Goal: Answer question/provide support: Share knowledge or assist other users

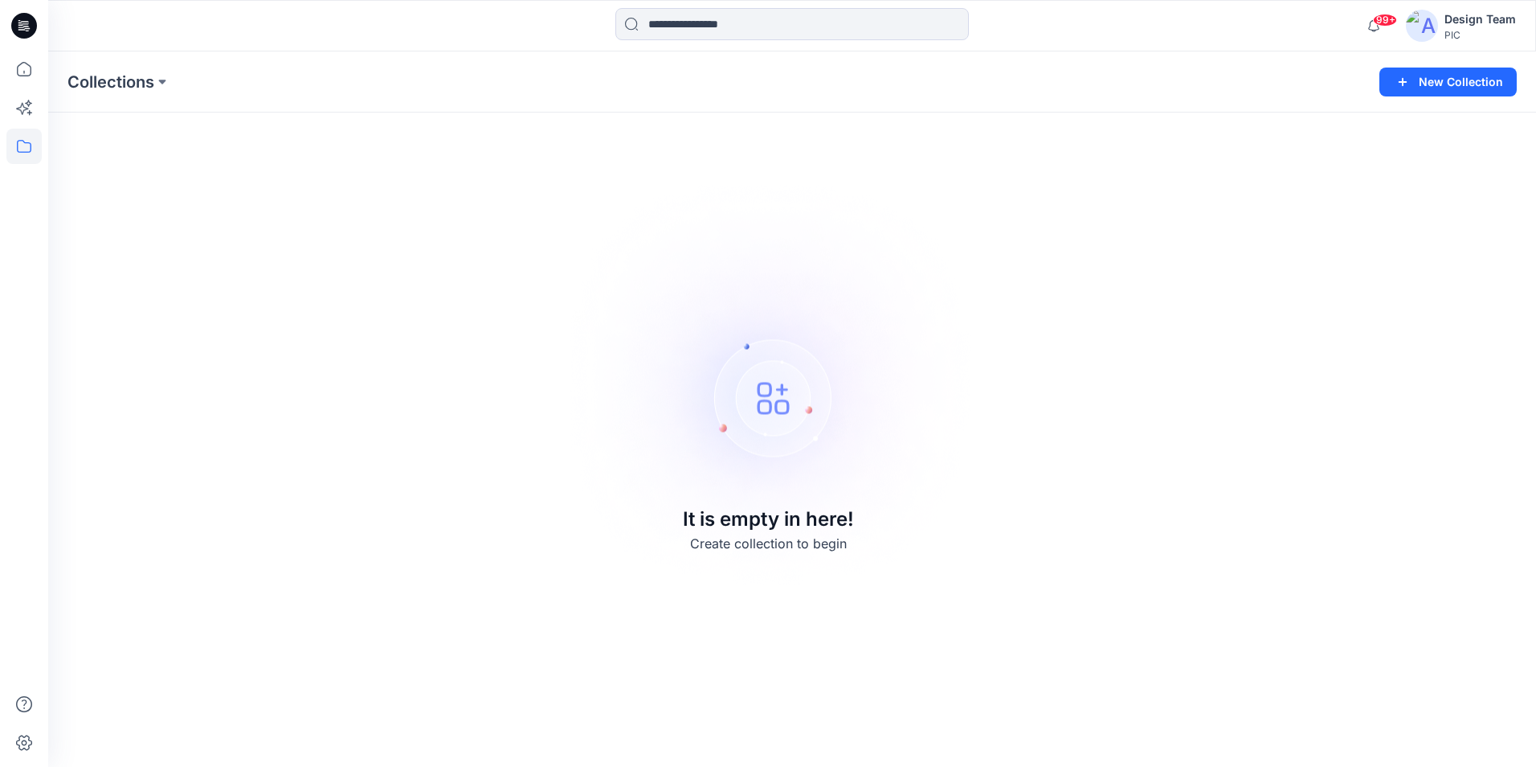
click at [1416, 25] on img at bounding box center [1422, 26] width 32 height 32
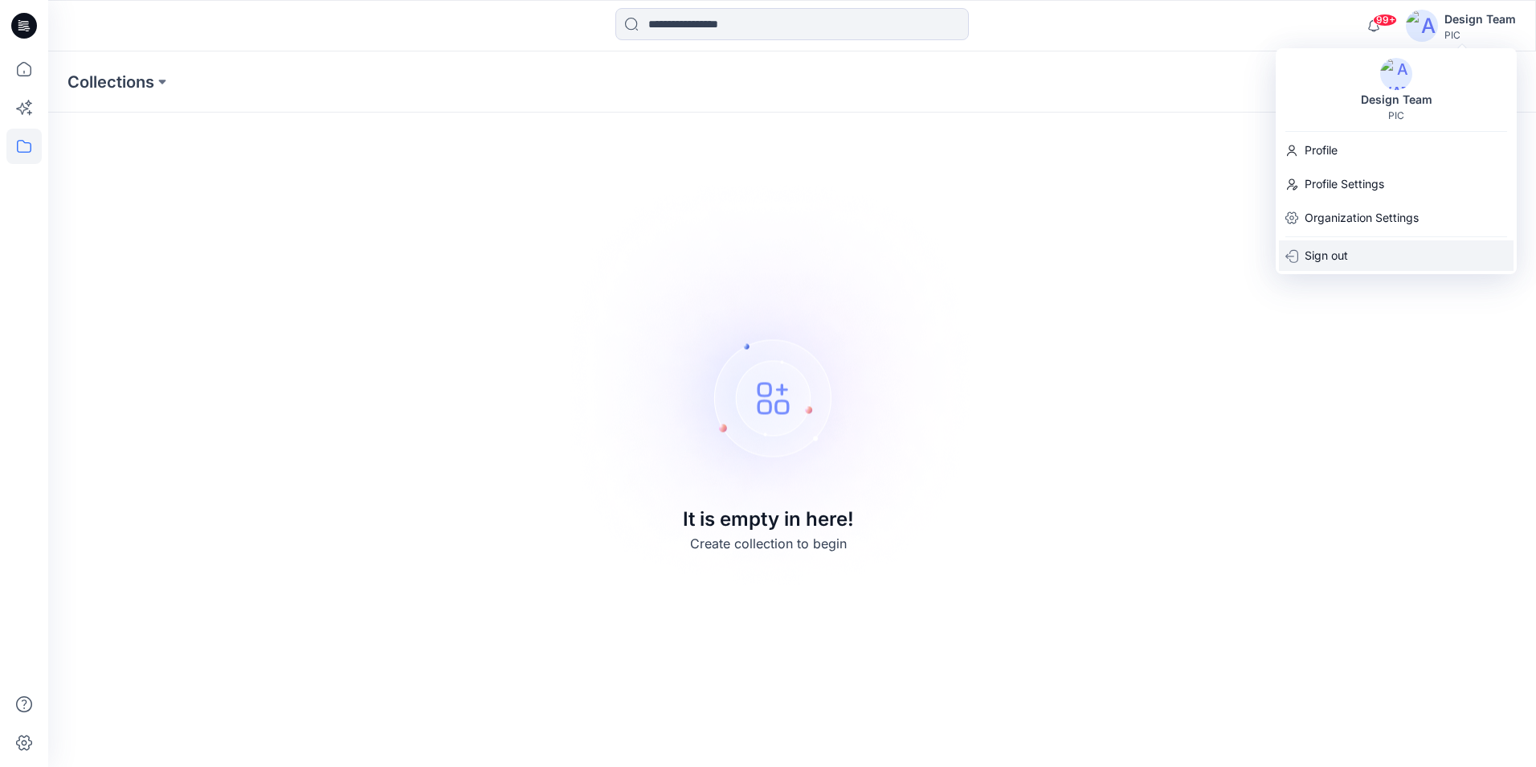
click at [1345, 251] on p "Sign out" at bounding box center [1326, 255] width 43 height 31
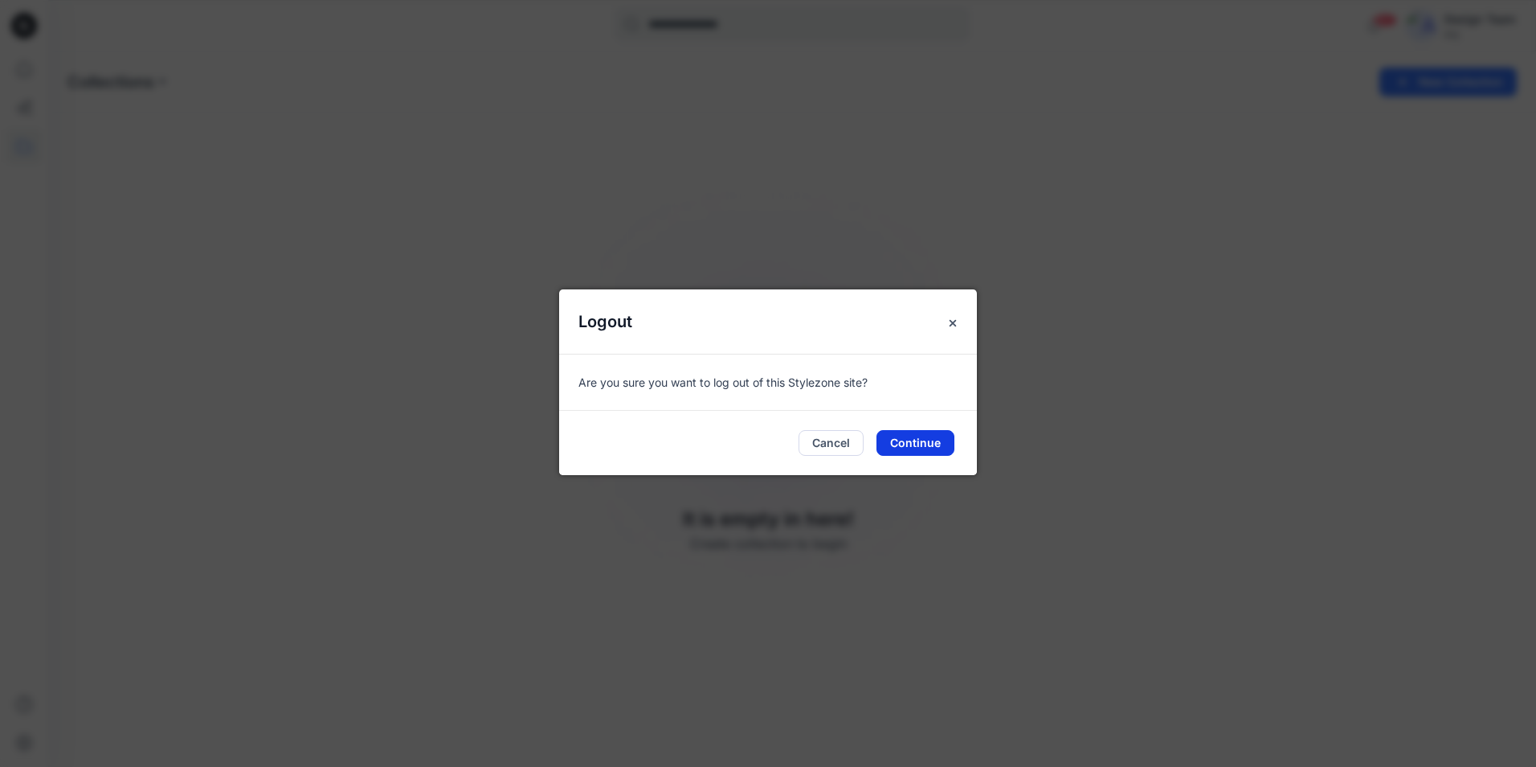
click at [922, 445] on button "Continue" at bounding box center [916, 443] width 78 height 26
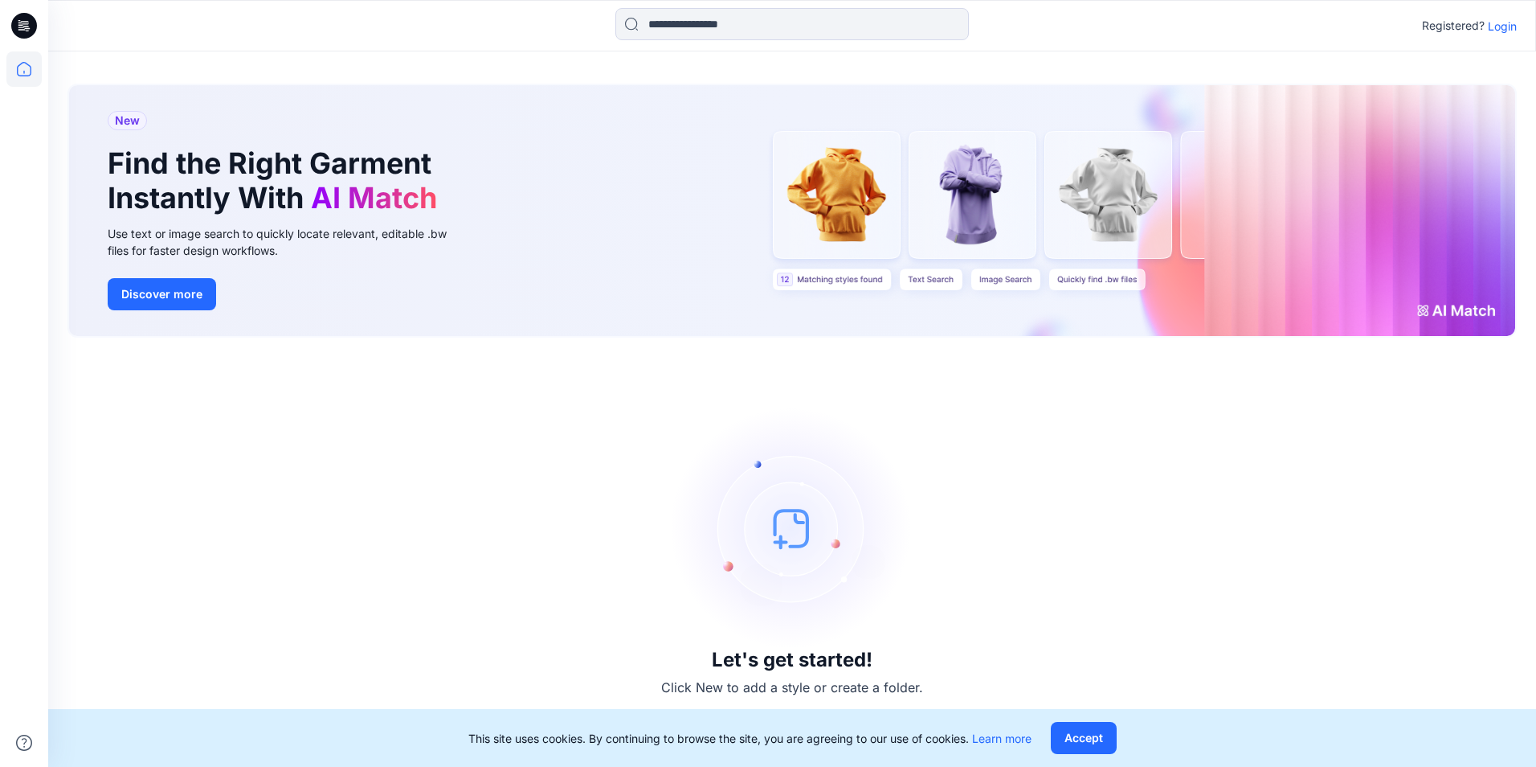
click at [1498, 28] on p "Login" at bounding box center [1502, 26] width 29 height 17
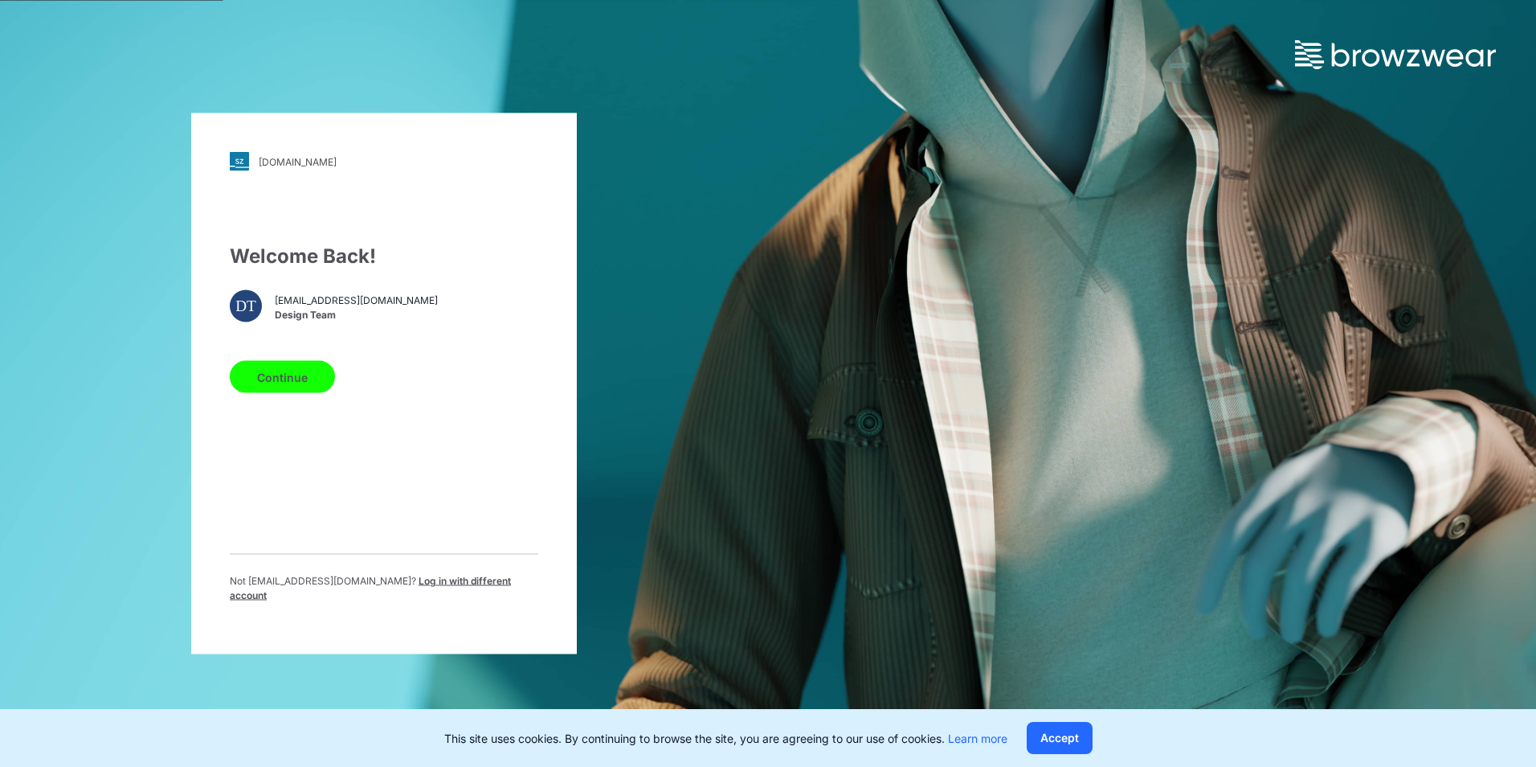
click at [273, 377] on button "Continue" at bounding box center [282, 377] width 105 height 32
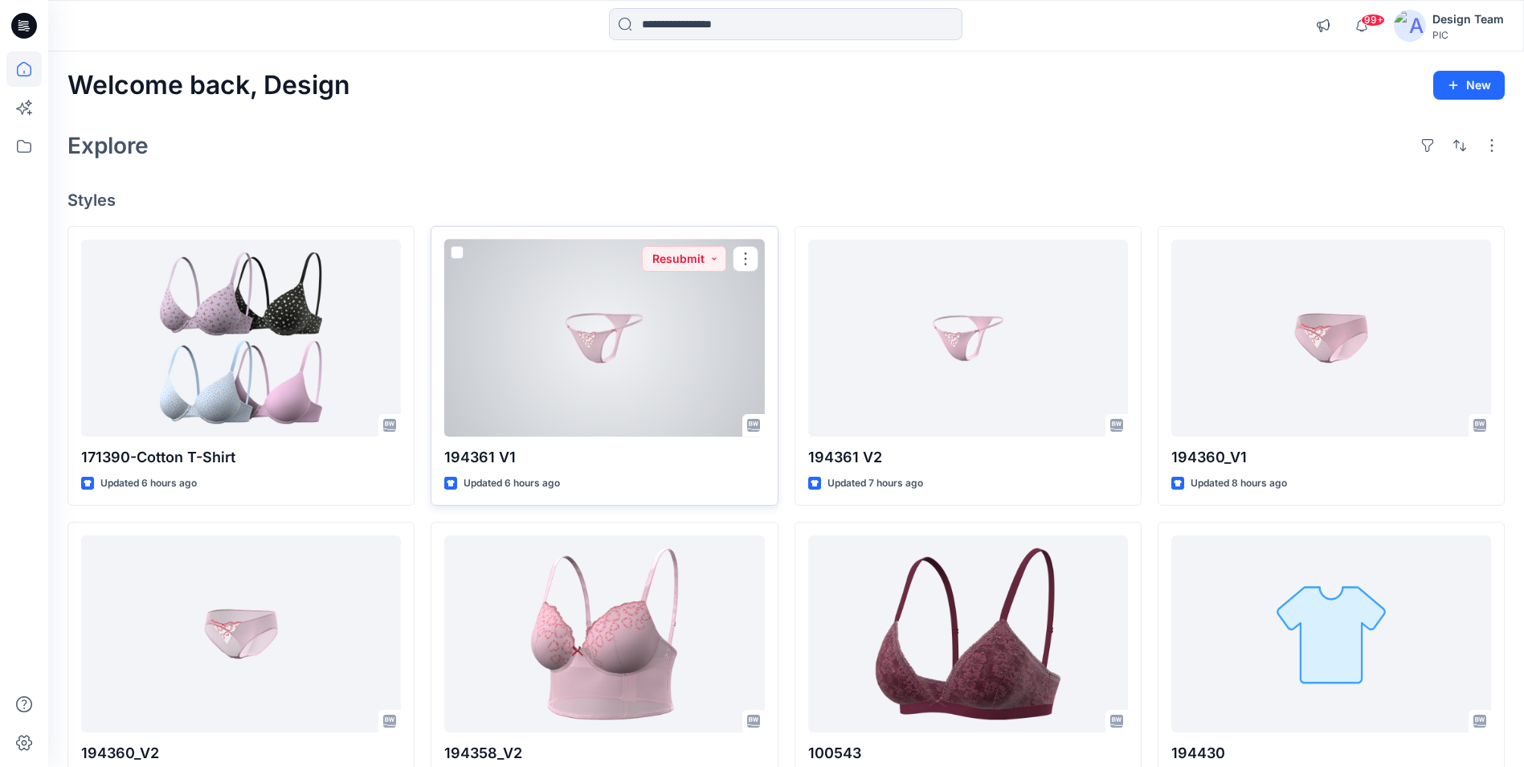
click at [693, 371] on div at bounding box center [604, 337] width 320 height 197
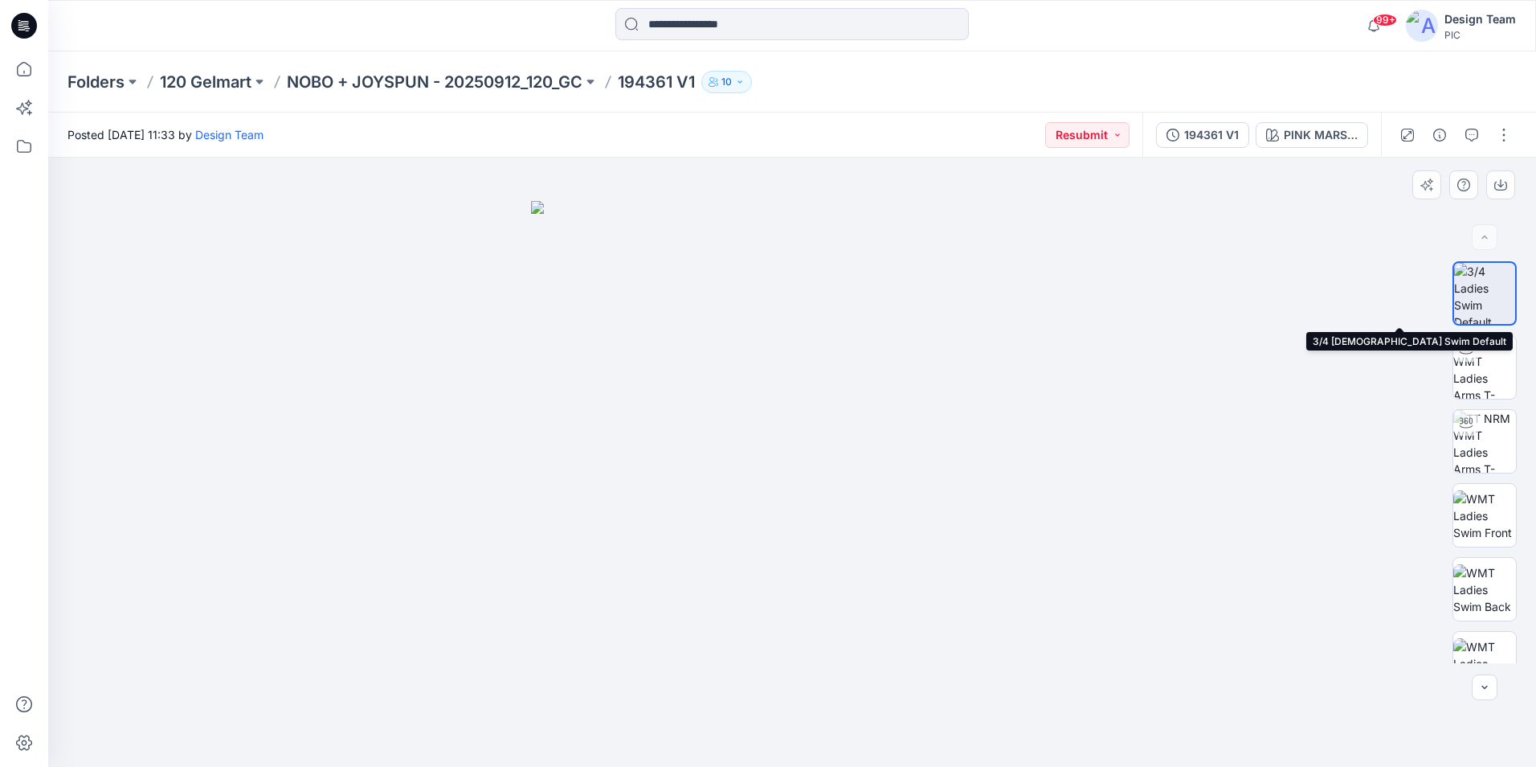
click at [1495, 295] on img at bounding box center [1485, 293] width 61 height 61
click at [1471, 138] on icon "button" at bounding box center [1472, 135] width 13 height 13
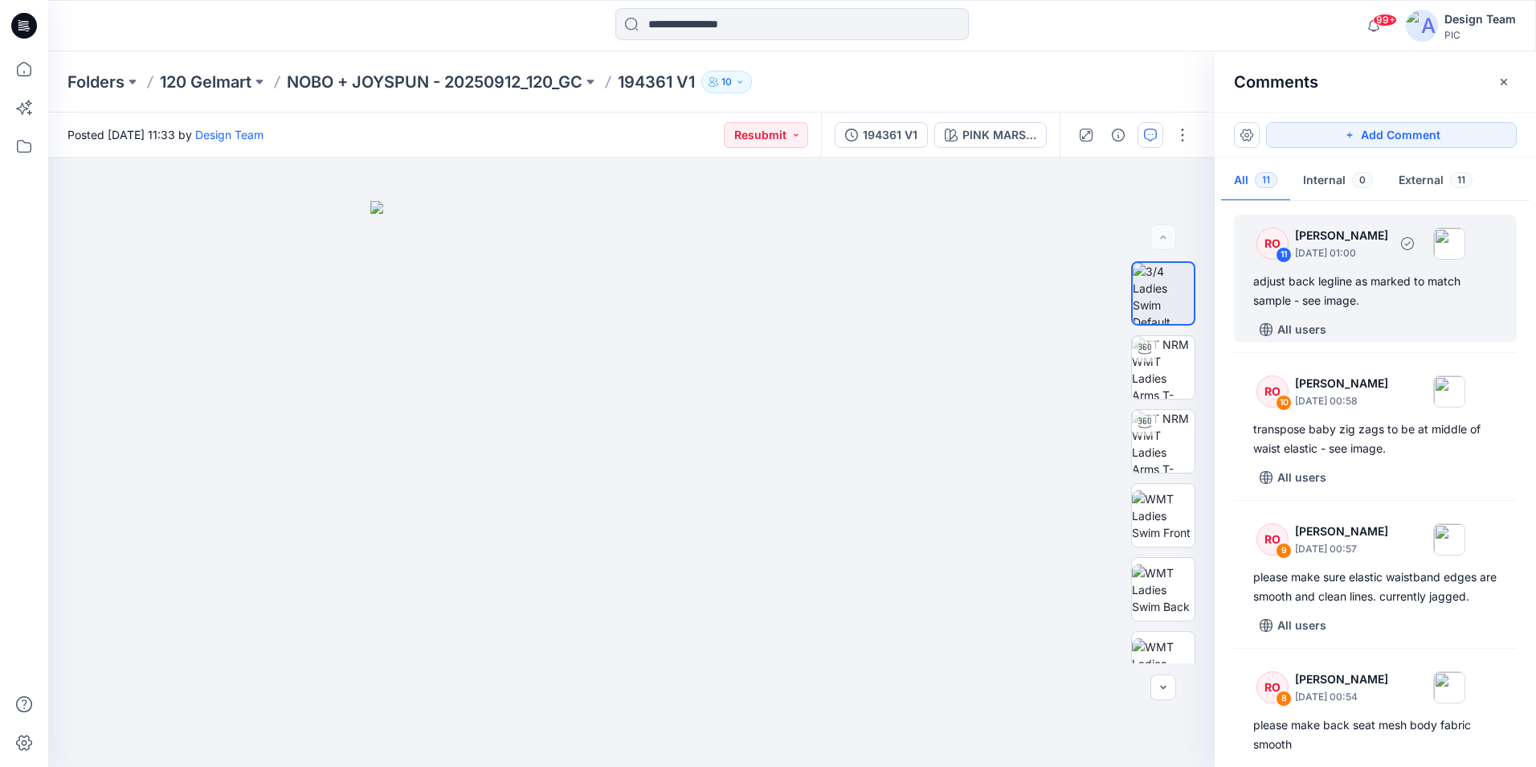
click at [1283, 256] on div "11" at bounding box center [1284, 255] width 16 height 16
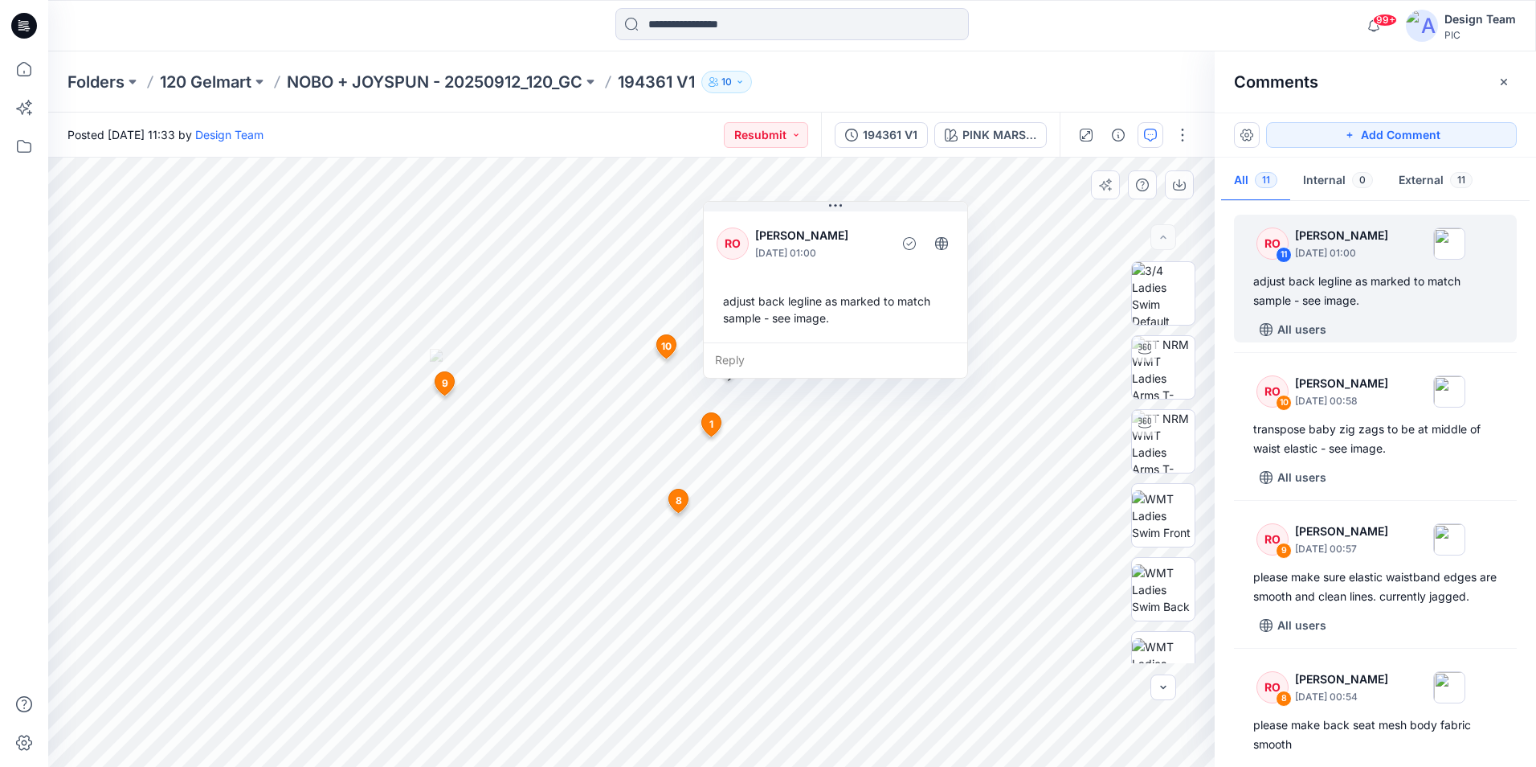
click at [796, 287] on div "adjust back legline as marked to match sample - see image." at bounding box center [836, 309] width 238 height 47
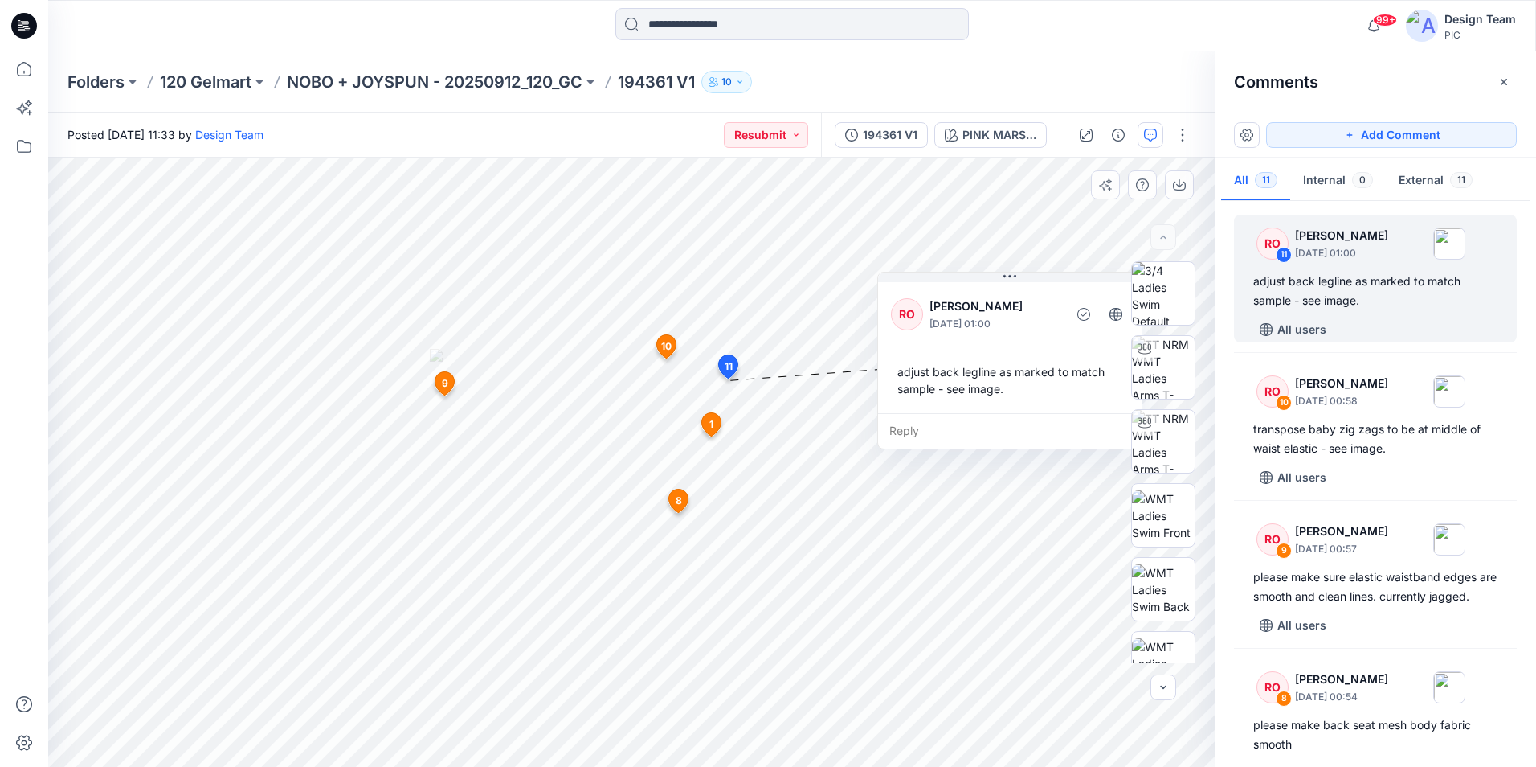
drag, startPoint x: 875, startPoint y: 329, endPoint x: 934, endPoint y: 370, distance: 71.6
click at [934, 370] on div "RO Raquel Ortiz October 02, 2025 01:00 adjust back legline as marked to match s…" at bounding box center [1010, 346] width 264 height 134
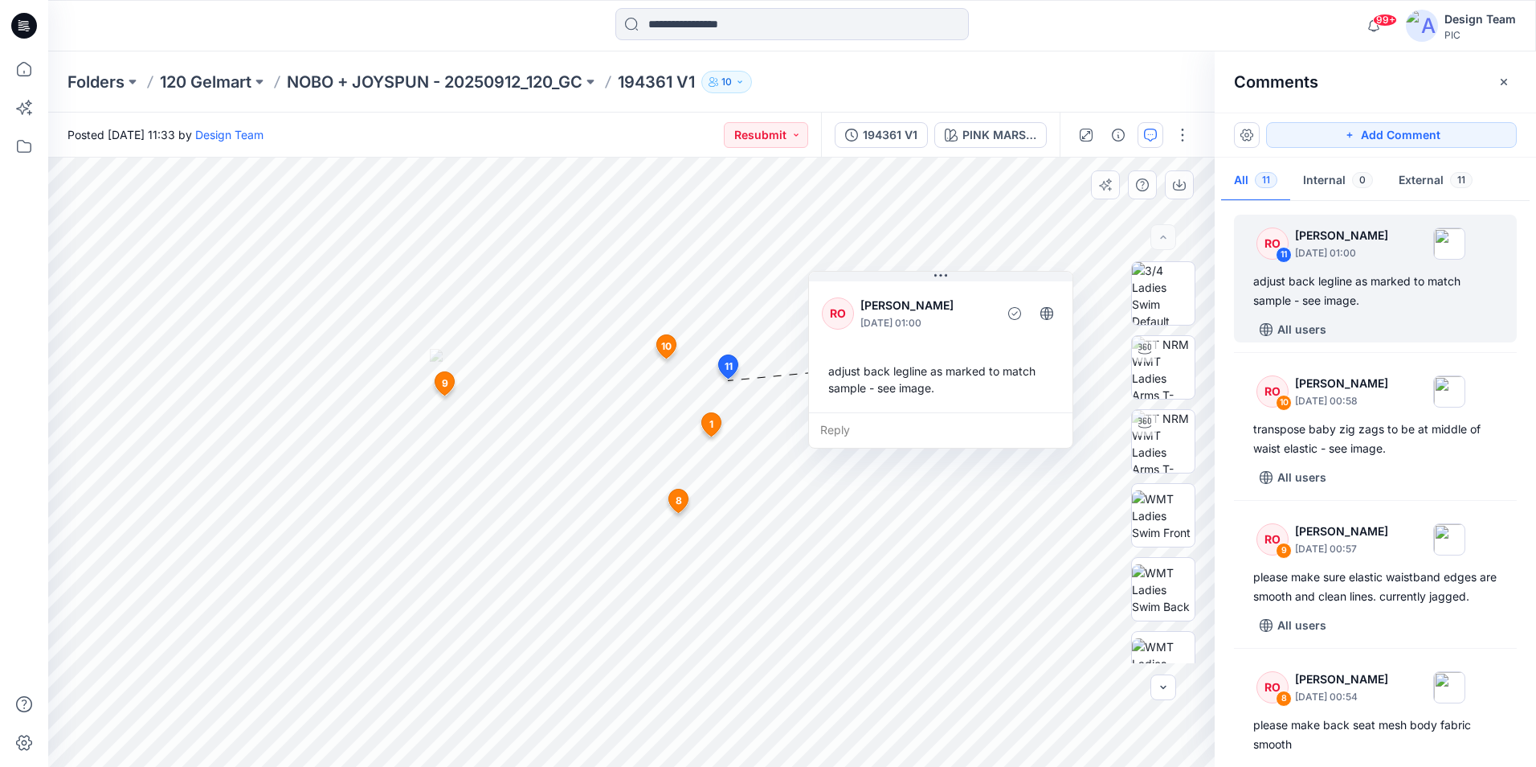
drag, startPoint x: 937, startPoint y: 363, endPoint x: 900, endPoint y: 348, distance: 40.0
click at [900, 348] on div "RO Raquel Ortiz October 02, 2025 01:00 adjust back legline as marked to match s…" at bounding box center [941, 345] width 264 height 134
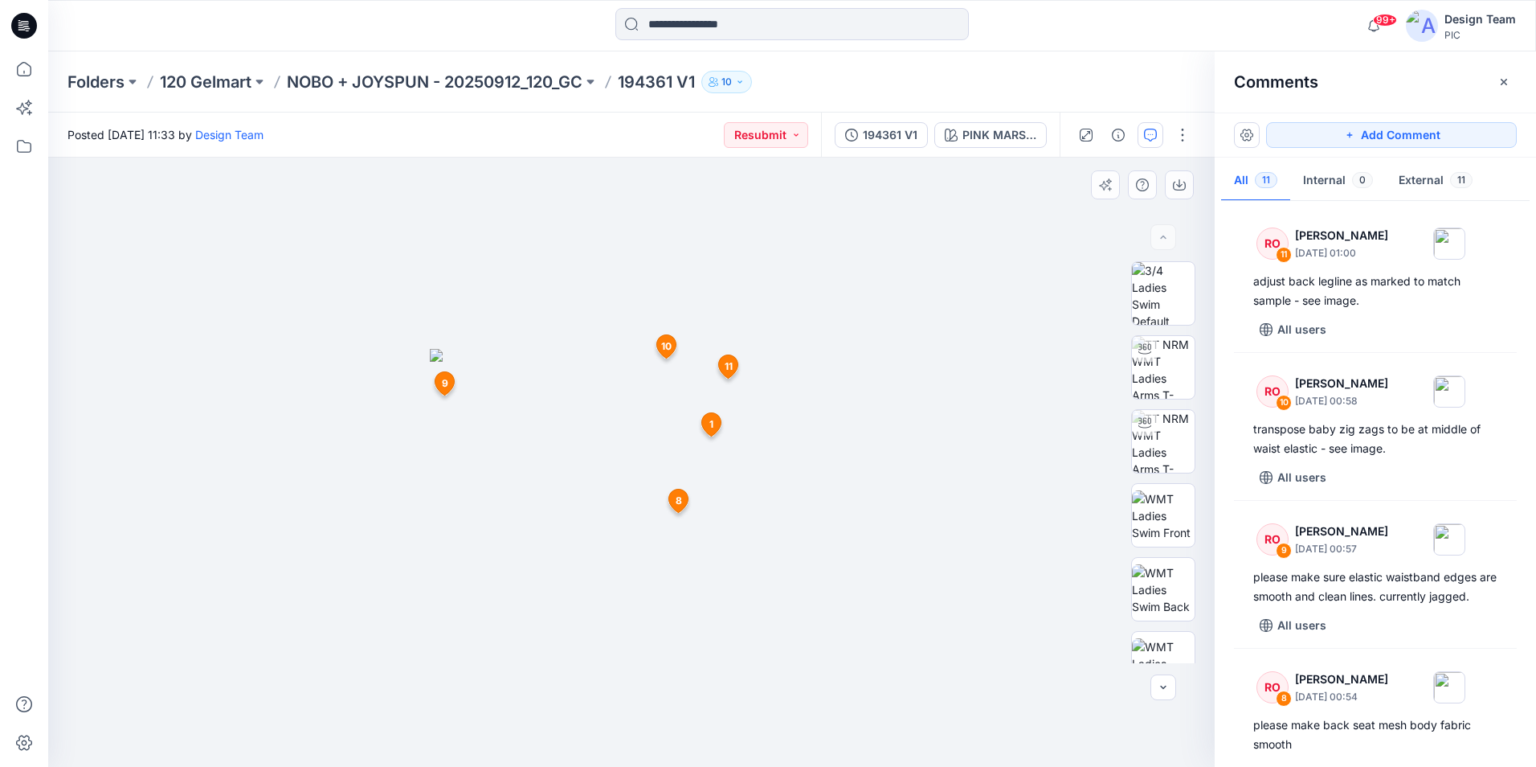
click at [882, 368] on div at bounding box center [631, 462] width 1167 height 609
click at [745, 370] on img at bounding box center [631, 558] width 403 height 418
click at [731, 373] on span "11" at bounding box center [729, 366] width 8 height 14
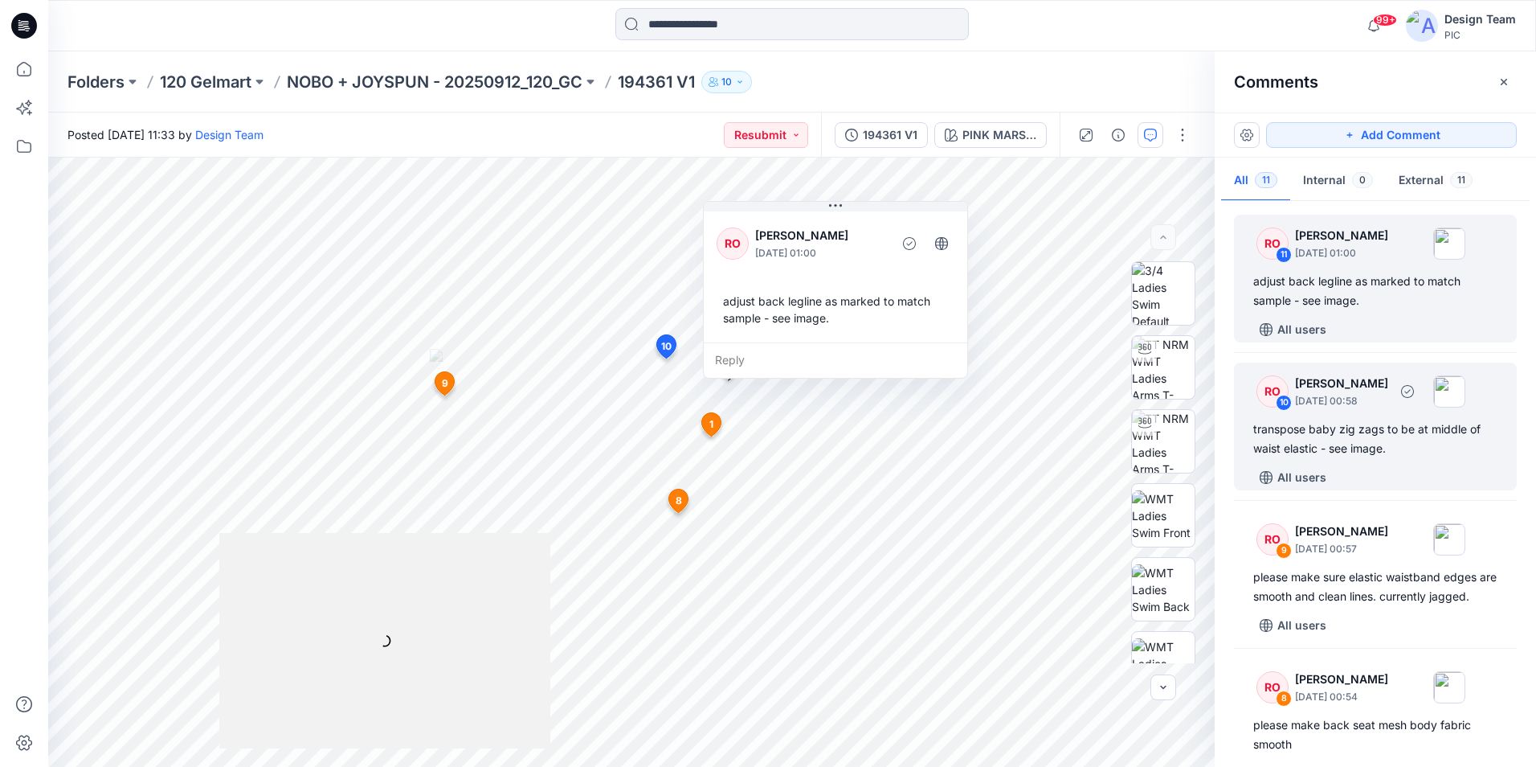
click at [1371, 440] on div "transpose baby zig zags to be at middle of waist elastic - see image." at bounding box center [1376, 438] width 244 height 39
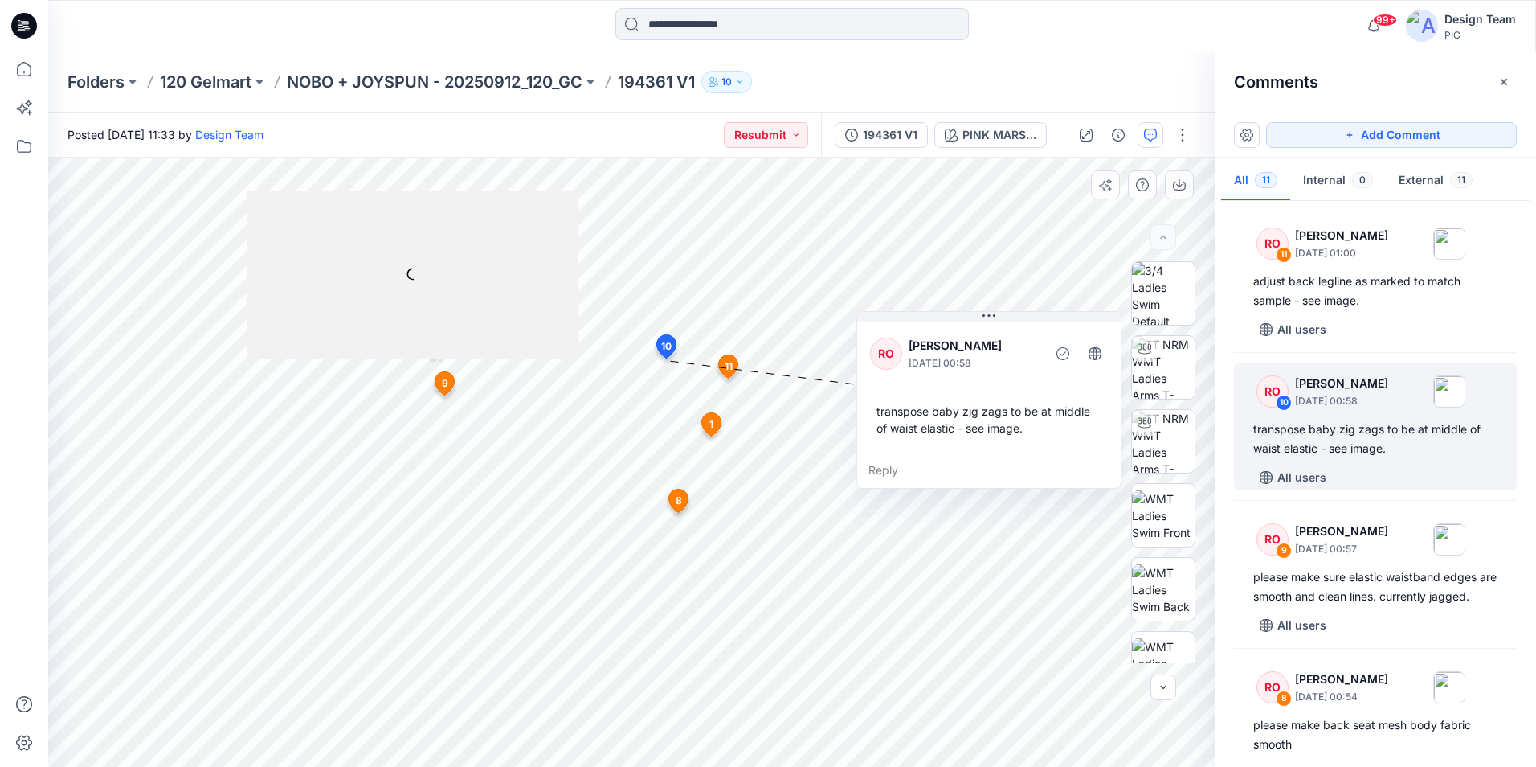
drag, startPoint x: 784, startPoint y: 392, endPoint x: 999, endPoint y: 335, distance: 222.0
click at [1001, 336] on p "Raquel Ortiz" at bounding box center [974, 345] width 131 height 19
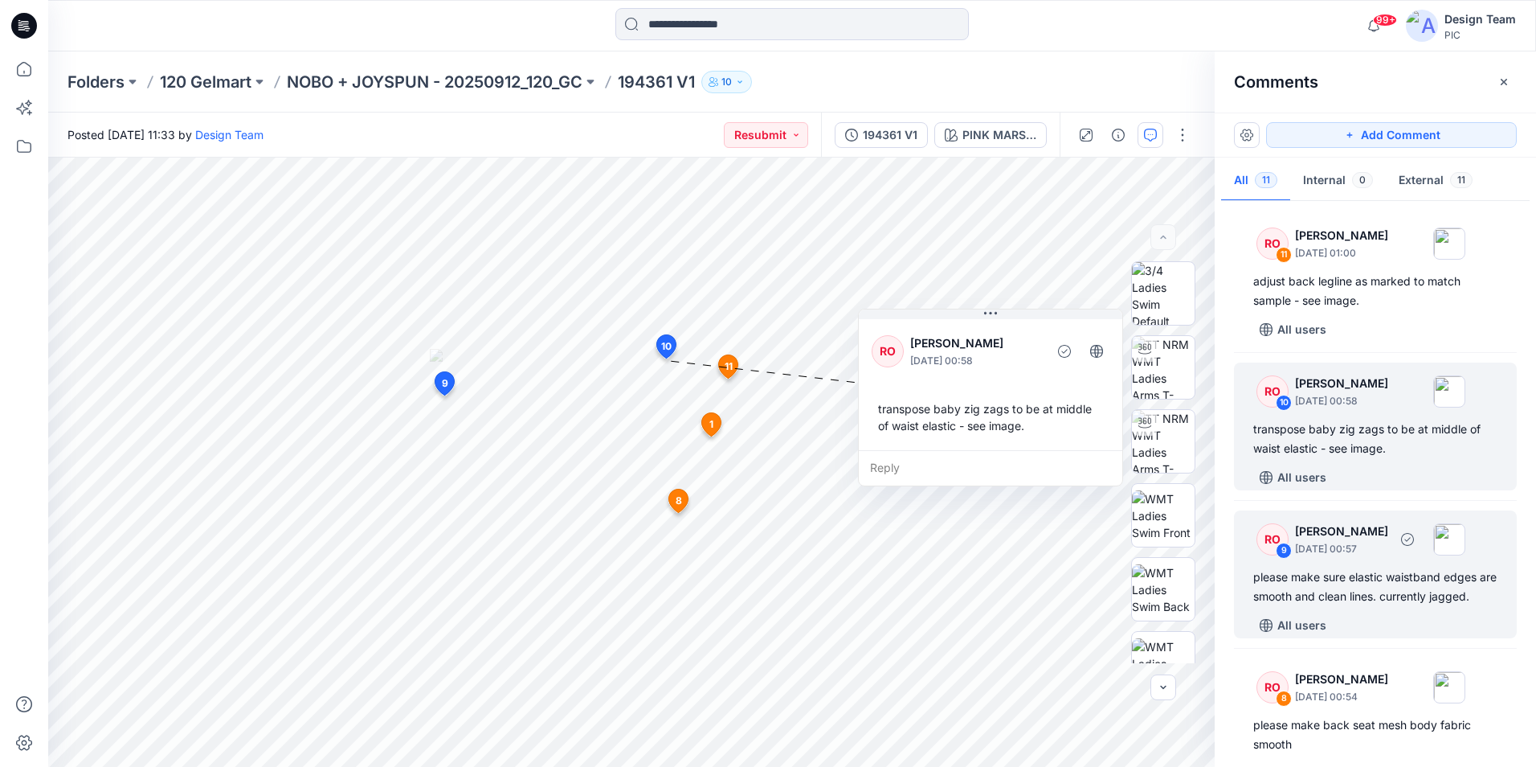
click at [1358, 581] on div "please make sure elastic waistband edges are smooth and clean lines. currently …" at bounding box center [1376, 586] width 244 height 39
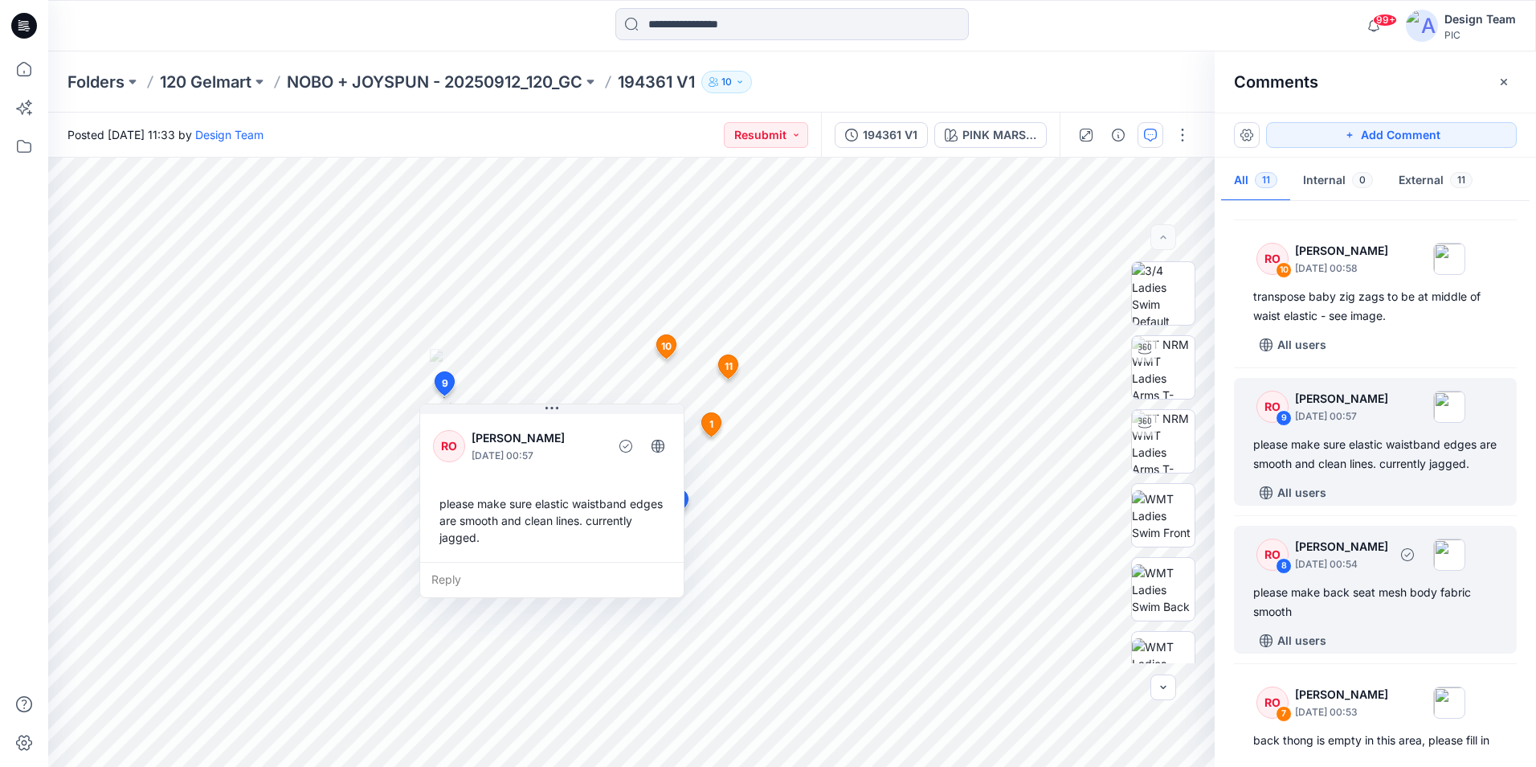
scroll to position [161, 0]
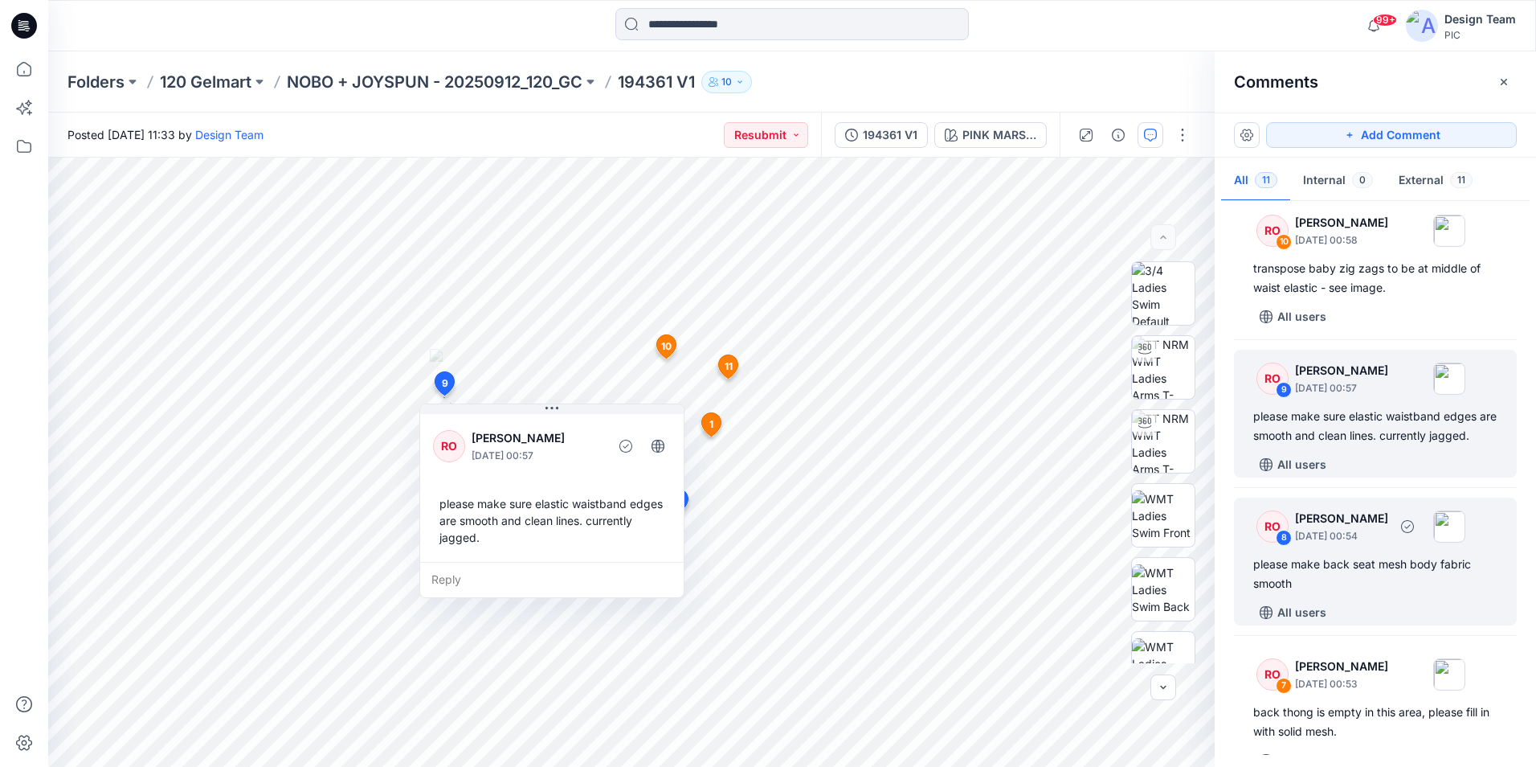
click at [1356, 585] on div "please make back seat mesh body fabric smooth" at bounding box center [1376, 573] width 244 height 39
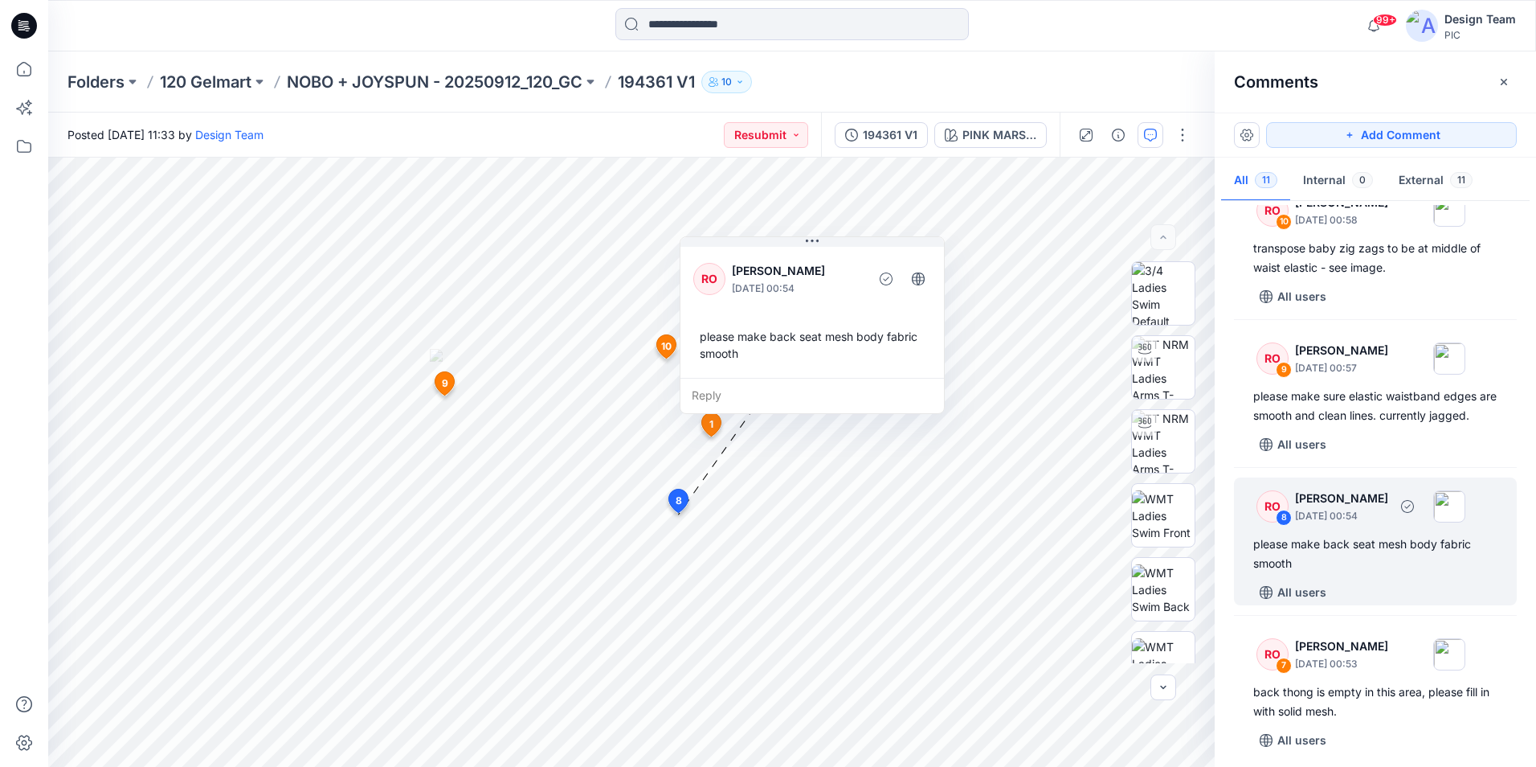
scroll to position [241, 0]
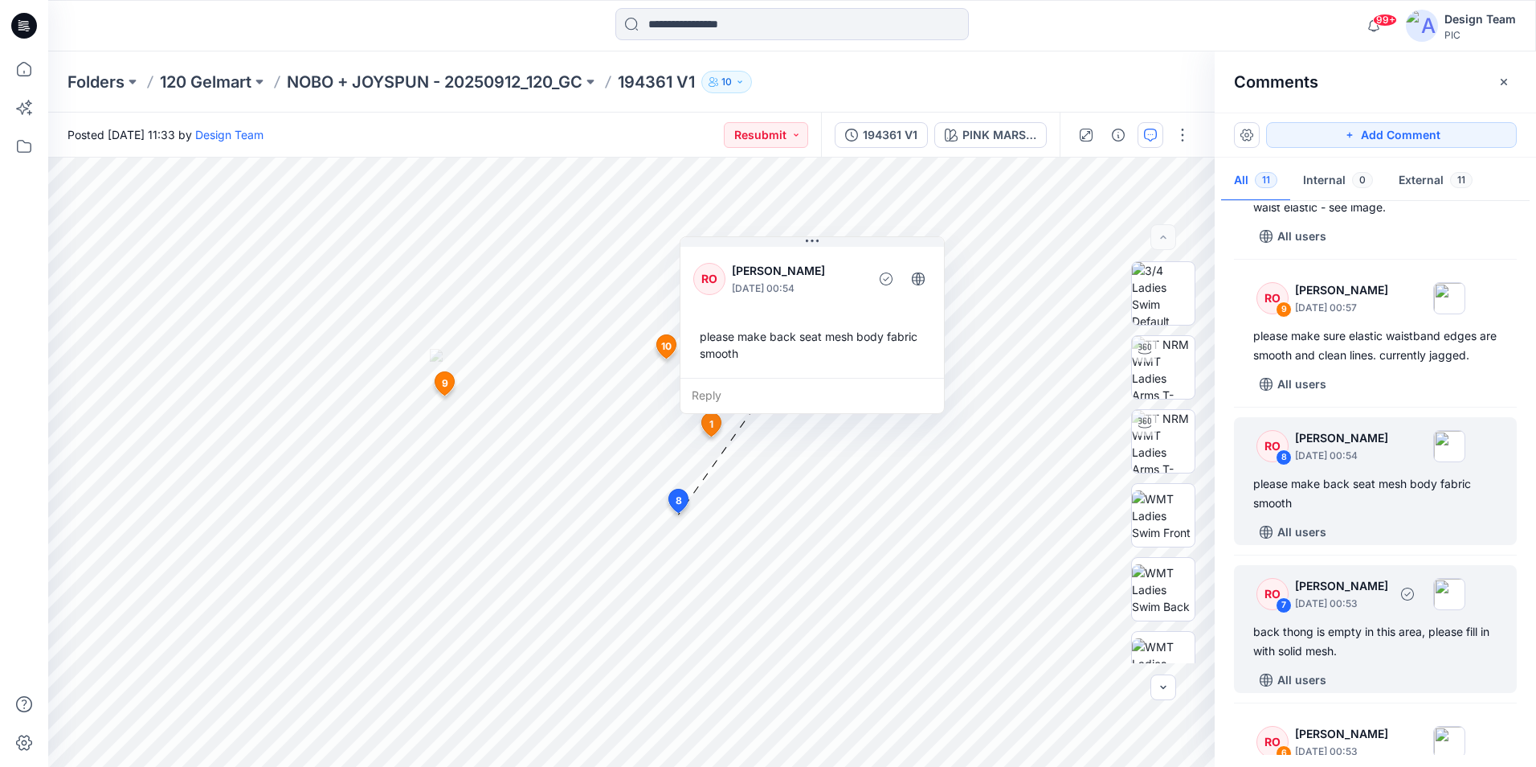
click at [1286, 613] on div "7" at bounding box center [1284, 605] width 16 height 16
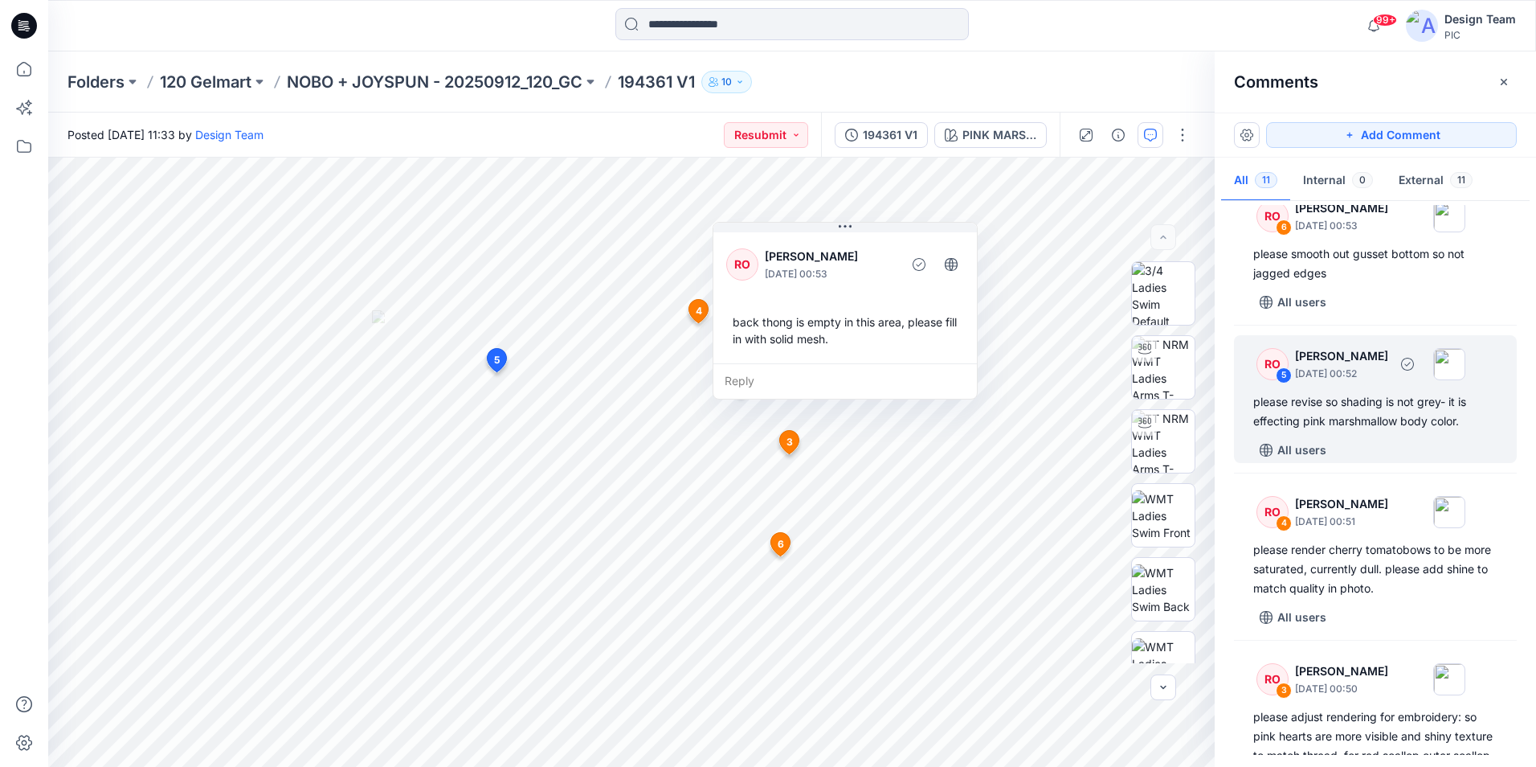
scroll to position [804, 0]
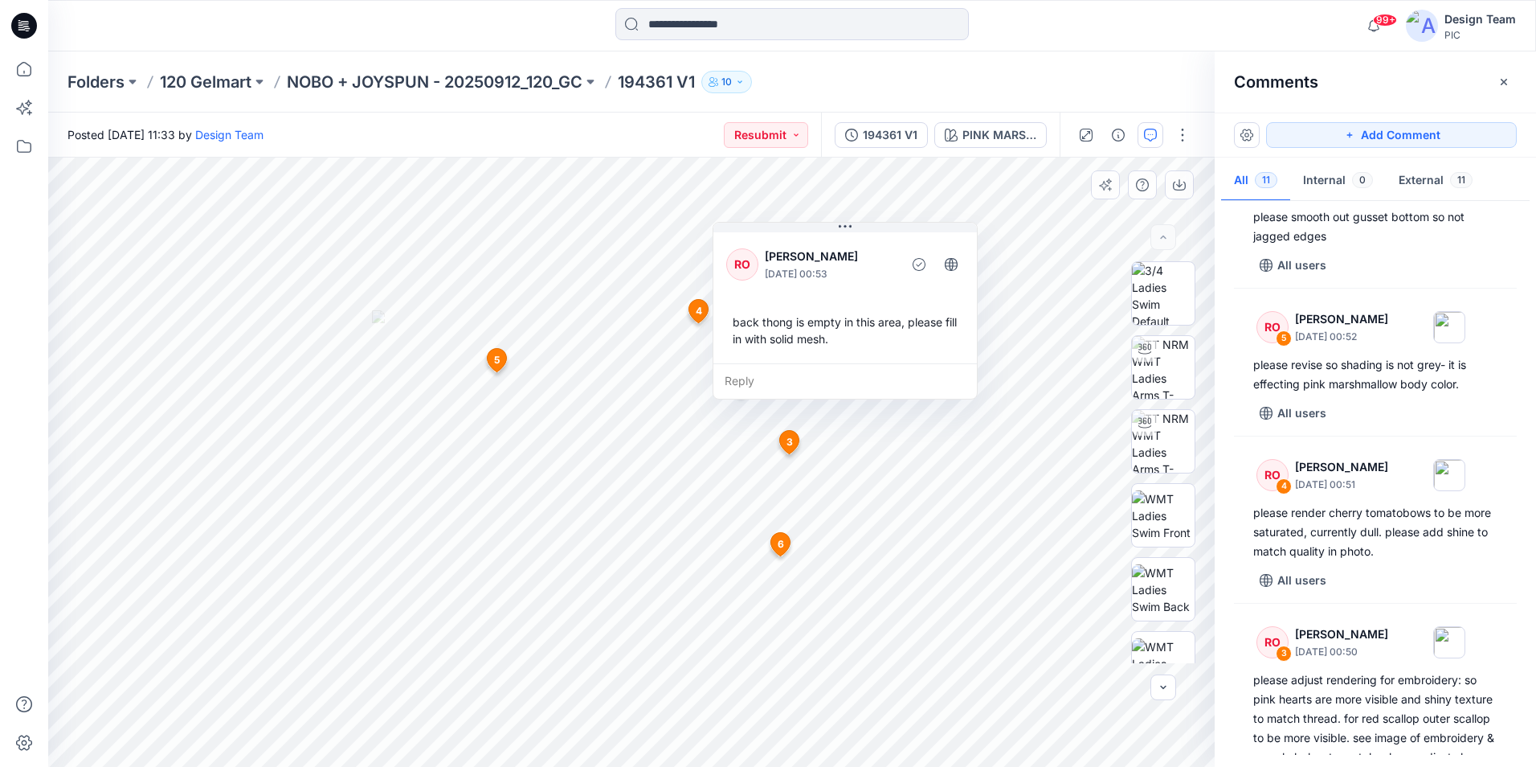
click at [887, 344] on div "back thong is empty in this area, please fill in with solid mesh." at bounding box center [845, 330] width 238 height 47
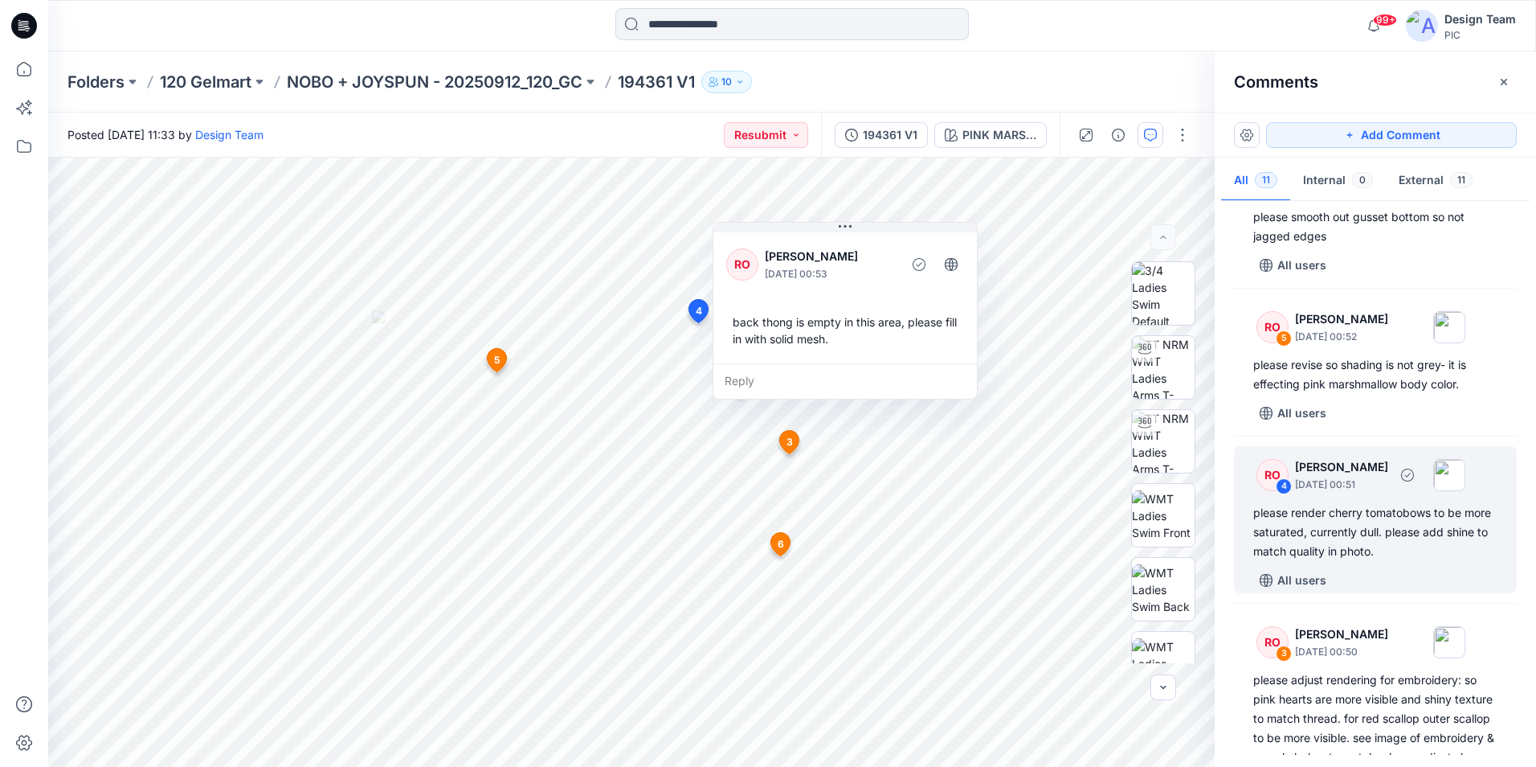
click at [1338, 561] on div "please render cherry tomatobows to be more saturated, currently dull. please ad…" at bounding box center [1376, 532] width 244 height 58
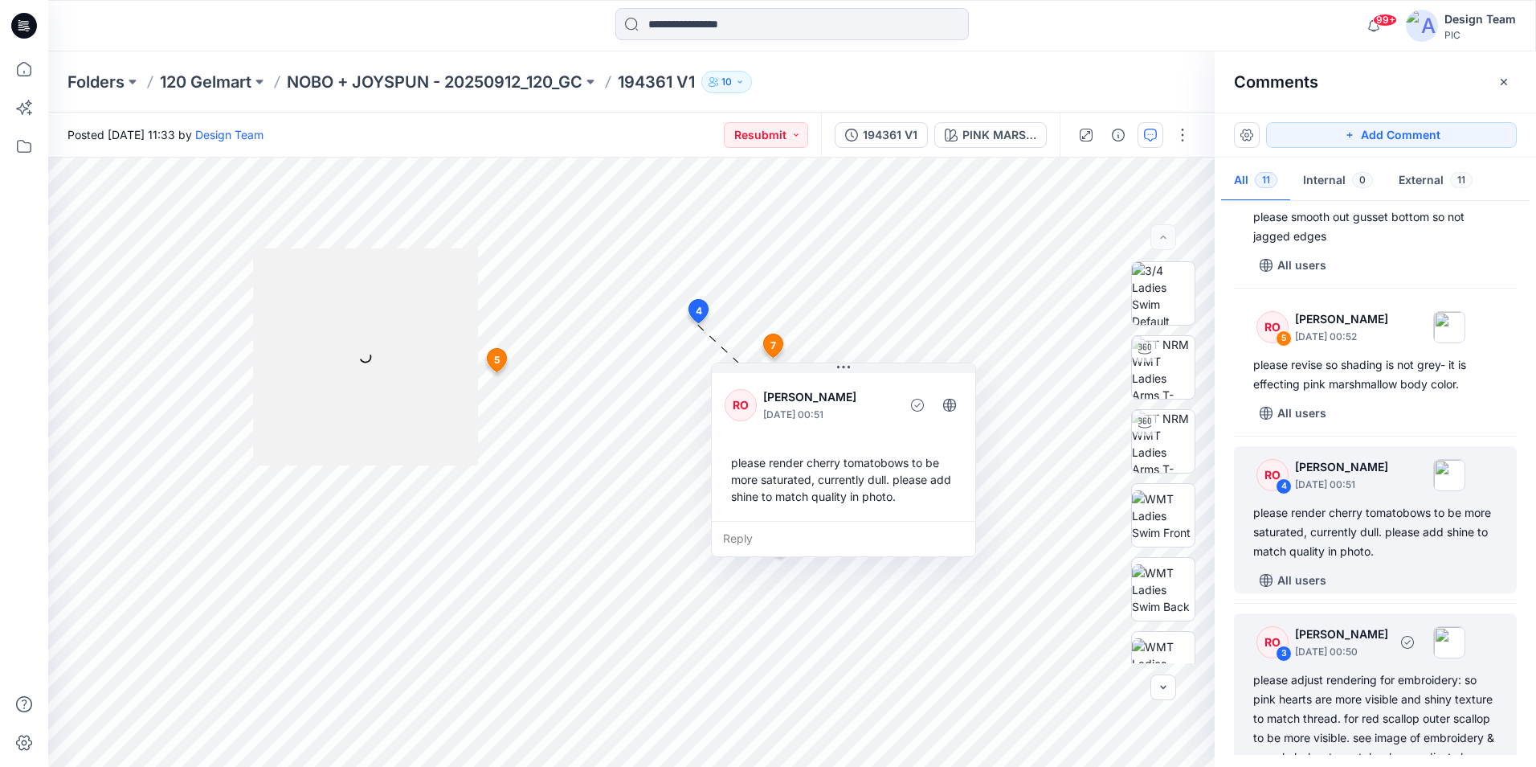
click at [1382, 709] on div "please adjust rendering for embroidery: so pink hearts are more visible and shi…" at bounding box center [1376, 737] width 244 height 135
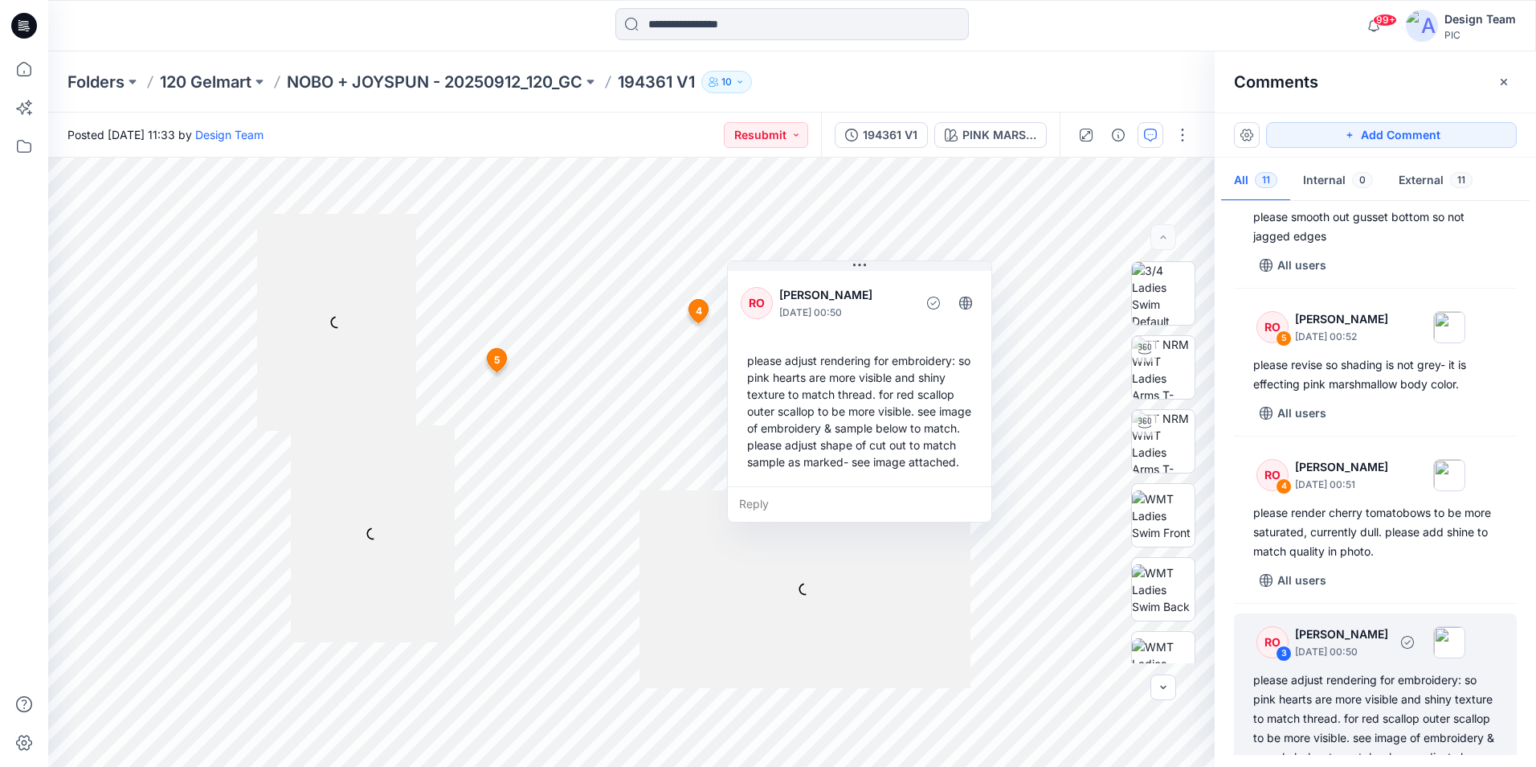
scroll to position [906, 0]
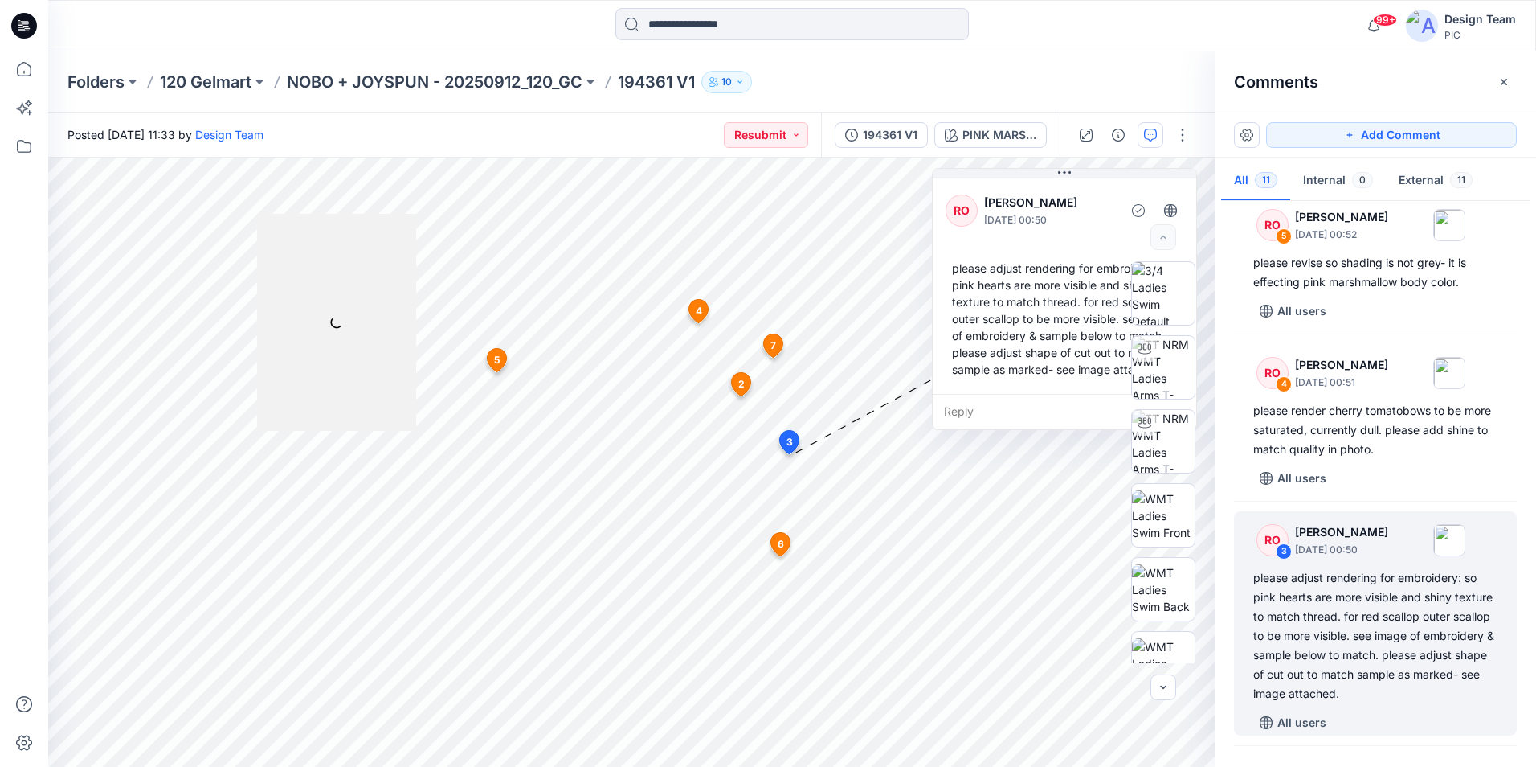
drag, startPoint x: 917, startPoint y: 327, endPoint x: 1086, endPoint y: 249, distance: 186.6
click at [1086, 249] on div "RO Raquel Ortiz October 02, 2025 00:50 please adjust rendering for embroidery: …" at bounding box center [1065, 284] width 264 height 219
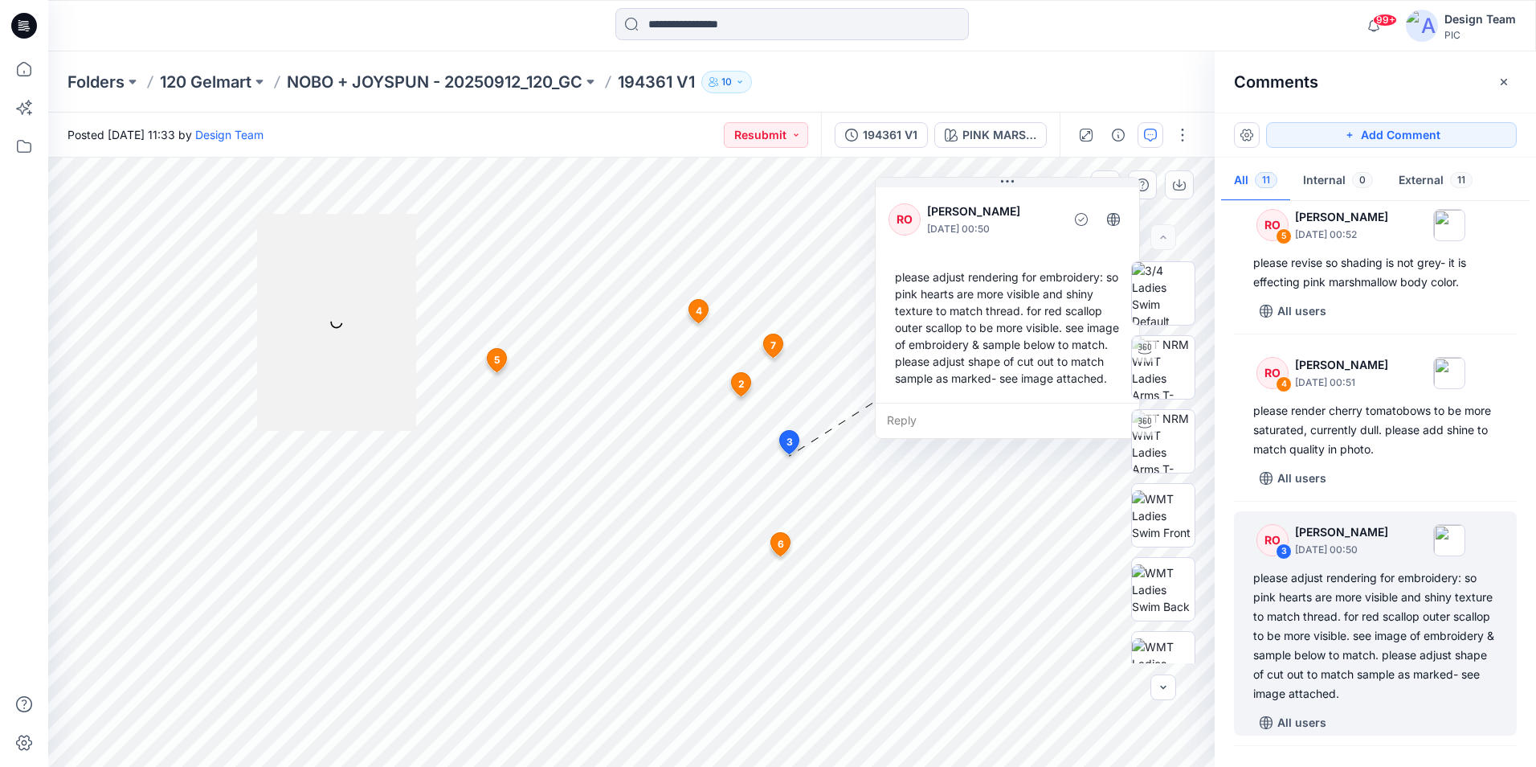
drag, startPoint x: 1091, startPoint y: 244, endPoint x: 1036, endPoint y: 248, distance: 55.6
click at [1036, 248] on div "RO Raquel Ortiz October 02, 2025 00:50 please adjust rendering for embroidery: …" at bounding box center [1008, 293] width 264 height 219
click at [1349, 627] on div "please adjust rendering for embroidery: so pink hearts are more visible and shi…" at bounding box center [1376, 635] width 244 height 135
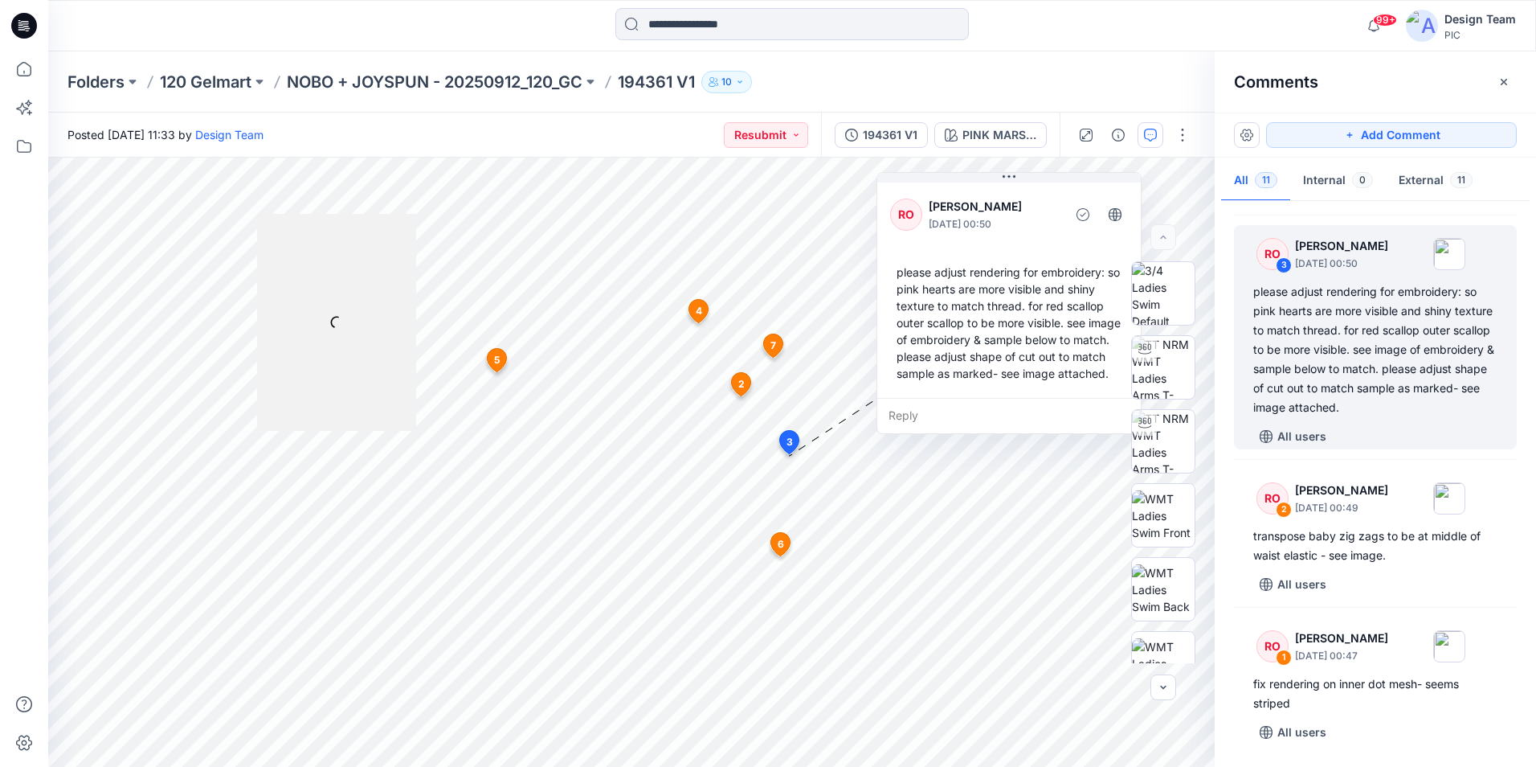
scroll to position [1211, 0]
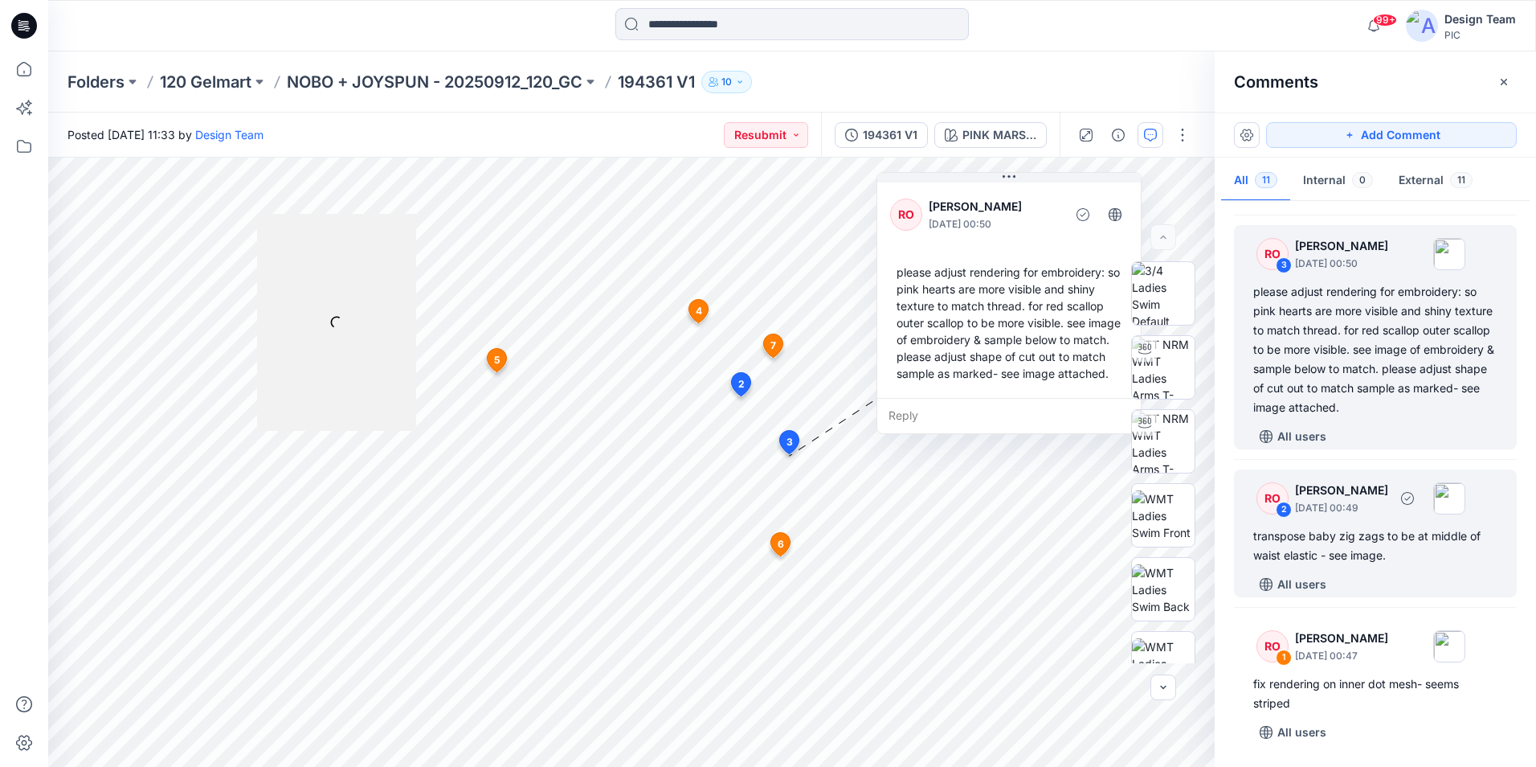
click at [1346, 556] on div "transpose baby zig zags to be at middle of waist elastic - see image." at bounding box center [1376, 545] width 244 height 39
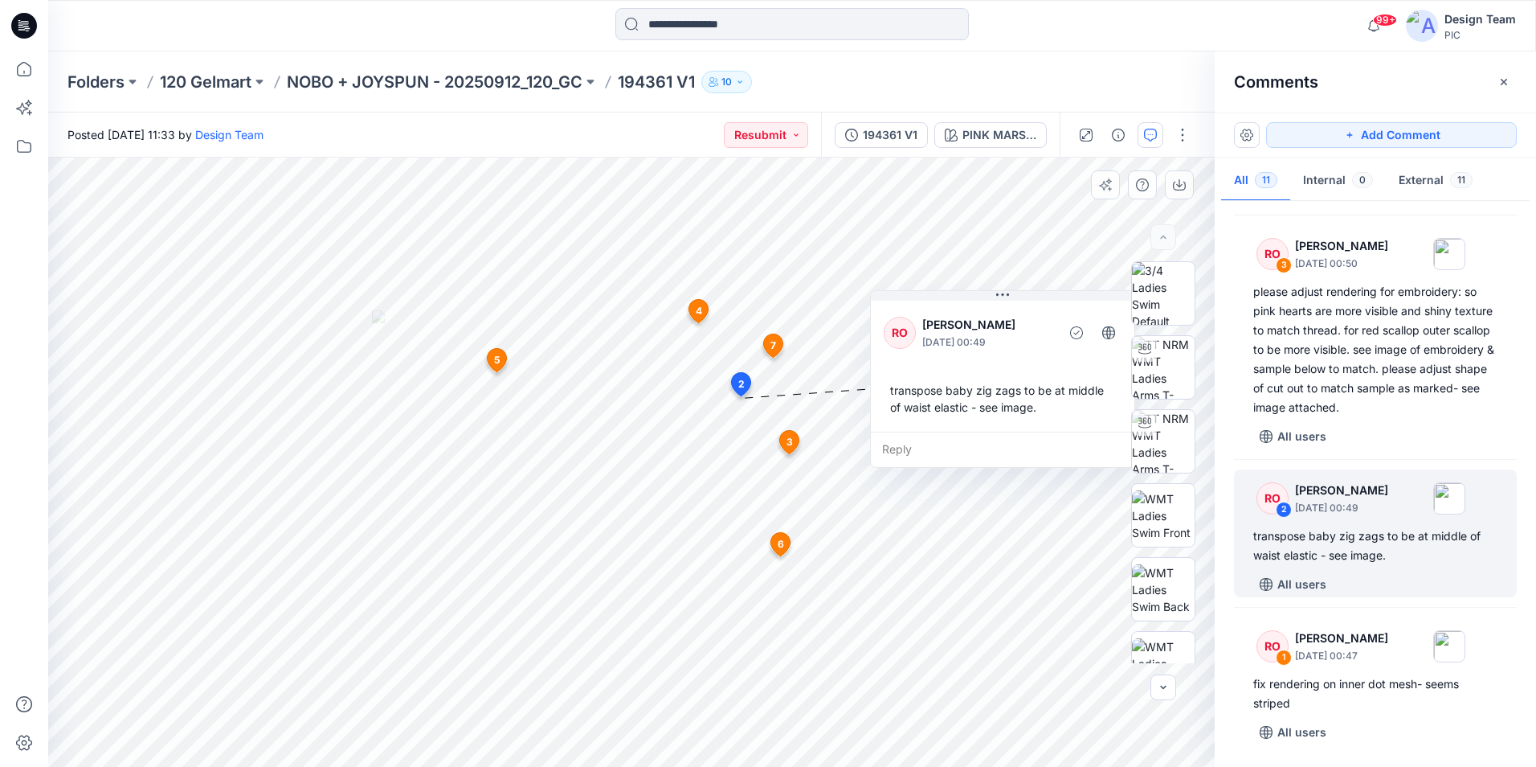
drag, startPoint x: 807, startPoint y: 239, endPoint x: 1031, endPoint y: 338, distance: 244.7
click at [1050, 325] on p "Raquel Ortiz" at bounding box center [988, 324] width 131 height 19
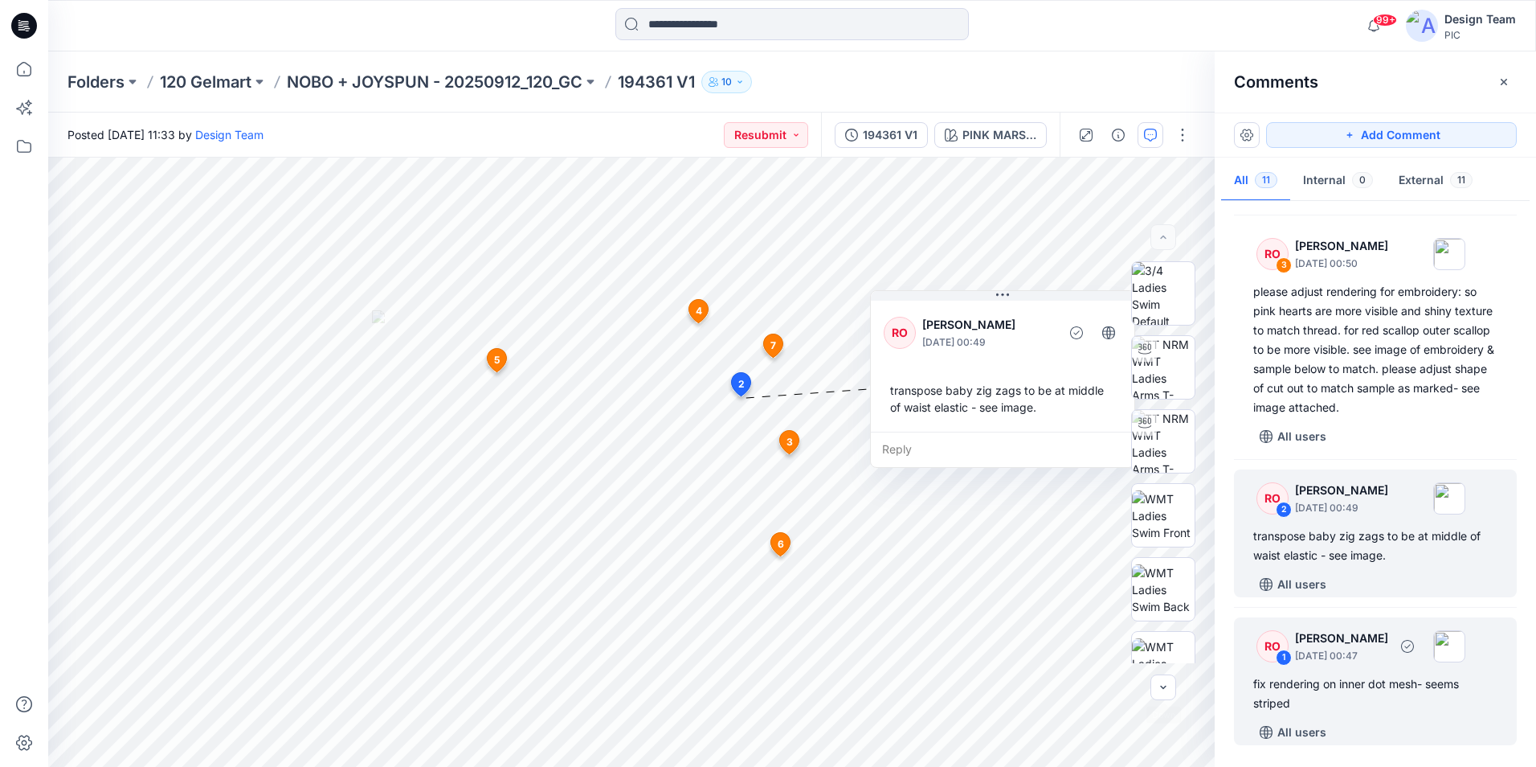
click at [1338, 685] on div "fix rendering on inner dot mesh- seems striped" at bounding box center [1376, 693] width 244 height 39
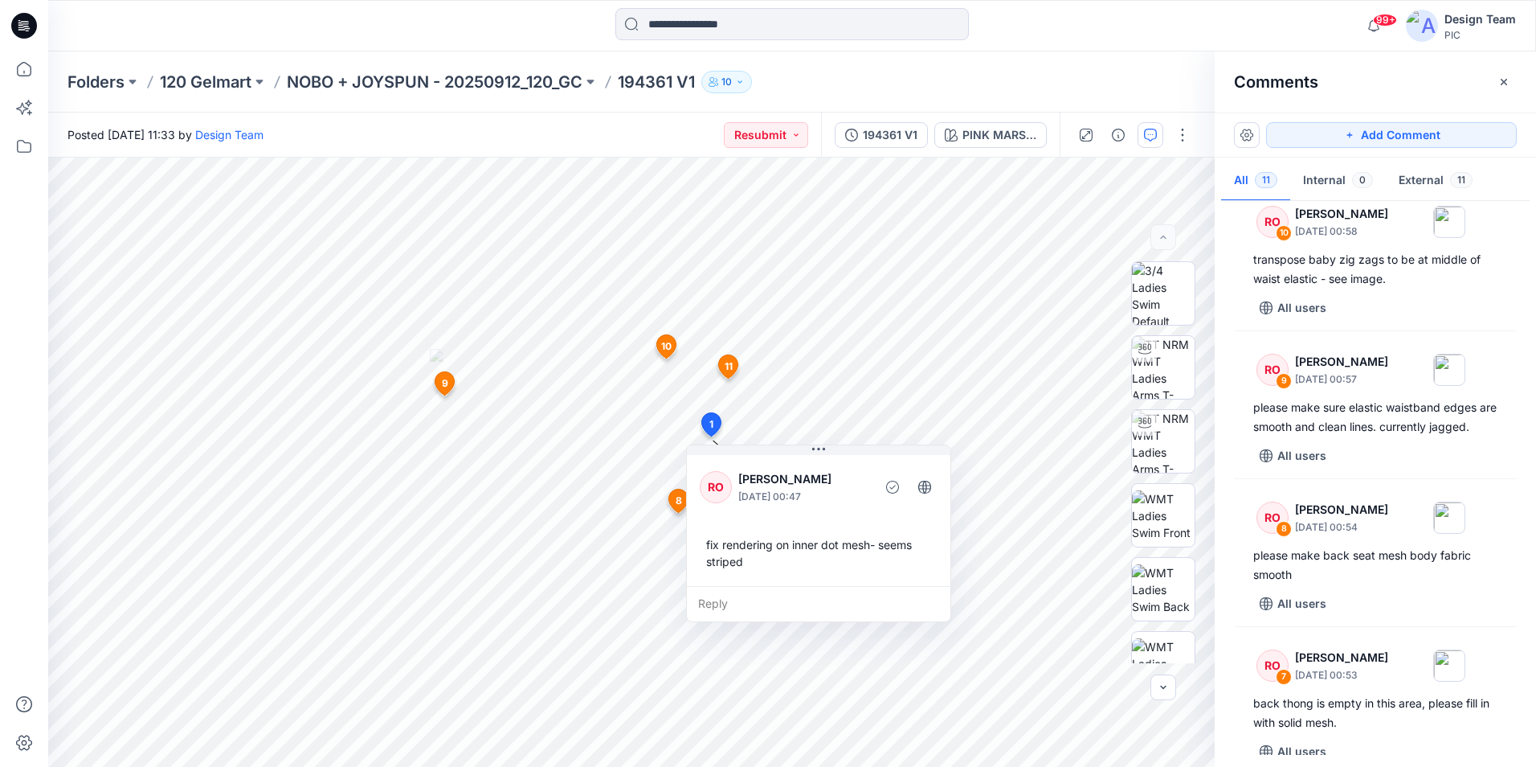
scroll to position [0, 0]
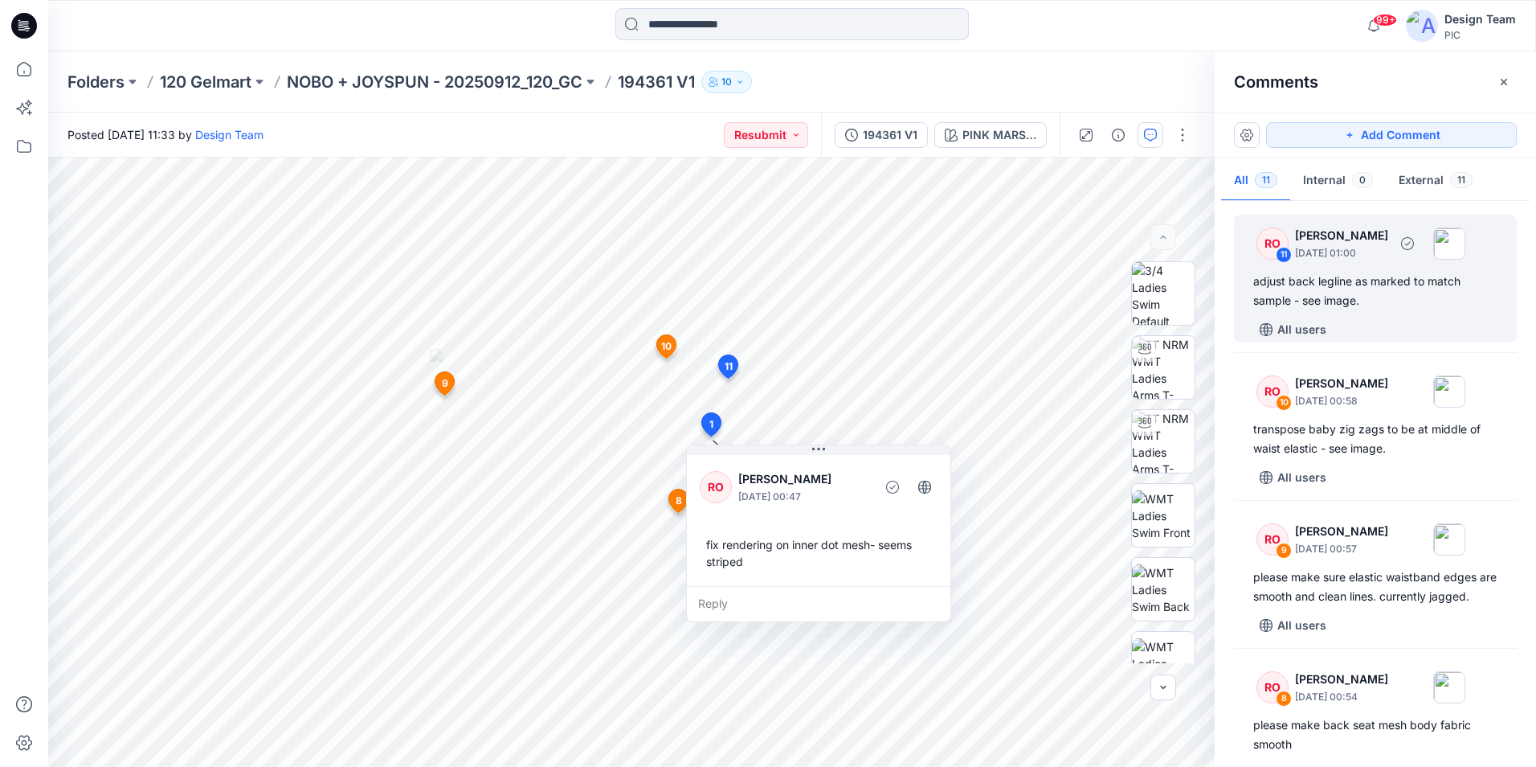
click at [1339, 281] on div "adjust back legline as marked to match sample - see image." at bounding box center [1376, 291] width 244 height 39
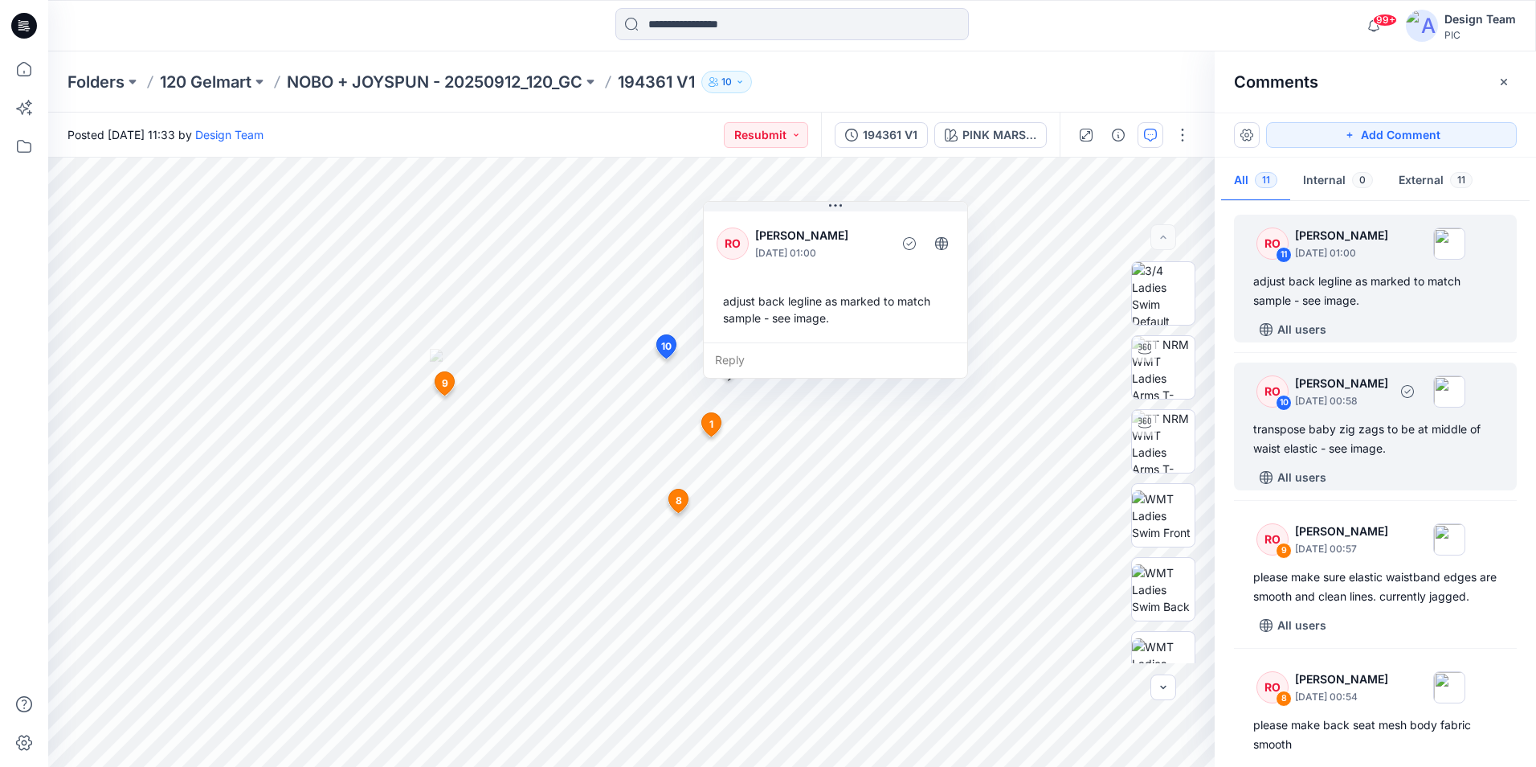
click at [1313, 437] on div "transpose baby zig zags to be at middle of waist elastic - see image." at bounding box center [1376, 438] width 244 height 39
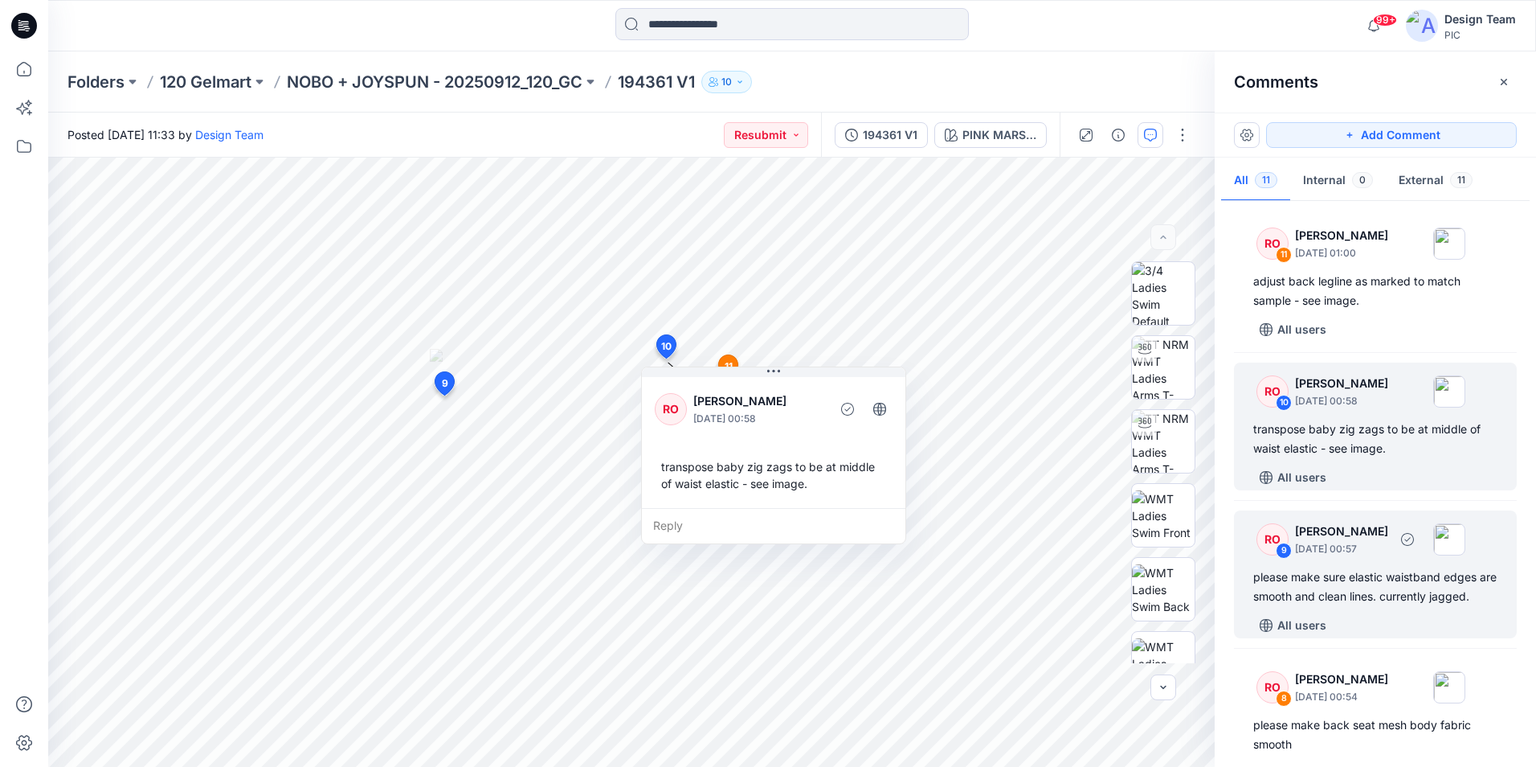
click at [1390, 595] on div "please make sure elastic waistband edges are smooth and clean lines. currently …" at bounding box center [1376, 586] width 244 height 39
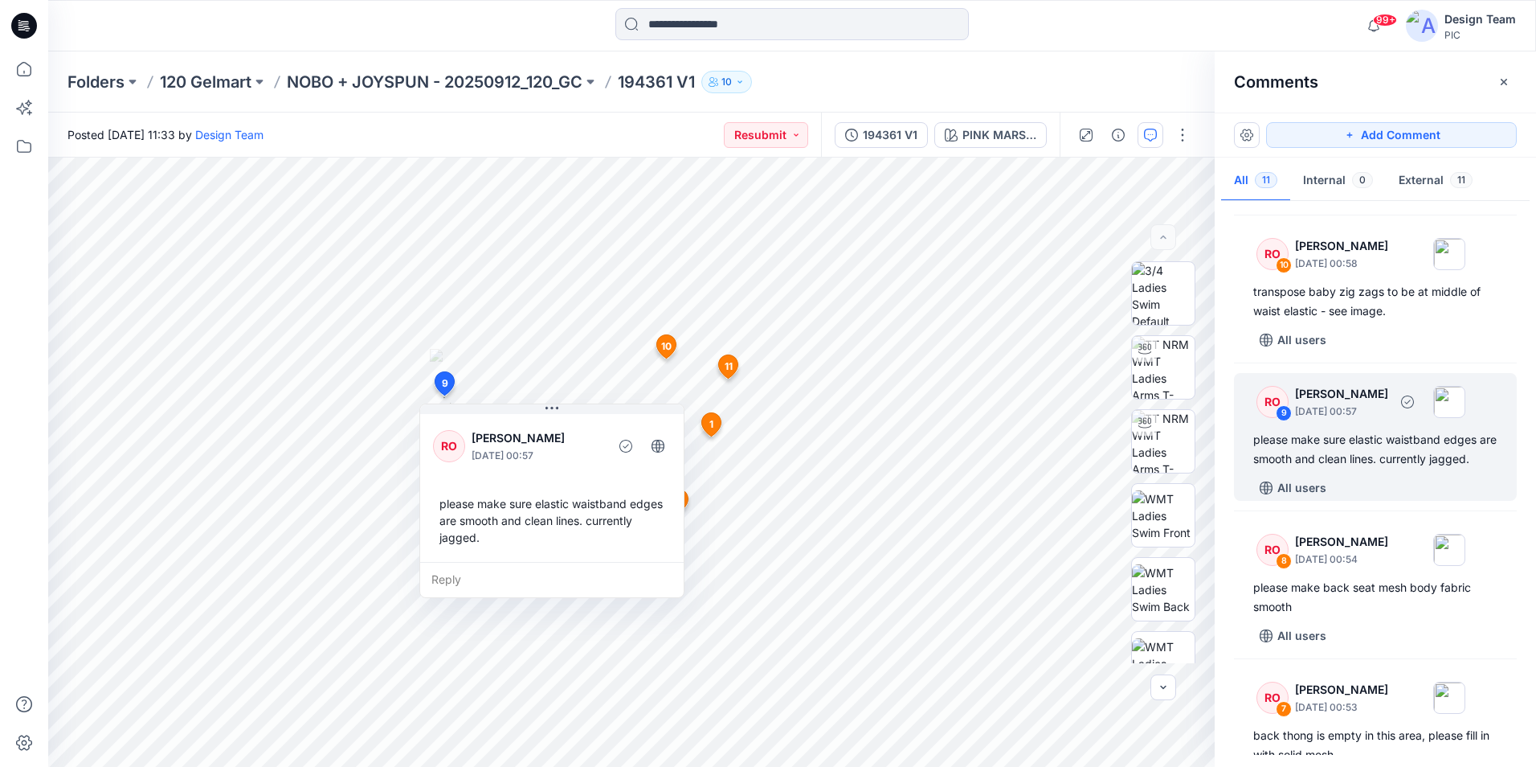
scroll to position [161, 0]
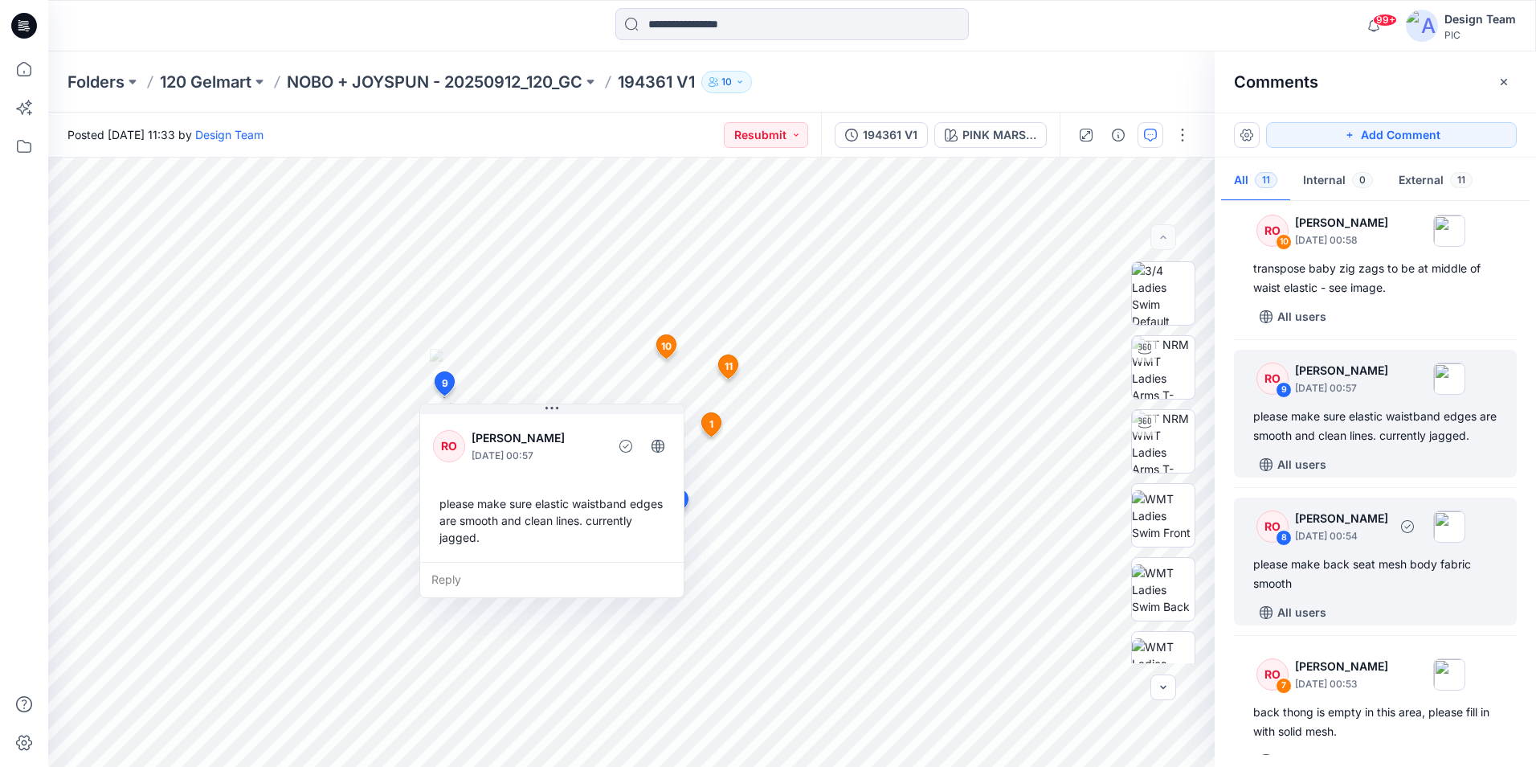
click at [1357, 586] on div "please make back seat mesh body fabric smooth" at bounding box center [1376, 573] width 244 height 39
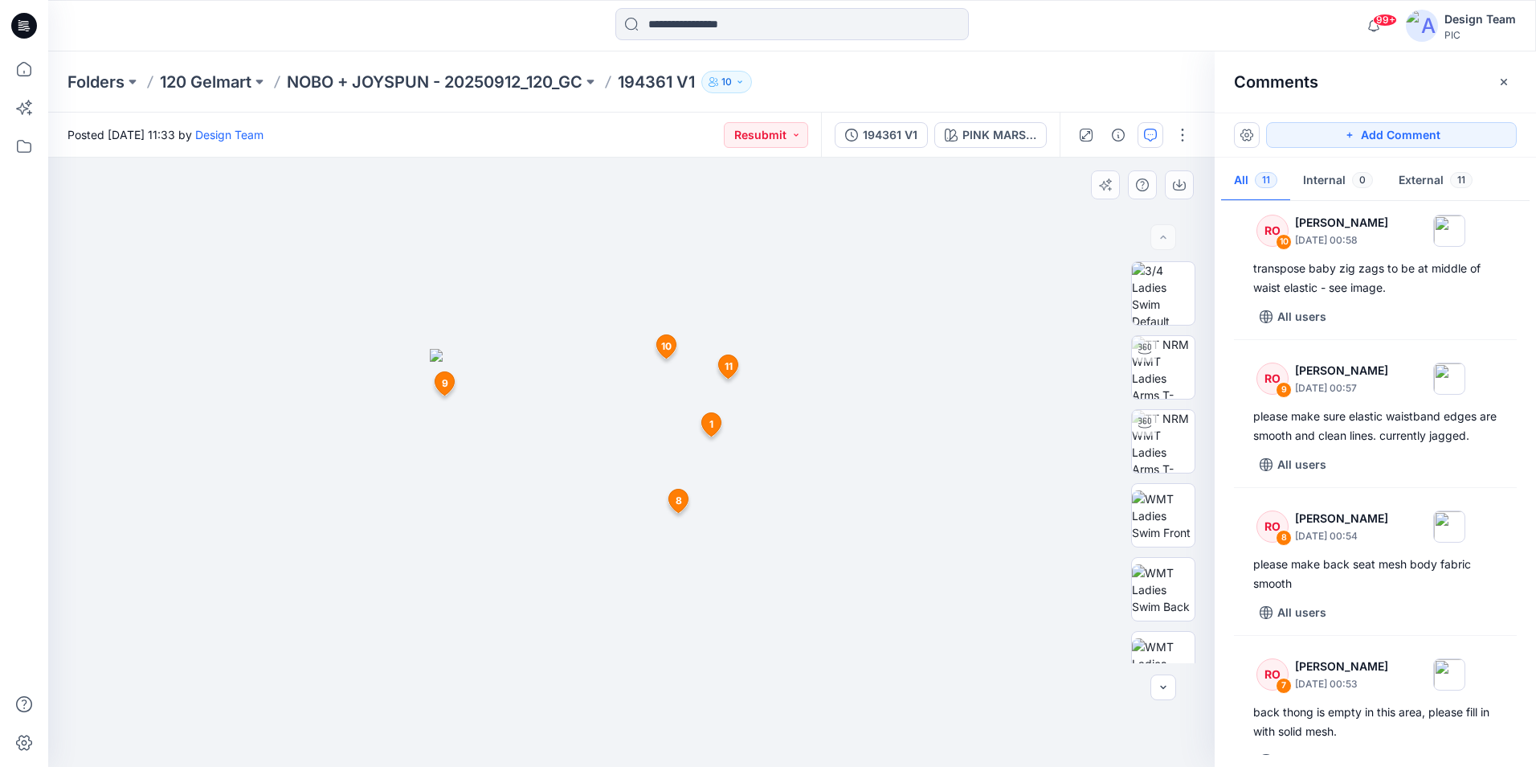
click at [1160, 363] on img at bounding box center [1163, 367] width 63 height 63
drag, startPoint x: 636, startPoint y: 750, endPoint x: 696, endPoint y: 744, distance: 60.5
click at [697, 744] on icon at bounding box center [634, 719] width 486 height 60
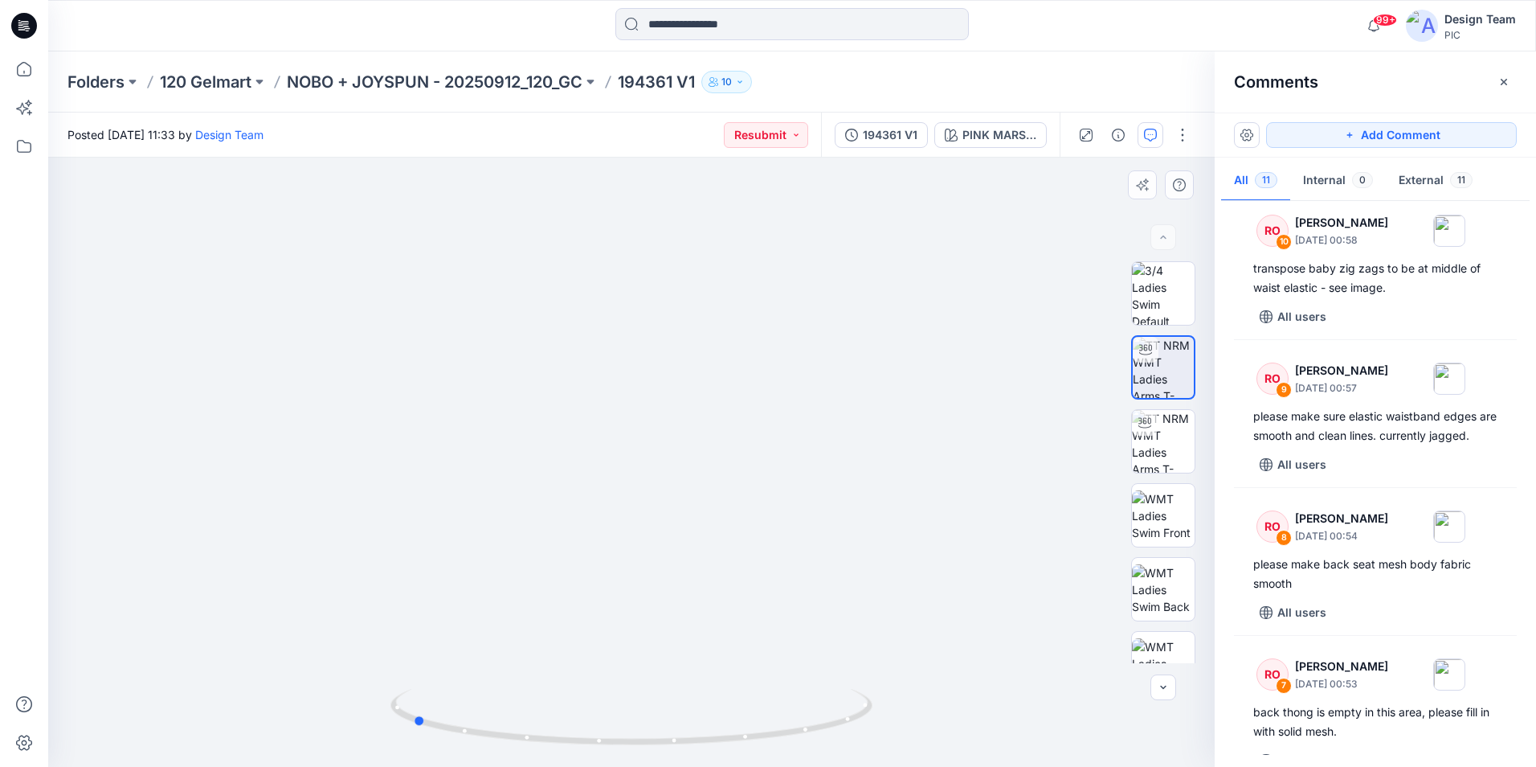
drag, startPoint x: 714, startPoint y: 747, endPoint x: 974, endPoint y: 664, distance: 273.2
click at [974, 664] on div at bounding box center [631, 462] width 1167 height 609
drag, startPoint x: 676, startPoint y: 749, endPoint x: 904, endPoint y: 671, distance: 241.2
click at [946, 695] on div at bounding box center [631, 462] width 1167 height 609
drag, startPoint x: 969, startPoint y: 515, endPoint x: 927, endPoint y: 522, distance: 42.4
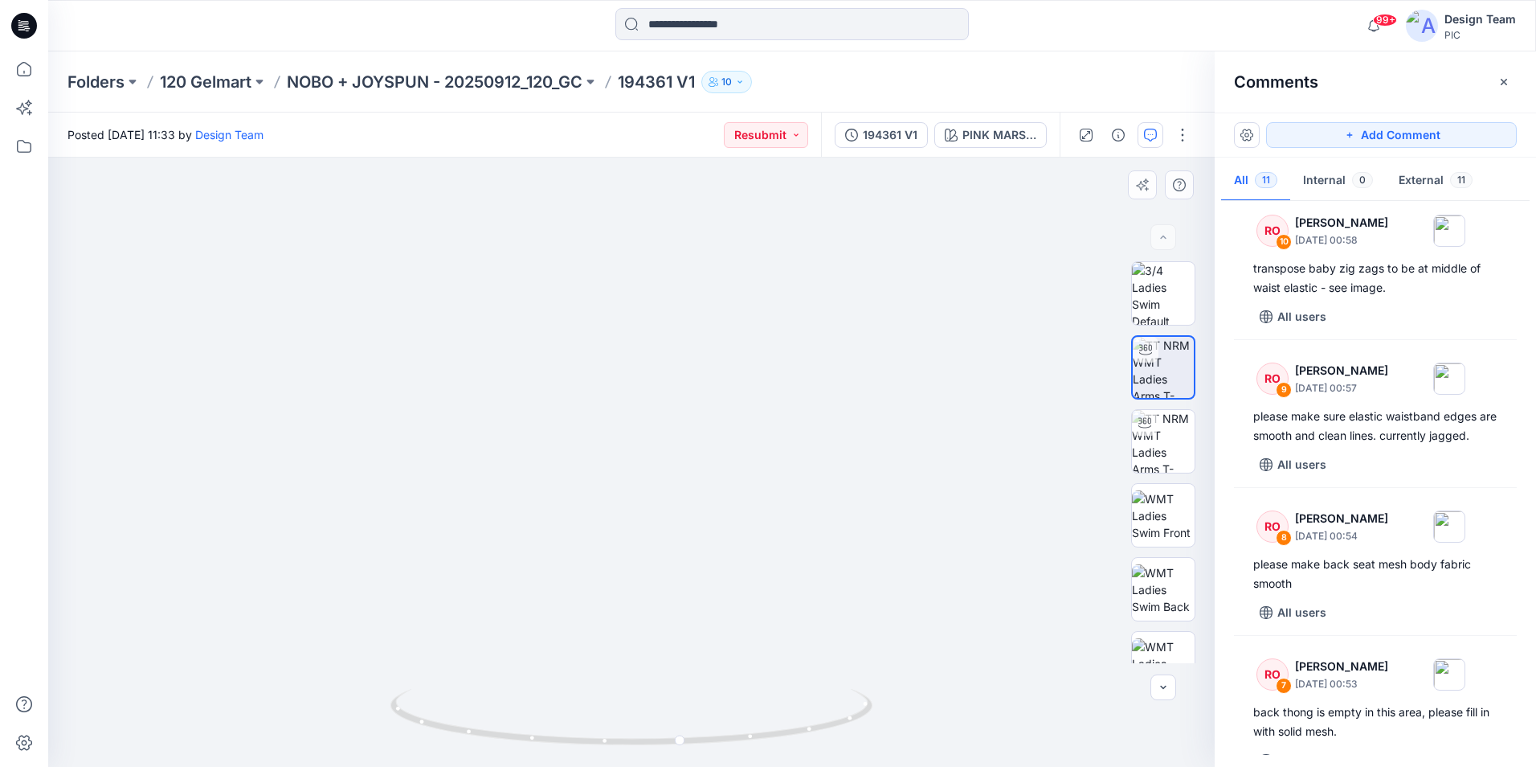
click at [957, 516] on img at bounding box center [631, 437] width 707 height 658
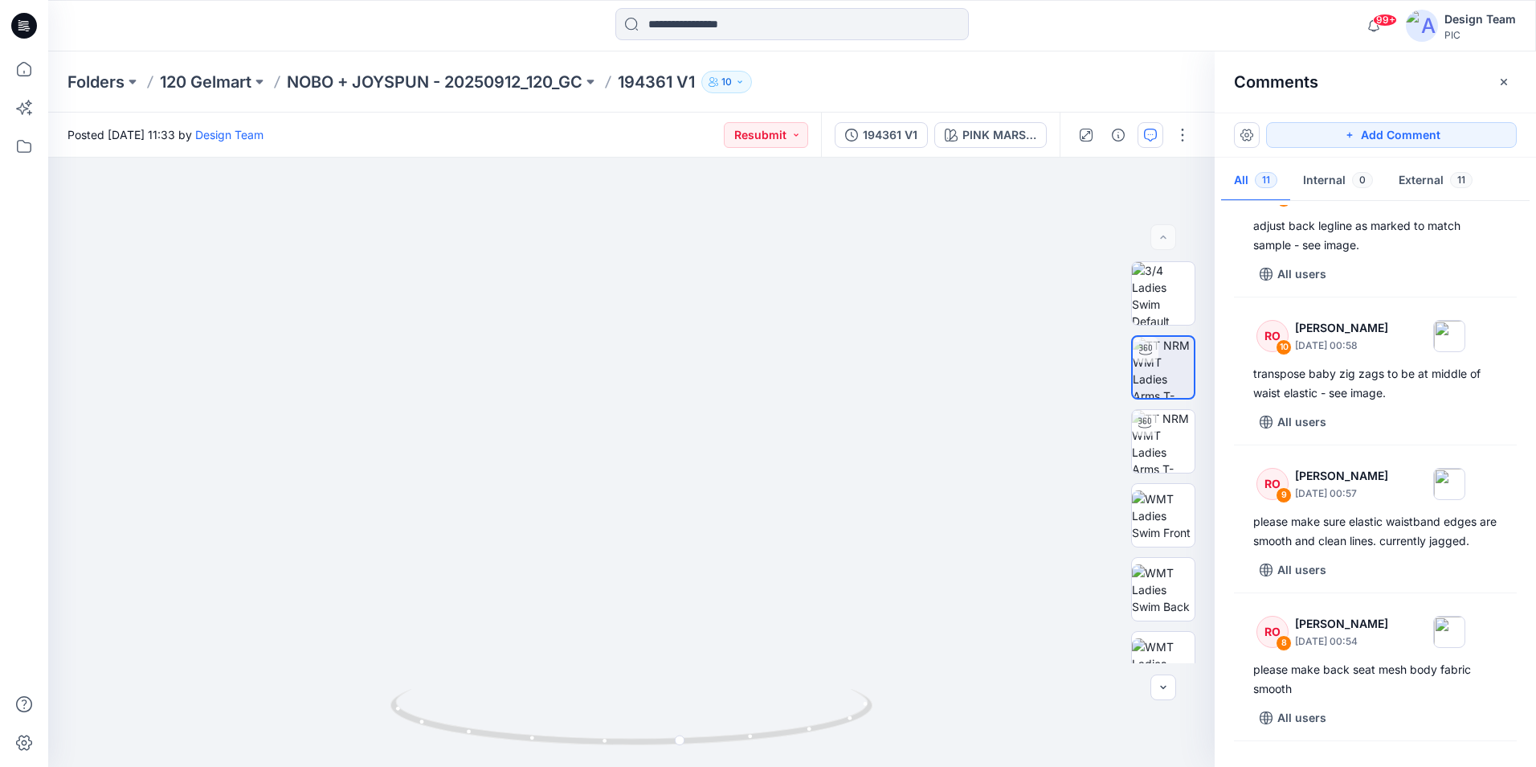
scroll to position [0, 0]
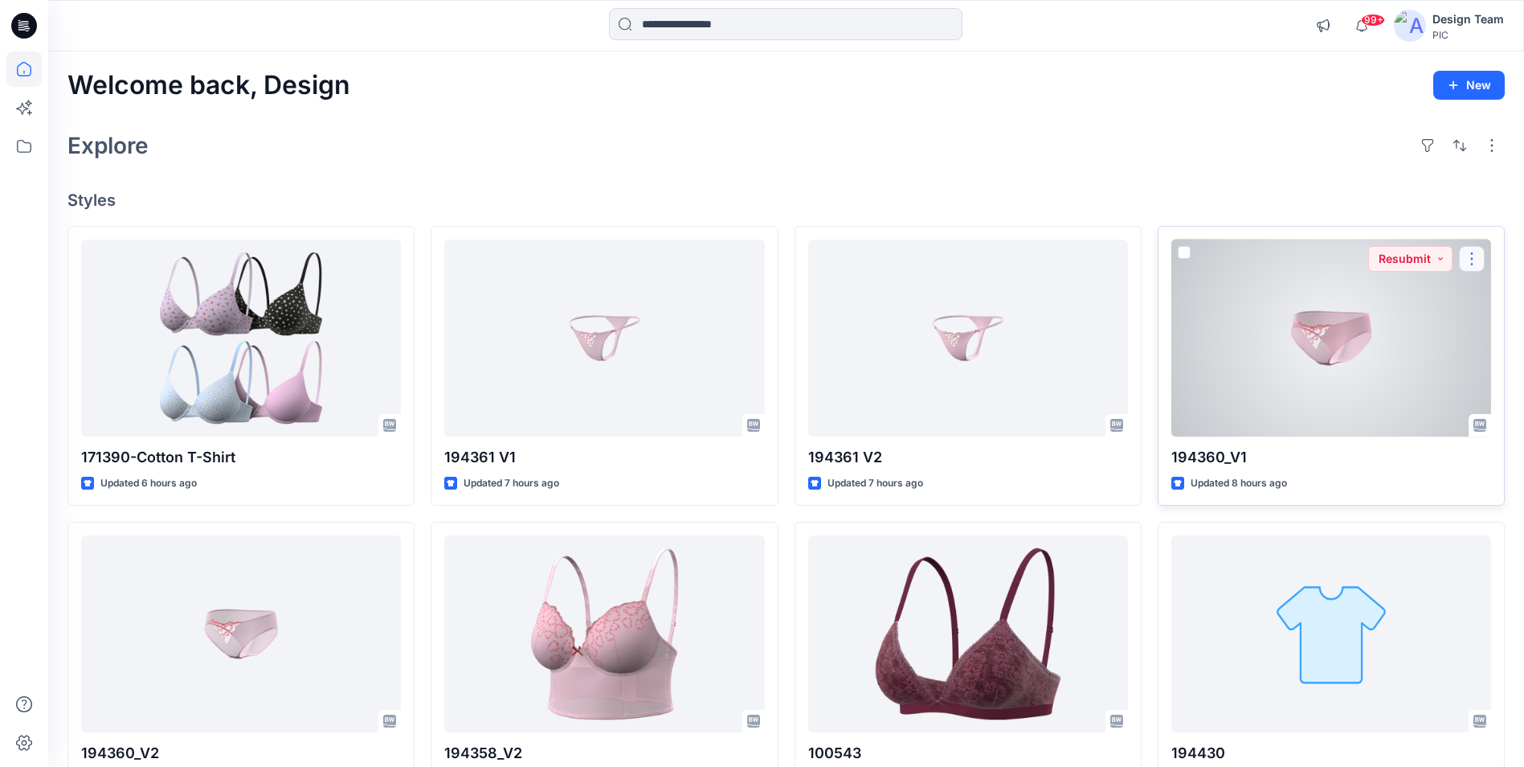
click at [1471, 259] on button "button" at bounding box center [1472, 259] width 26 height 26
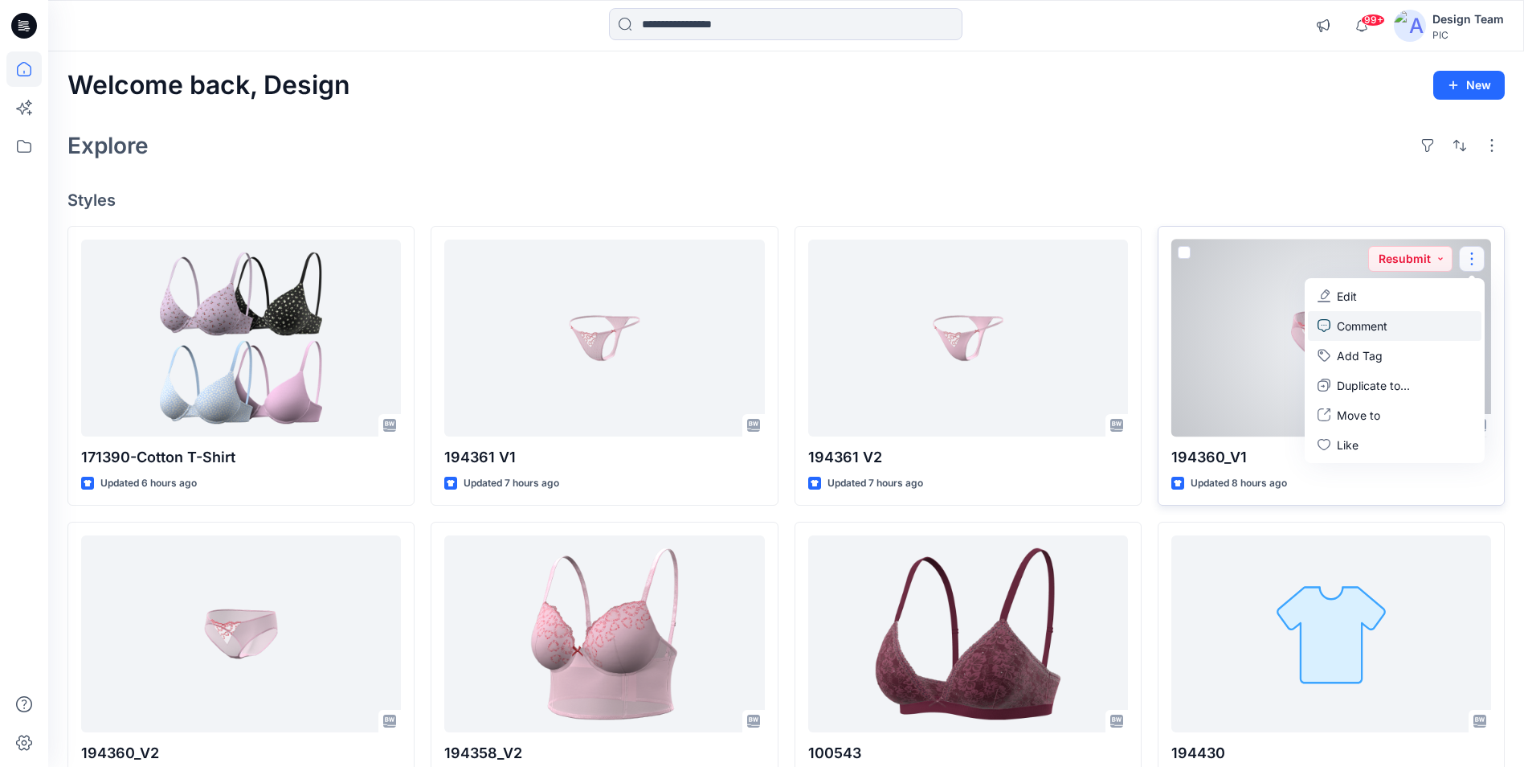
click at [1361, 325] on p "Comment" at bounding box center [1362, 325] width 51 height 17
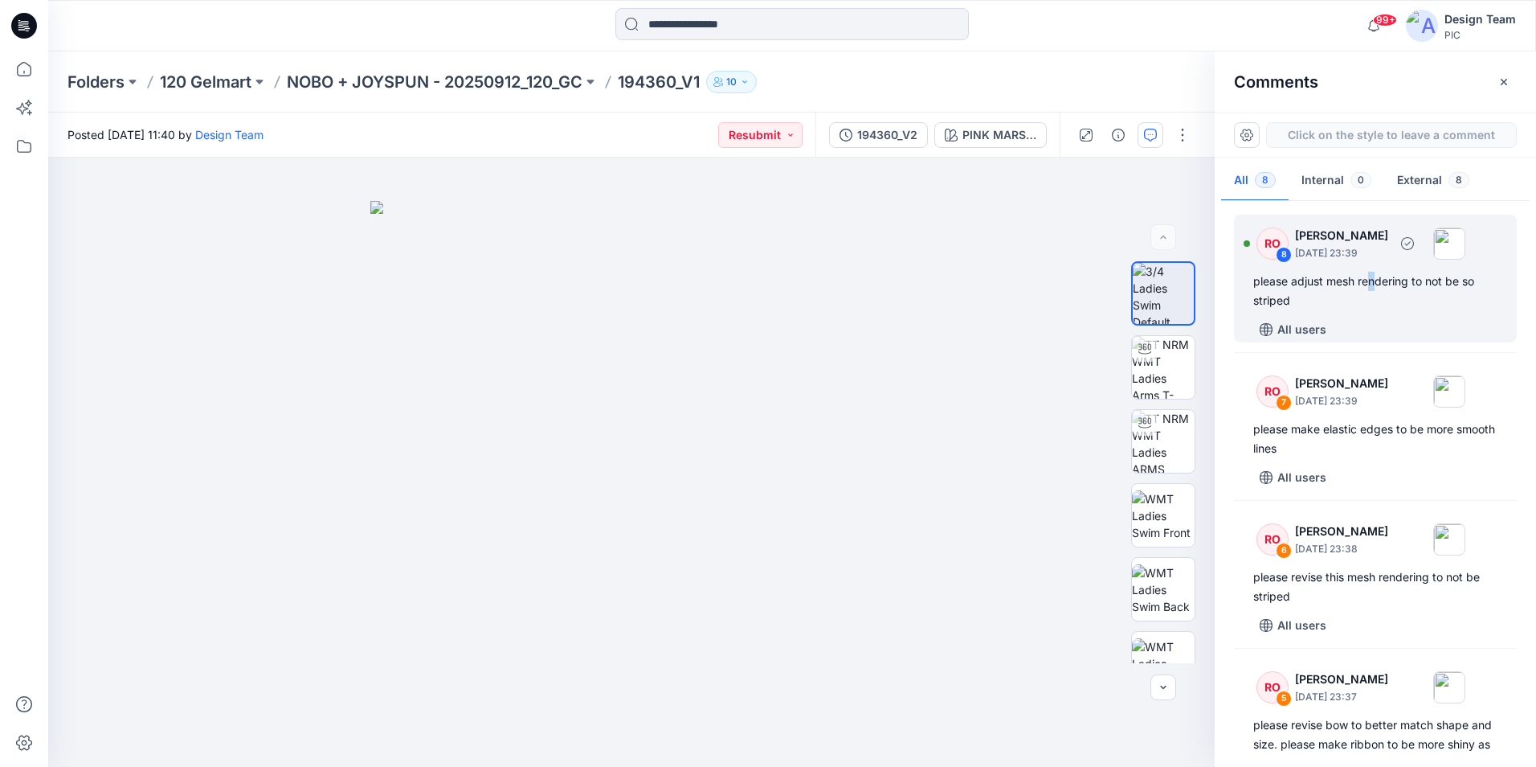
click at [1373, 281] on div "please adjust mesh rendering to not be so striped" at bounding box center [1376, 291] width 244 height 39
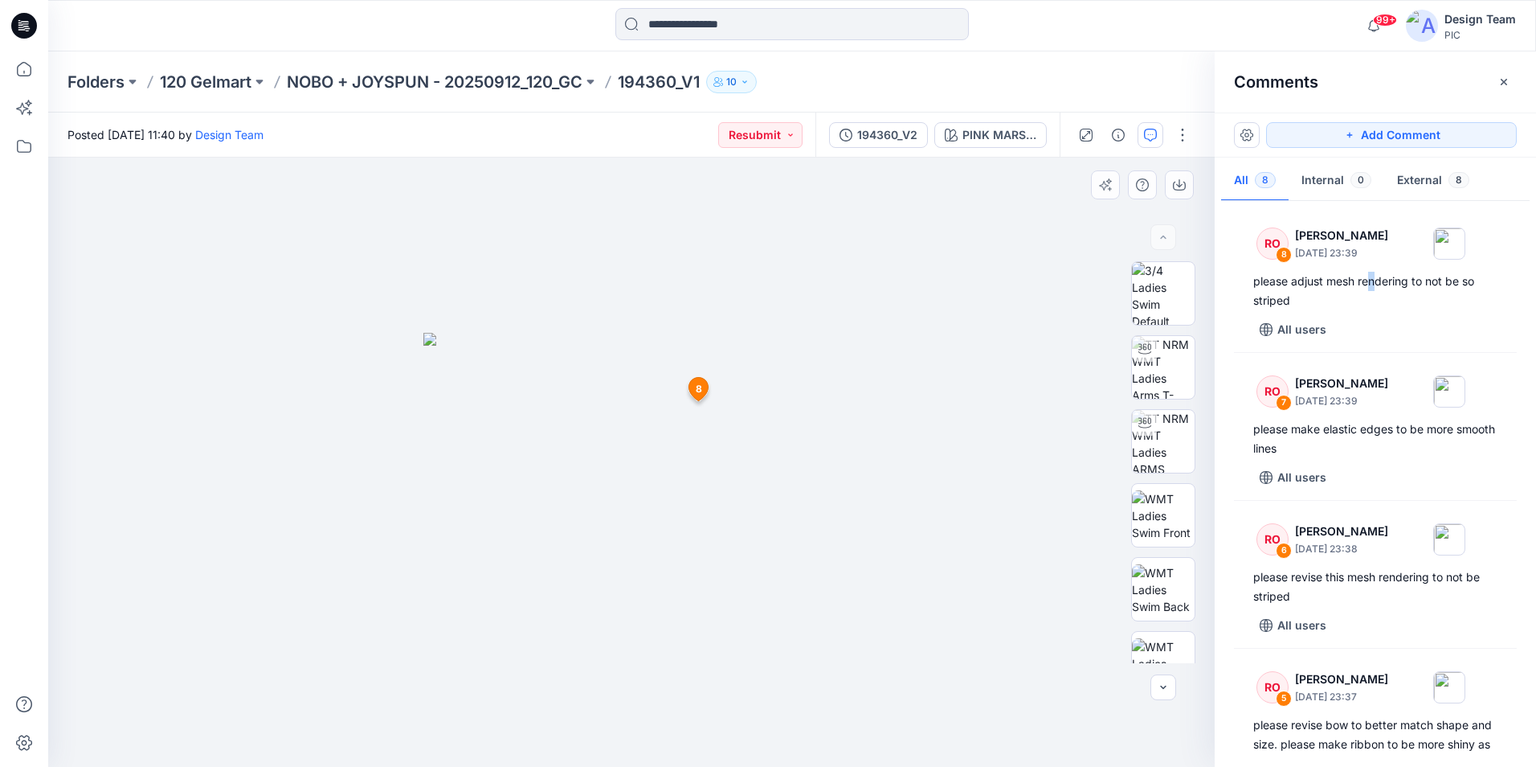
click at [1020, 436] on div at bounding box center [631, 462] width 1167 height 609
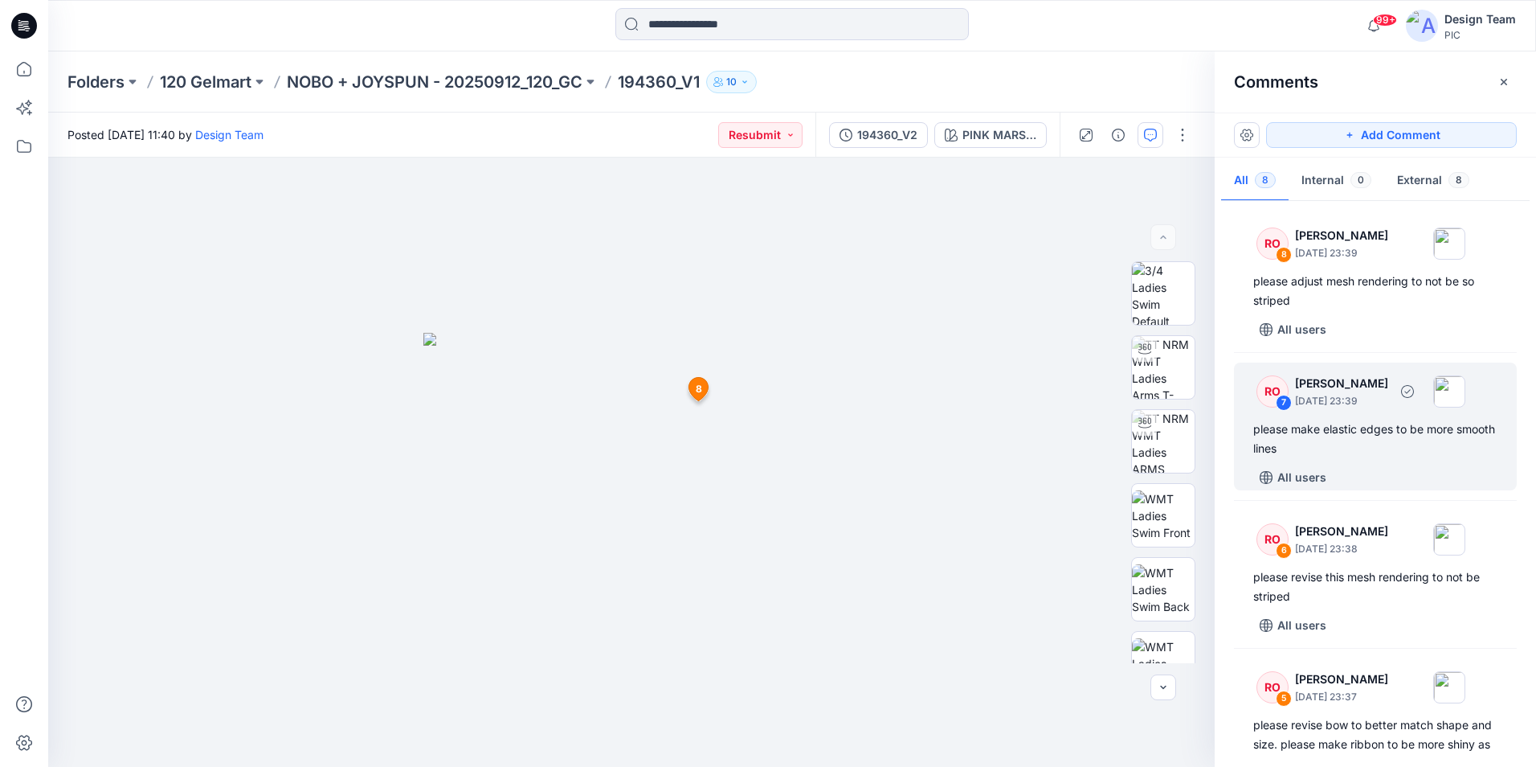
click at [1342, 428] on div "please make elastic edges to be more smooth lines" at bounding box center [1376, 438] width 244 height 39
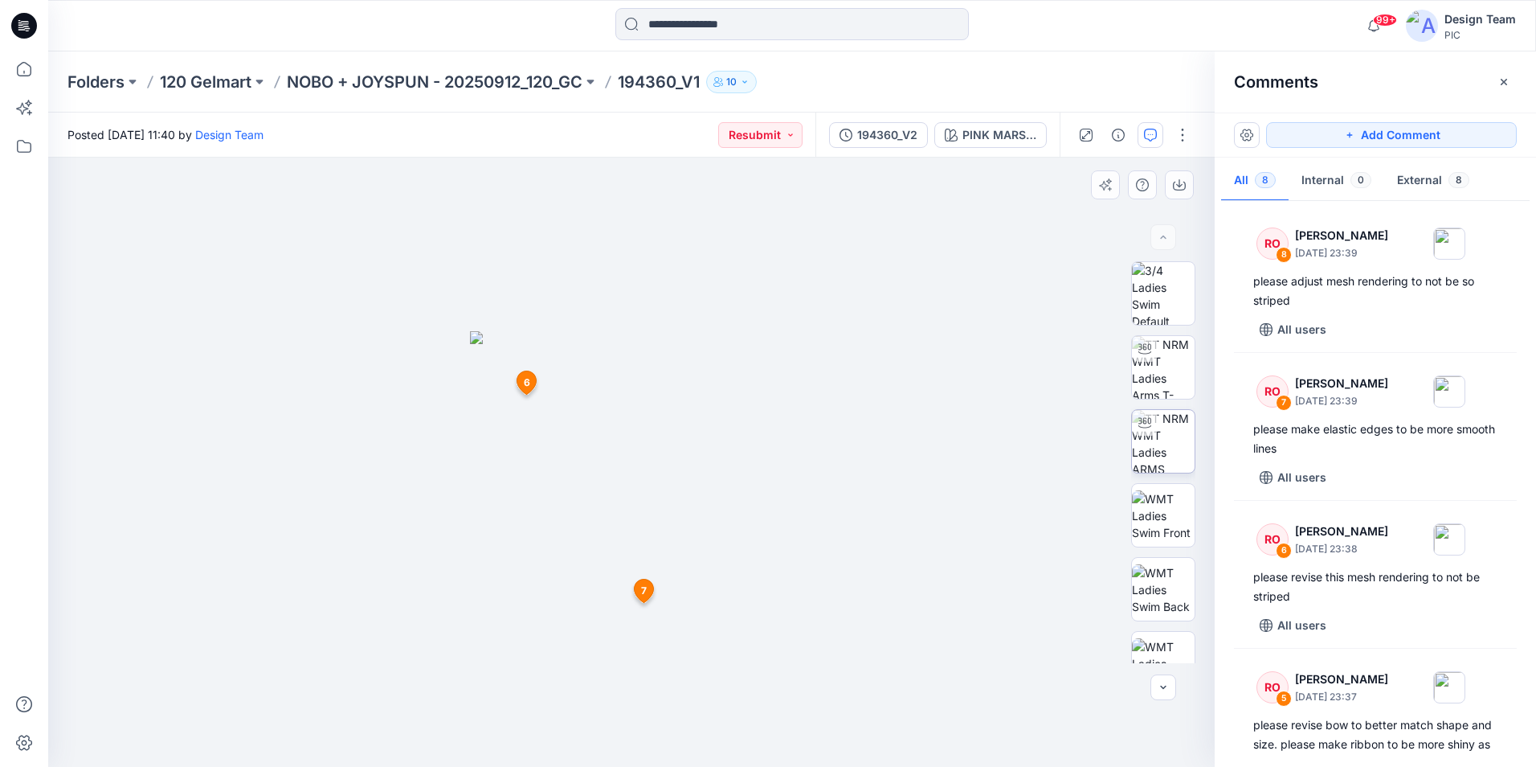
drag, startPoint x: 1180, startPoint y: 436, endPoint x: 583, endPoint y: 460, distance: 597.6
click at [558, 481] on img at bounding box center [631, 549] width 323 height 436
drag, startPoint x: 1019, startPoint y: 432, endPoint x: 869, endPoint y: 440, distance: 150.5
click at [1014, 436] on div at bounding box center [631, 462] width 1167 height 609
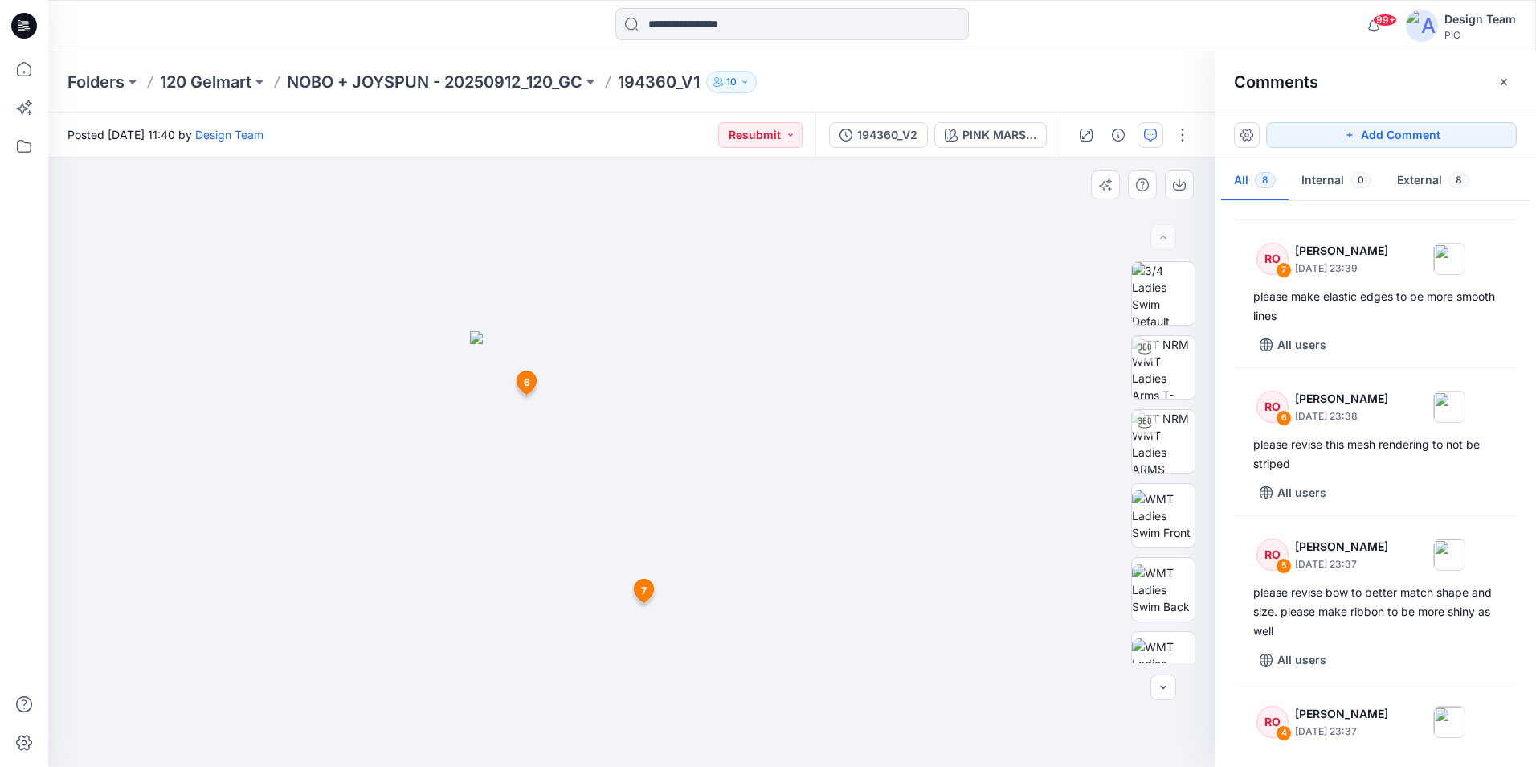
scroll to position [149, 0]
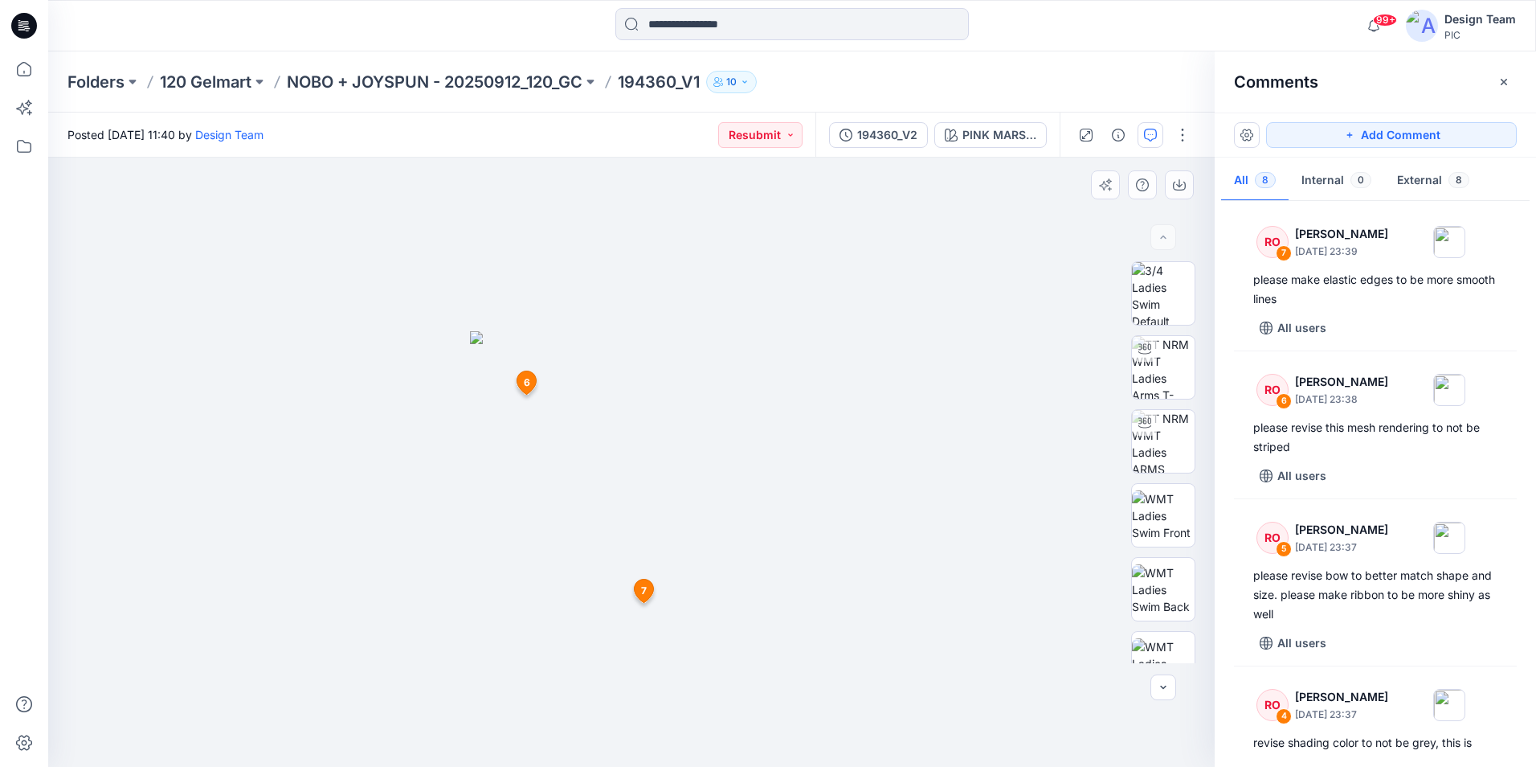
click at [749, 387] on img at bounding box center [631, 549] width 323 height 436
click at [945, 398] on div at bounding box center [631, 462] width 1167 height 609
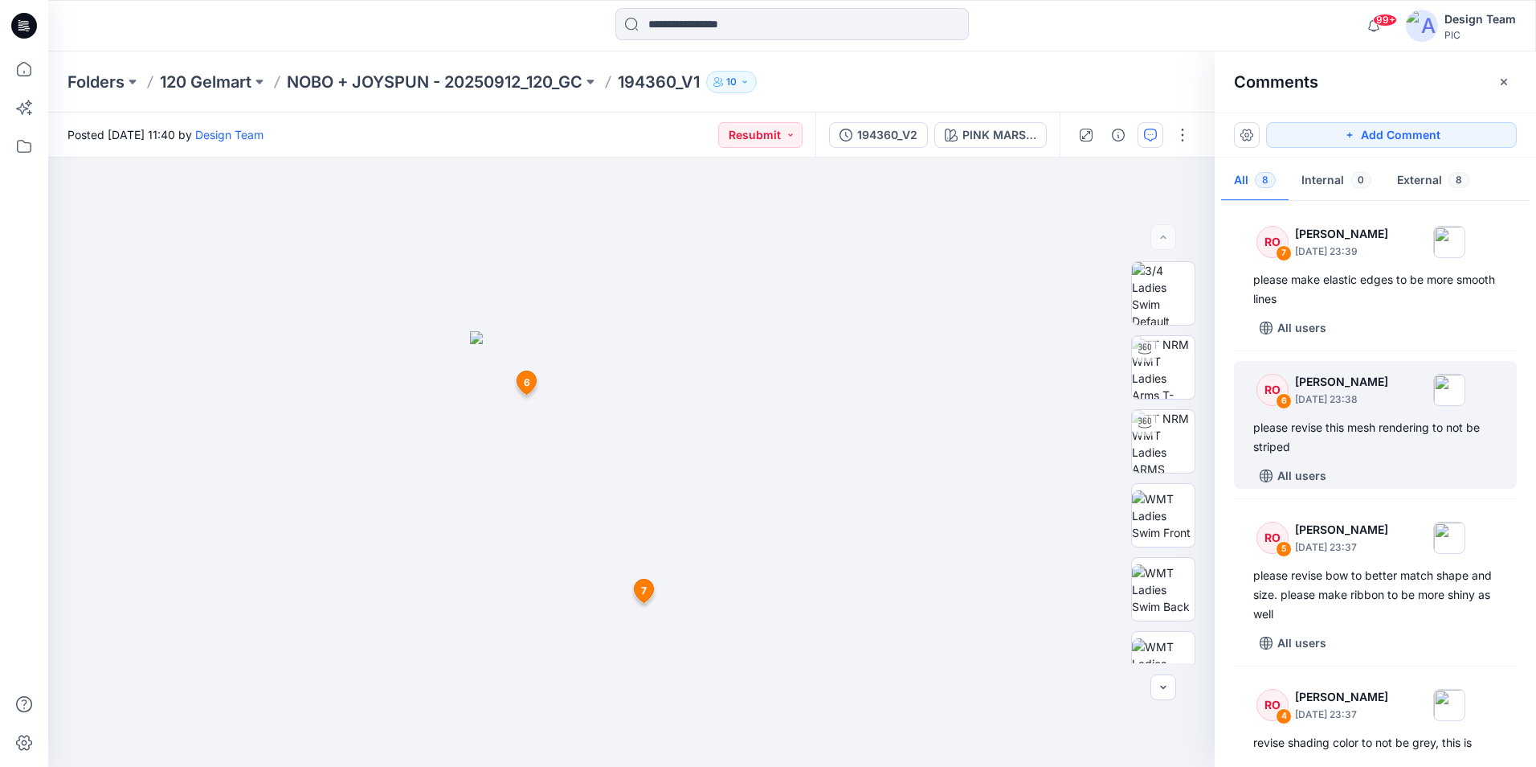
drag, startPoint x: 1528, startPoint y: 327, endPoint x: 1466, endPoint y: 384, distance: 84.2
click at [1528, 345] on div "RO 8 Raquel Ortiz October 01, 2025 23:39 please adjust mesh rendering to not be…" at bounding box center [1375, 480] width 321 height 550
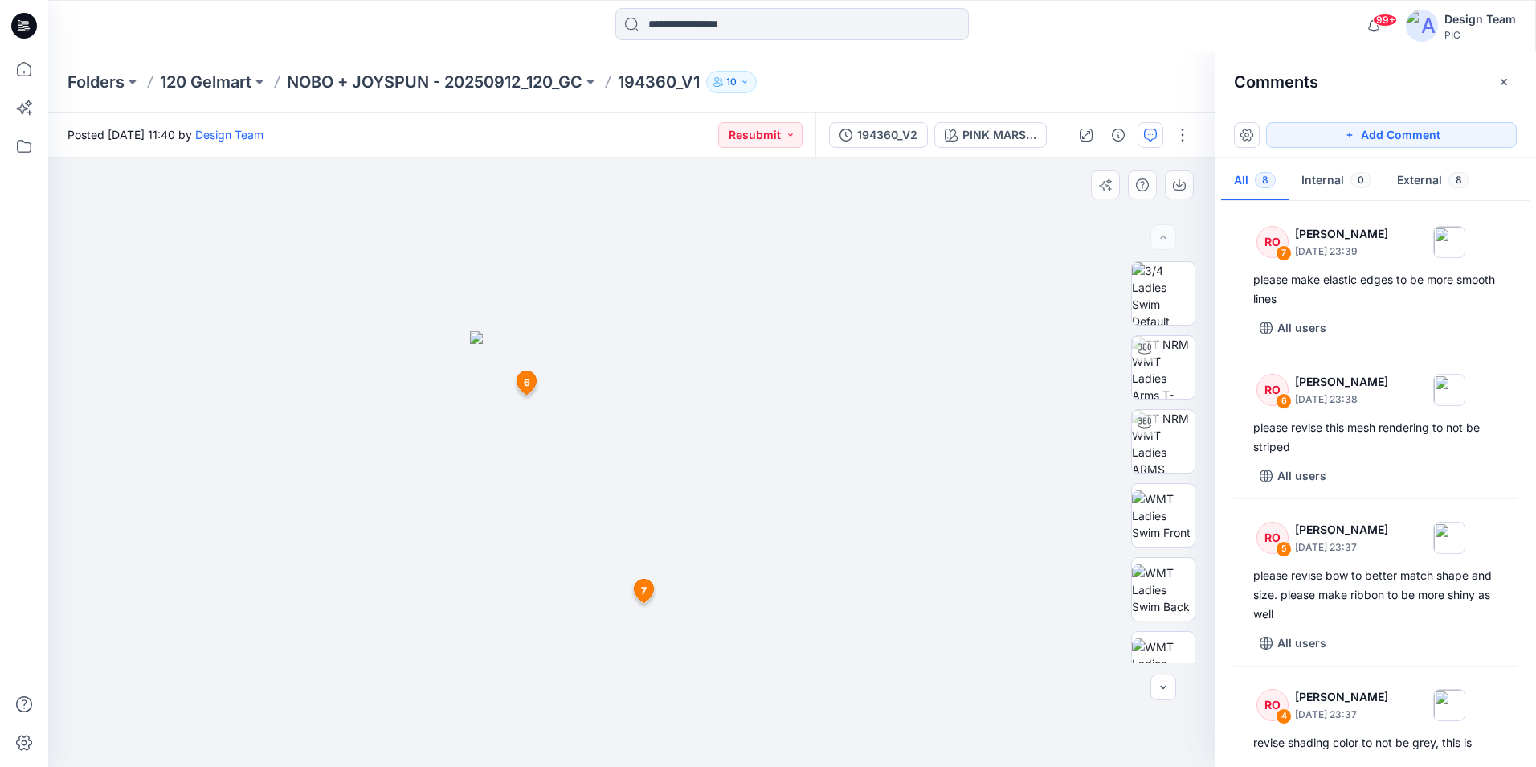
click at [938, 395] on div at bounding box center [631, 462] width 1167 height 609
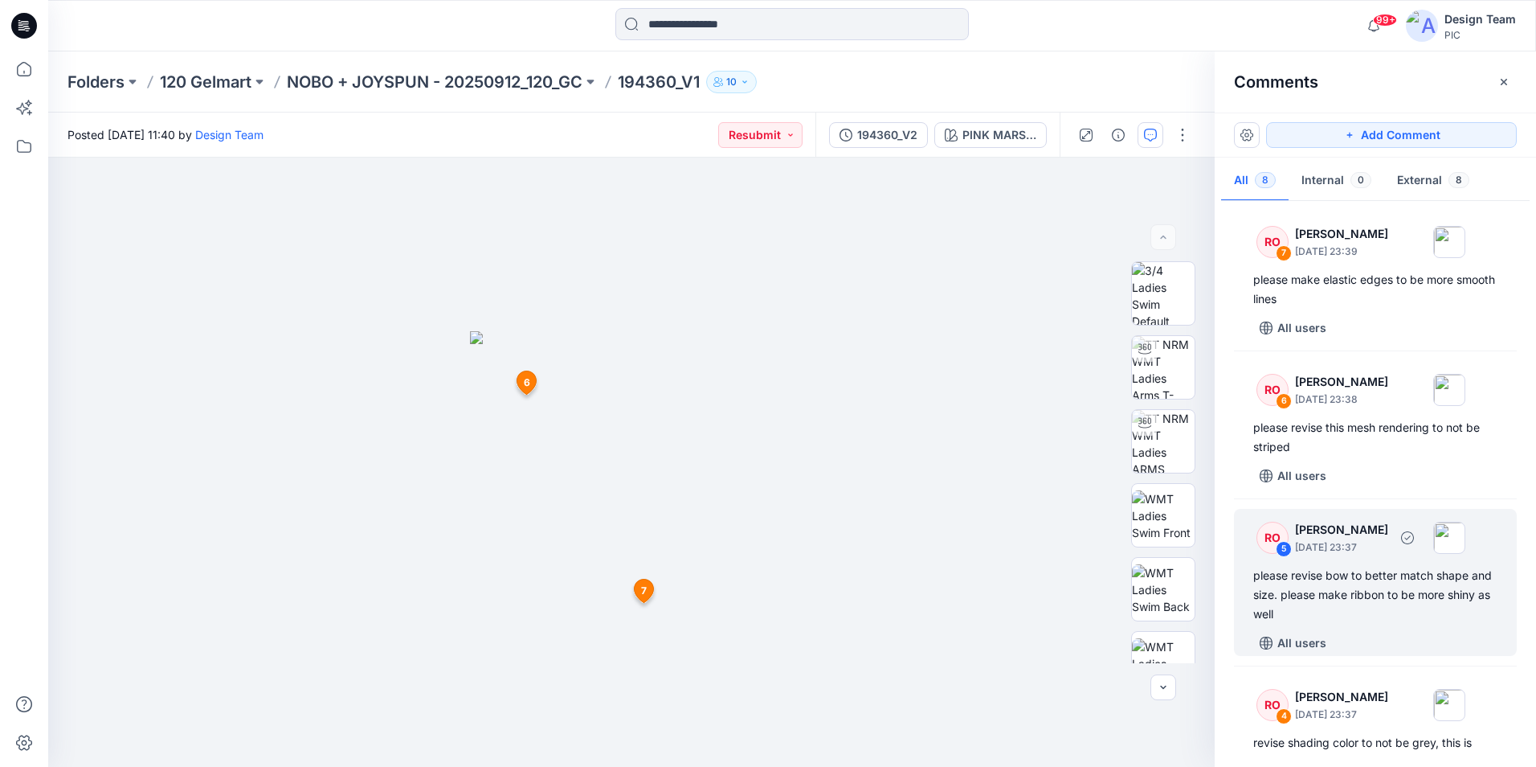
click at [1430, 598] on div "please revise bow to better match shape and size. please make ribbon to be more…" at bounding box center [1376, 595] width 244 height 58
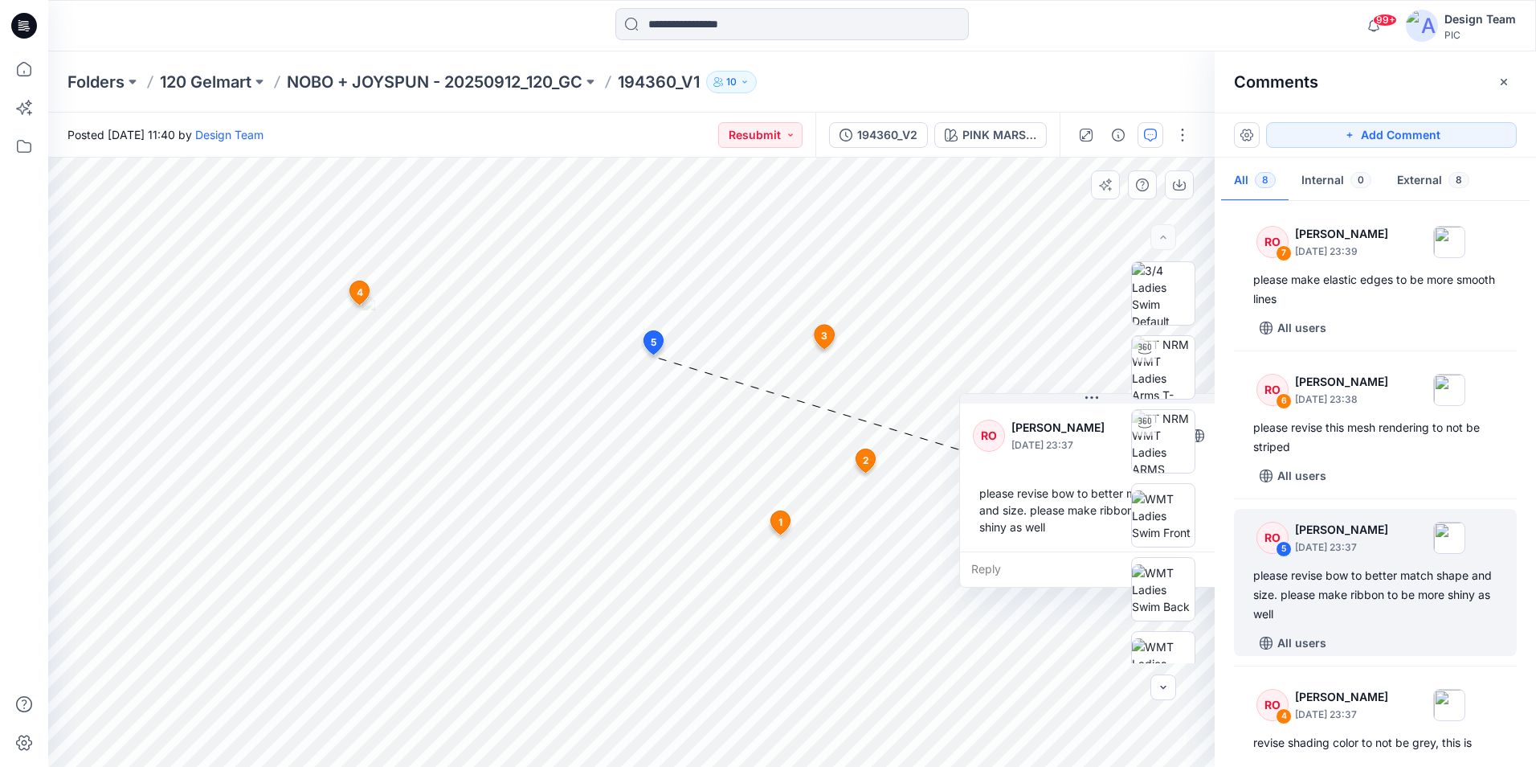
drag, startPoint x: 698, startPoint y: 429, endPoint x: 1029, endPoint y: 460, distance: 332.5
click at [1029, 460] on div "RO Raquel Ortiz October 01, 2025 23:37 please revise bow to better match shape …" at bounding box center [1092, 475] width 264 height 151
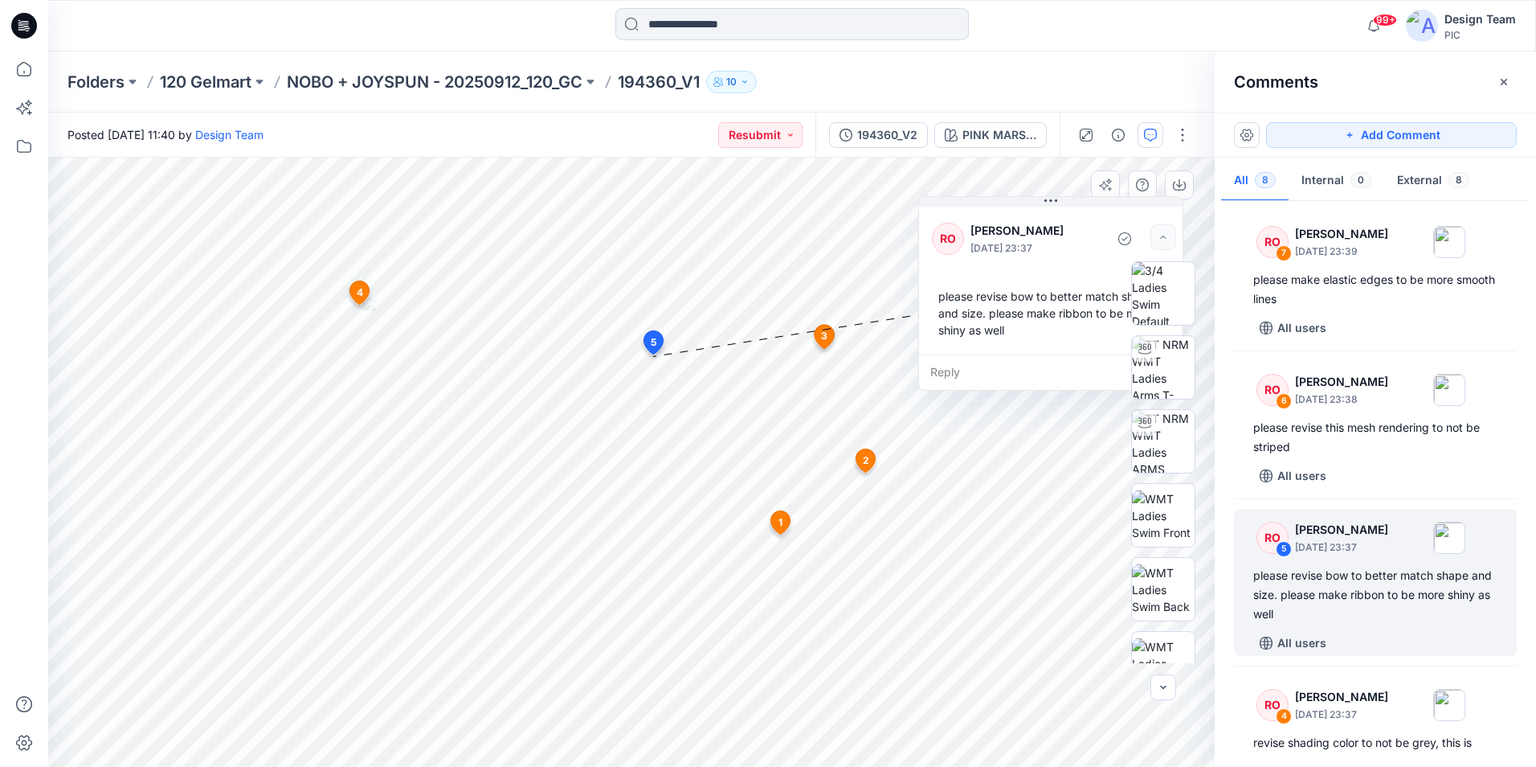
drag, startPoint x: 1064, startPoint y: 466, endPoint x: 1023, endPoint y: 269, distance: 201.1
click at [1023, 269] on div "RO Raquel Ortiz October 01, 2025 23:37 please revise bow to better match shape …" at bounding box center [1051, 278] width 264 height 151
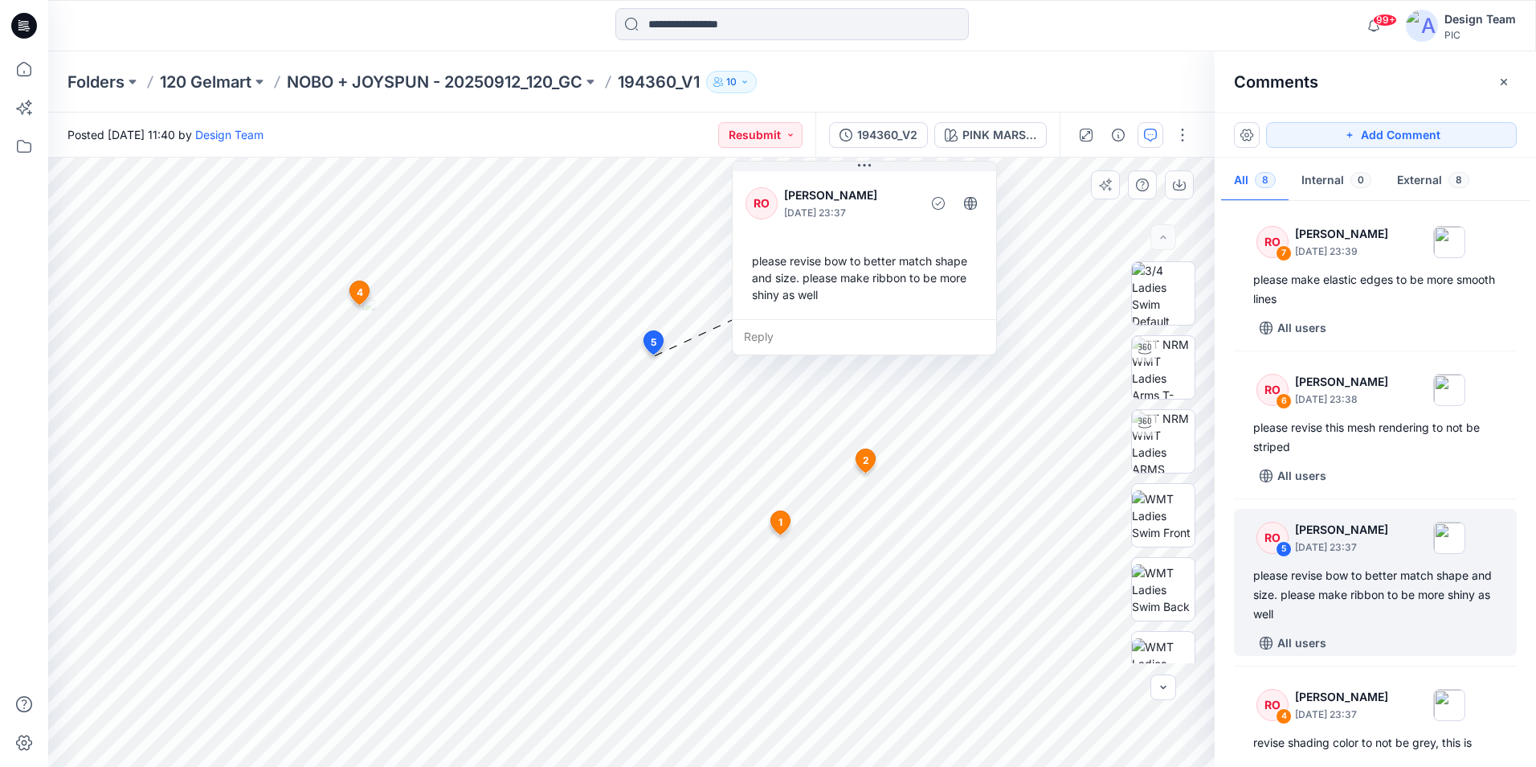
drag, startPoint x: 1023, startPoint y: 269, endPoint x: 837, endPoint y: 215, distance: 194.1
click at [837, 215] on div "RO Raquel Ortiz October 01, 2025 23:37 please revise bow to better match shape …" at bounding box center [865, 243] width 264 height 151
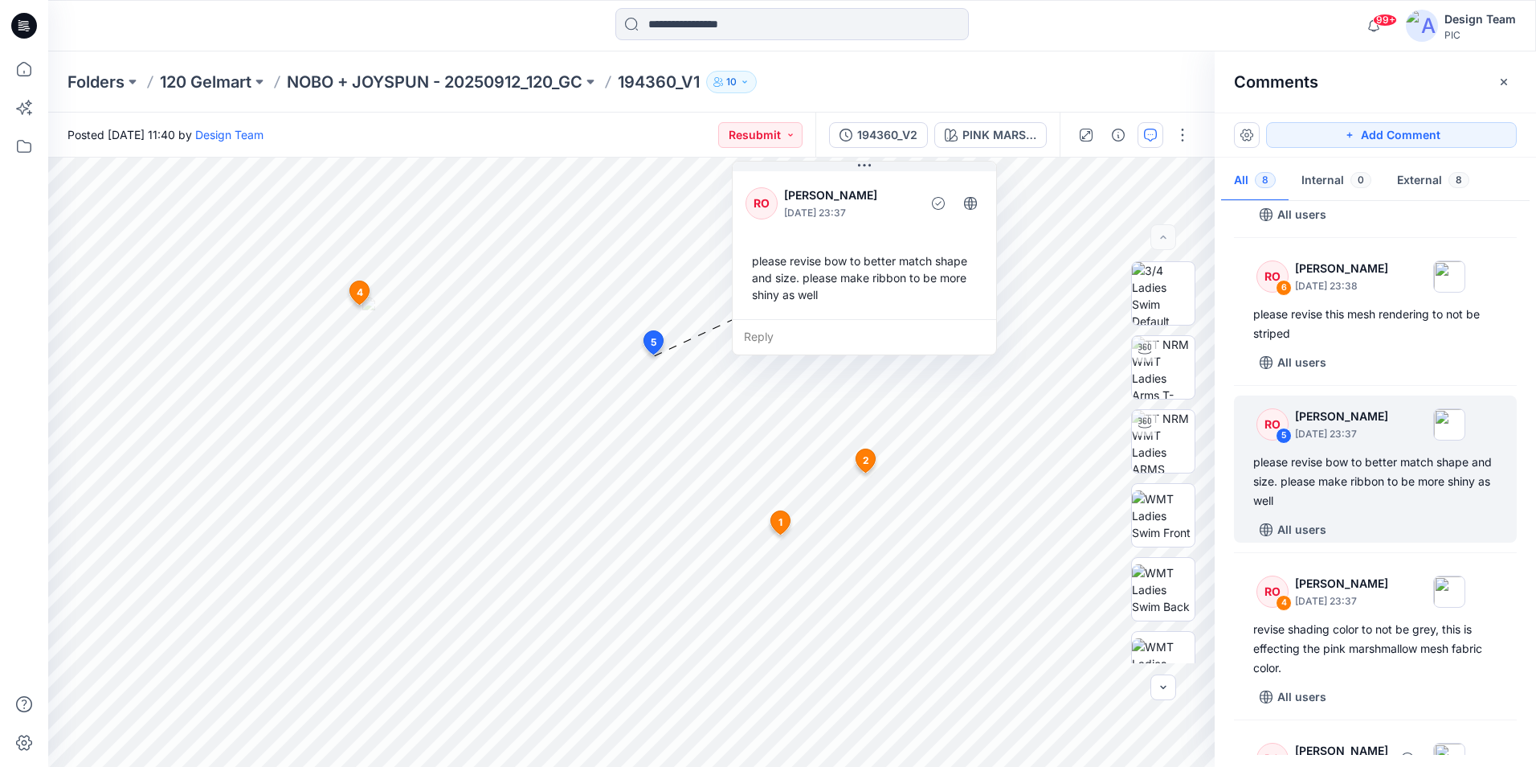
scroll to position [310, 0]
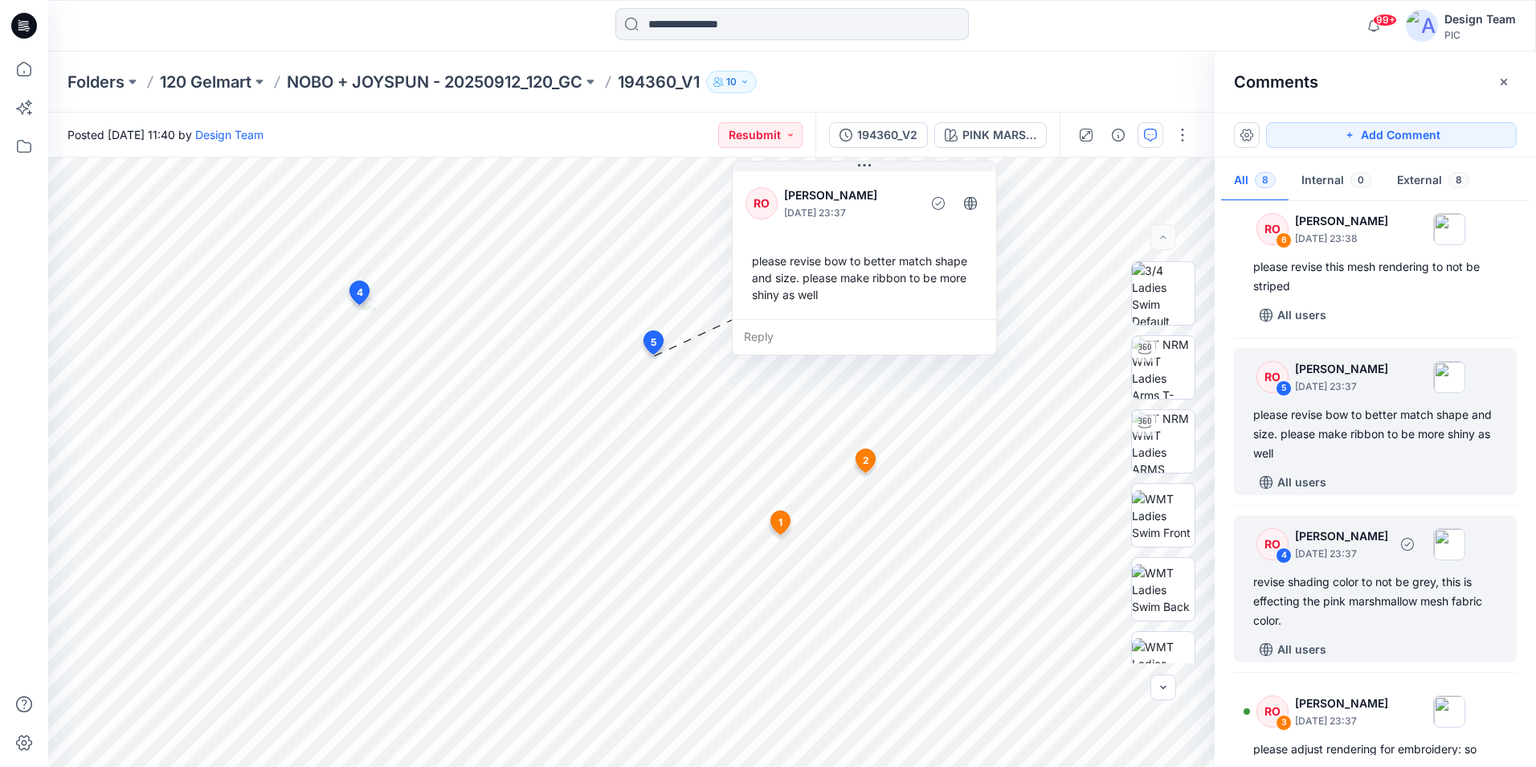
click at [1342, 589] on div "revise shading color to not be grey, this is effecting the pink marshmallow mes…" at bounding box center [1376, 601] width 244 height 58
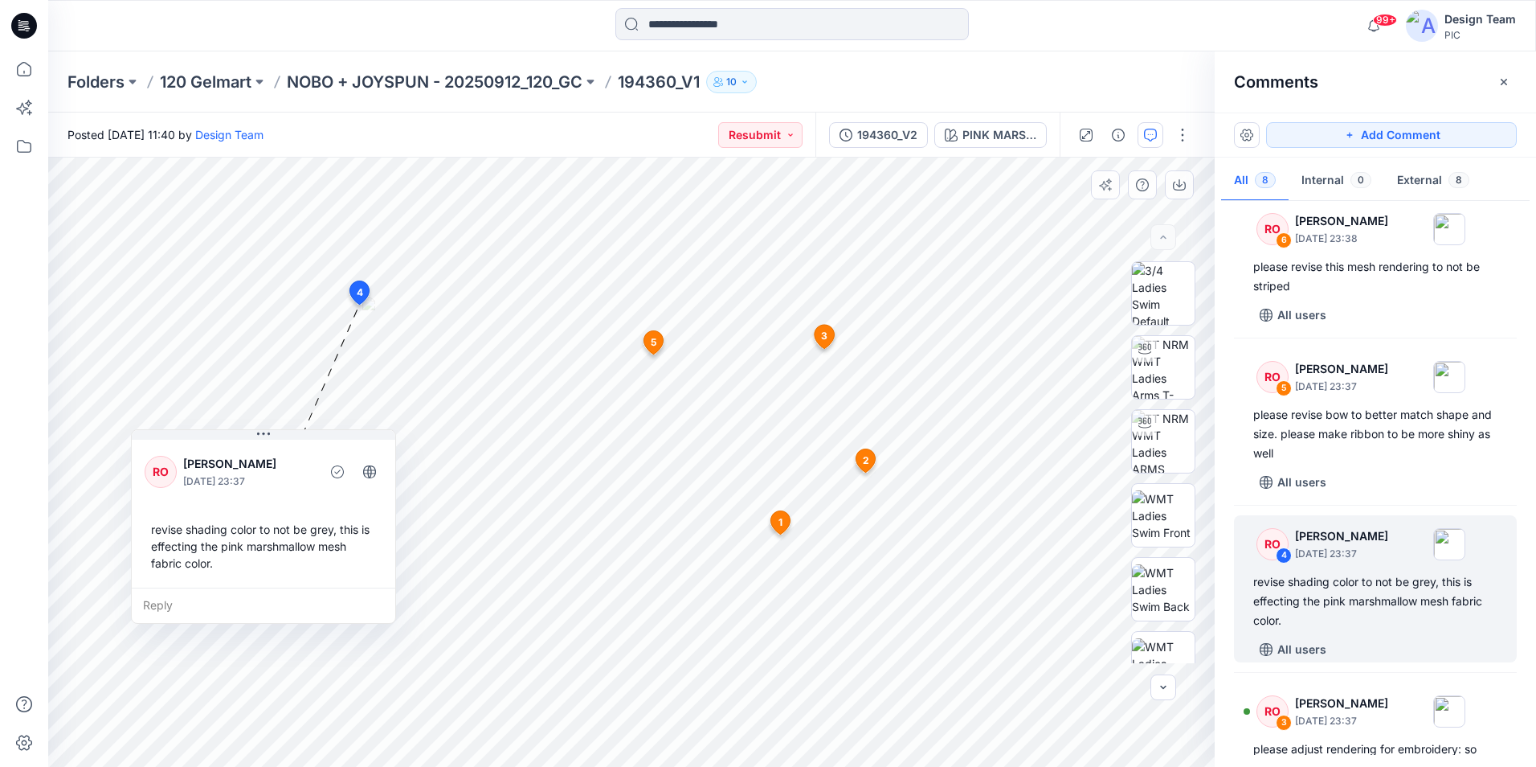
drag, startPoint x: 449, startPoint y: 401, endPoint x: 300, endPoint y: 503, distance: 181.0
click at [300, 503] on div "RO Raquel Ortiz October 01, 2025 23:37 revise shading color to not be grey, thi…" at bounding box center [264, 511] width 264 height 151
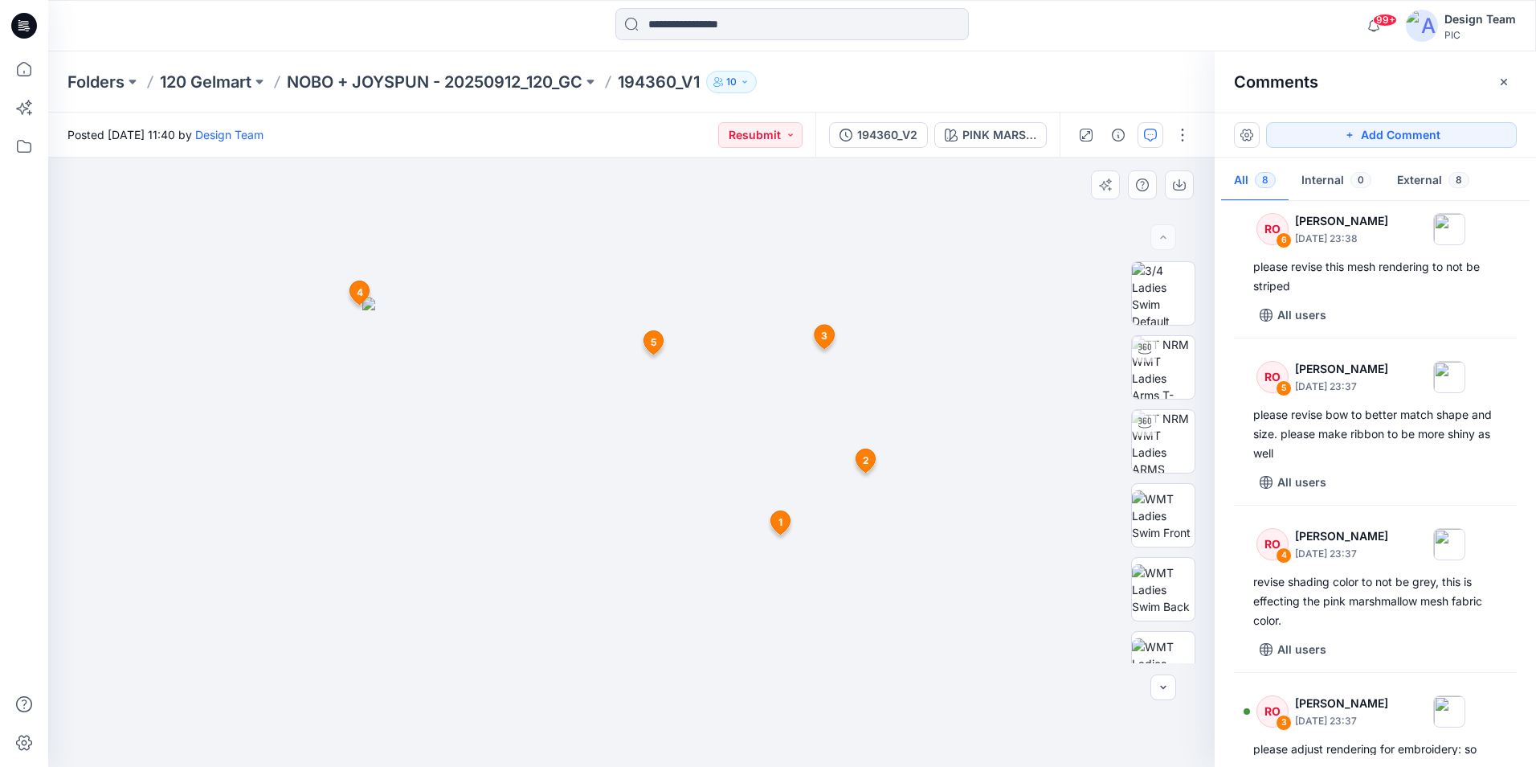
click at [386, 589] on img at bounding box center [631, 531] width 538 height 469
click at [413, 346] on img at bounding box center [631, 531] width 538 height 469
click at [319, 391] on div at bounding box center [631, 462] width 1167 height 609
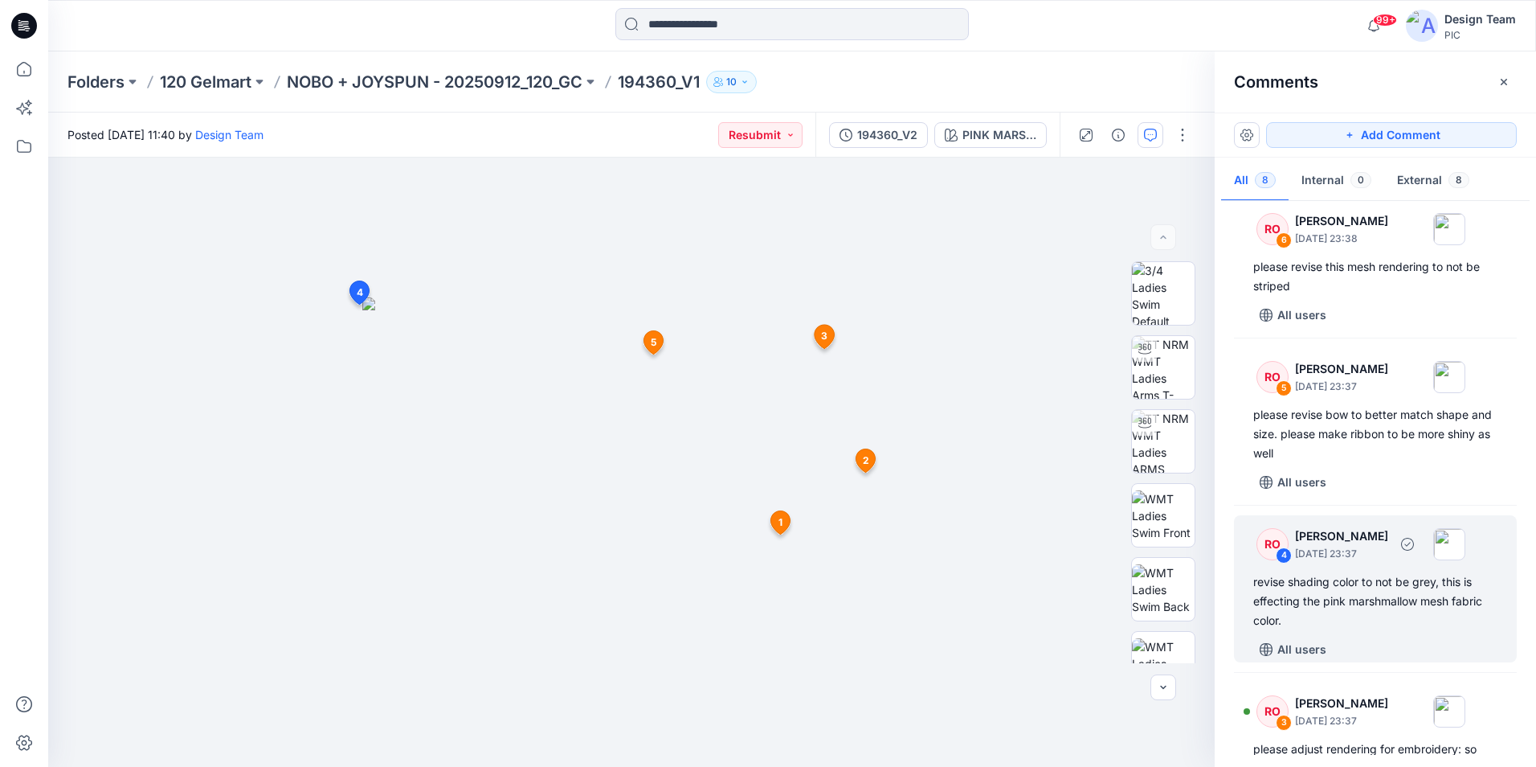
click at [1404, 594] on div "revise shading color to not be grey, this is effecting the pink marshmallow mes…" at bounding box center [1376, 601] width 244 height 58
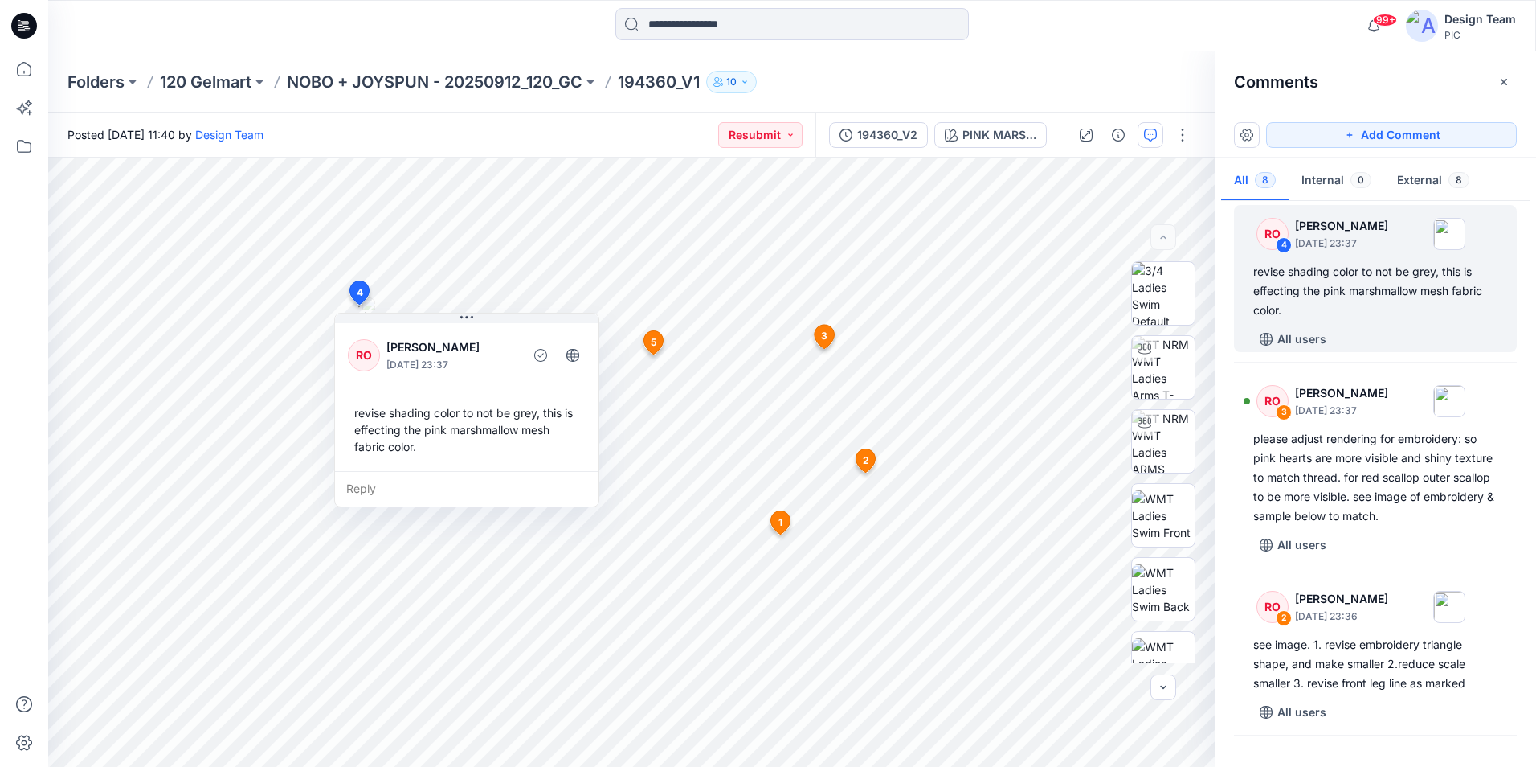
scroll to position [619, 0]
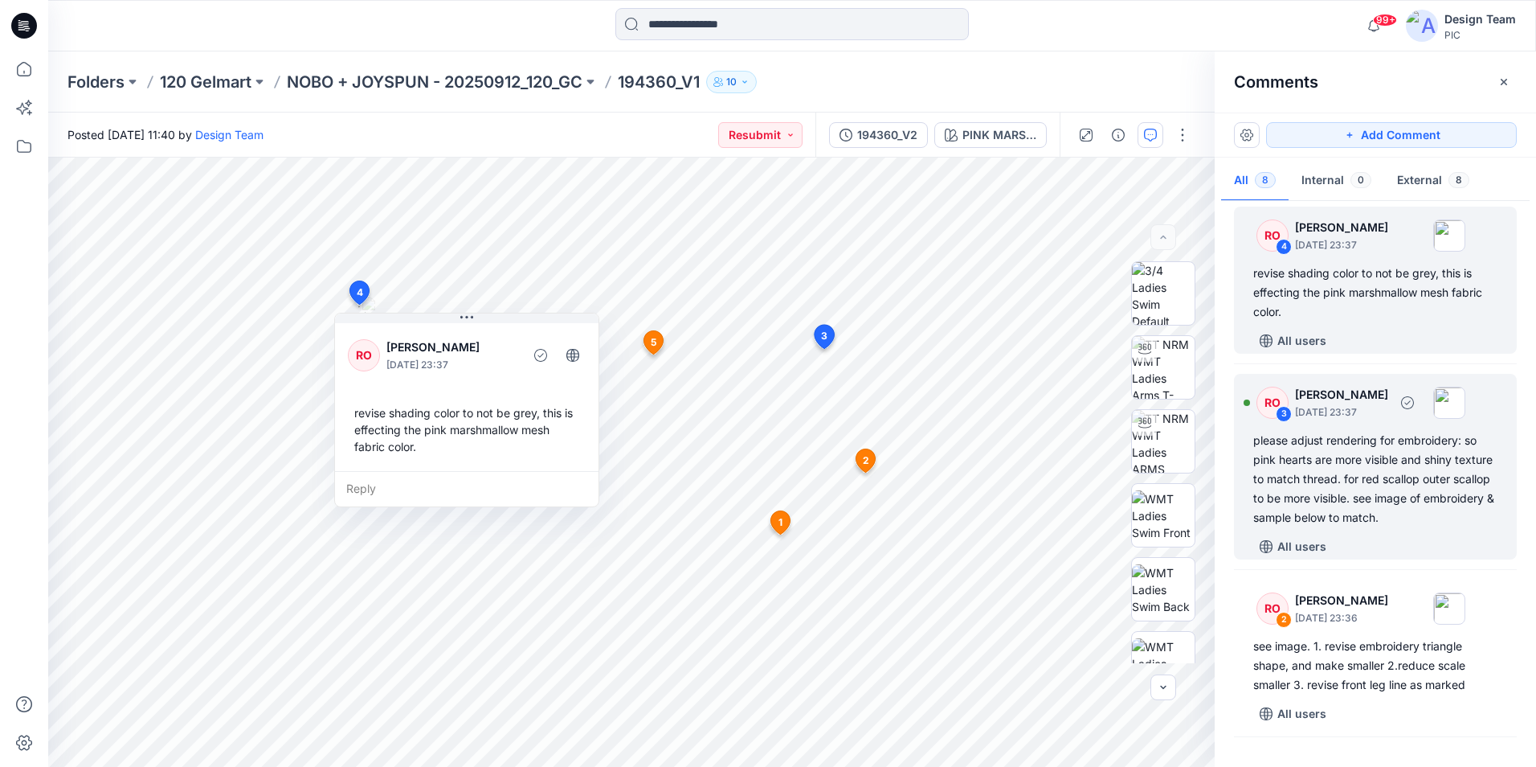
click at [1291, 487] on div "please adjust rendering for embroidery: so pink hearts are more visible and shi…" at bounding box center [1376, 479] width 244 height 96
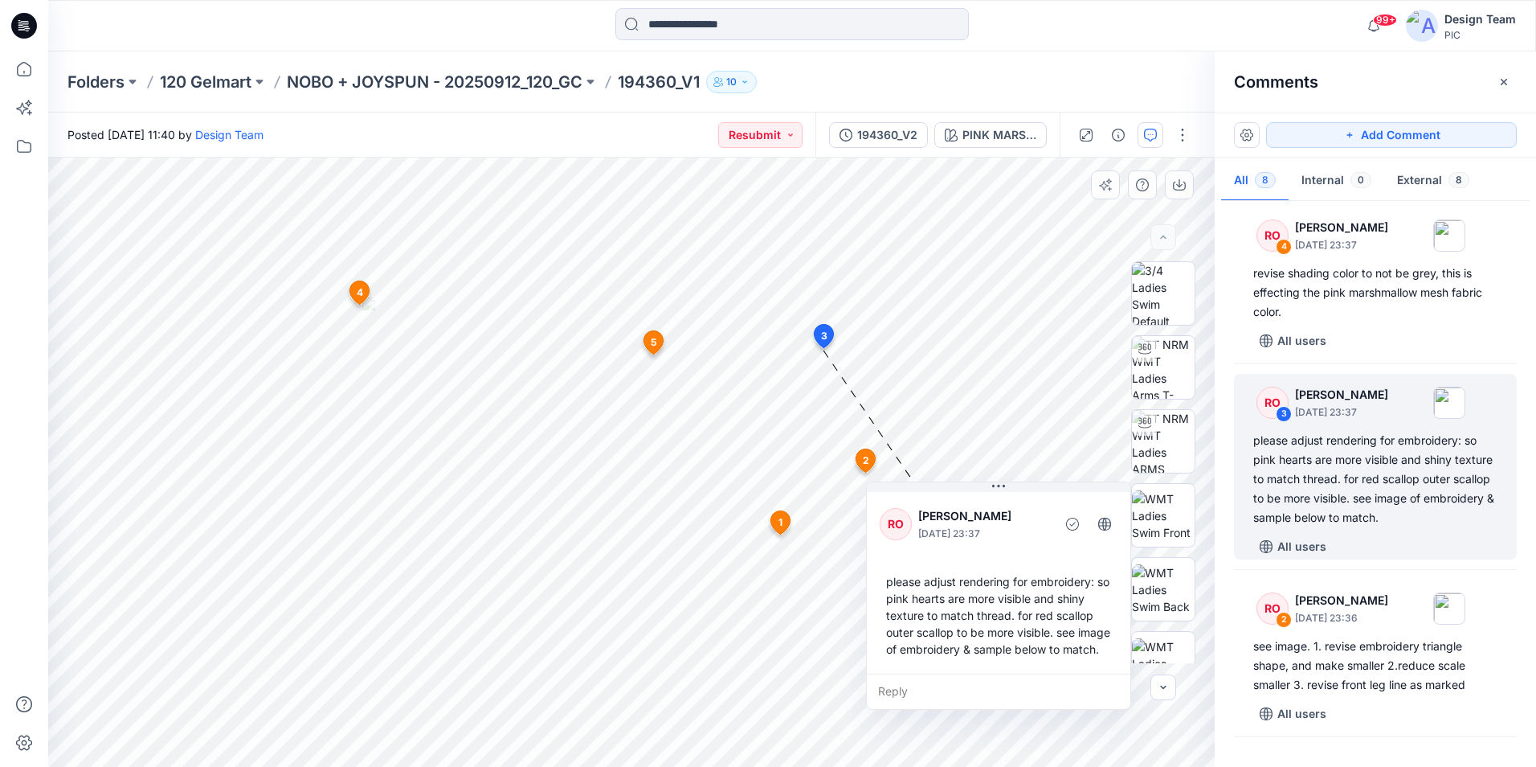
drag, startPoint x: 877, startPoint y: 484, endPoint x: 1012, endPoint y: 505, distance: 136.7
click at [1012, 506] on p "Raquel Ortiz" at bounding box center [984, 515] width 131 height 19
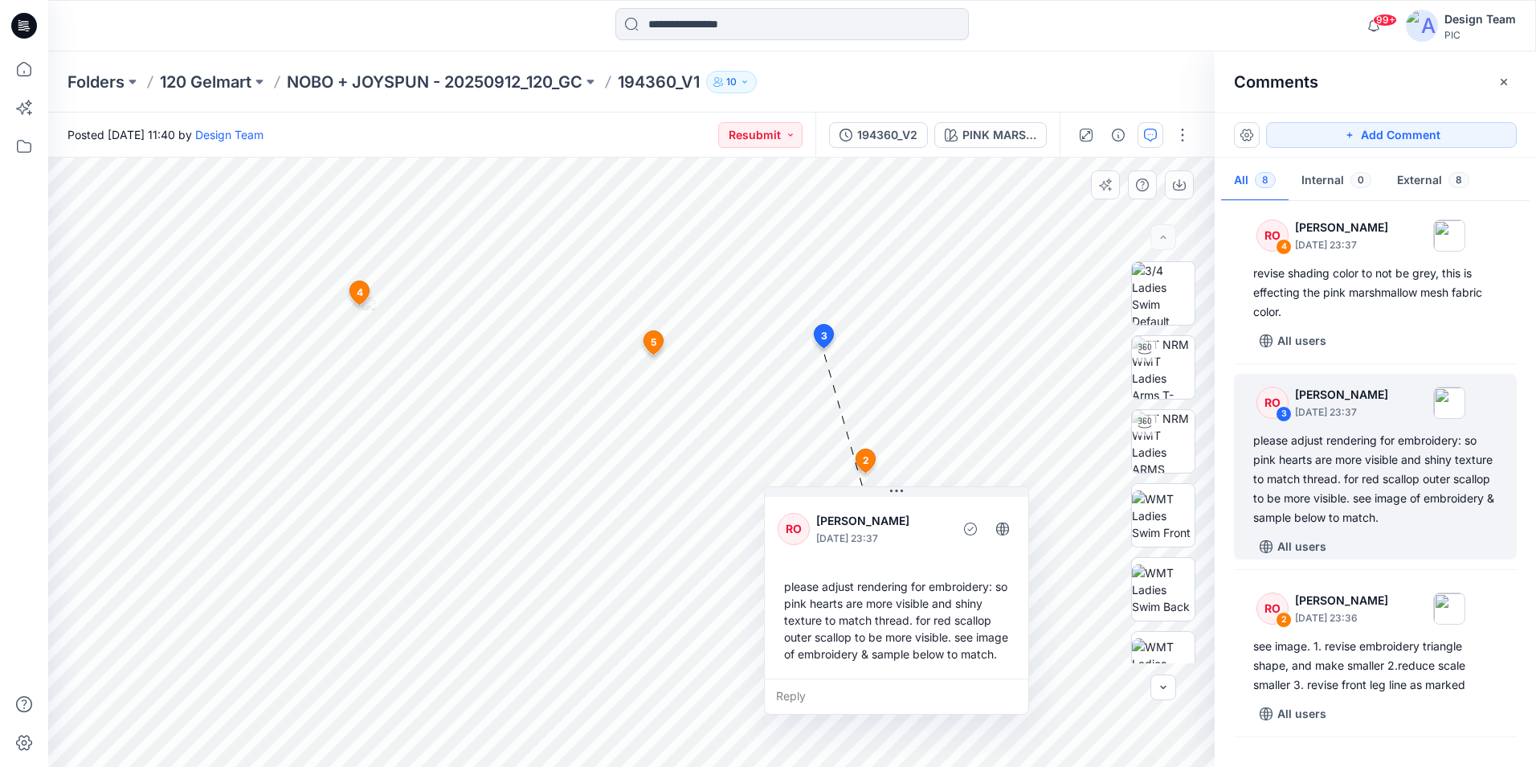
drag, startPoint x: 1030, startPoint y: 674, endPoint x: 984, endPoint y: 661, distance: 47.8
click at [927, 669] on div "please adjust rendering for embroidery: so pink hearts are more visible and shi…" at bounding box center [897, 619] width 238 height 97
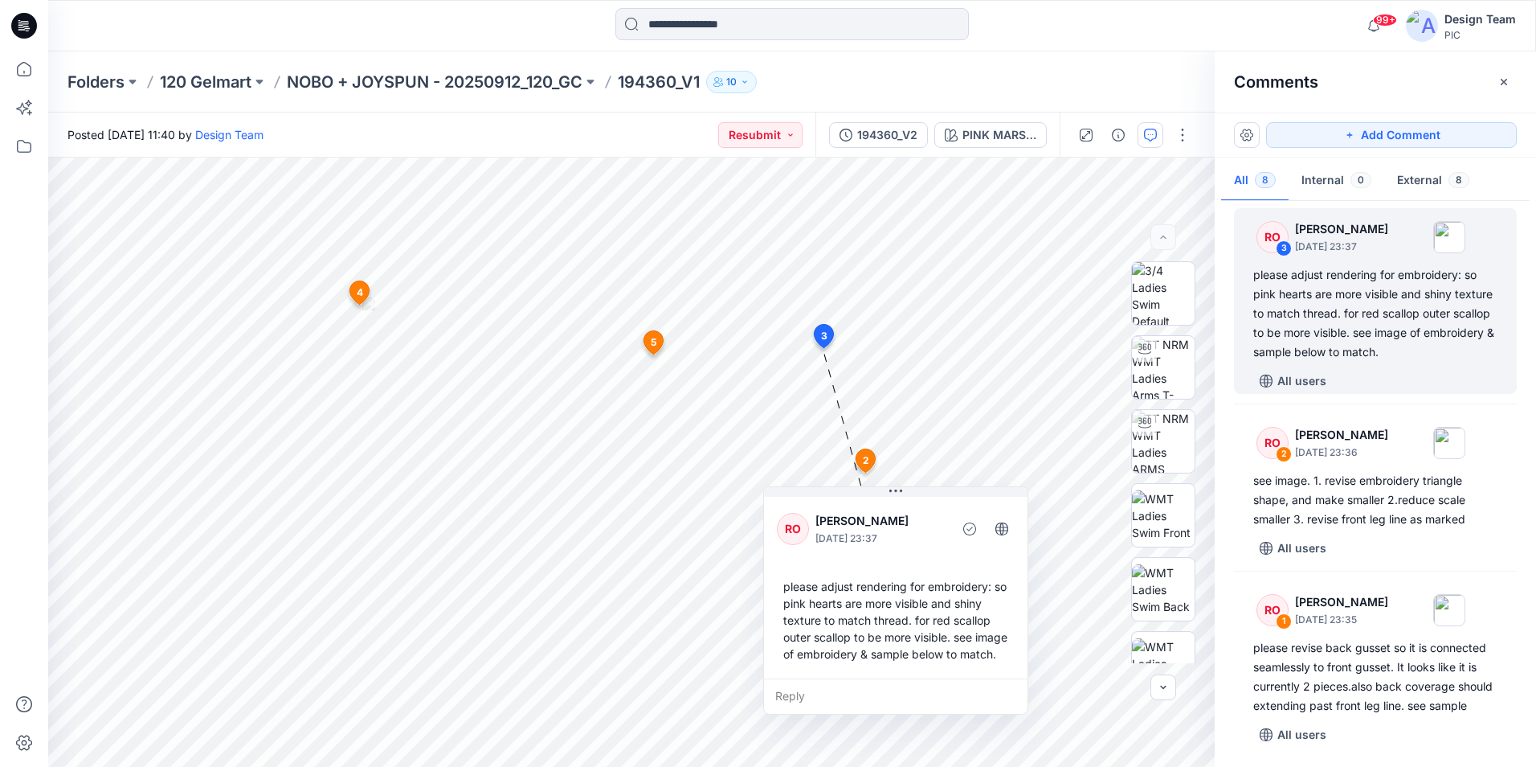
scroll to position [806, 0]
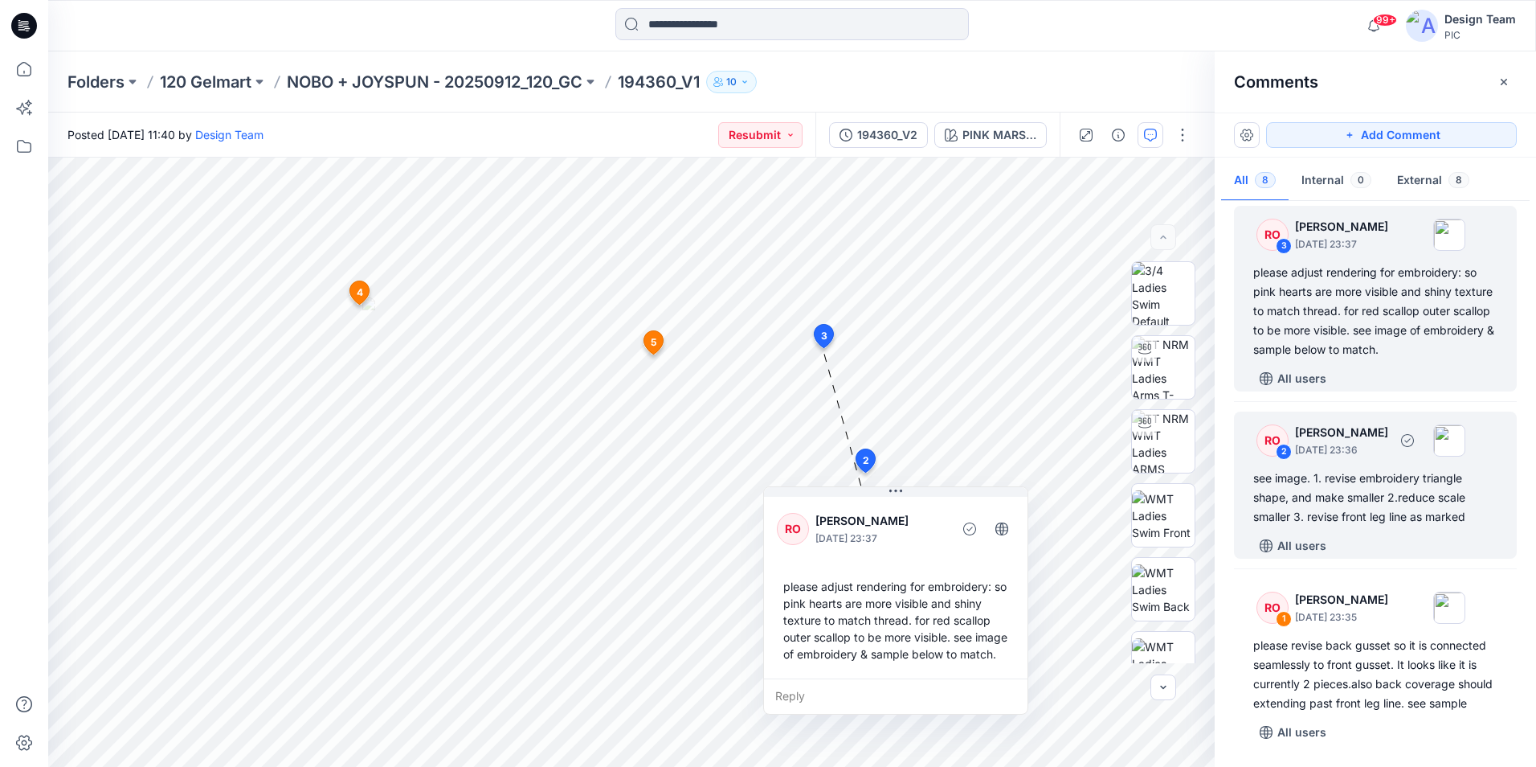
click at [1373, 486] on div "see image. 1. revise embroidery triangle shape, and make smaller 2.reduce scale…" at bounding box center [1376, 497] width 244 height 58
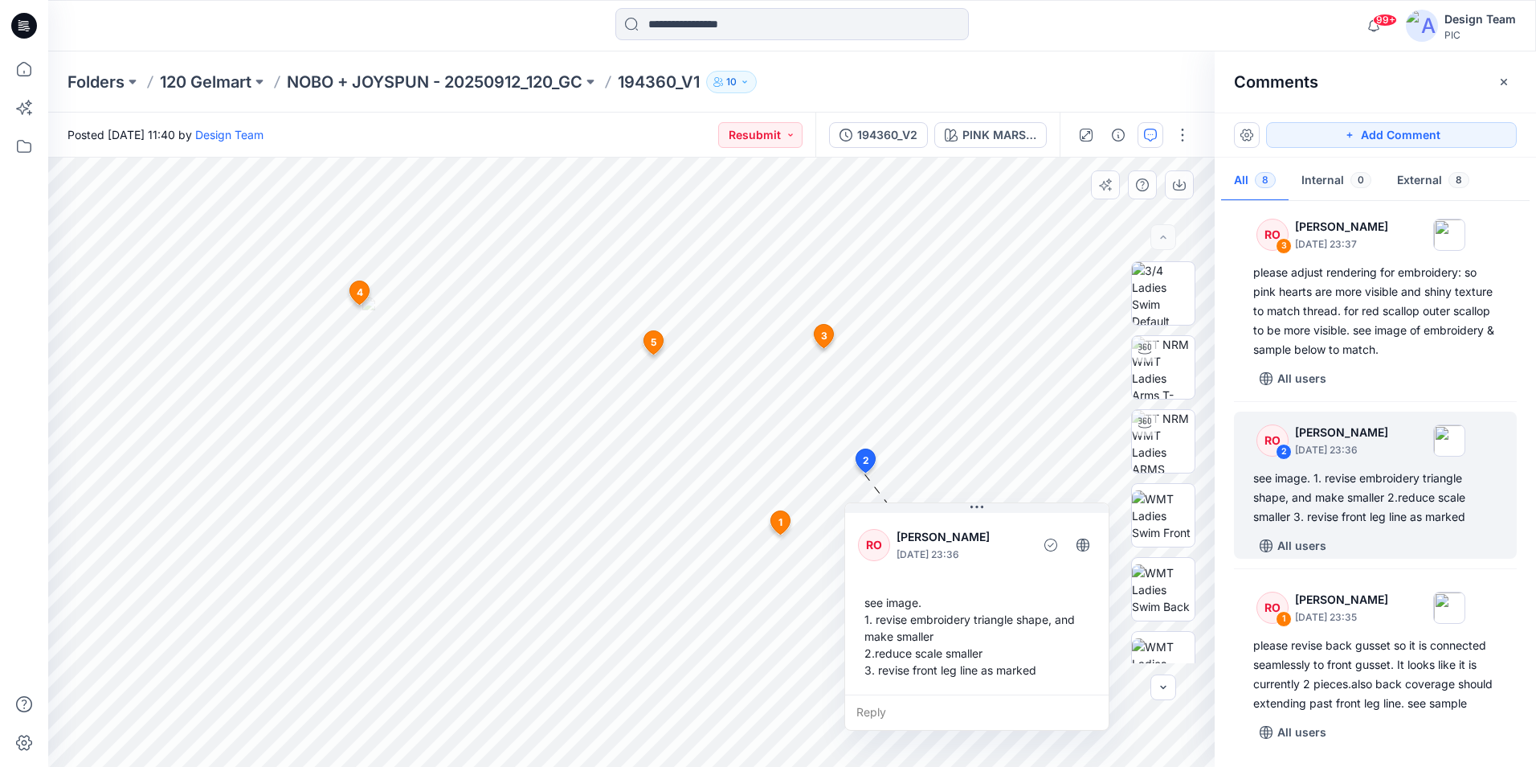
drag, startPoint x: 778, startPoint y: 332, endPoint x: 980, endPoint y: 527, distance: 281.3
click at [980, 527] on p "Raquel Ortiz" at bounding box center [962, 536] width 131 height 19
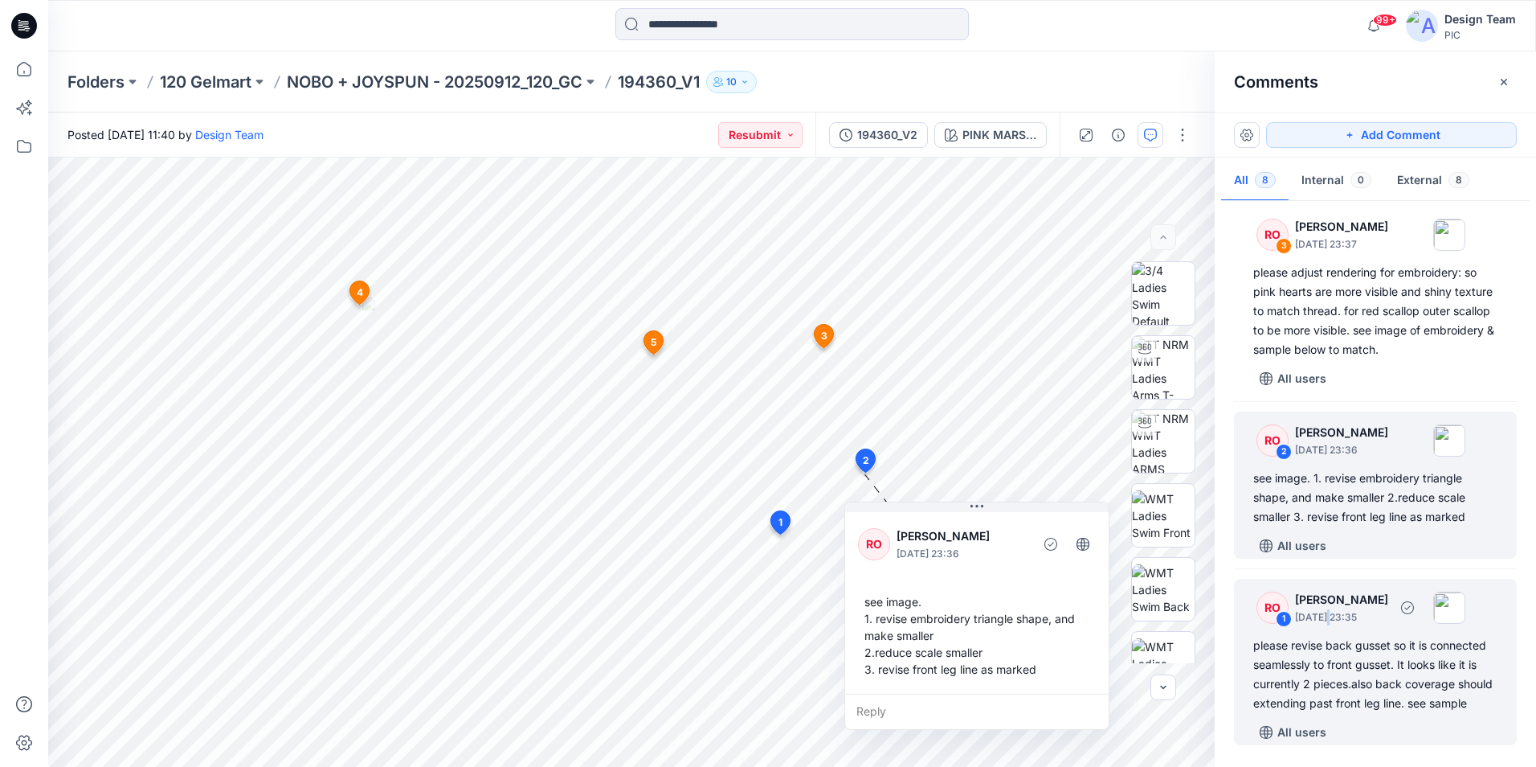
click at [1331, 606] on div "RO 1 Raquel Ortiz October 01, 2025 23:35" at bounding box center [1355, 607] width 222 height 44
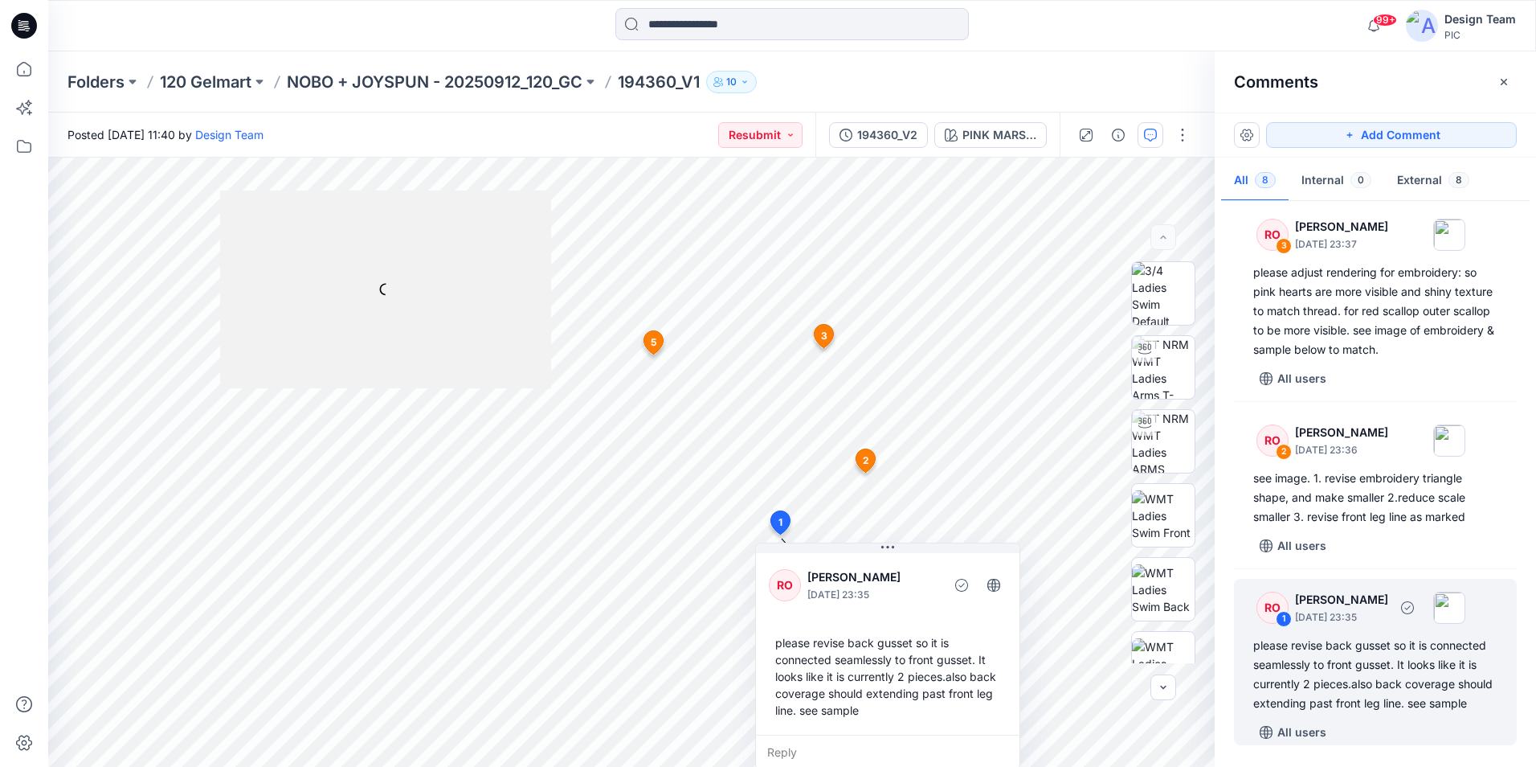
drag, startPoint x: 1330, startPoint y: 607, endPoint x: 1348, endPoint y: 644, distance: 41.0
click at [1348, 645] on div "please revise back gusset so it is connected seamlessly to front gusset. It loo…" at bounding box center [1376, 674] width 244 height 77
click at [1324, 652] on div "please revise back gusset so it is connected seamlessly to front gusset. It loo…" at bounding box center [1376, 674] width 244 height 77
click at [1376, 636] on div "please revise back gusset so it is connected seamlessly to front gusset. It loo…" at bounding box center [1376, 674] width 244 height 77
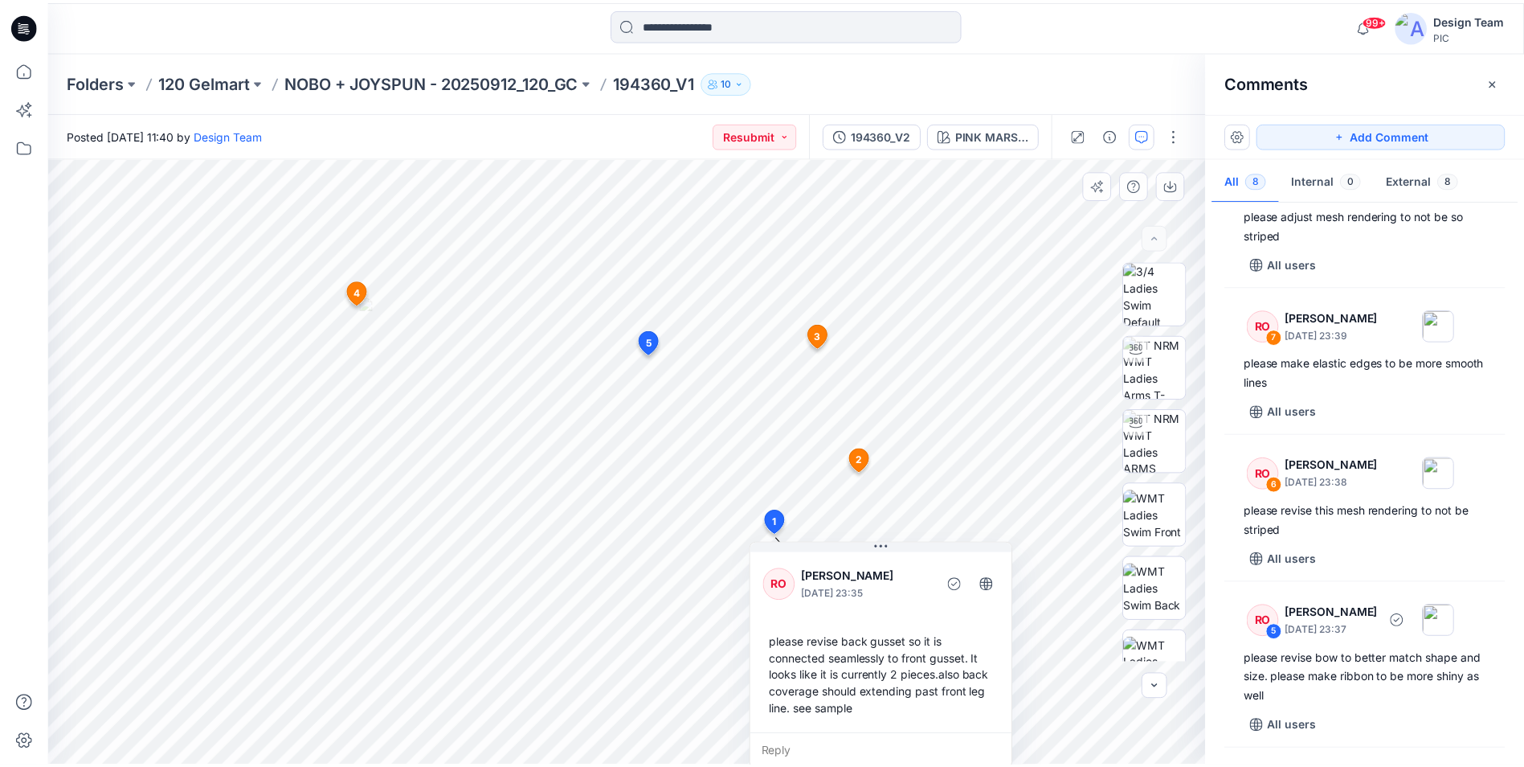
scroll to position [0, 0]
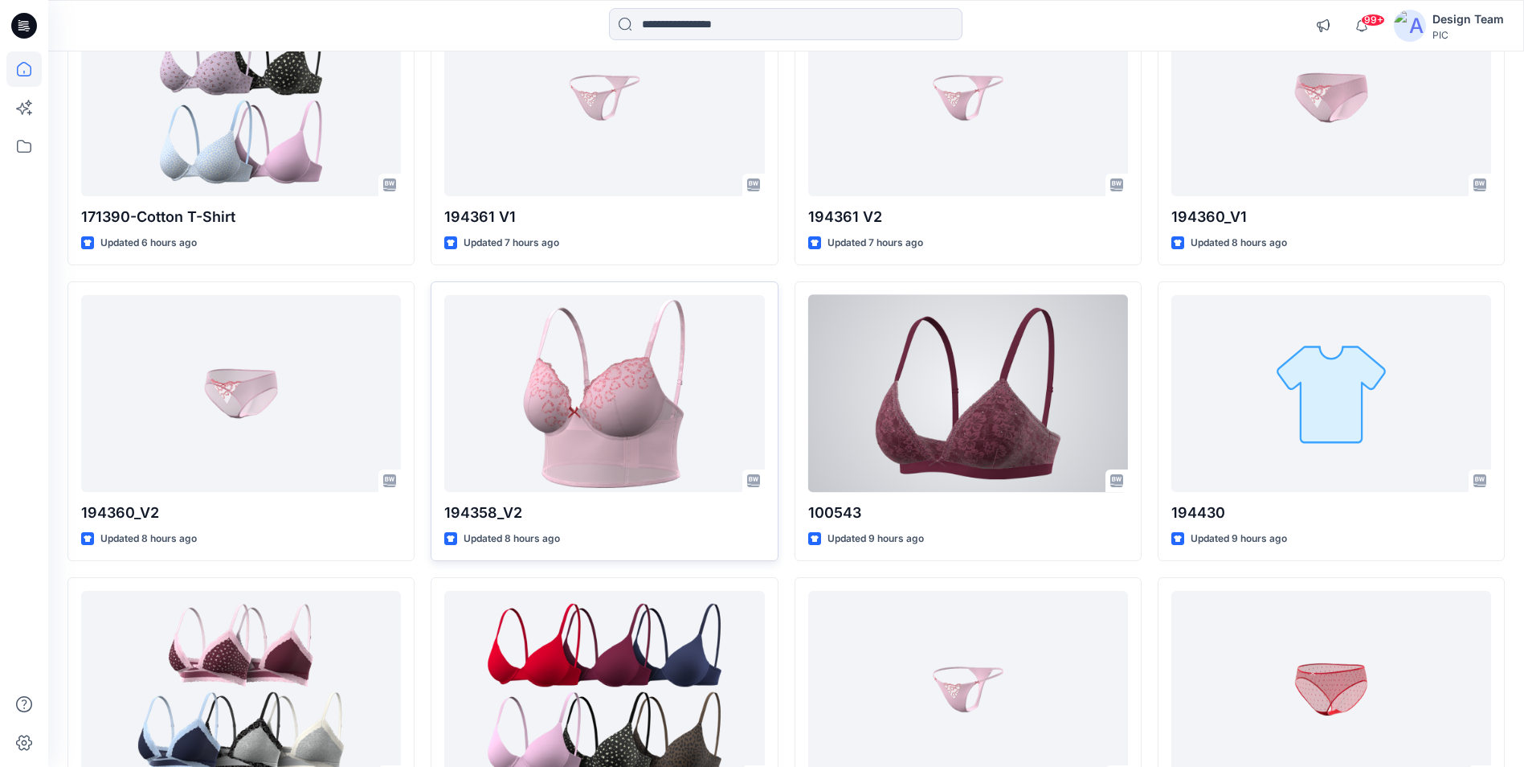
scroll to position [241, 0]
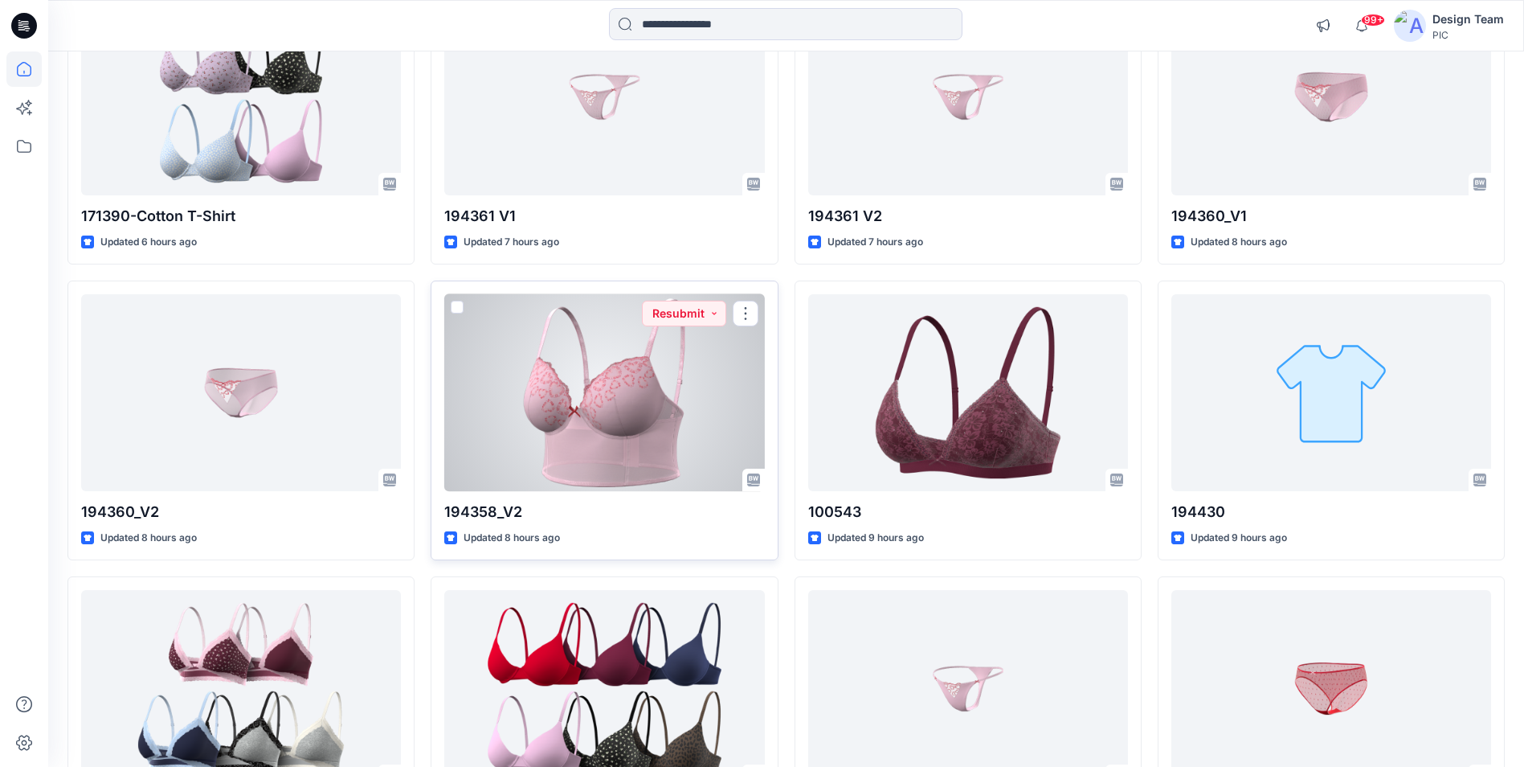
click at [729, 405] on div at bounding box center [604, 392] width 320 height 197
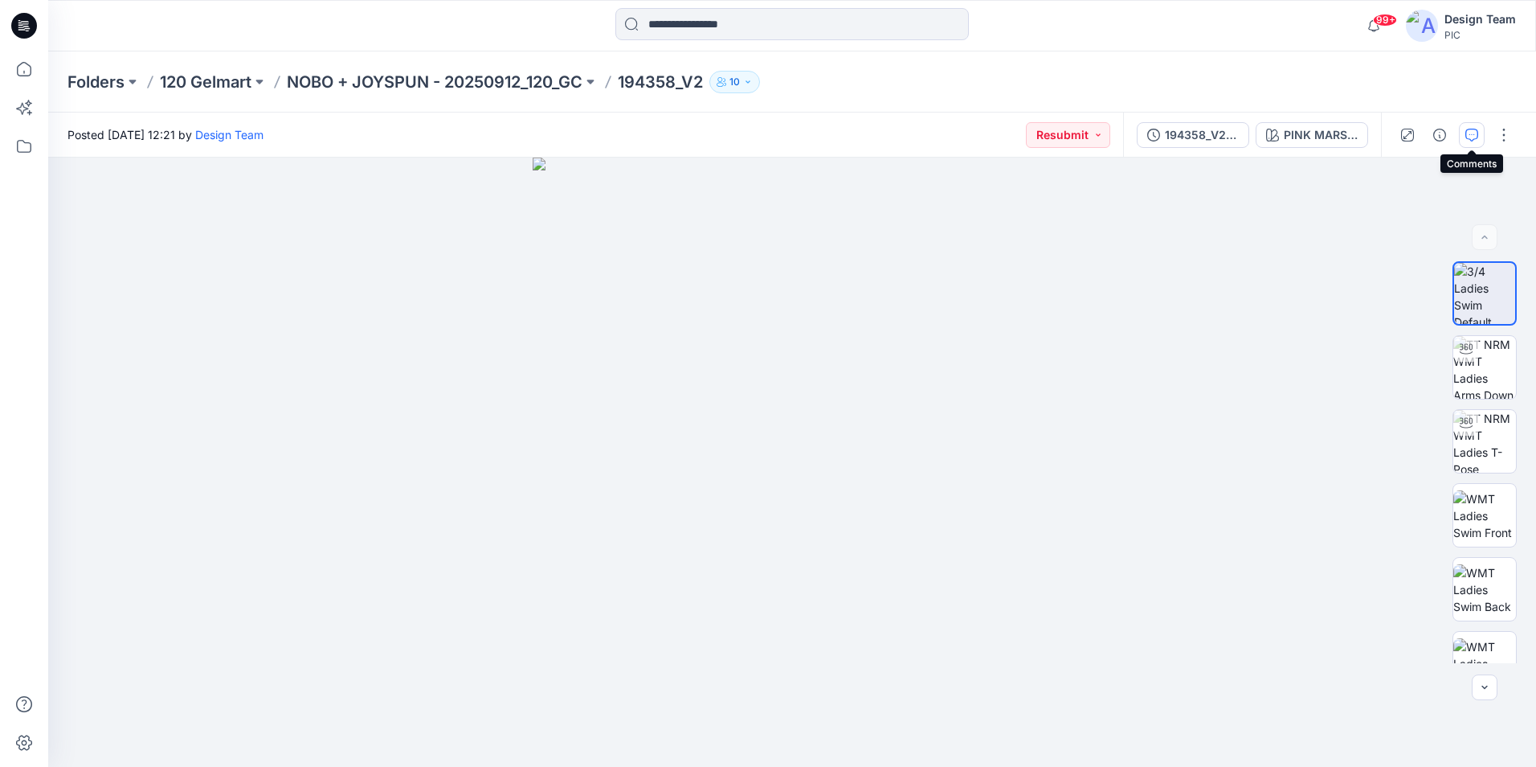
click at [1475, 134] on icon "button" at bounding box center [1472, 135] width 13 height 13
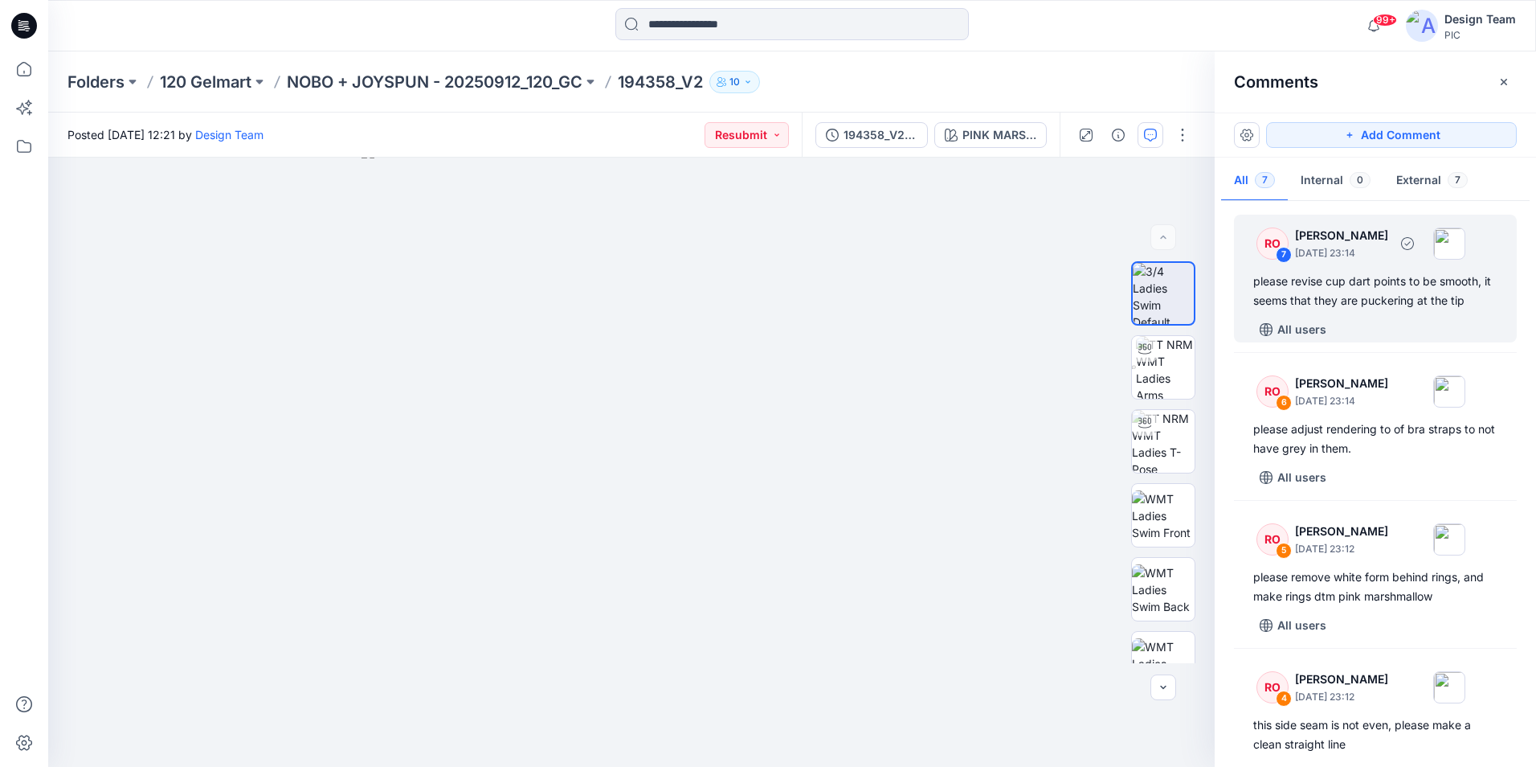
click at [1353, 303] on div "please revise cup dart points to be smooth, it seems that they are puckering at…" at bounding box center [1376, 291] width 244 height 39
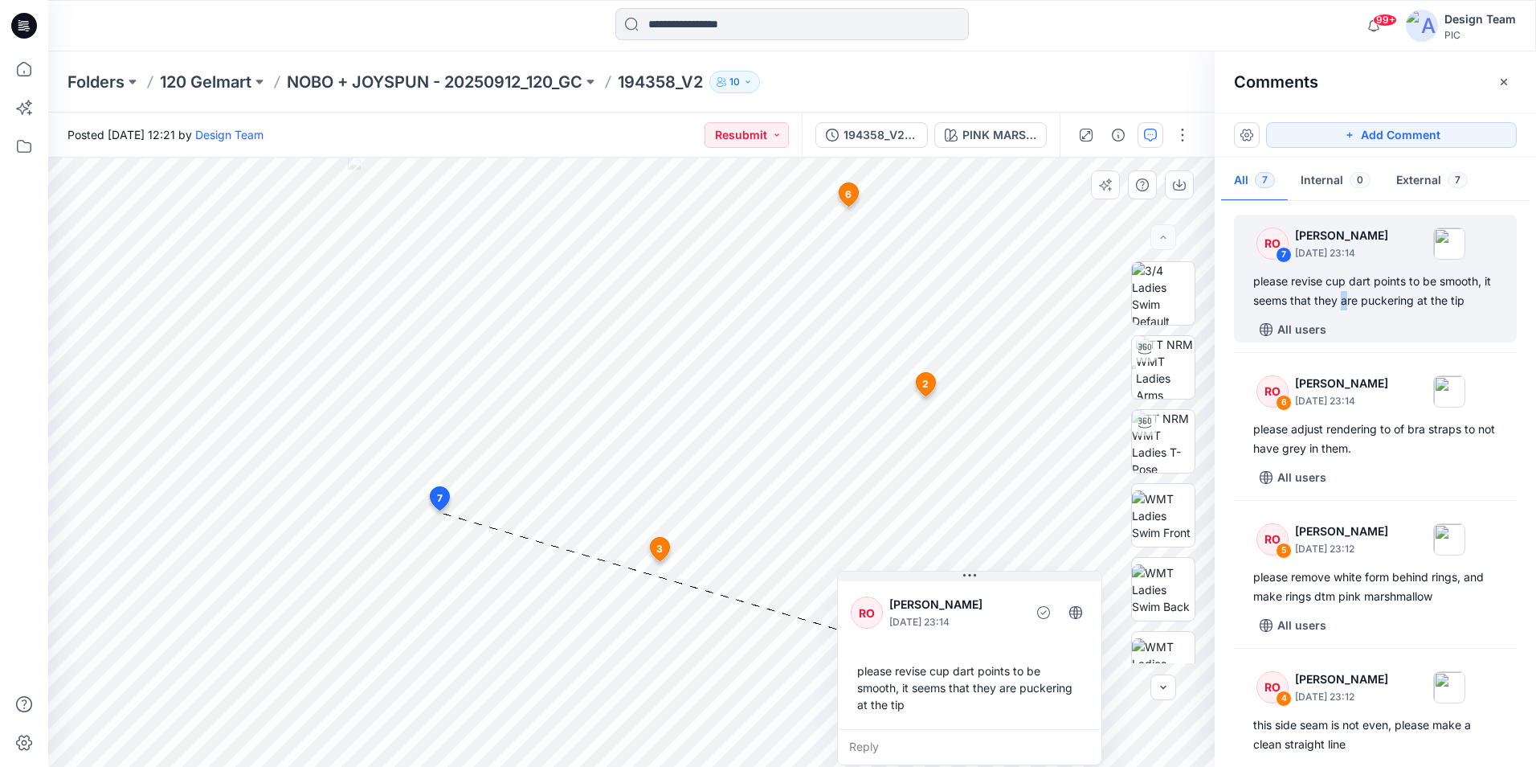
drag, startPoint x: 547, startPoint y: 594, endPoint x: 964, endPoint y: 662, distance: 422.6
click at [965, 662] on div "RO Raquel Ortiz October 01, 2025 23:14 please revise cup dart points to be smoo…" at bounding box center [970, 653] width 264 height 151
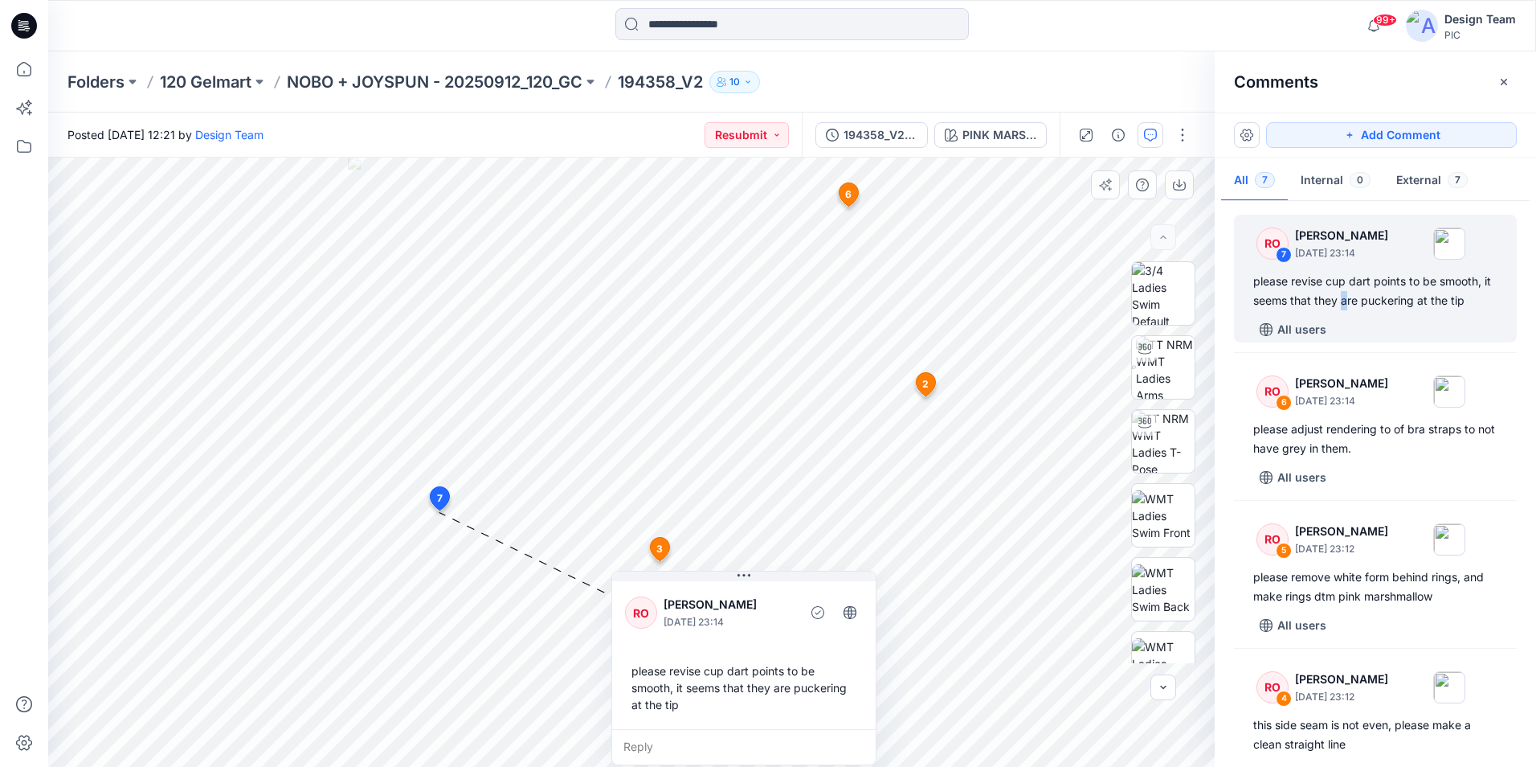
drag, startPoint x: 953, startPoint y: 648, endPoint x: 722, endPoint y: 665, distance: 231.2
click at [722, 665] on div "RO Raquel Ortiz October 01, 2025 23:14 please revise cup dart points to be smoo…" at bounding box center [744, 653] width 264 height 151
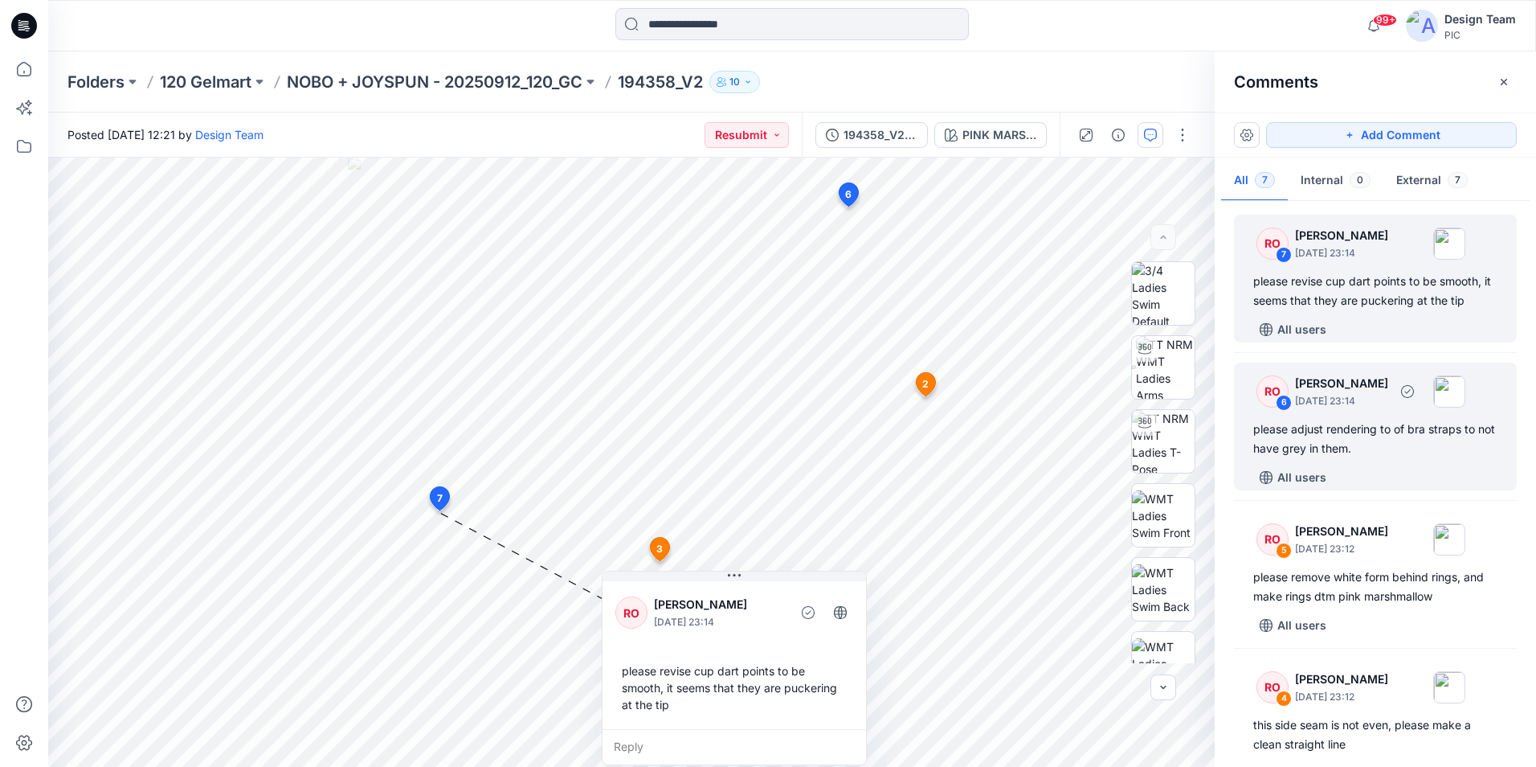
click at [1405, 430] on div "please adjust rendering to of bra straps to not have grey in them." at bounding box center [1376, 438] width 244 height 39
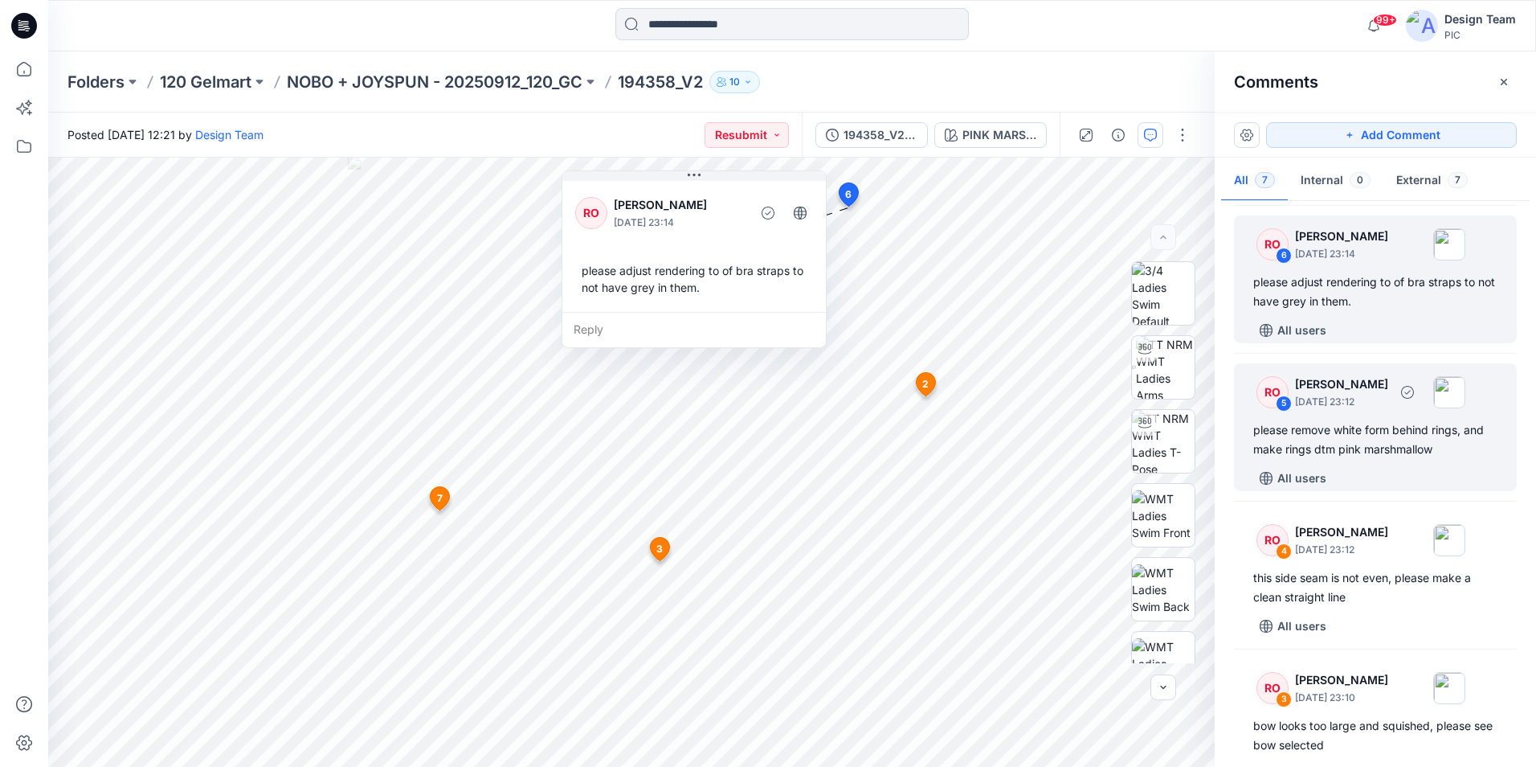
scroll to position [161, 0]
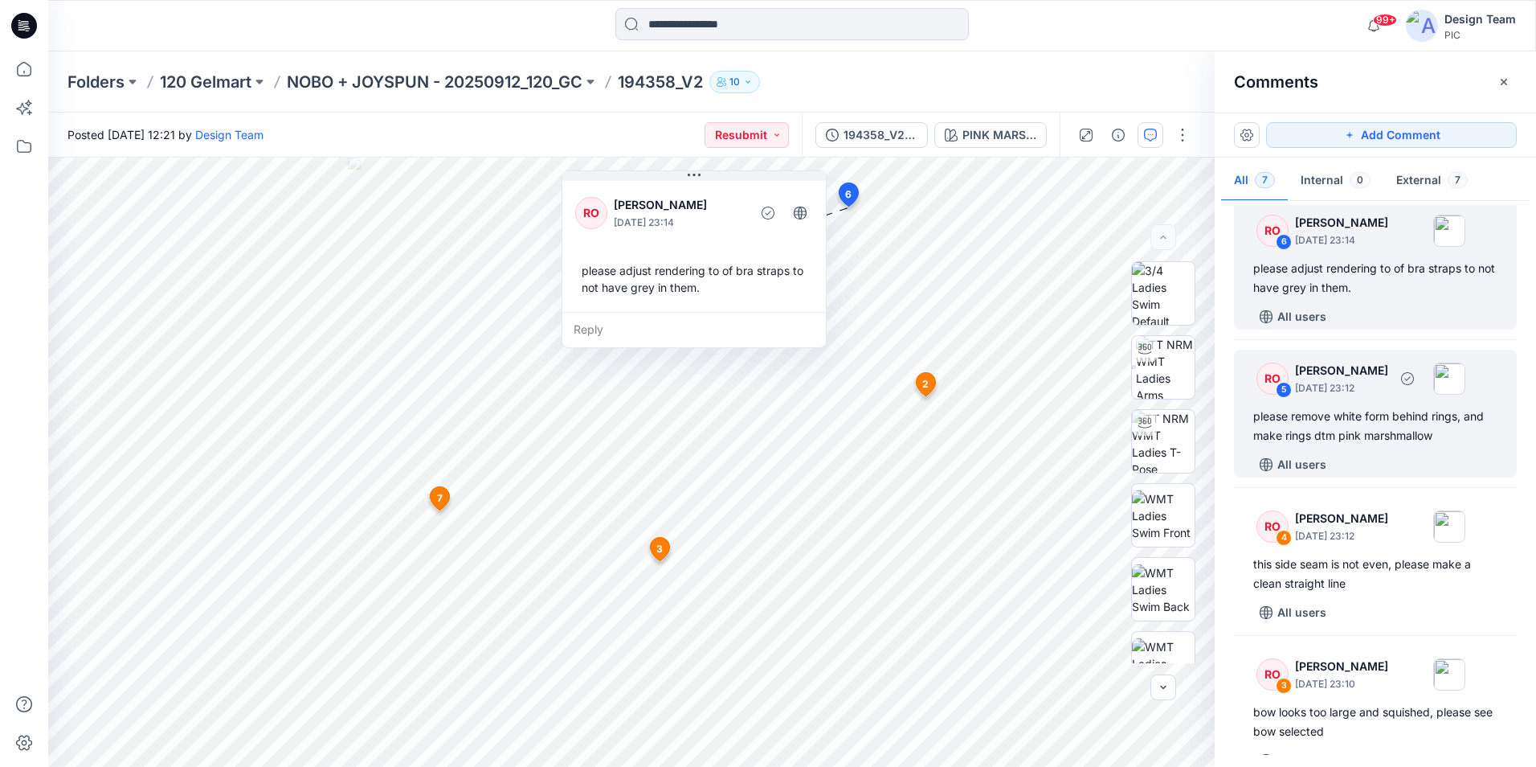
click at [1397, 432] on div "please remove white form behind rings, and make rings dtm pink marshmallow" at bounding box center [1376, 426] width 244 height 39
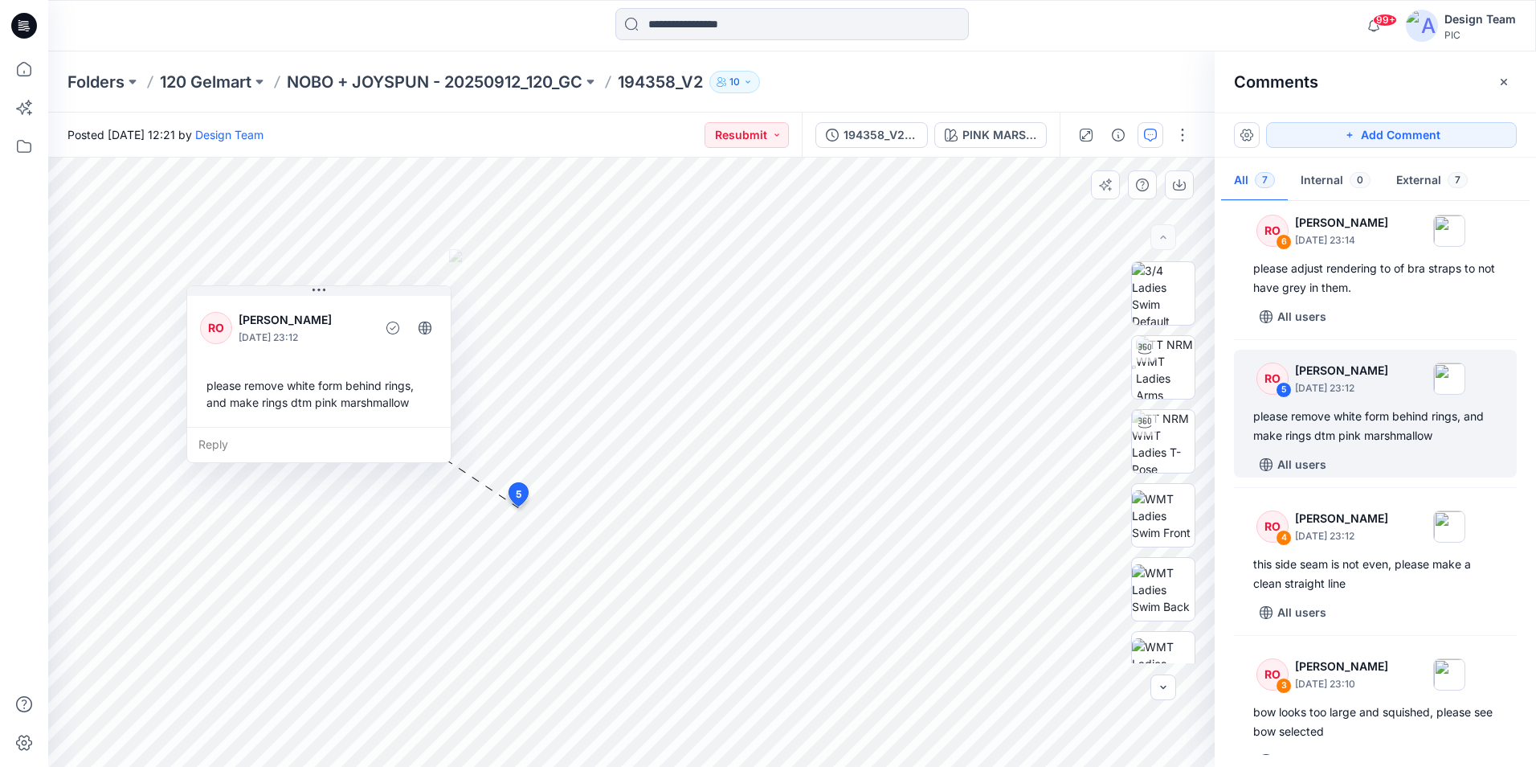
drag, startPoint x: 431, startPoint y: 318, endPoint x: 362, endPoint y: 315, distance: 68.4
click at [362, 315] on p "Raquel Ortiz" at bounding box center [304, 319] width 131 height 19
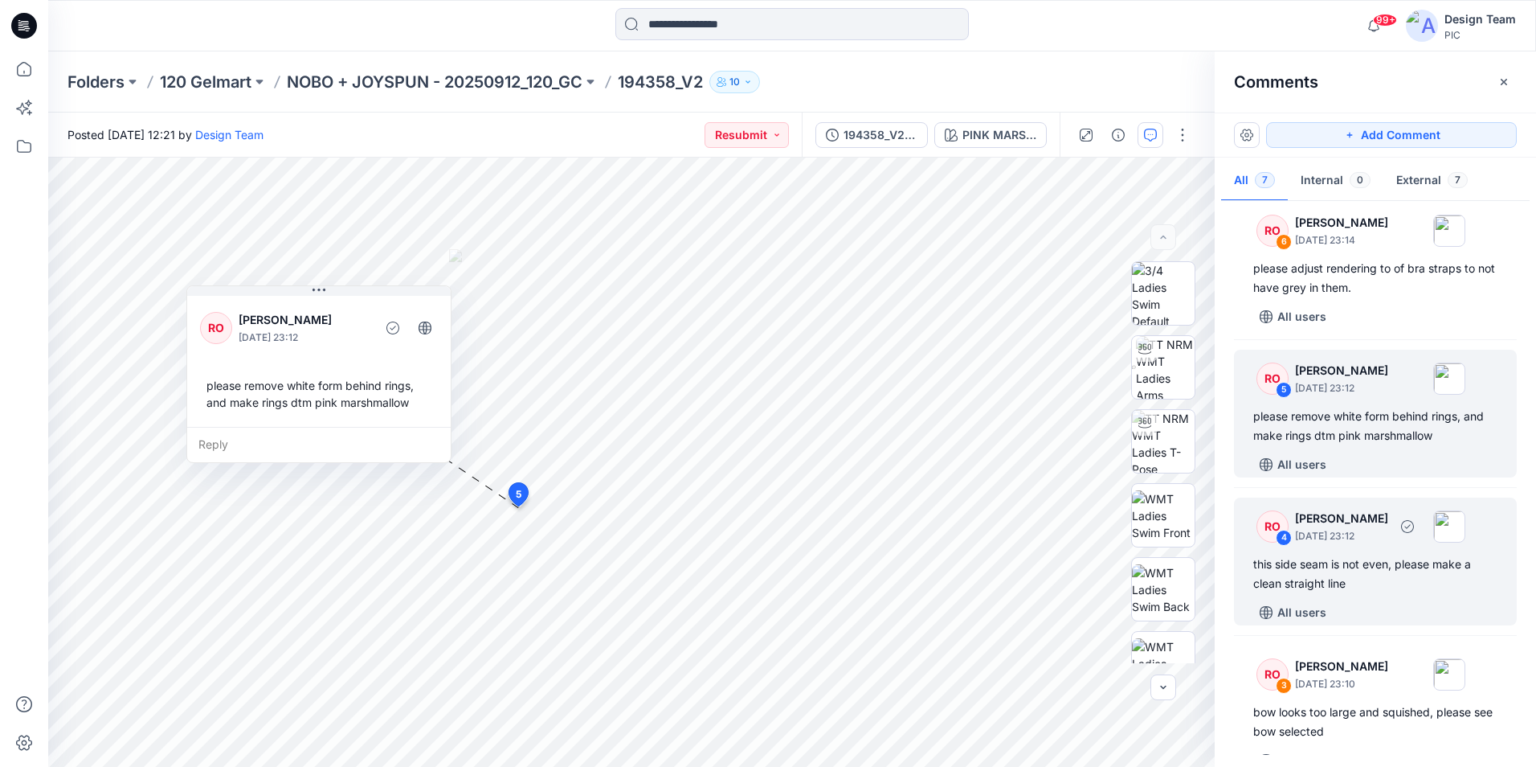
click at [1369, 563] on div "this side seam is not even, please make a clean straight line" at bounding box center [1376, 573] width 244 height 39
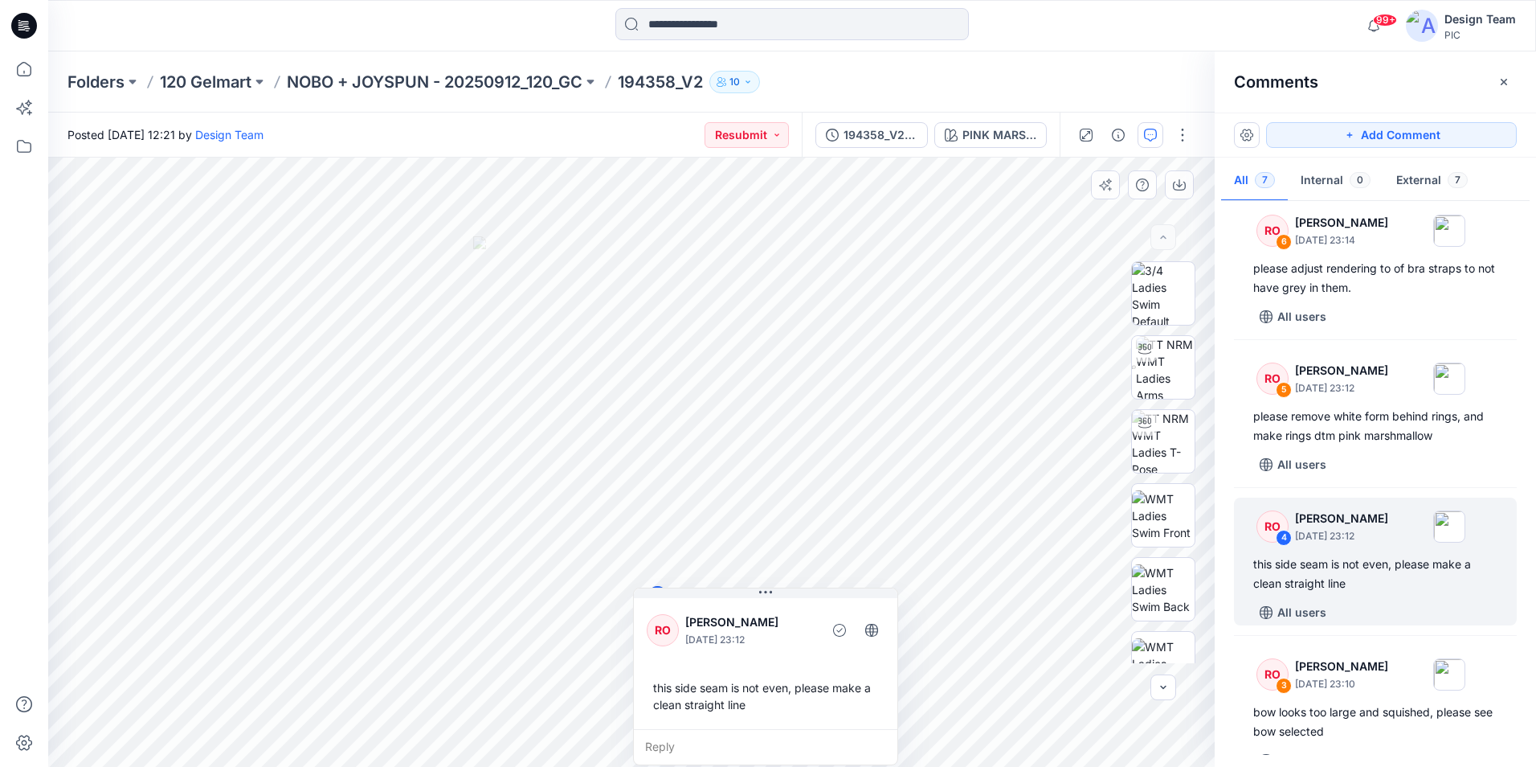
drag, startPoint x: 790, startPoint y: 640, endPoint x: 744, endPoint y: 683, distance: 63.1
click at [790, 693] on div "RO Raquel Ortiz October 01, 2025 23:12 this side seam is not even, please make …" at bounding box center [766, 662] width 264 height 134
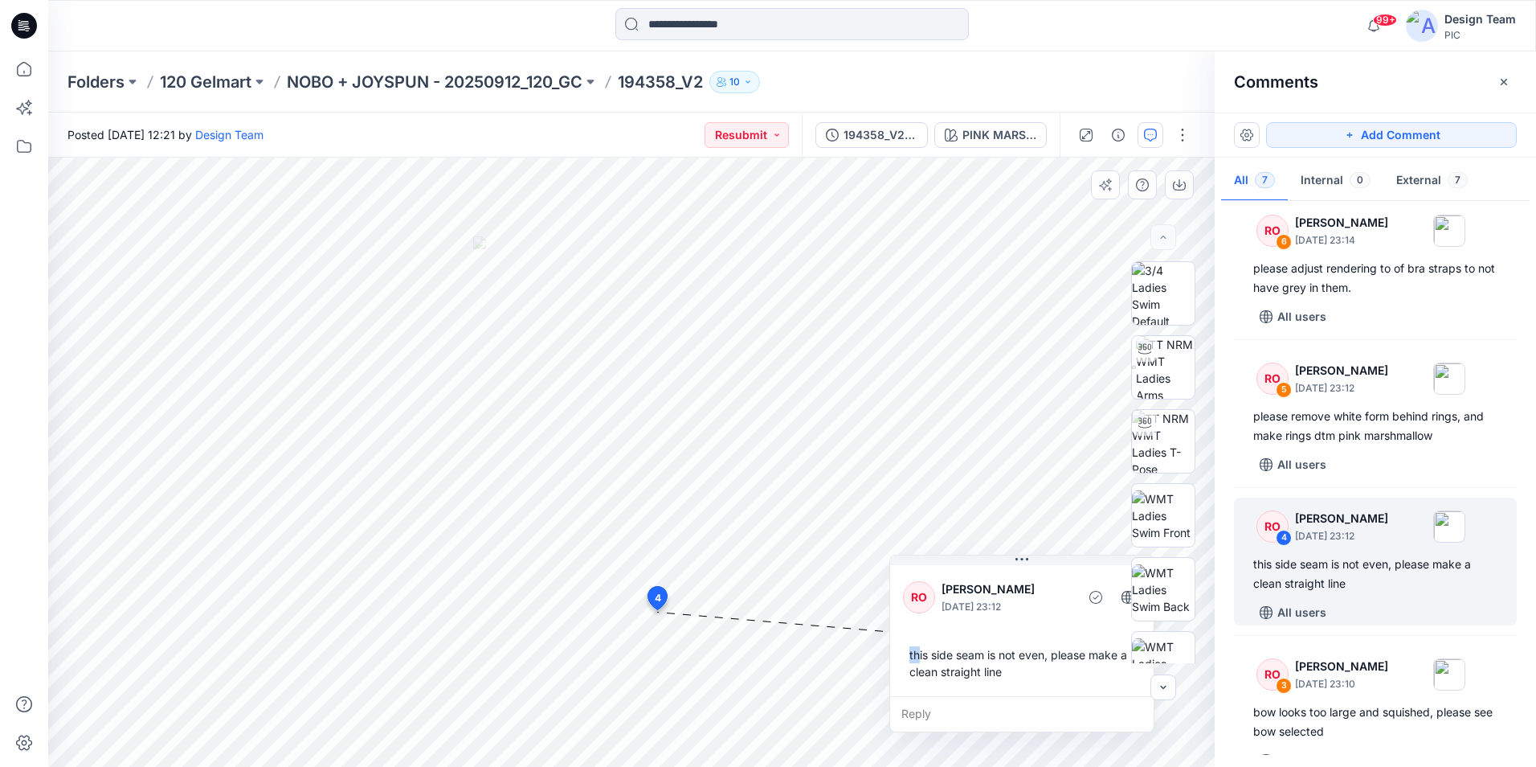
drag, startPoint x: 665, startPoint y: 673, endPoint x: 914, endPoint y: 640, distance: 251.2
click at [916, 640] on div "this side seam is not even, please make a clean straight line" at bounding box center [1022, 663] width 238 height 47
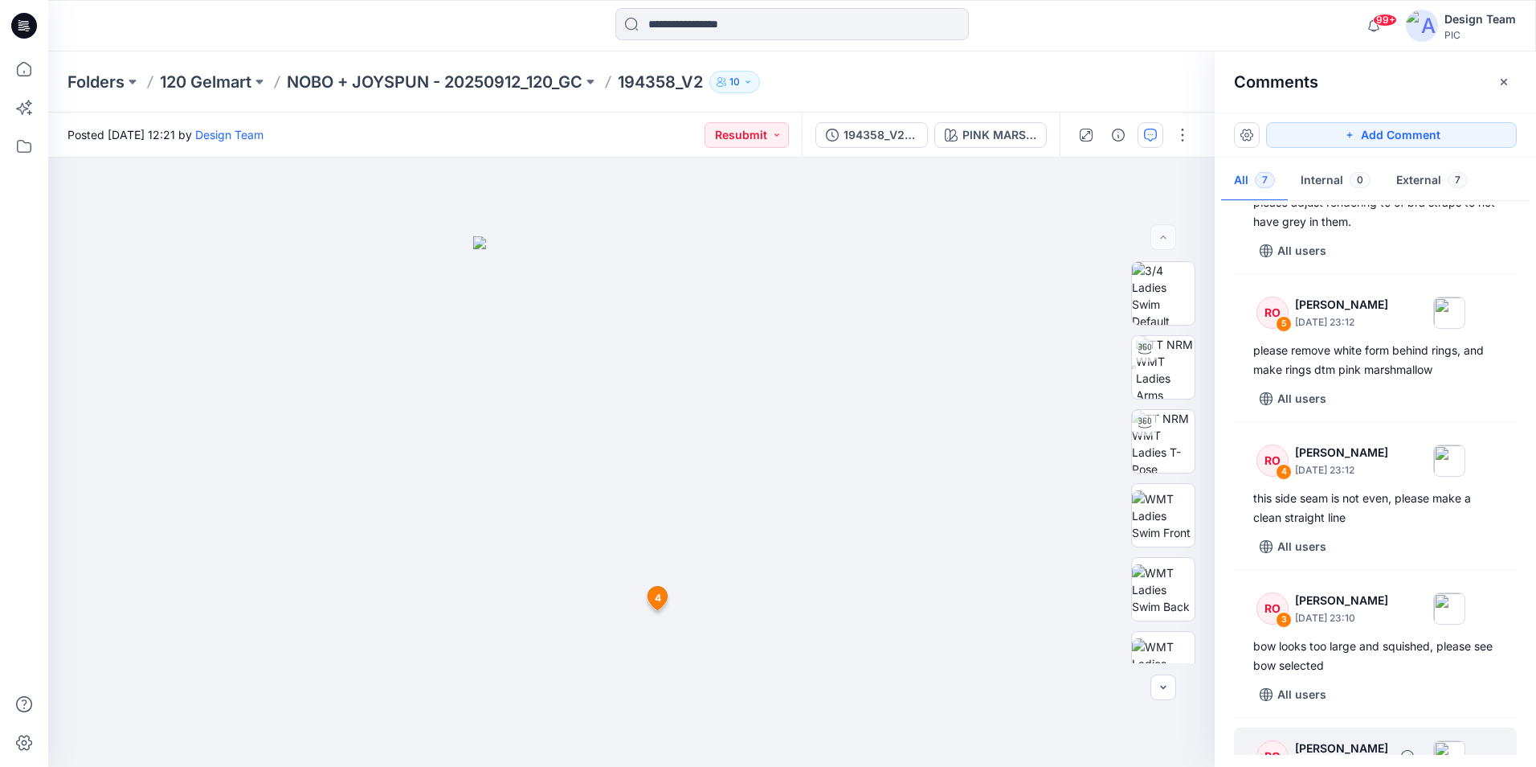
scroll to position [402, 0]
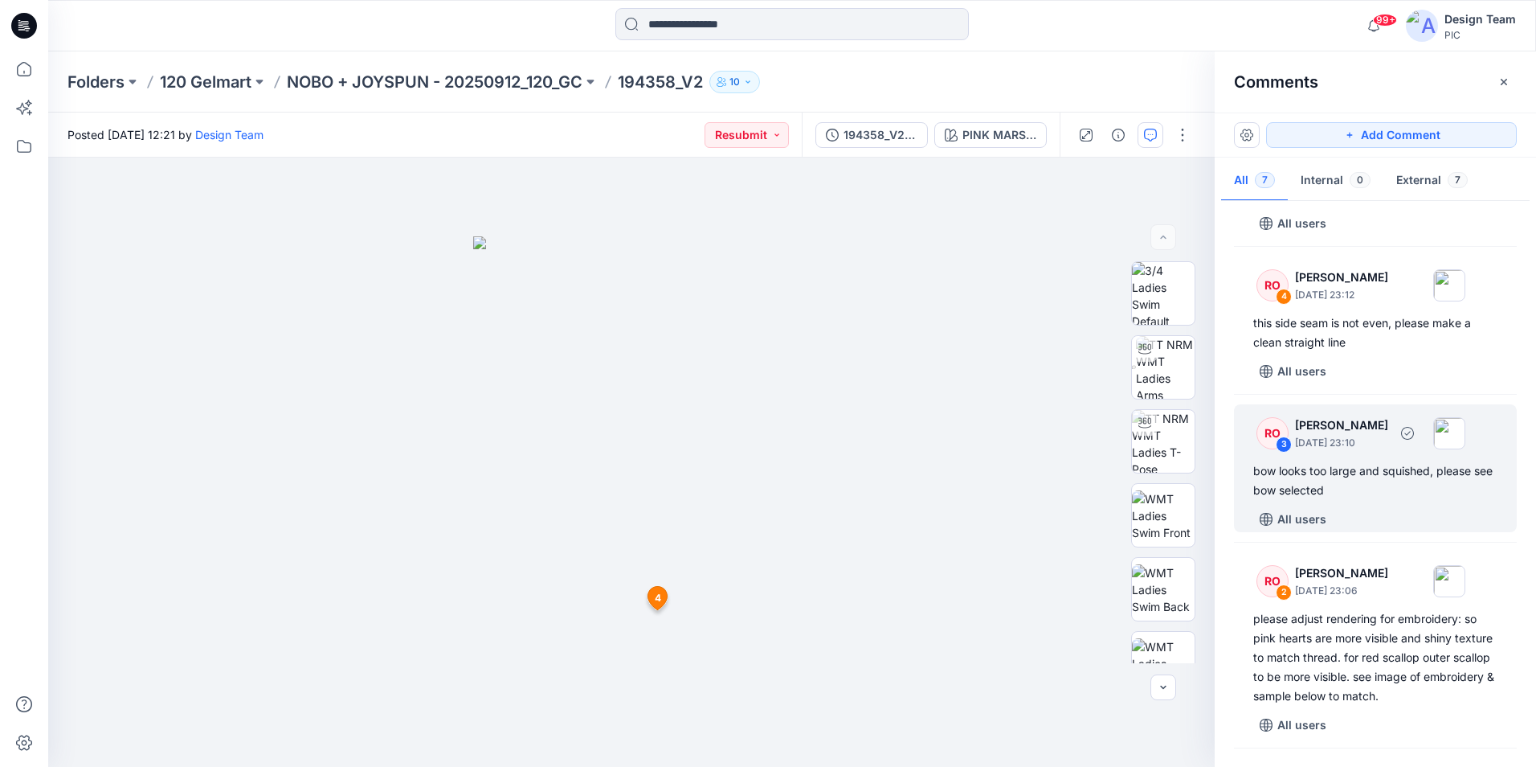
click at [1357, 471] on div "bow looks too large and squished, please see bow selected" at bounding box center [1376, 480] width 244 height 39
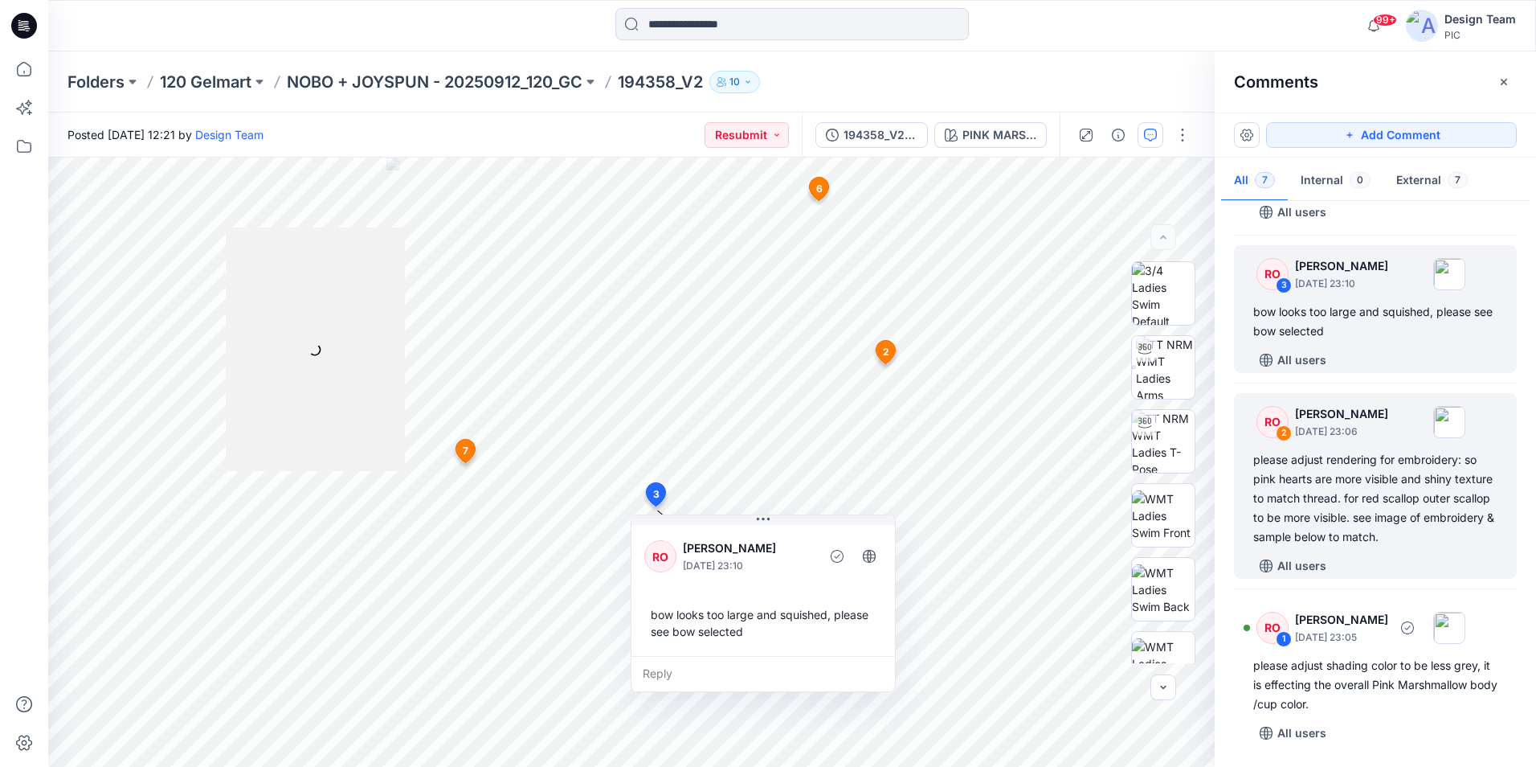
scroll to position [562, 0]
click at [1360, 506] on div "please adjust rendering for embroidery: so pink hearts are more visible and shi…" at bounding box center [1376, 497] width 244 height 96
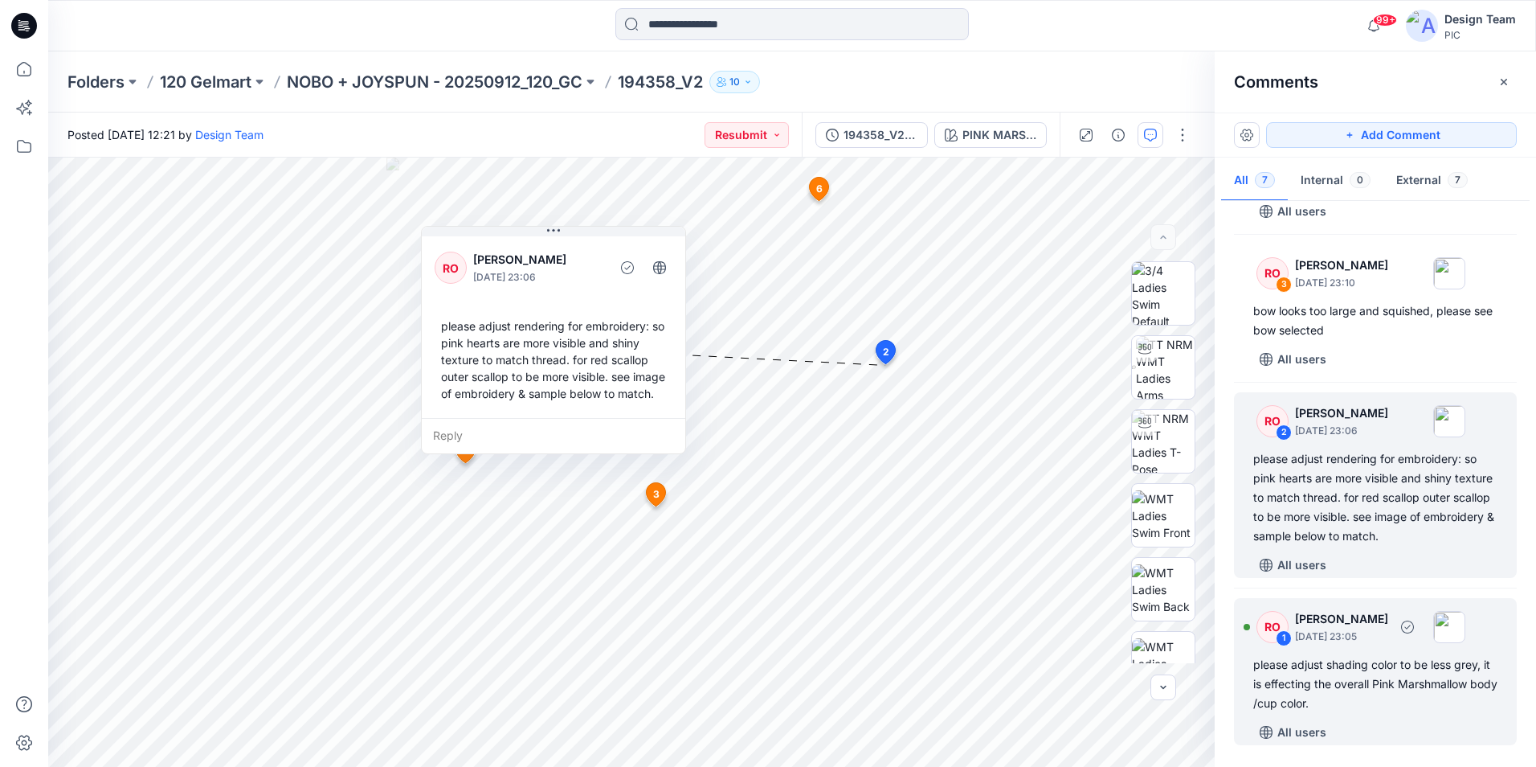
click at [1343, 685] on div "please adjust shading color to be less grey, it is effecting the overall Pink M…" at bounding box center [1376, 684] width 244 height 58
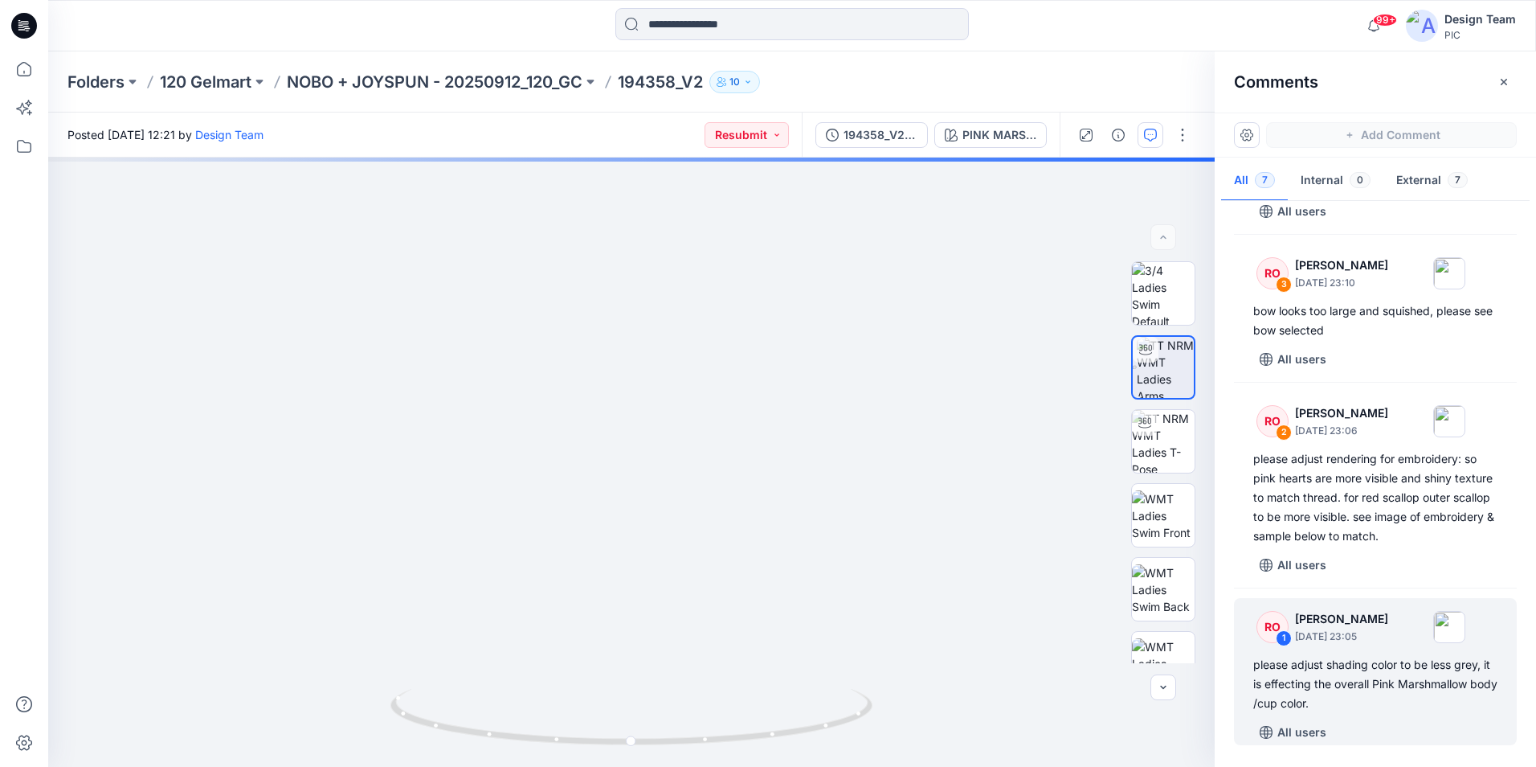
scroll to position [521, 0]
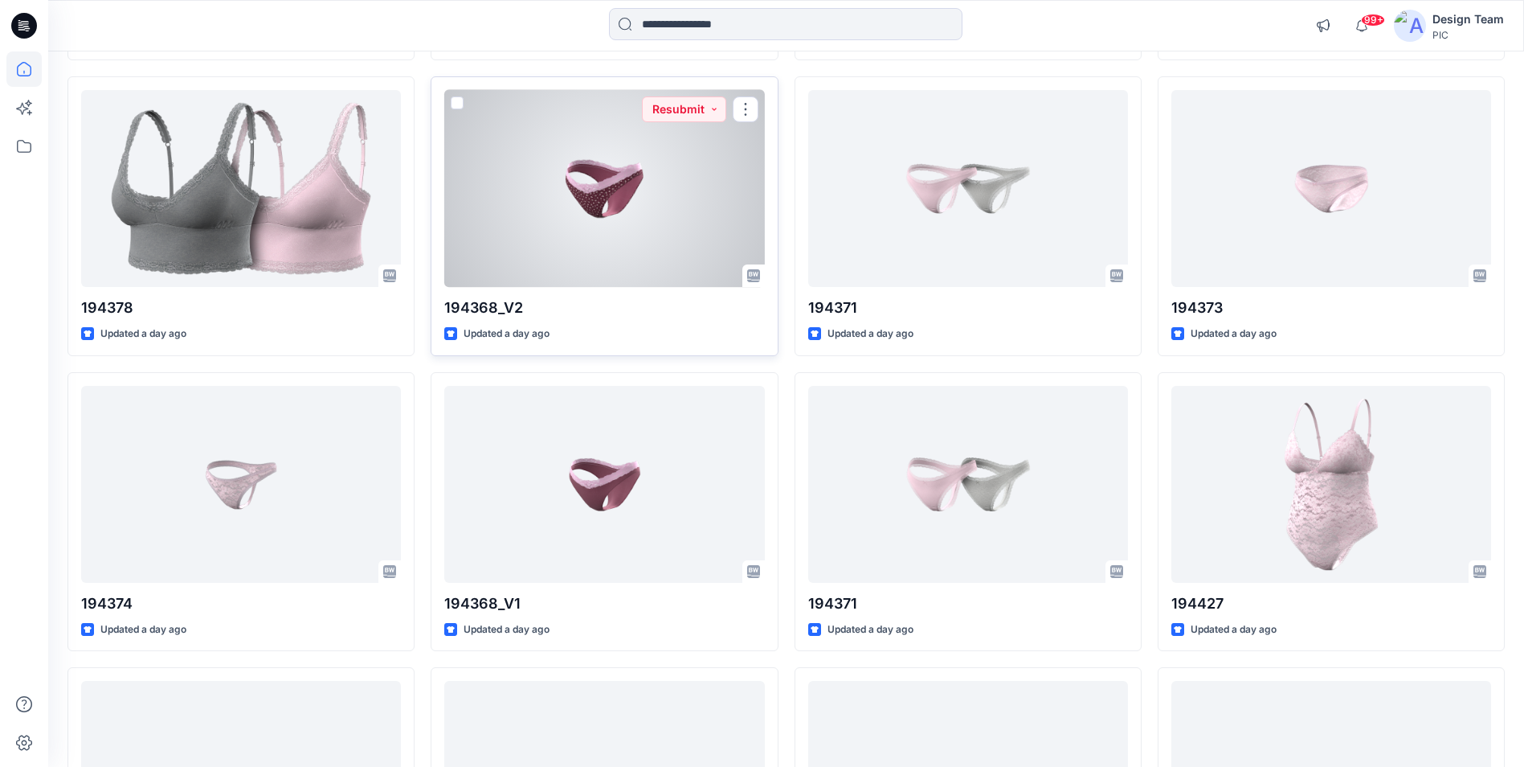
scroll to position [1045, 0]
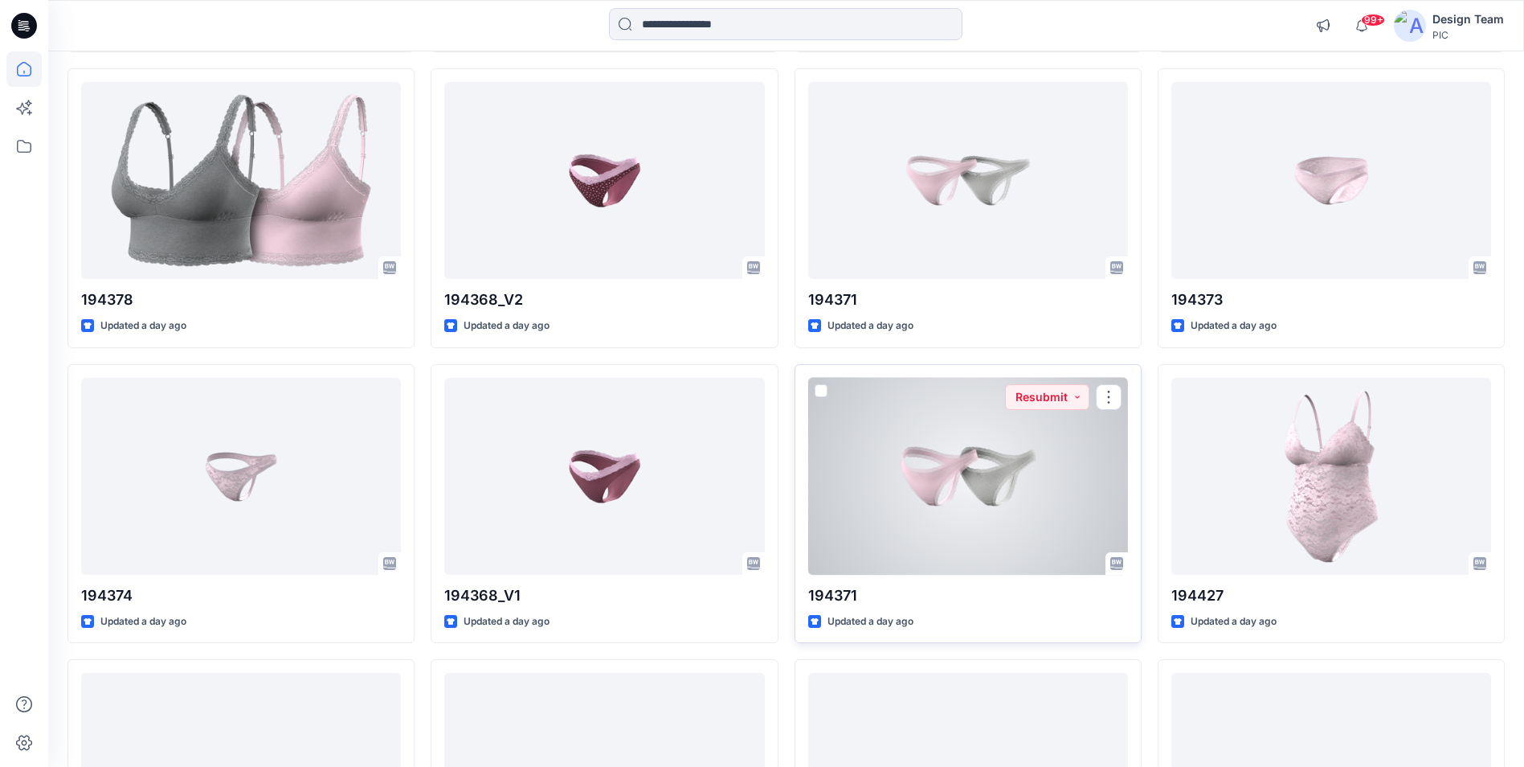
click at [986, 477] on div at bounding box center [968, 476] width 320 height 197
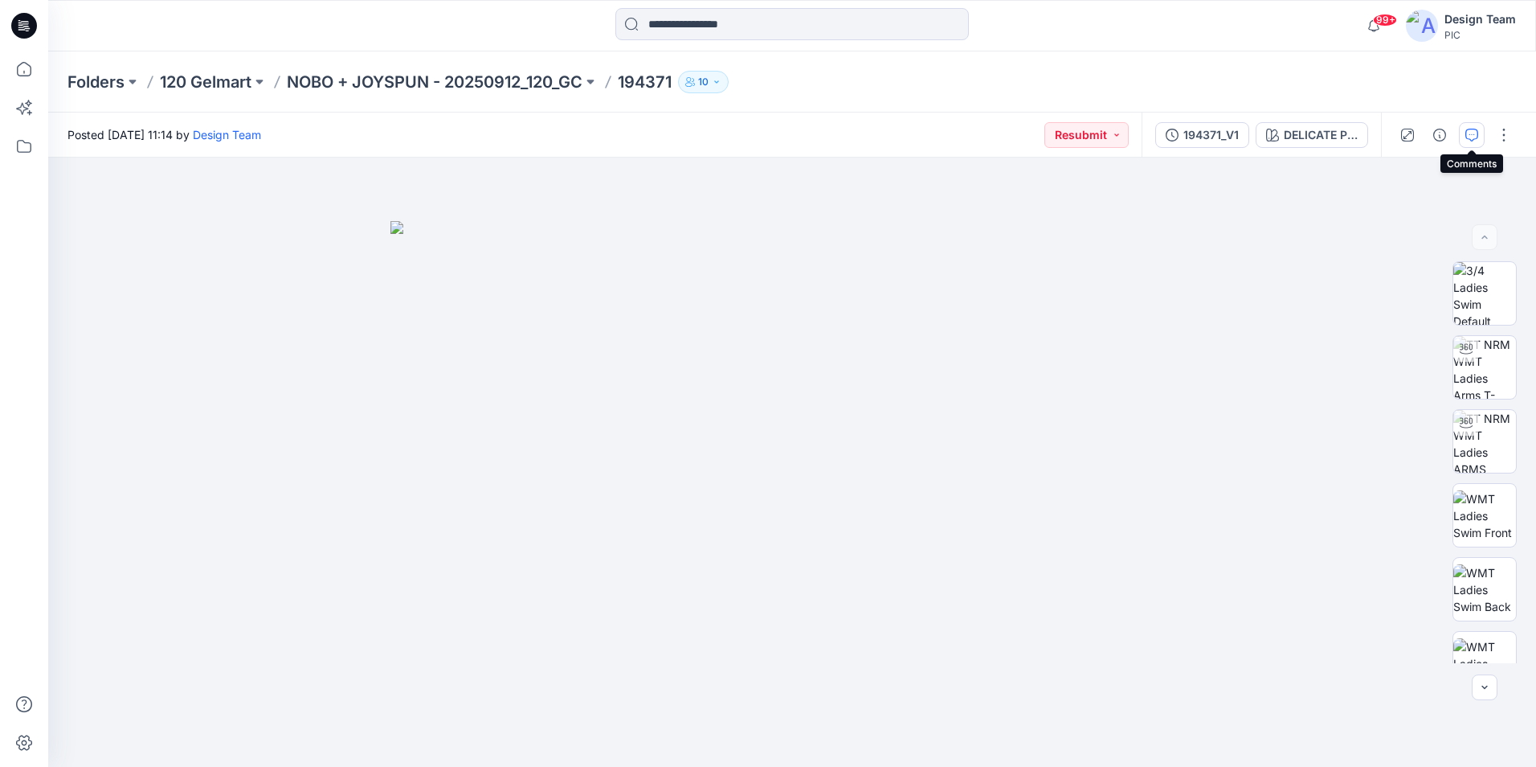
click at [1471, 136] on icon "button" at bounding box center [1472, 135] width 13 height 13
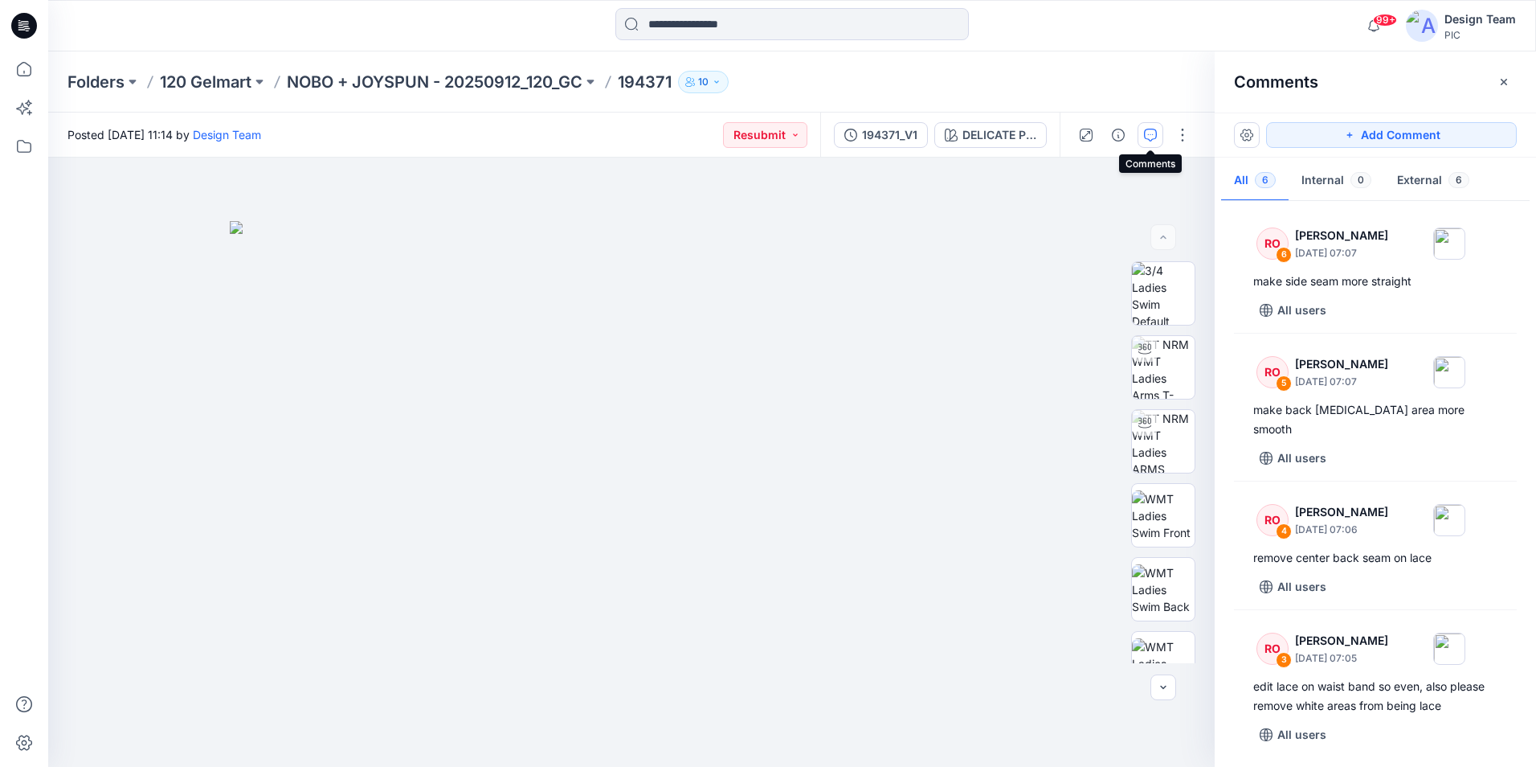
click at [1152, 136] on icon "button" at bounding box center [1150, 135] width 13 height 13
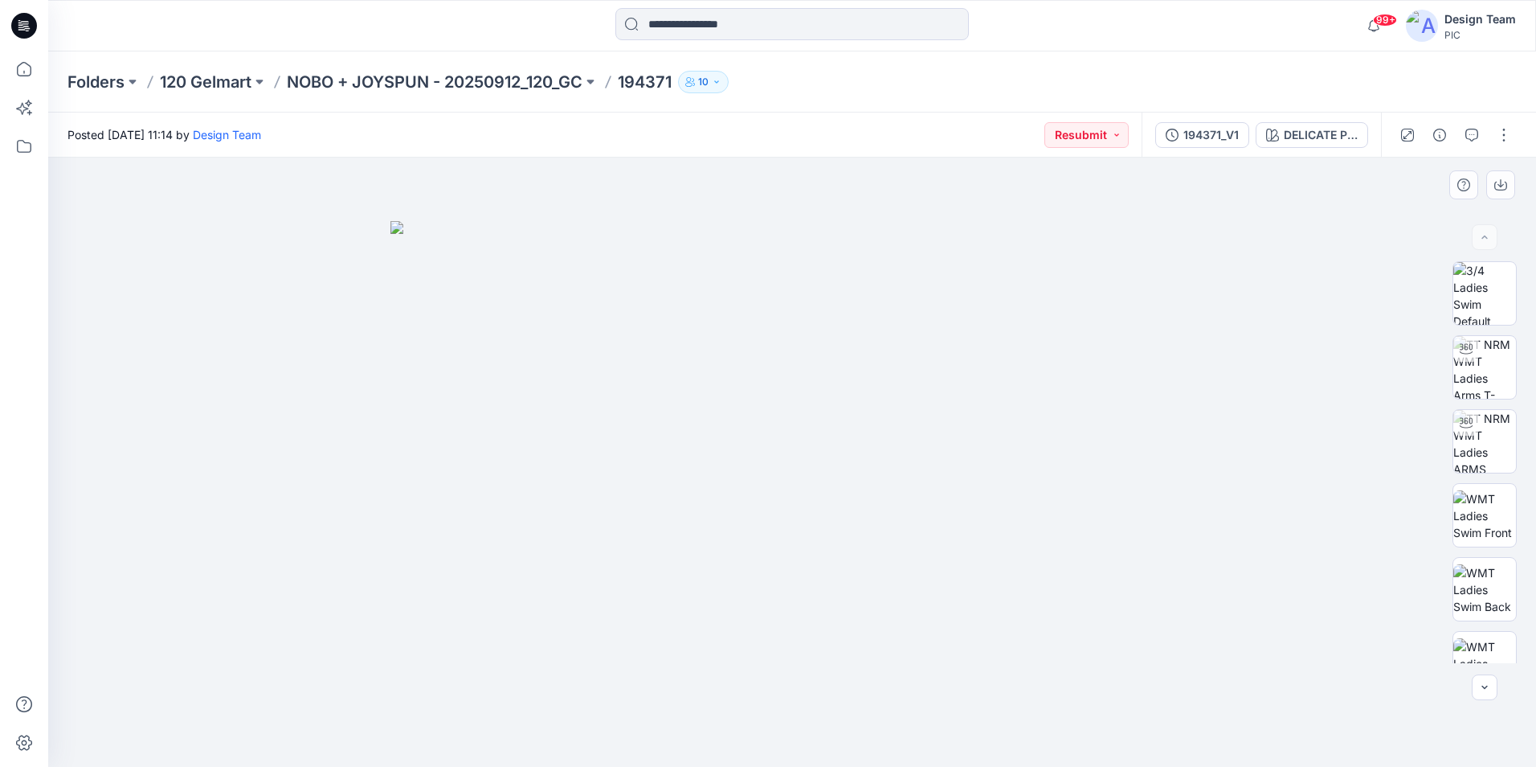
click at [1058, 310] on img at bounding box center [793, 494] width 804 height 546
click at [1204, 270] on div at bounding box center [792, 462] width 1488 height 609
click at [1211, 399] on div at bounding box center [792, 462] width 1488 height 609
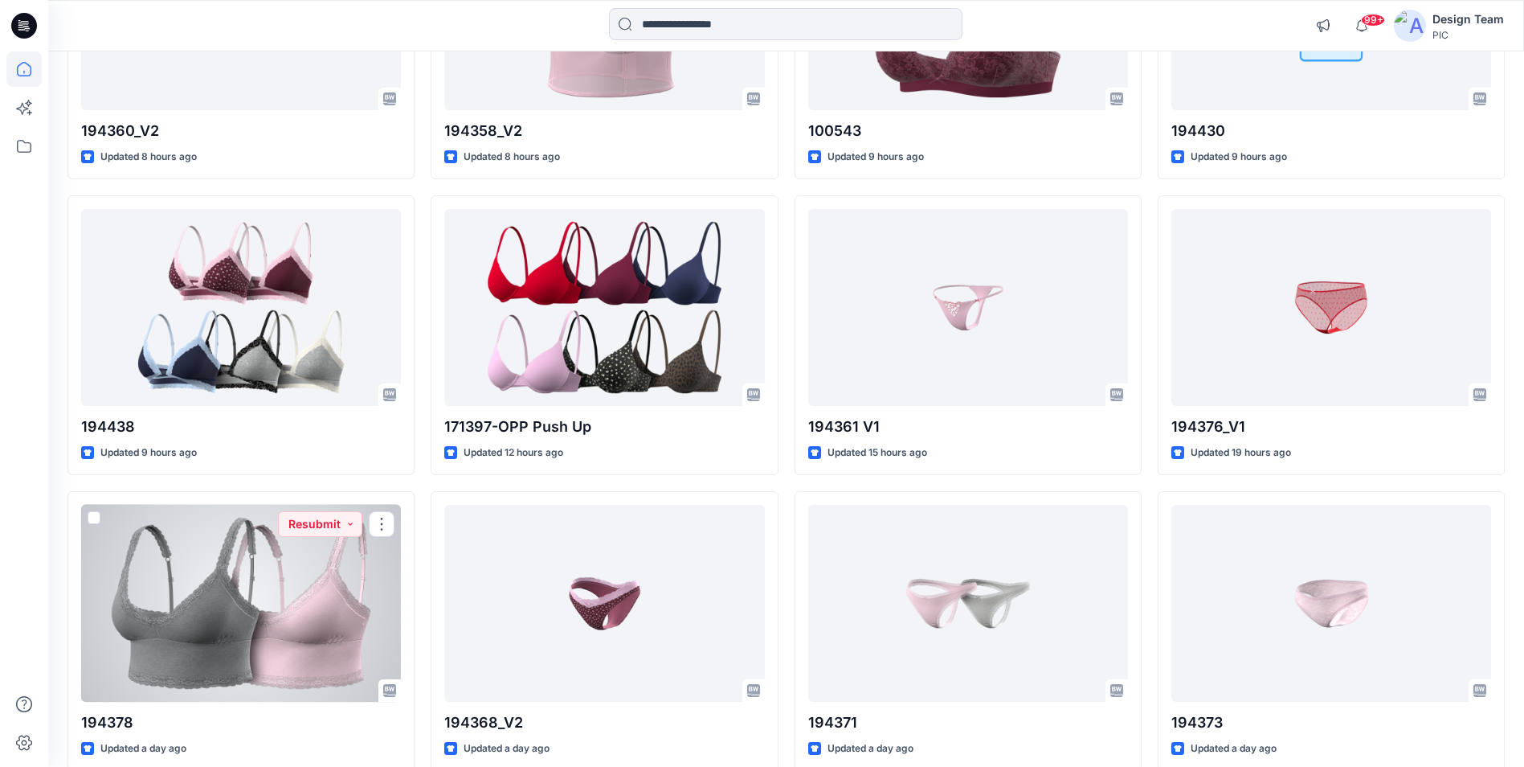
scroll to position [571, 0]
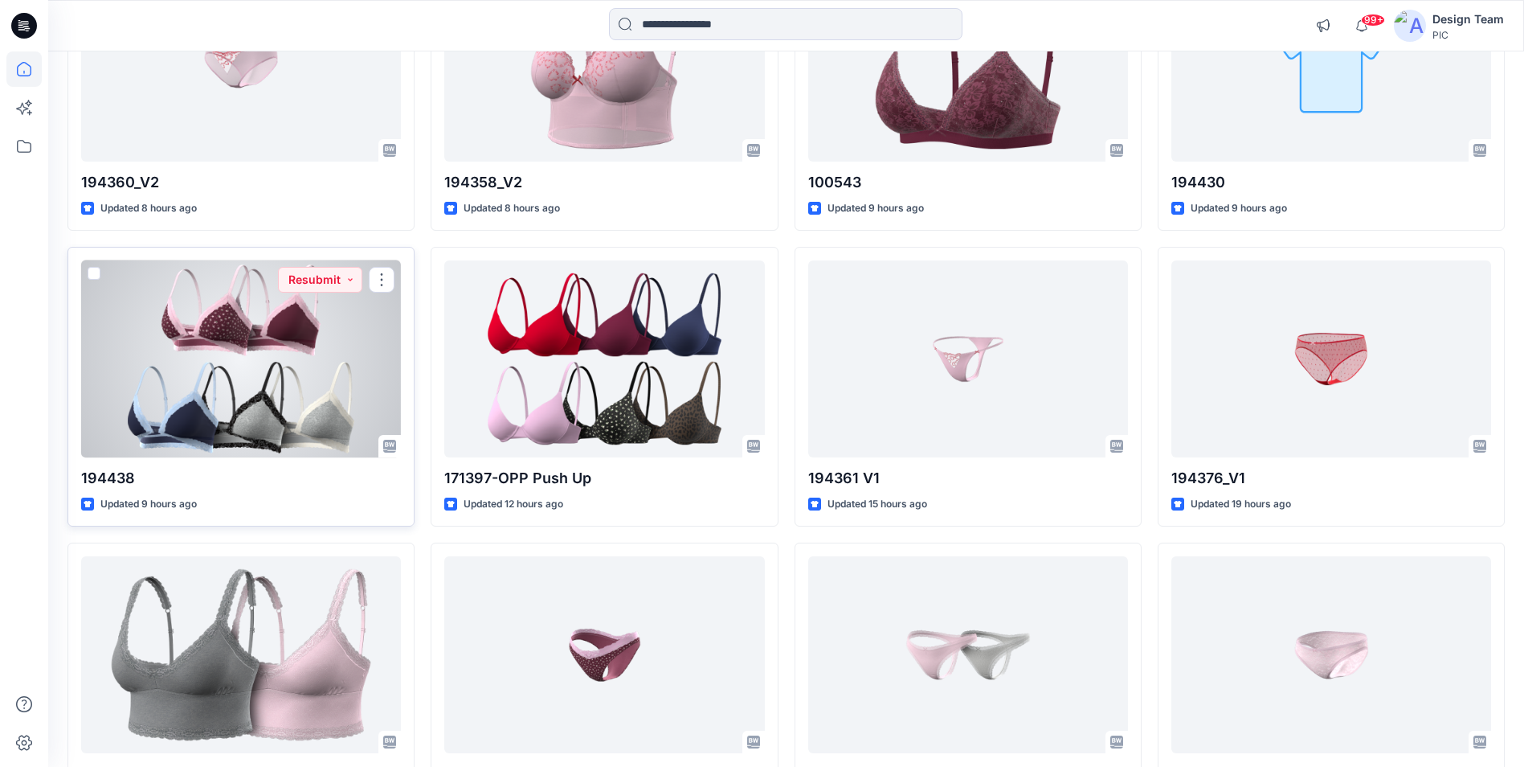
click at [359, 329] on div at bounding box center [241, 358] width 320 height 197
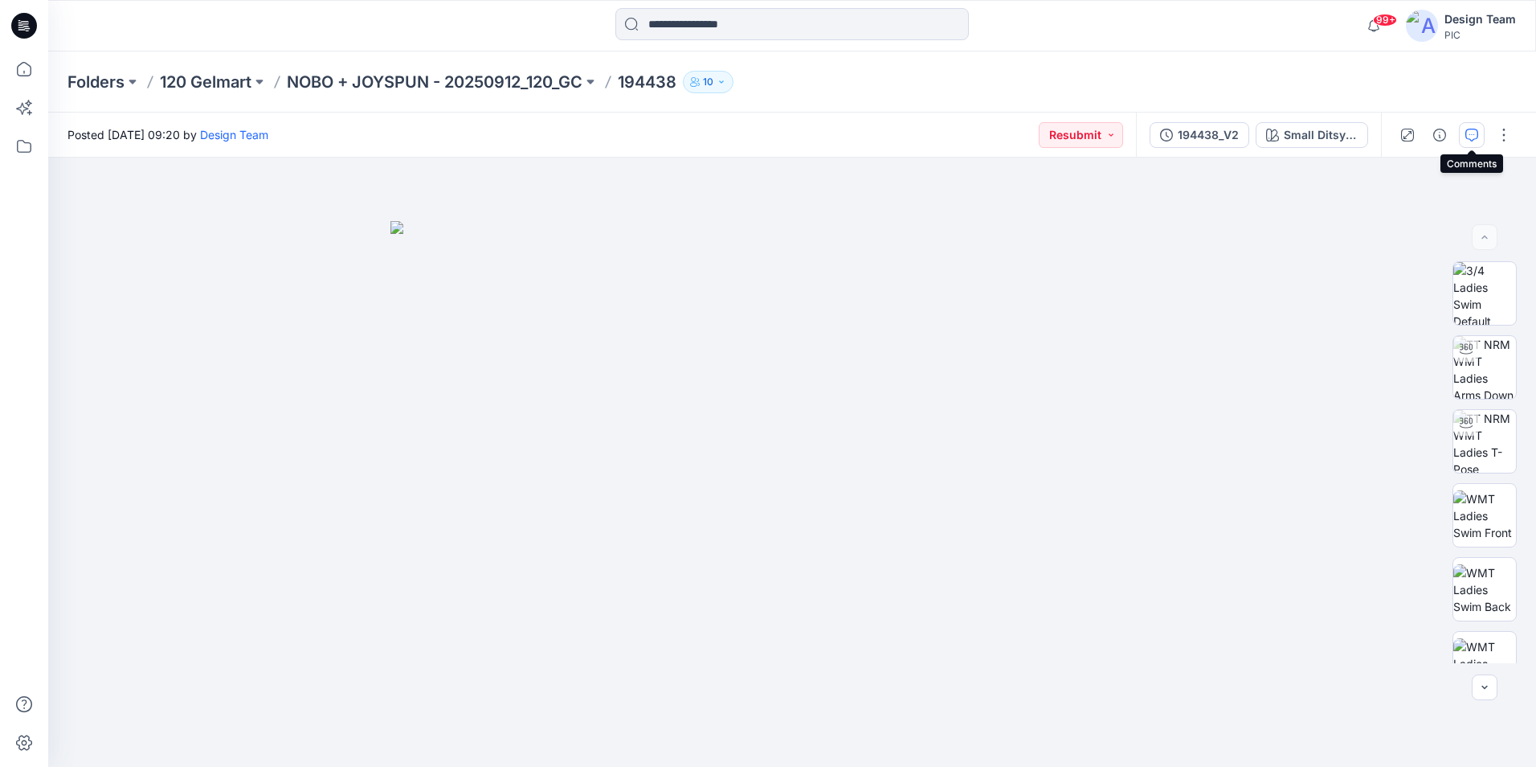
click at [1464, 136] on button "button" at bounding box center [1472, 135] width 26 height 26
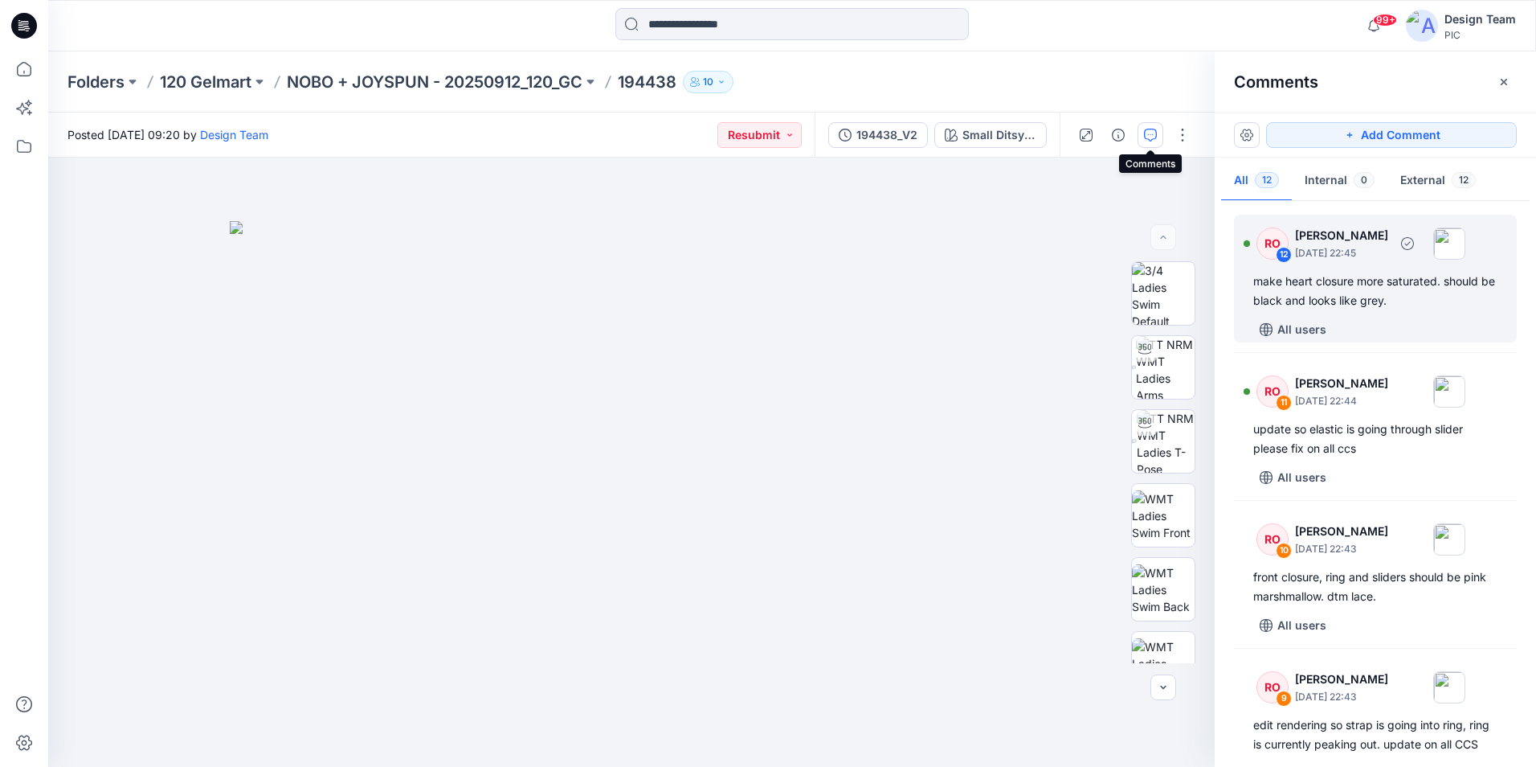
click at [1393, 297] on div "make heart closure more saturated. should be black and looks like grey." at bounding box center [1376, 291] width 244 height 39
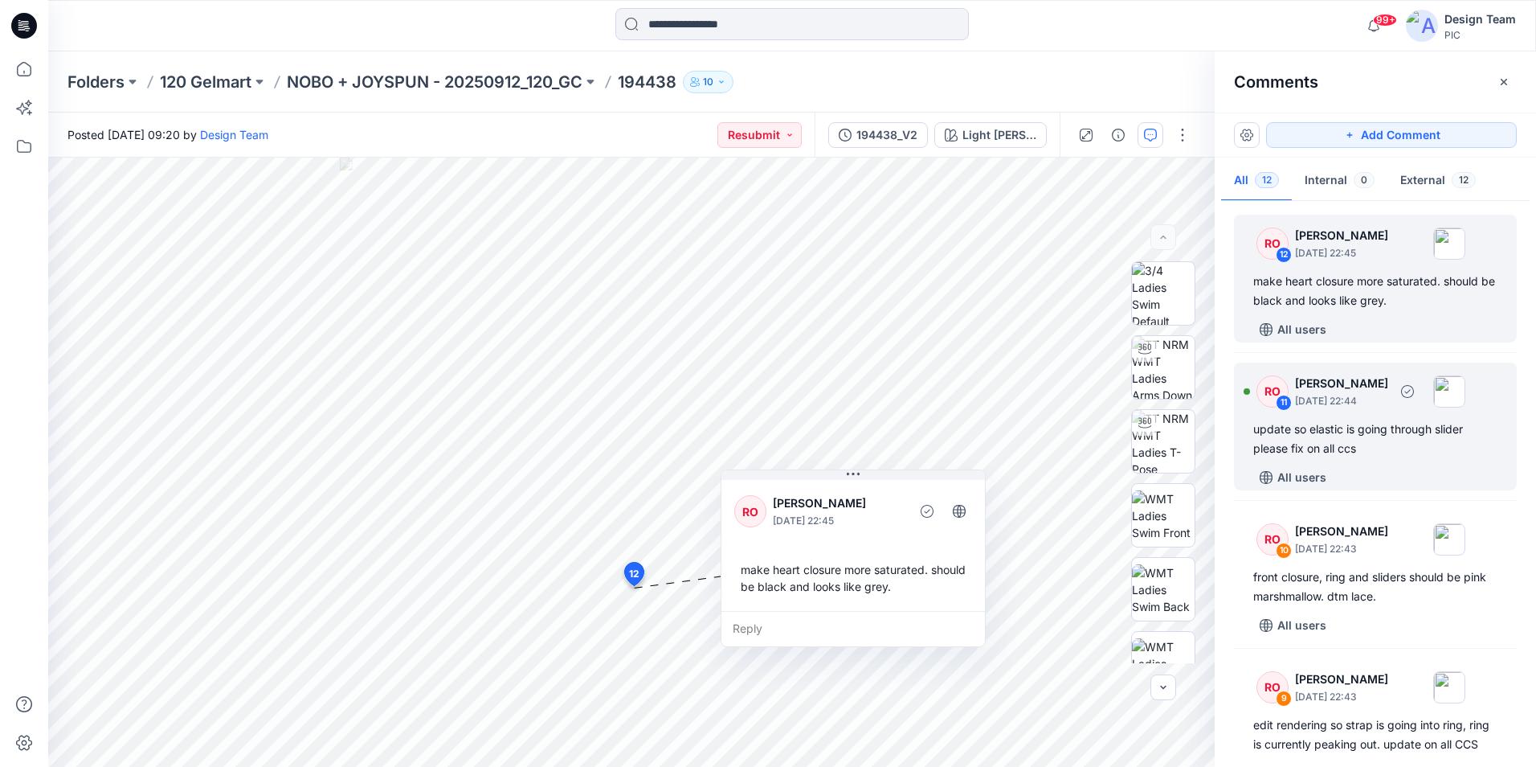
click at [1340, 435] on div "update so elastic is going through slider please fix on all ccs" at bounding box center [1376, 438] width 244 height 39
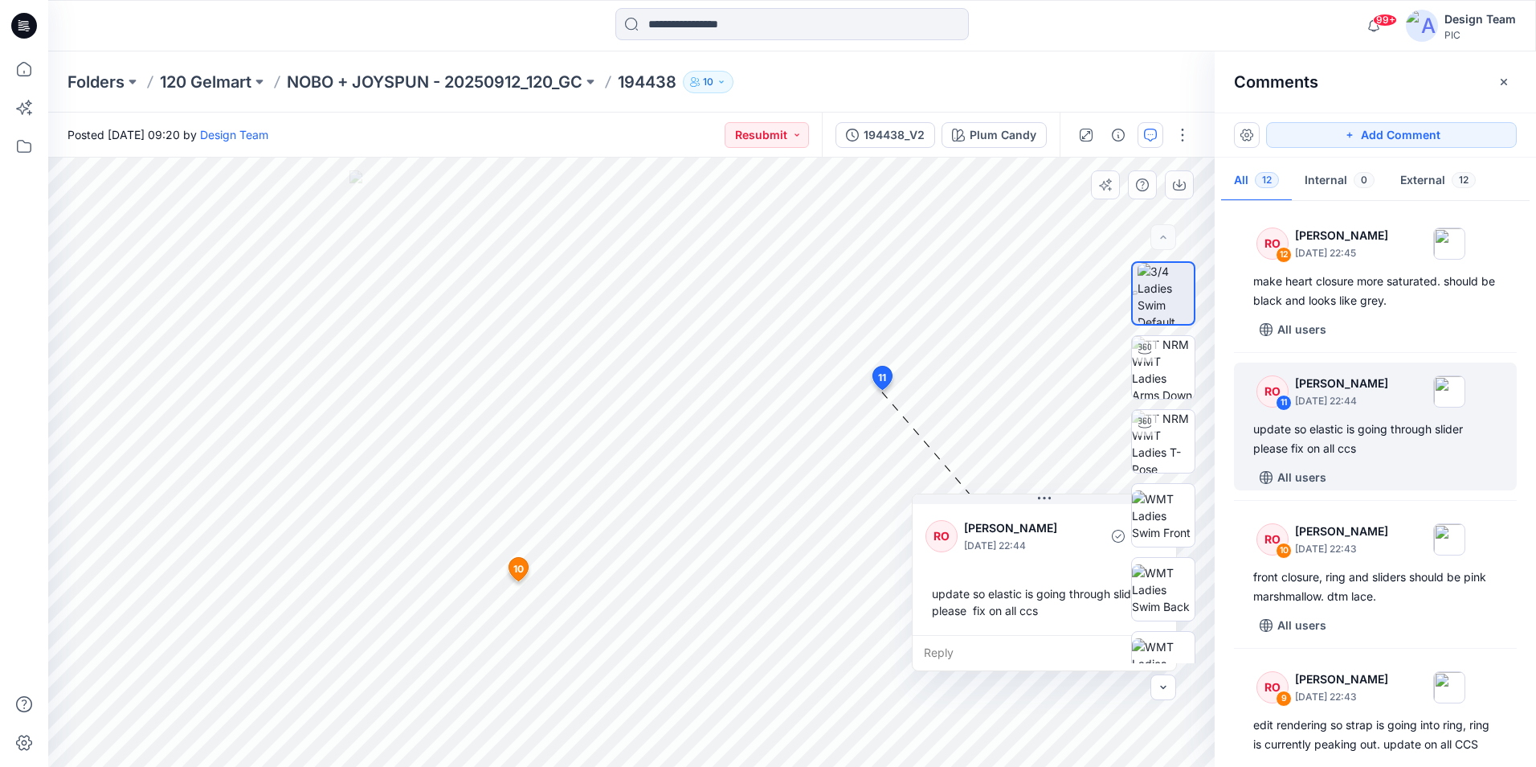
drag, startPoint x: 837, startPoint y: 428, endPoint x: 1052, endPoint y: 518, distance: 233.0
click at [1052, 519] on p "Raquel Ortiz" at bounding box center [1029, 527] width 131 height 19
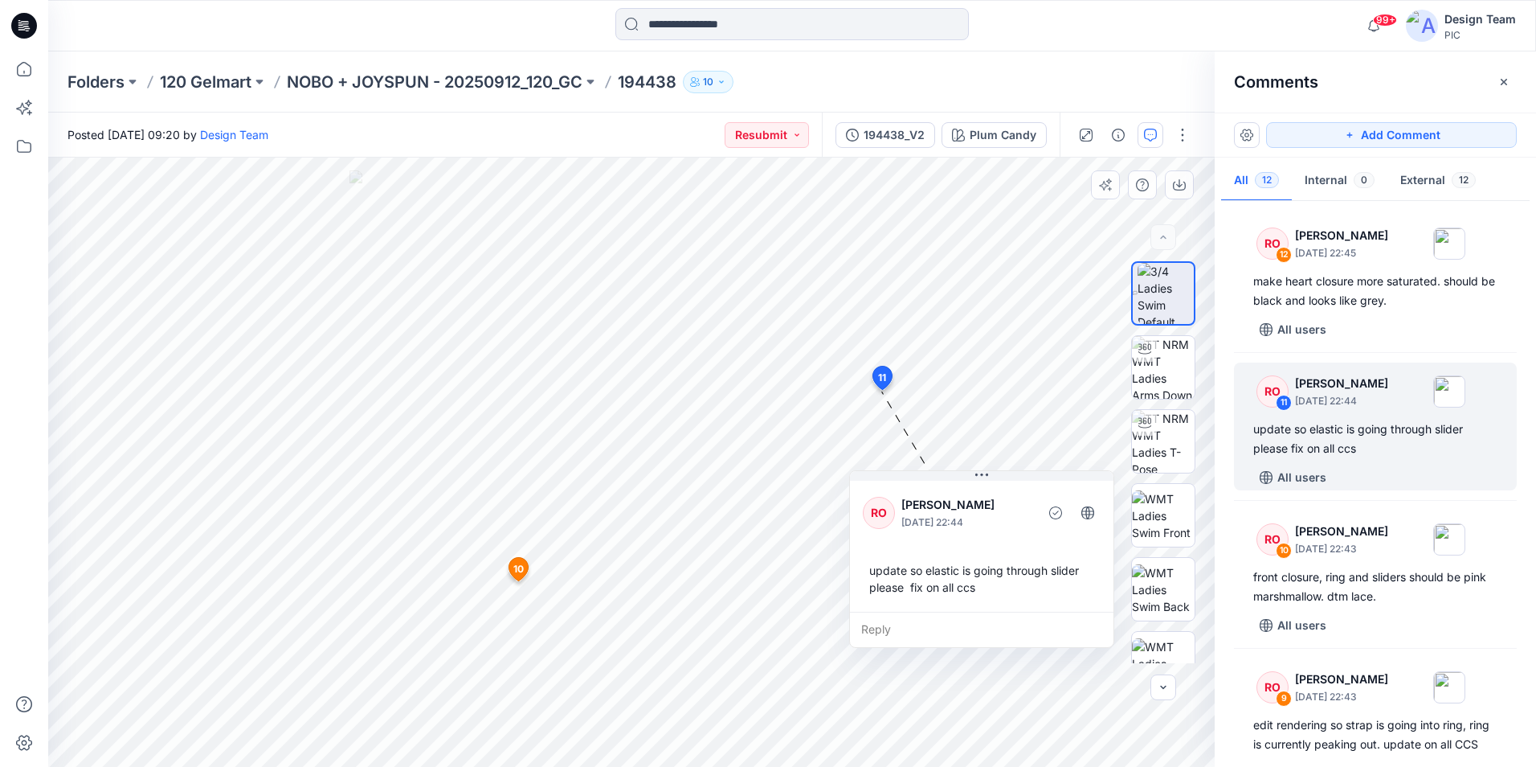
drag, startPoint x: 1052, startPoint y: 528, endPoint x: 993, endPoint y: 507, distance: 62.3
click at [993, 507] on p "Raquel Ortiz" at bounding box center [967, 504] width 131 height 19
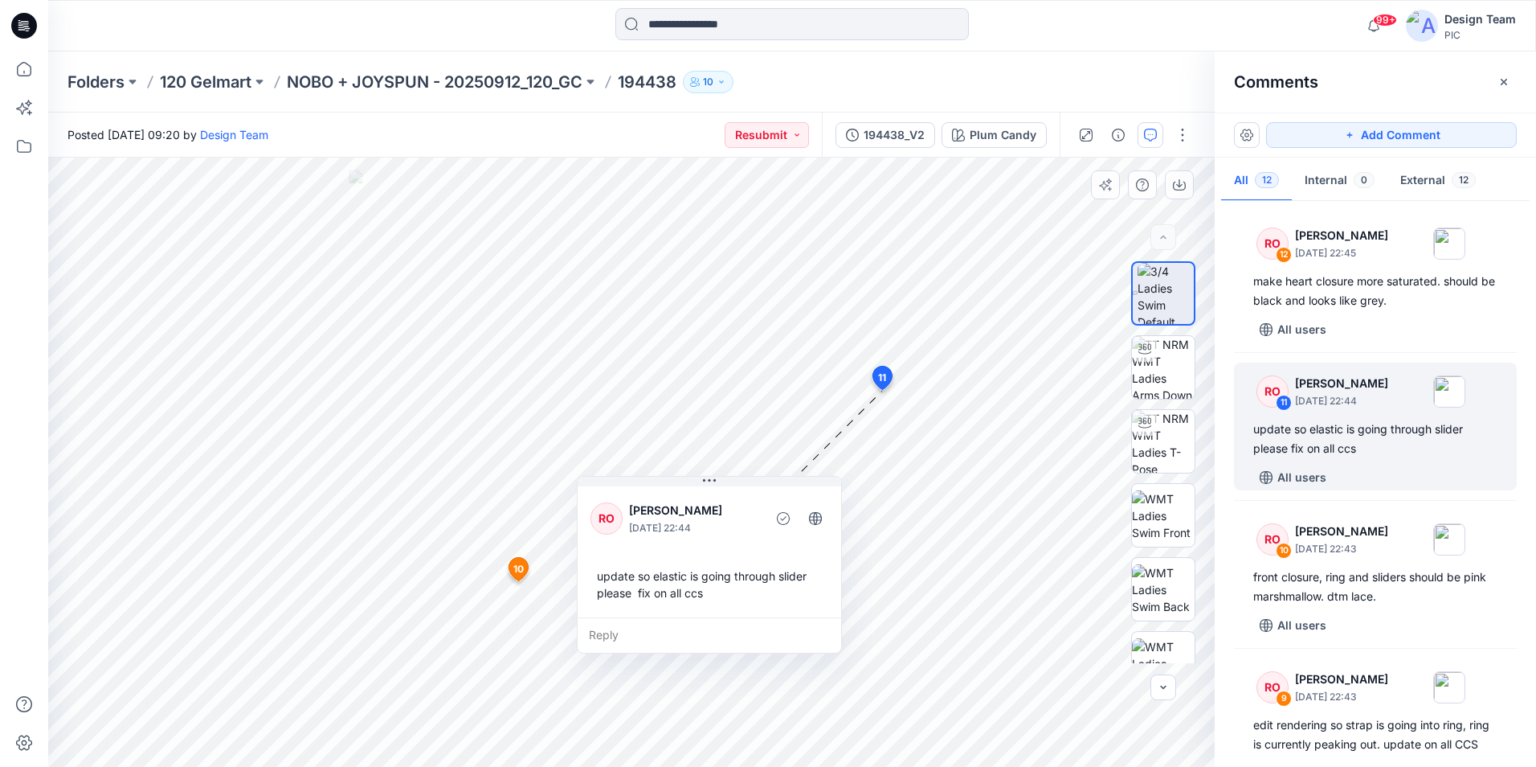
drag, startPoint x: 1017, startPoint y: 588, endPoint x: 745, endPoint y: 594, distance: 272.5
click at [745, 594] on div "update so elastic is going through slider please fix on all ccs" at bounding box center [710, 584] width 238 height 47
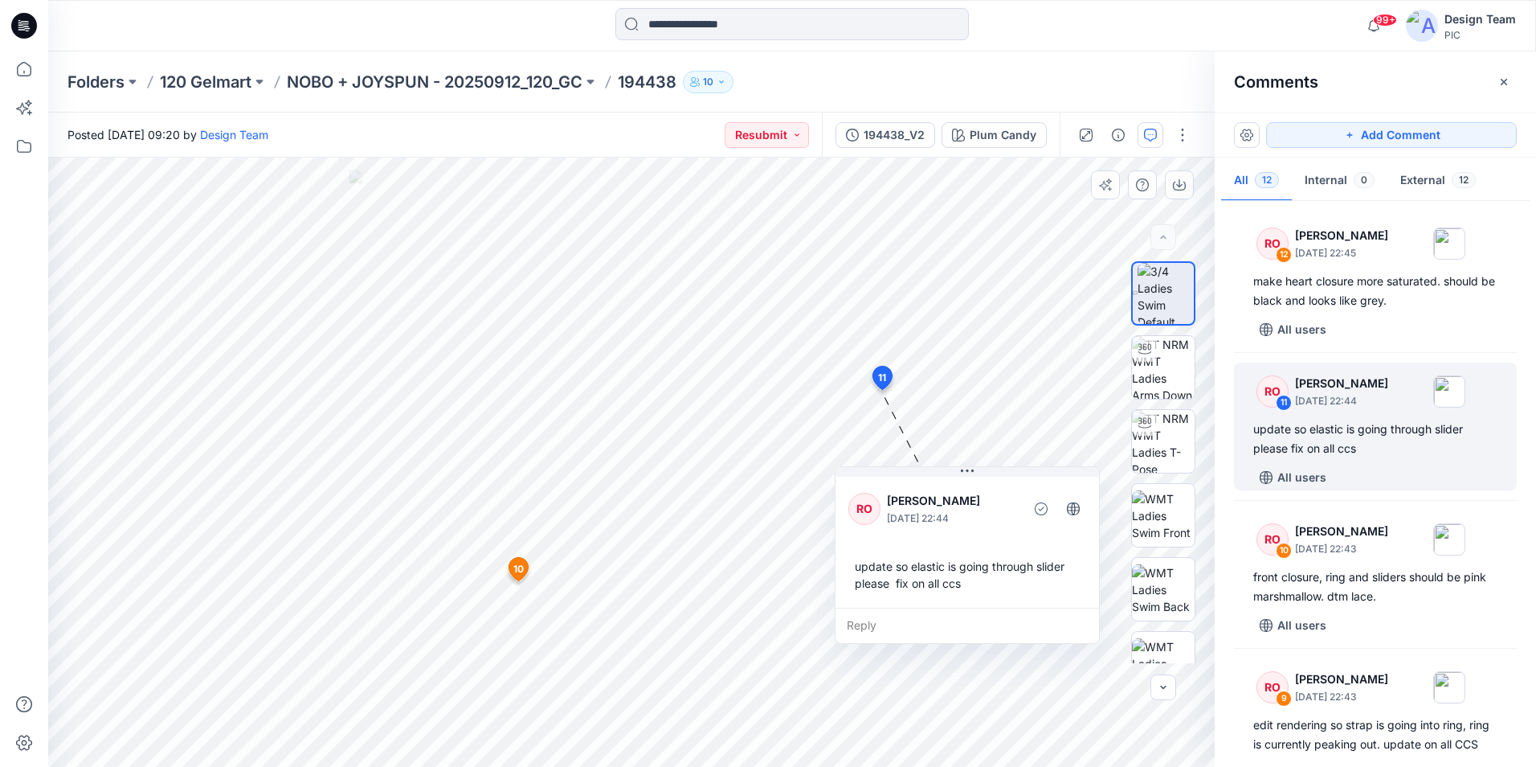
drag, startPoint x: 749, startPoint y: 591, endPoint x: 1007, endPoint y: 581, distance: 258.1
click at [1007, 581] on div "update so elastic is going through slider please fix on all ccs" at bounding box center [968, 574] width 238 height 47
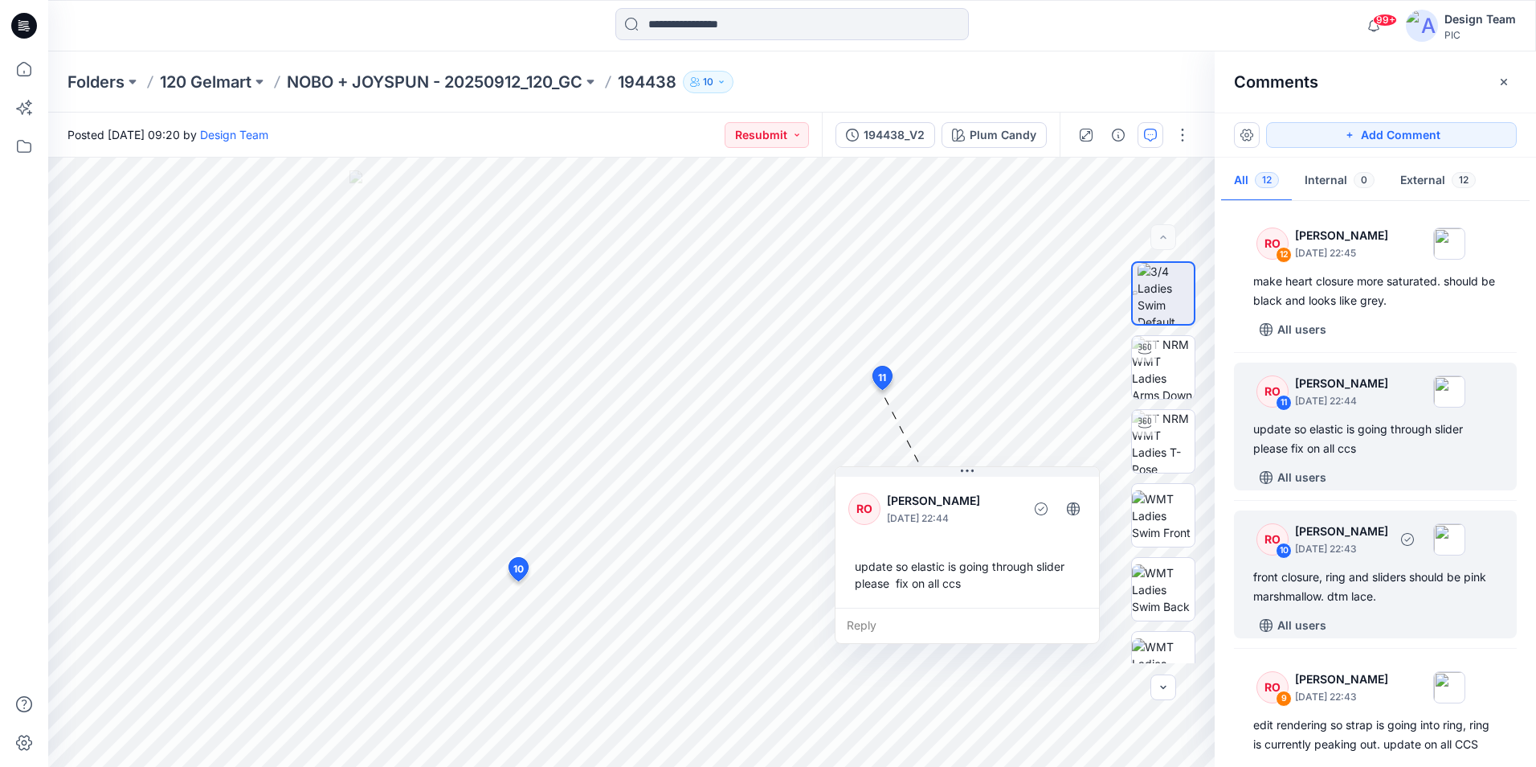
click at [1332, 581] on div "front closure, ring and sliders should be pink marshmallow. dtm lace." at bounding box center [1376, 586] width 244 height 39
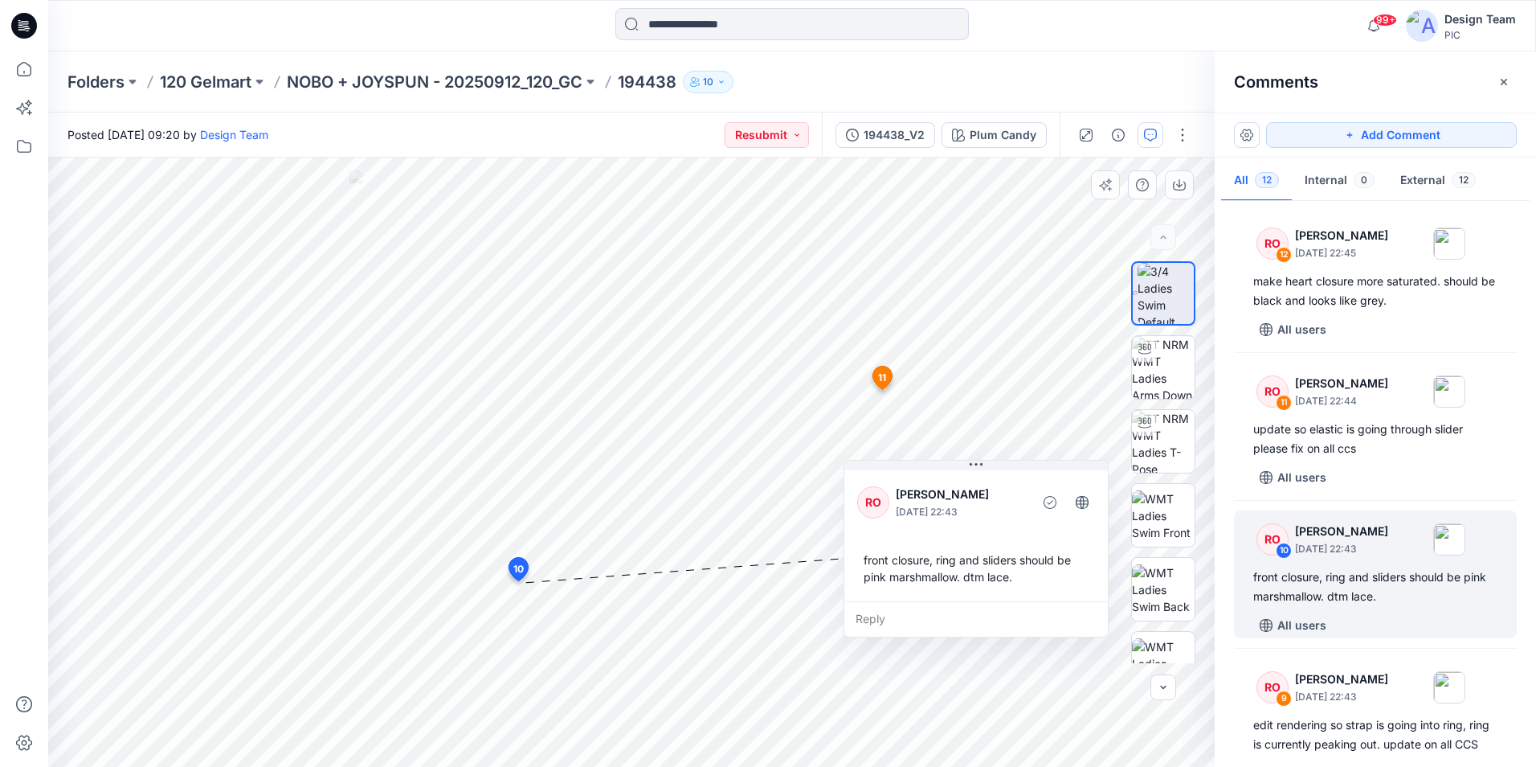
drag, startPoint x: 687, startPoint y: 620, endPoint x: 1037, endPoint y: 492, distance: 372.2
click at [1037, 491] on div at bounding box center [1050, 502] width 26 height 26
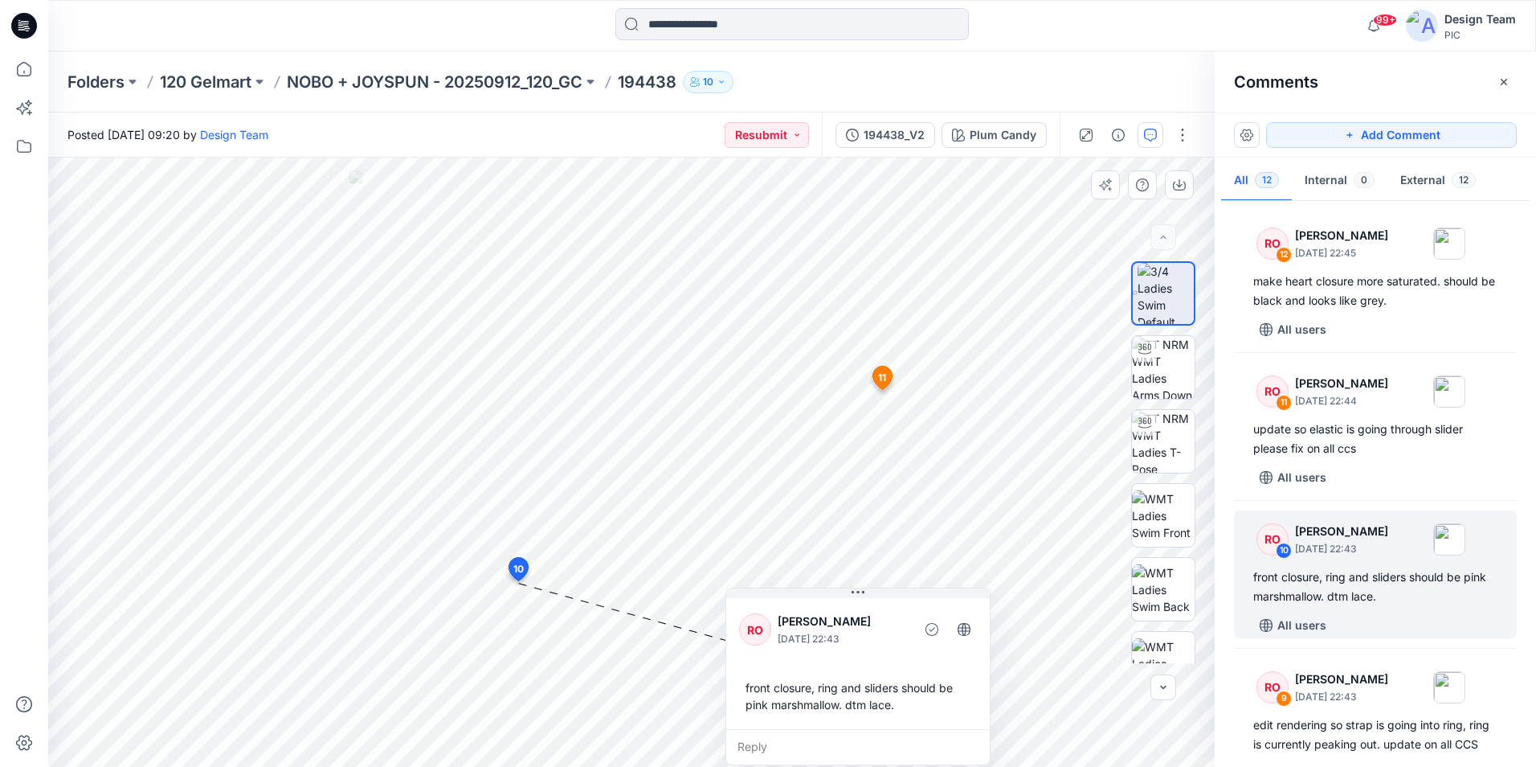
drag, startPoint x: 1026, startPoint y: 475, endPoint x: 909, endPoint y: 623, distance: 188.8
click at [909, 623] on div "RO Raquel Ortiz October 01, 2025 22:43 front closure, ring and sliders should b…" at bounding box center [858, 662] width 264 height 134
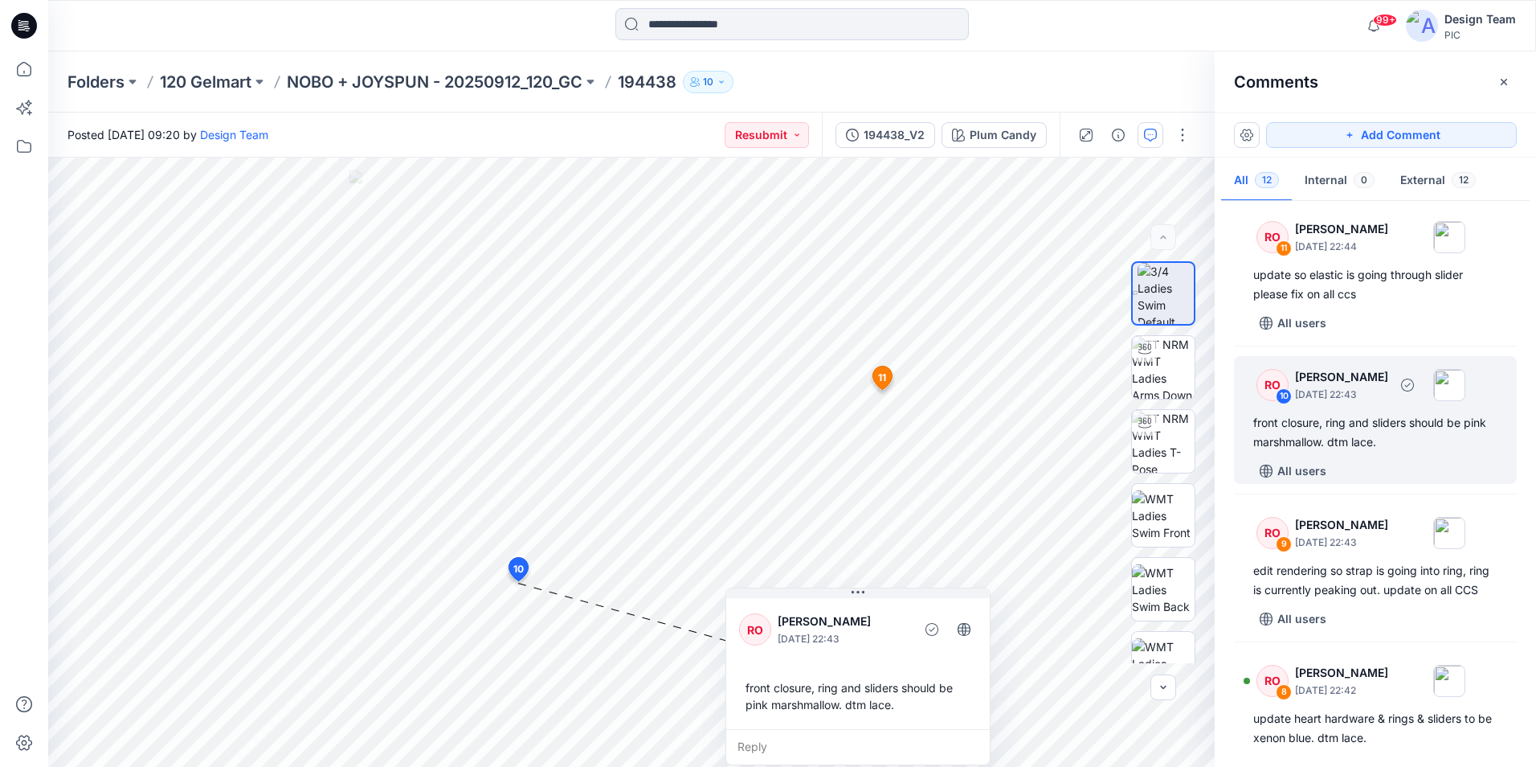
scroll to position [161, 0]
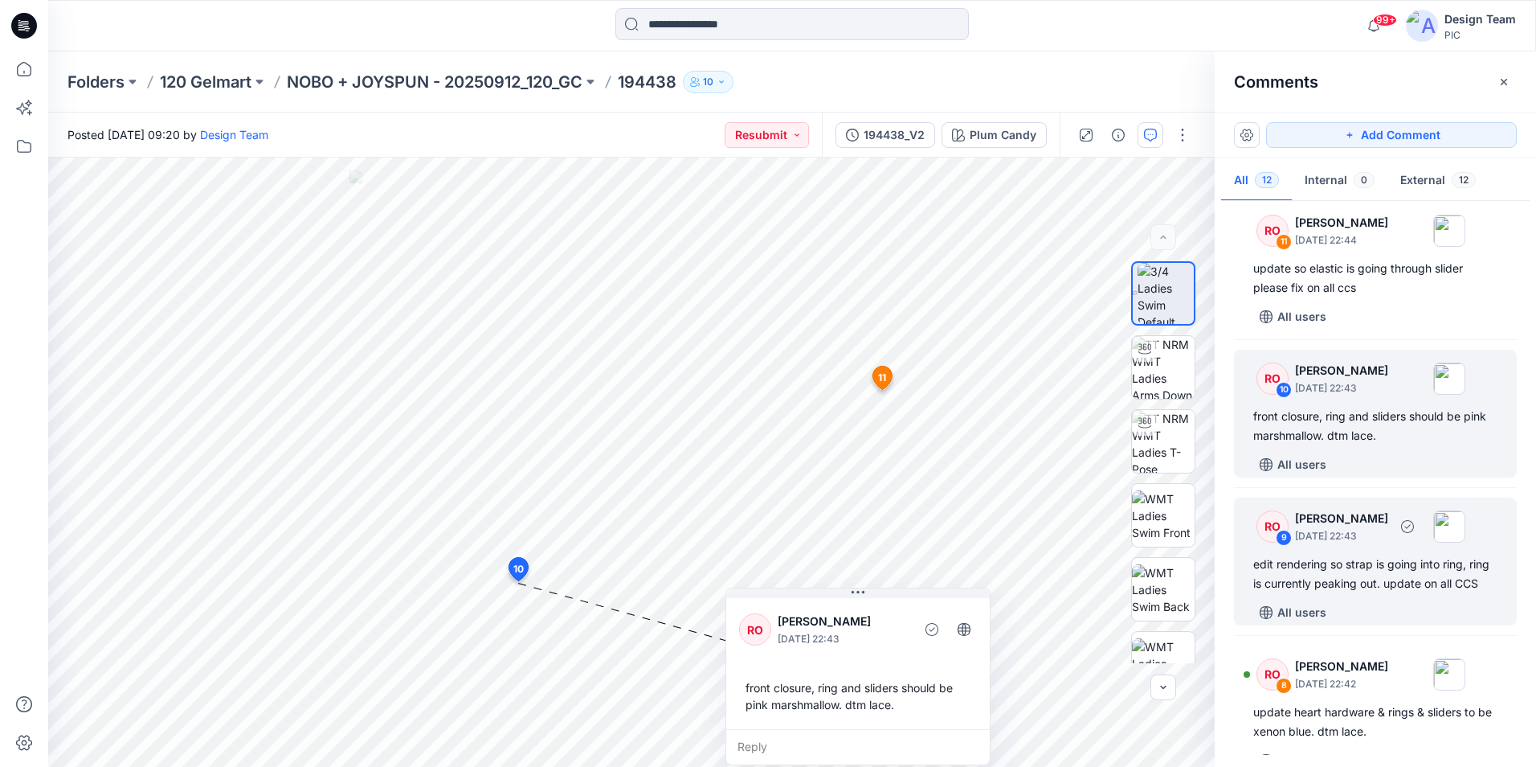
click at [1366, 566] on div "edit rendering so strap is going into ring, ring is currently peaking out. upda…" at bounding box center [1376, 573] width 244 height 39
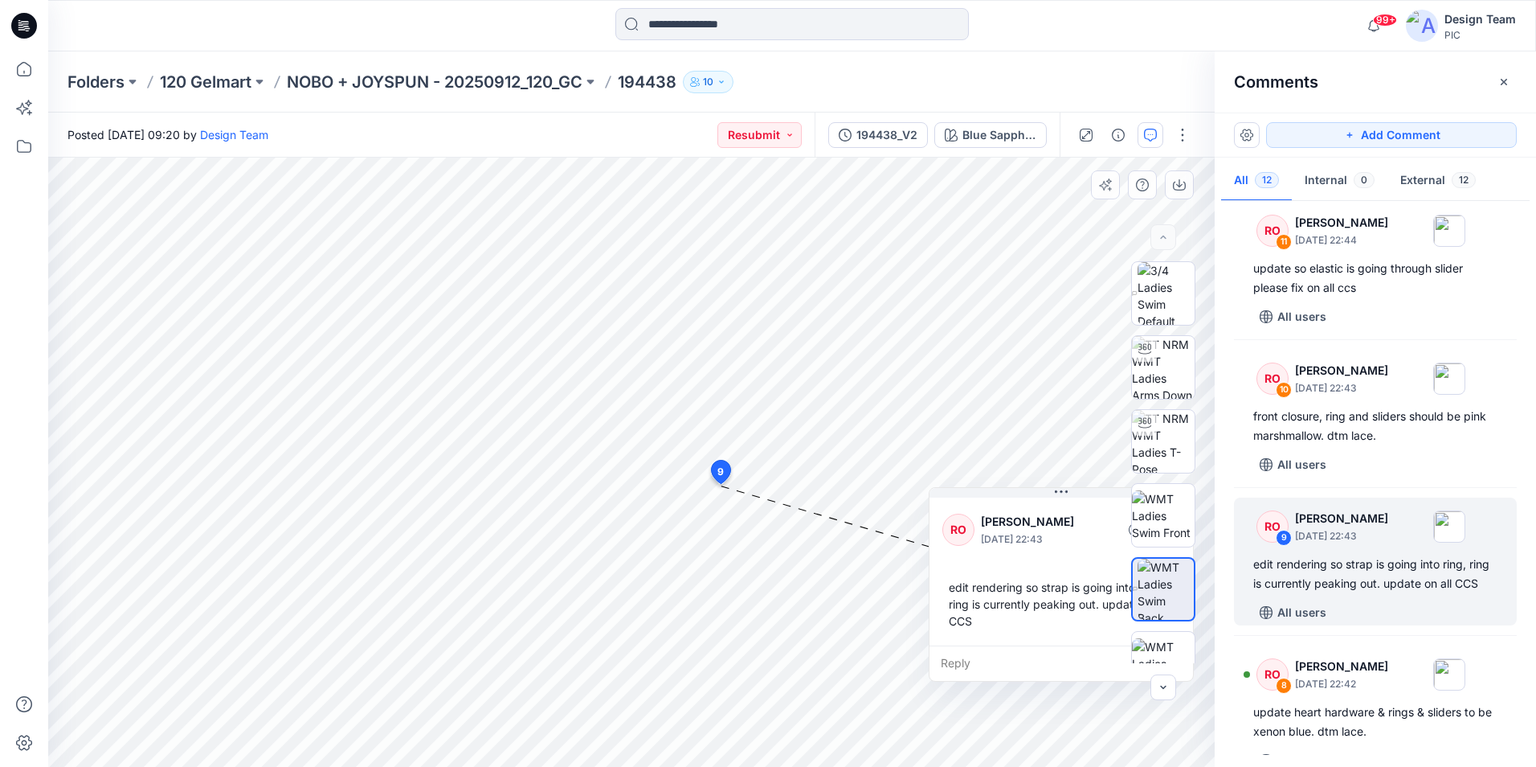
drag, startPoint x: 940, startPoint y: 634, endPoint x: 1021, endPoint y: 640, distance: 81.4
click at [1058, 637] on div "RO Raquel Ortiz October 01, 2025 22:43 edit rendering so strap is going into ri…" at bounding box center [1062, 569] width 264 height 151
click at [828, 450] on div "13 9 RO Raquel Ortiz October 01, 2025 22:43 edit rendering so strap is going in…" at bounding box center [631, 462] width 1167 height 609
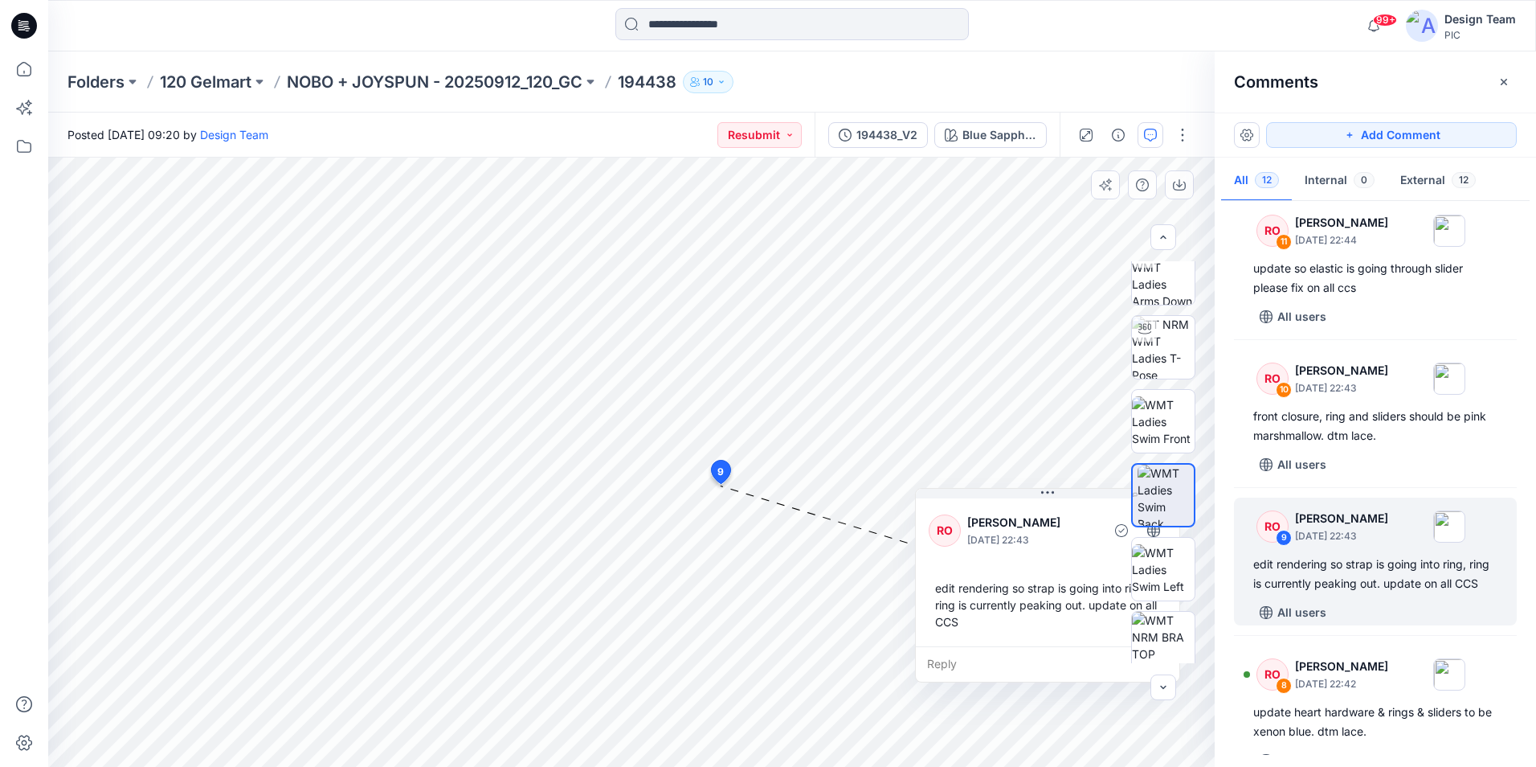
scroll to position [103, 0]
click at [1375, 574] on div "edit rendering so strap is going into ring, ring is currently peaking out. upda…" at bounding box center [1376, 573] width 244 height 39
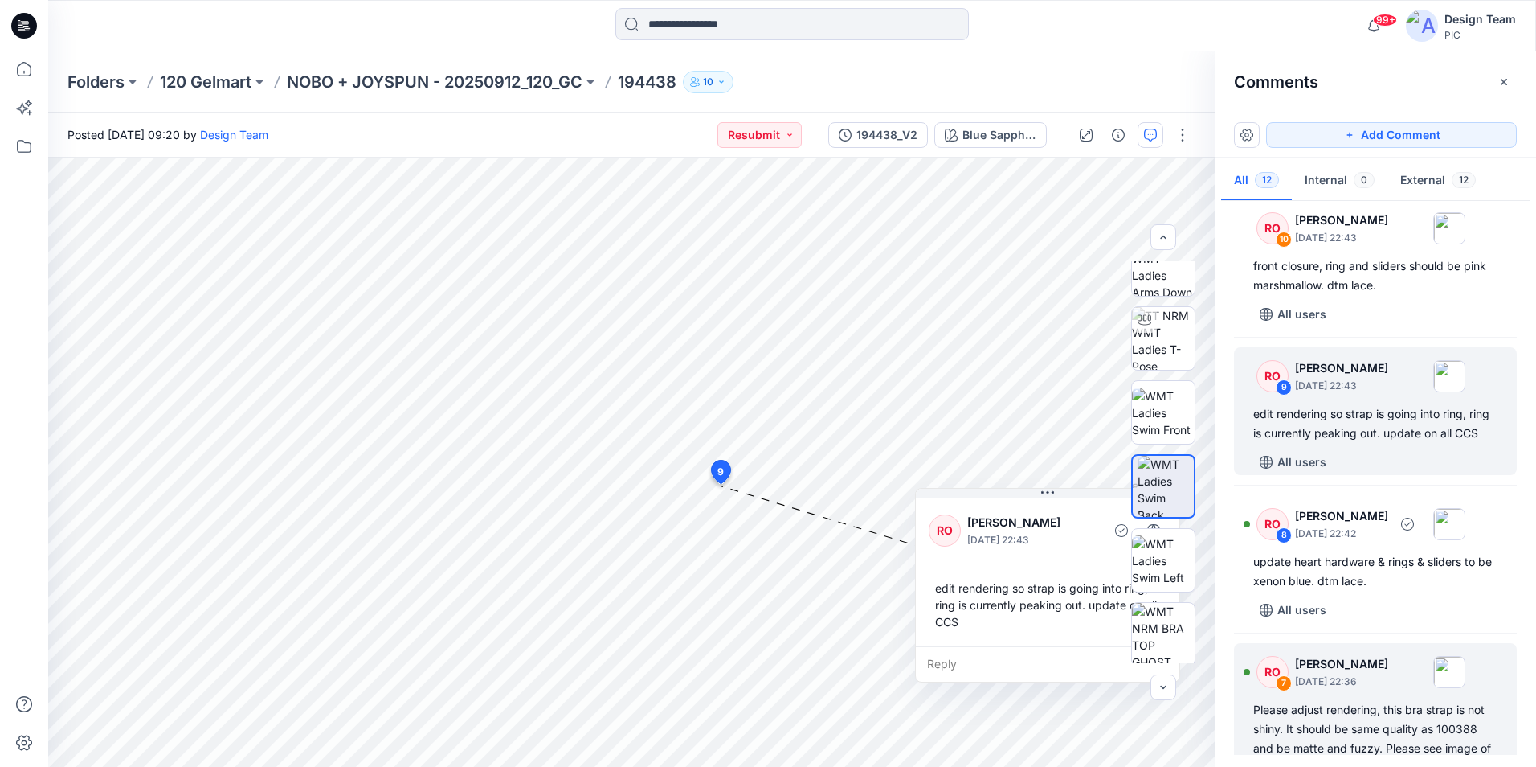
scroll to position [482, 0]
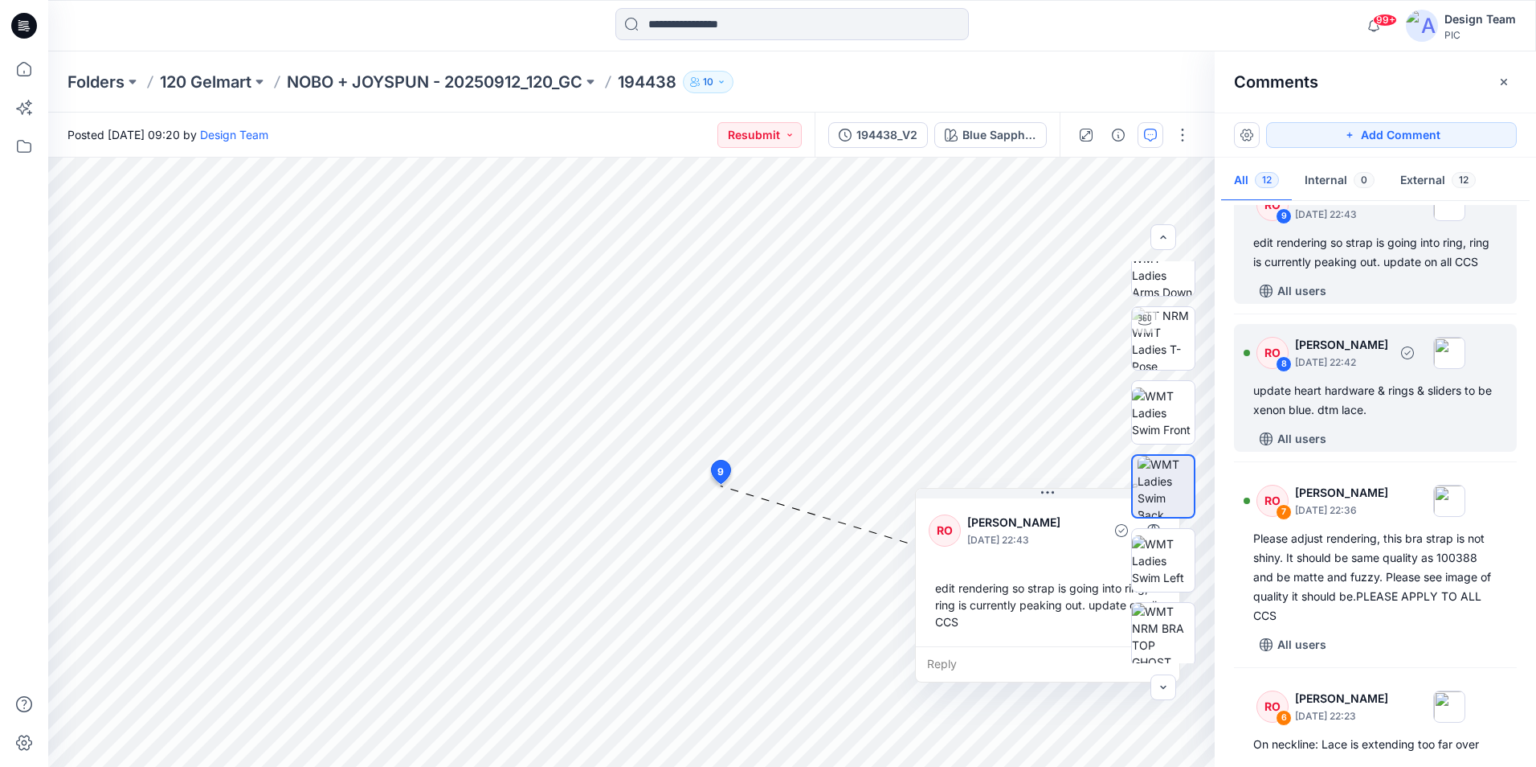
click at [1340, 419] on div "update heart hardware & rings & sliders to be xenon blue. dtm lace." at bounding box center [1376, 400] width 244 height 39
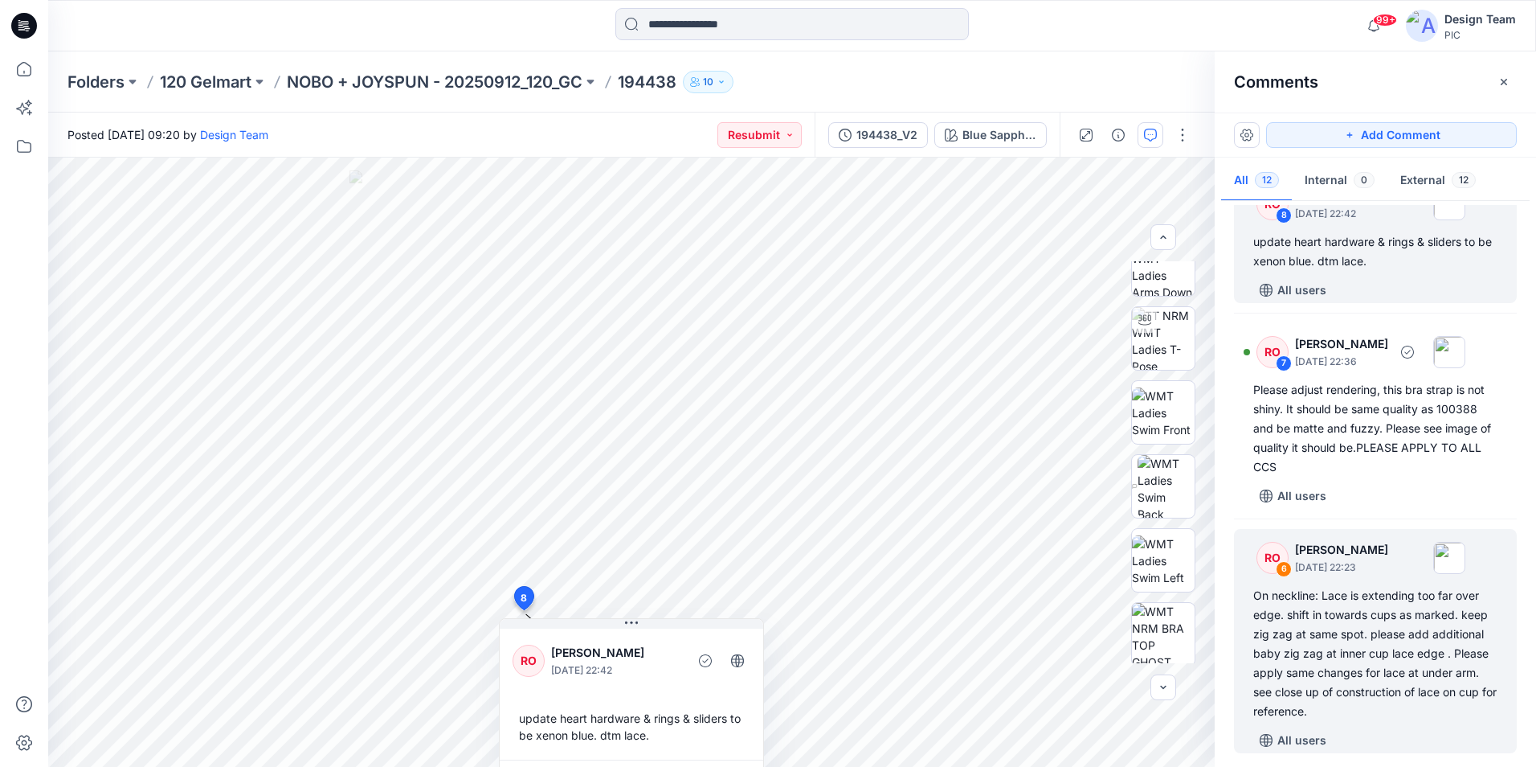
scroll to position [723, 0]
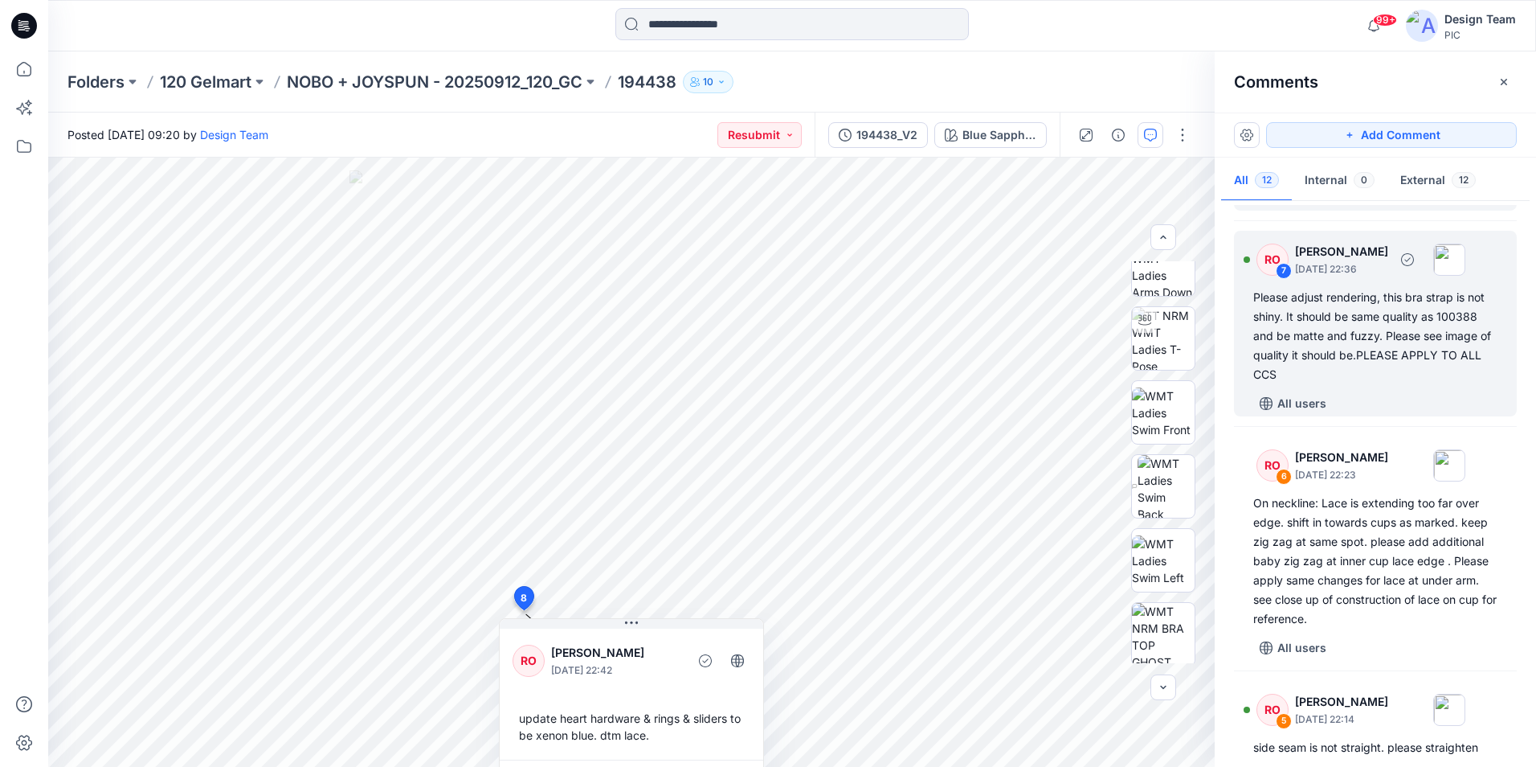
click at [1348, 354] on div "Please adjust rendering, this bra strap is not shiny. It should be same quality…" at bounding box center [1376, 336] width 244 height 96
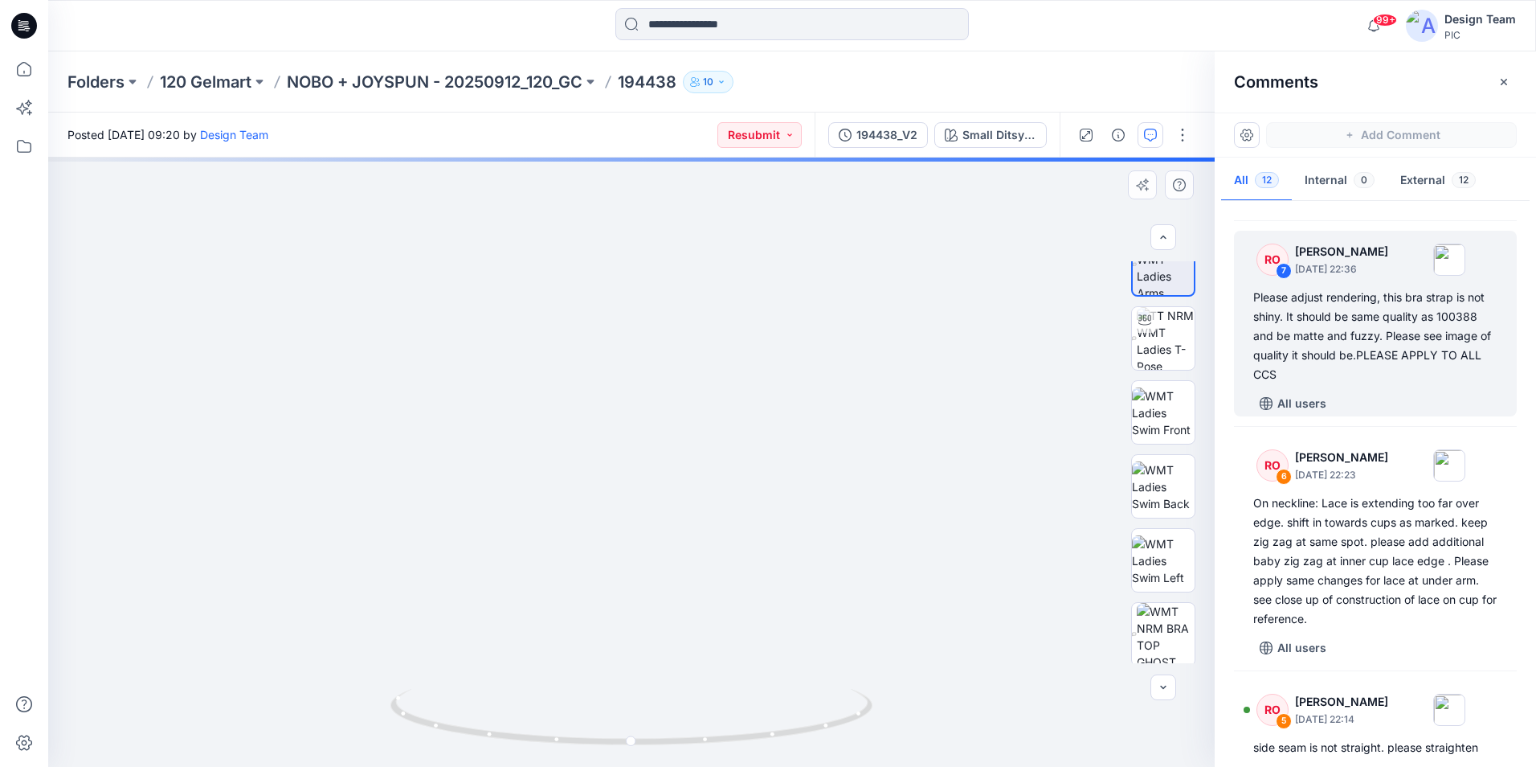
drag, startPoint x: 662, startPoint y: 675, endPoint x: 646, endPoint y: 698, distance: 27.7
click at [662, 677] on div "Small Ditsy V1_plum Candy Loading... Material Properties Loading..." at bounding box center [631, 462] width 1167 height 609
click at [1337, 355] on div "Please adjust rendering, this bra strap is not shiny. It should be same quality…" at bounding box center [1376, 336] width 244 height 96
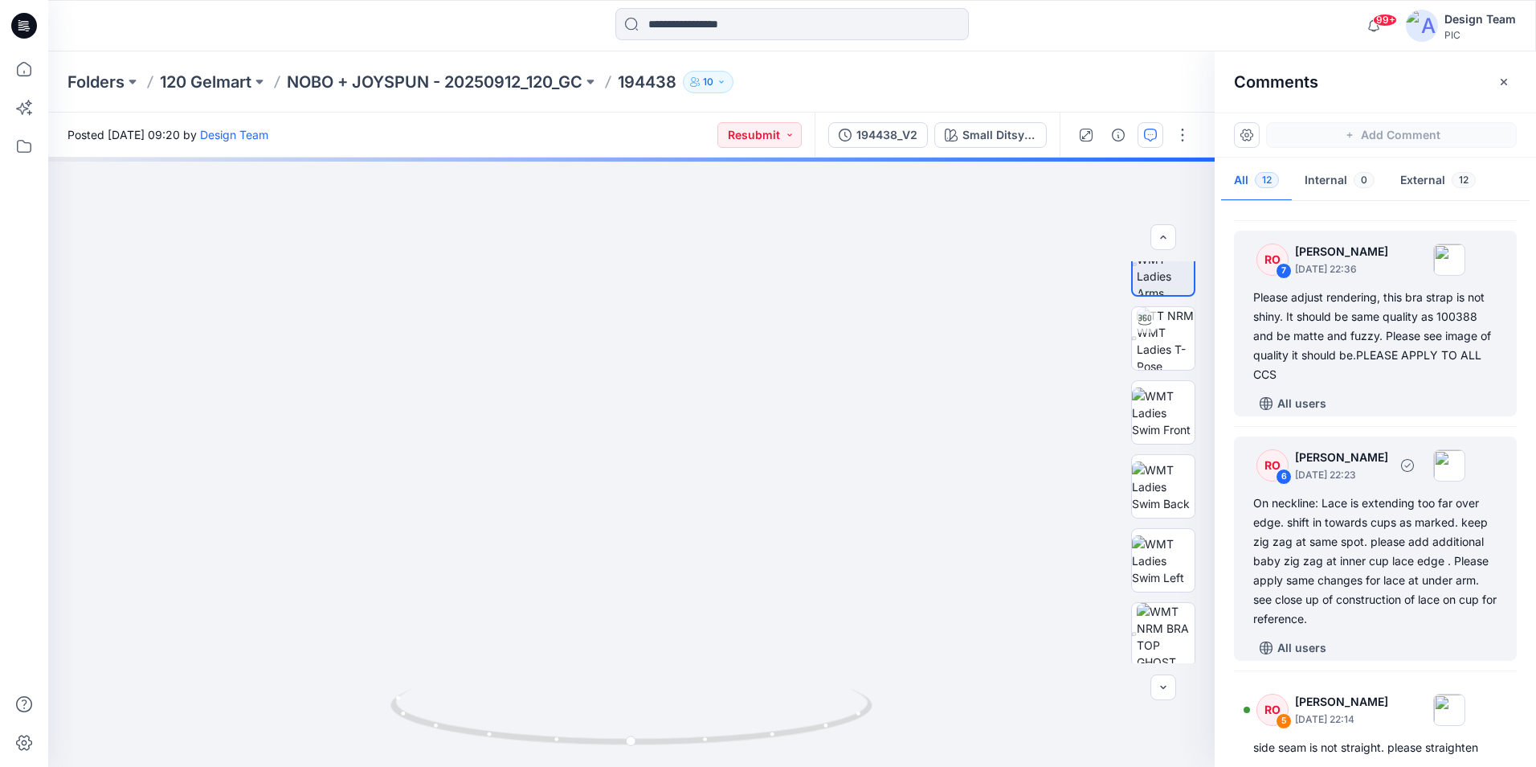
click at [1371, 483] on p "October 01, 2025 22:23" at bounding box center [1341, 475] width 93 height 16
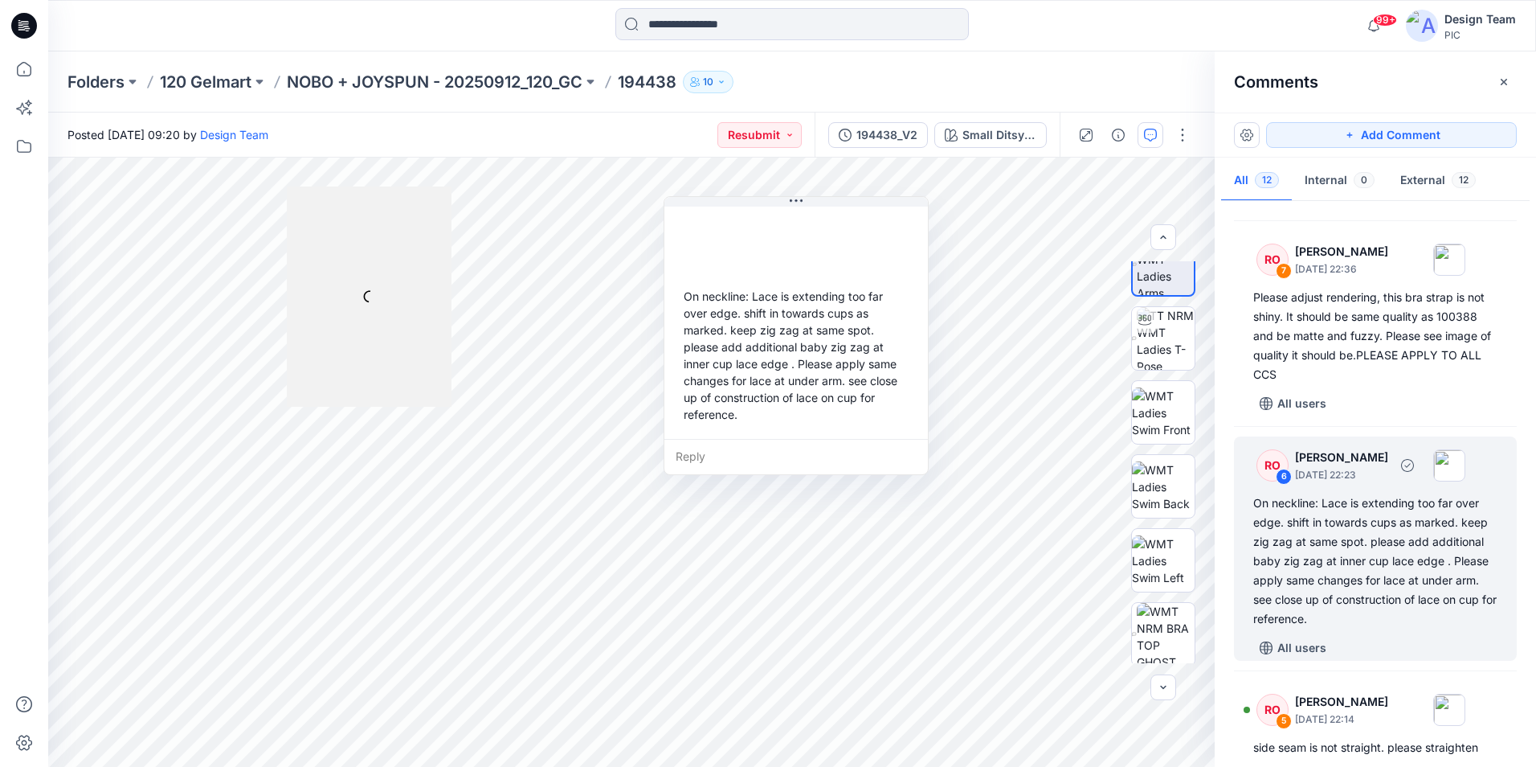
click at [1372, 557] on div "On neckline: Lace is extending too far over edge. shift in towards cups as mark…" at bounding box center [1376, 560] width 244 height 135
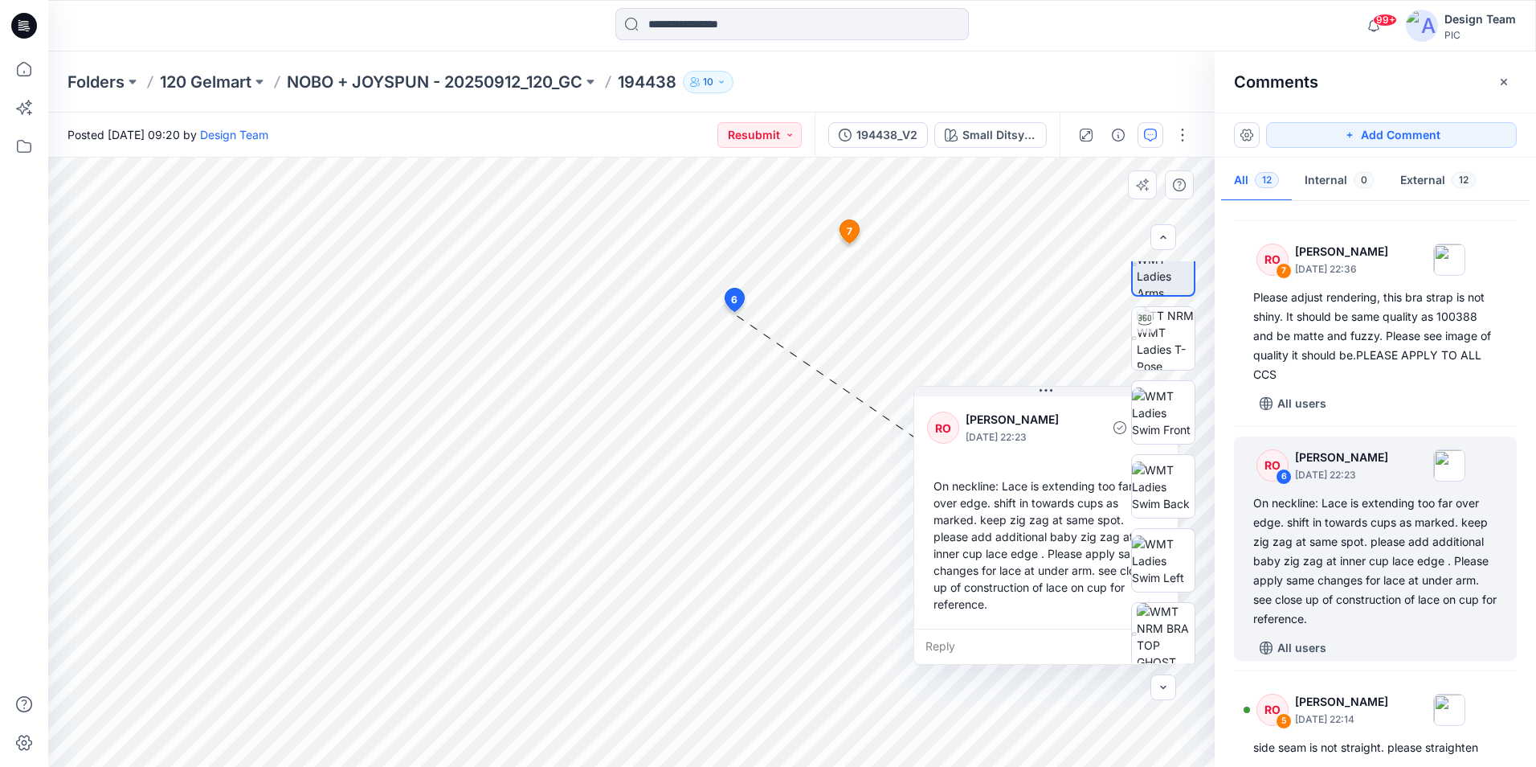
drag, startPoint x: 837, startPoint y: 214, endPoint x: 1081, endPoint y: 400, distance: 307.3
click at [1083, 402] on div "RO Raquel Ortiz October 01, 2025 22:23 On neckline: Lace is extending too far o…" at bounding box center [1046, 510] width 264 height 235
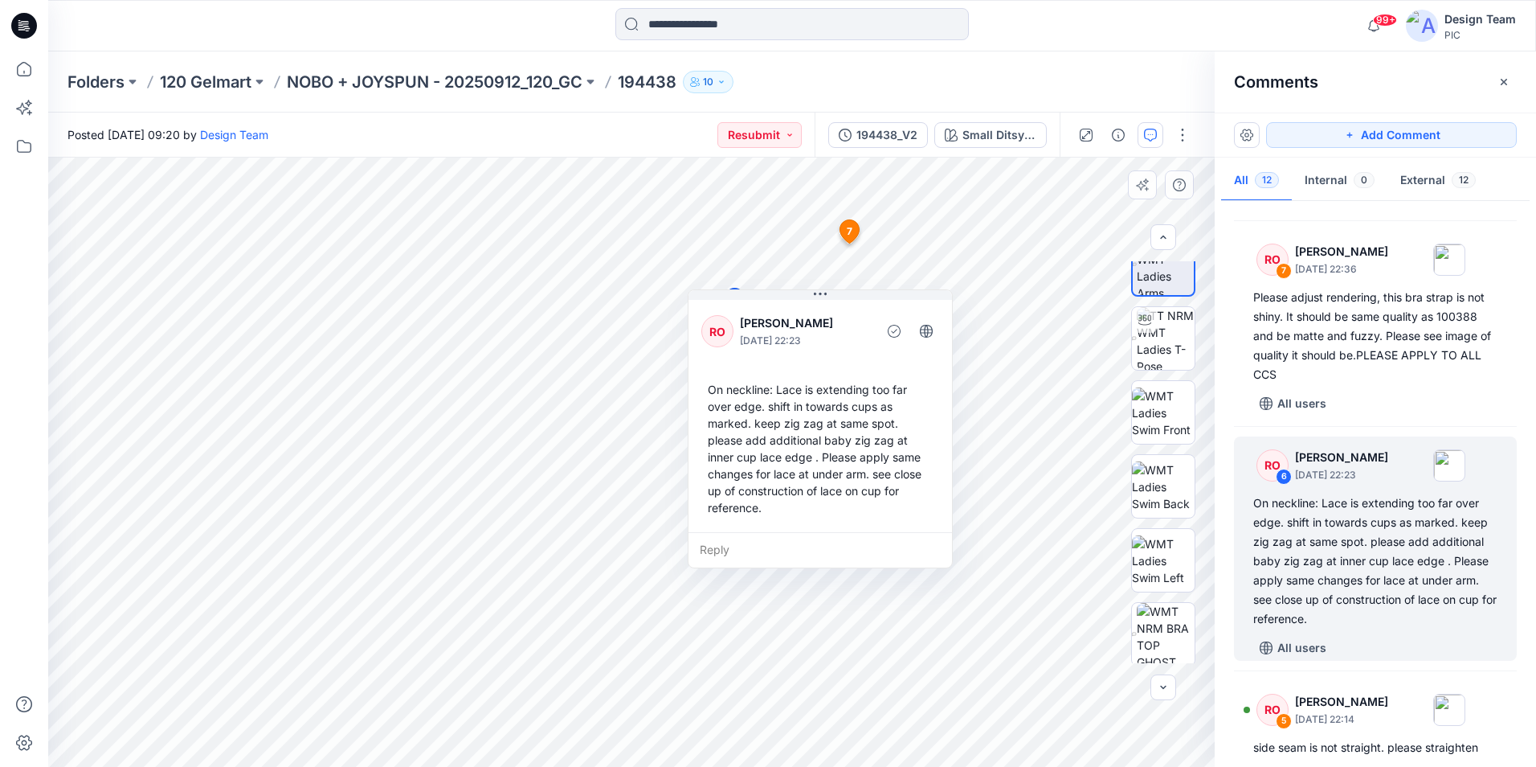
drag, startPoint x: 1085, startPoint y: 407, endPoint x: 878, endPoint y: 310, distance: 229.0
click at [878, 310] on div "RO Raquel Ortiz October 01, 2025 22:23" at bounding box center [821, 331] width 238 height 44
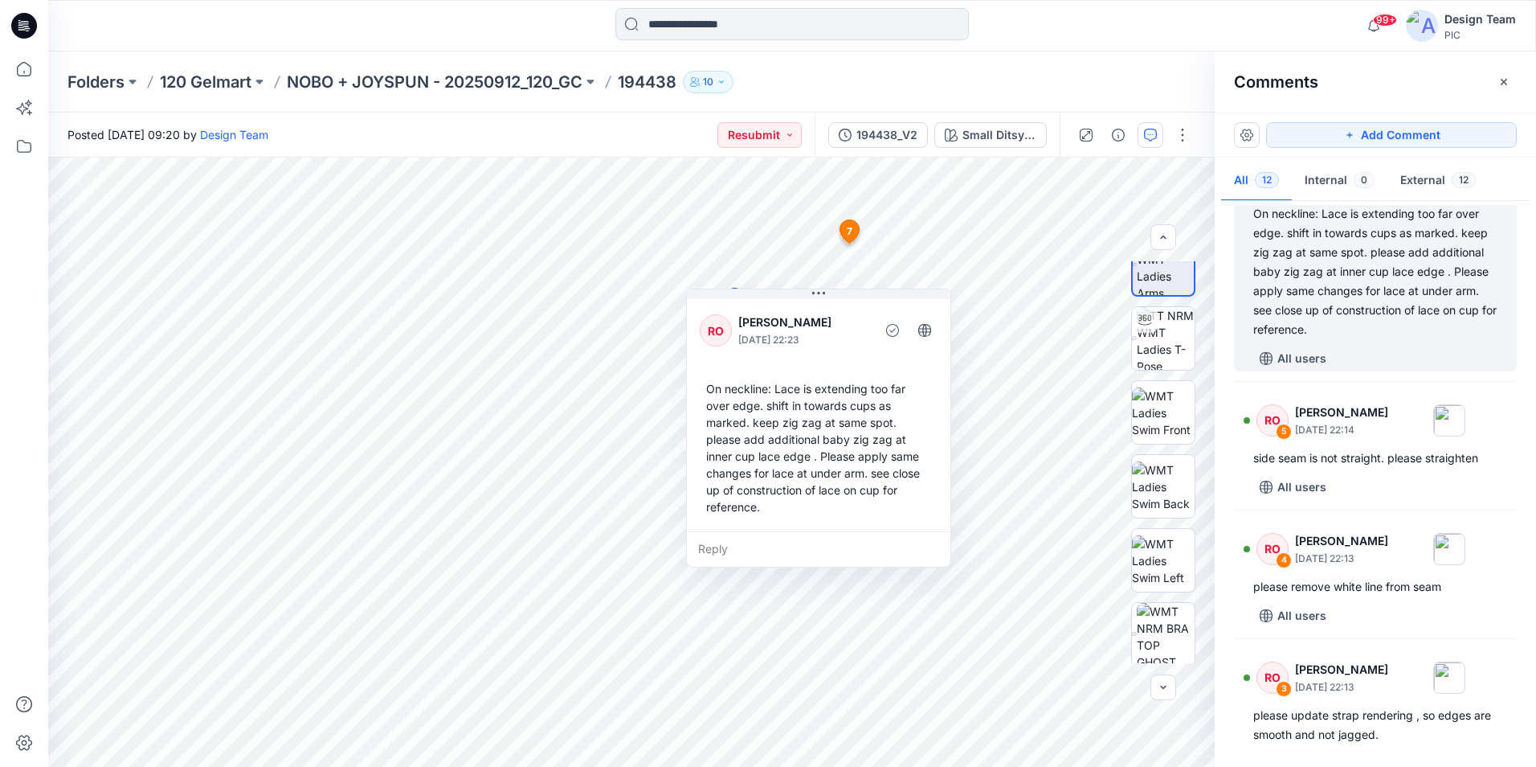
scroll to position [1045, 0]
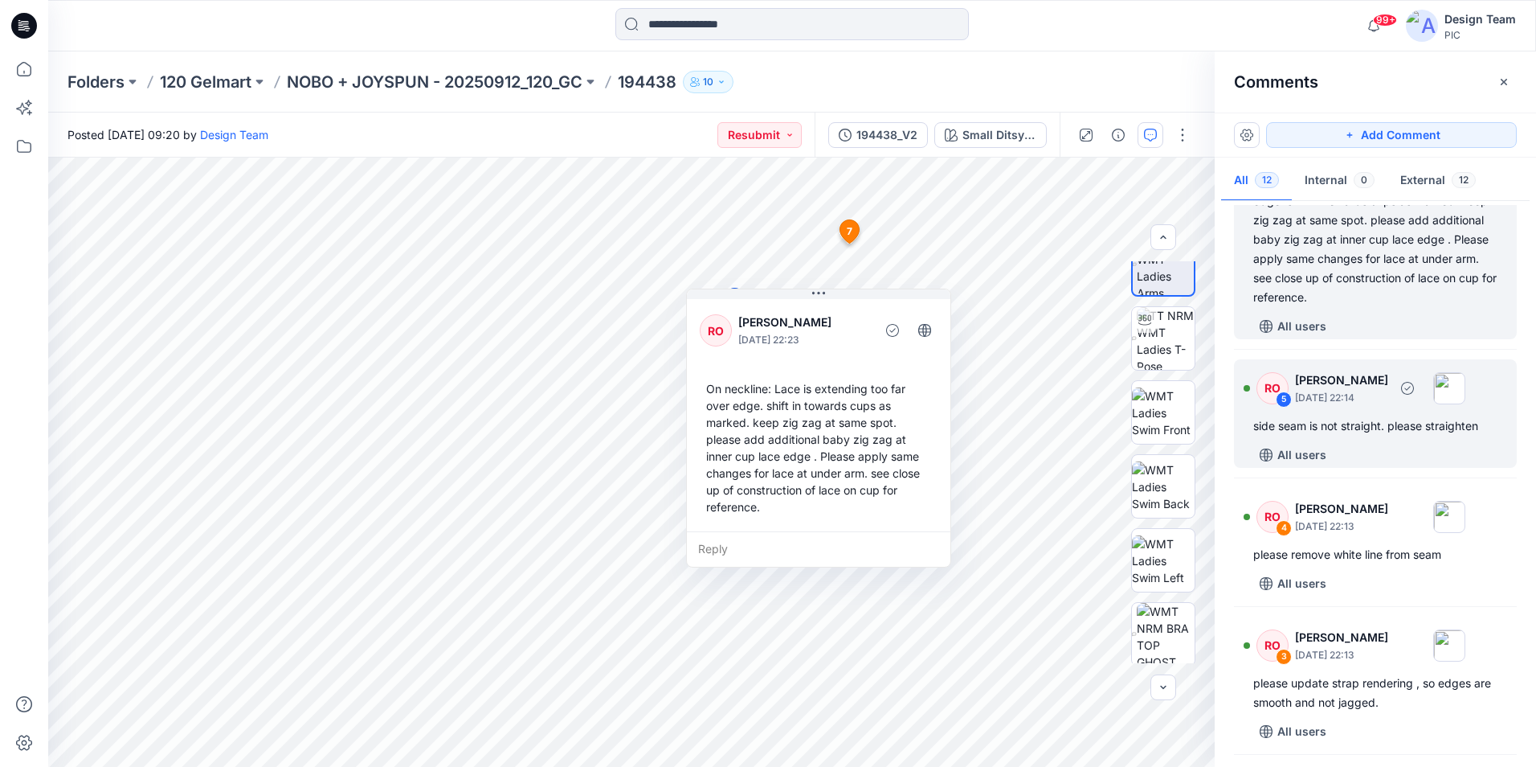
click at [1397, 436] on div "side seam is not straight. please straighten" at bounding box center [1376, 425] width 244 height 19
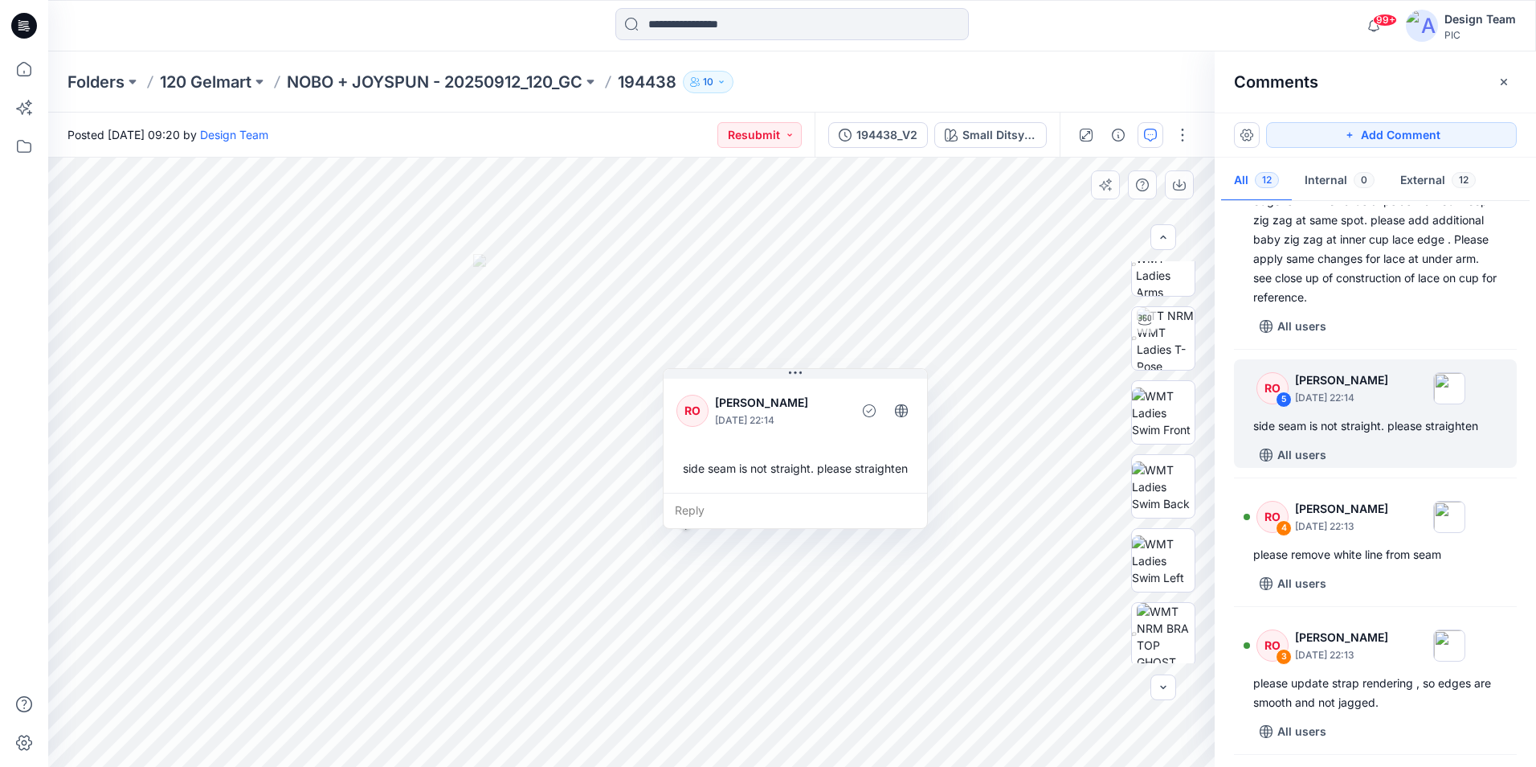
click at [767, 470] on div "side seam is not straight. please straighten" at bounding box center [796, 468] width 238 height 30
click at [706, 483] on div "side seam is not straight. please straighten" at bounding box center [796, 468] width 238 height 30
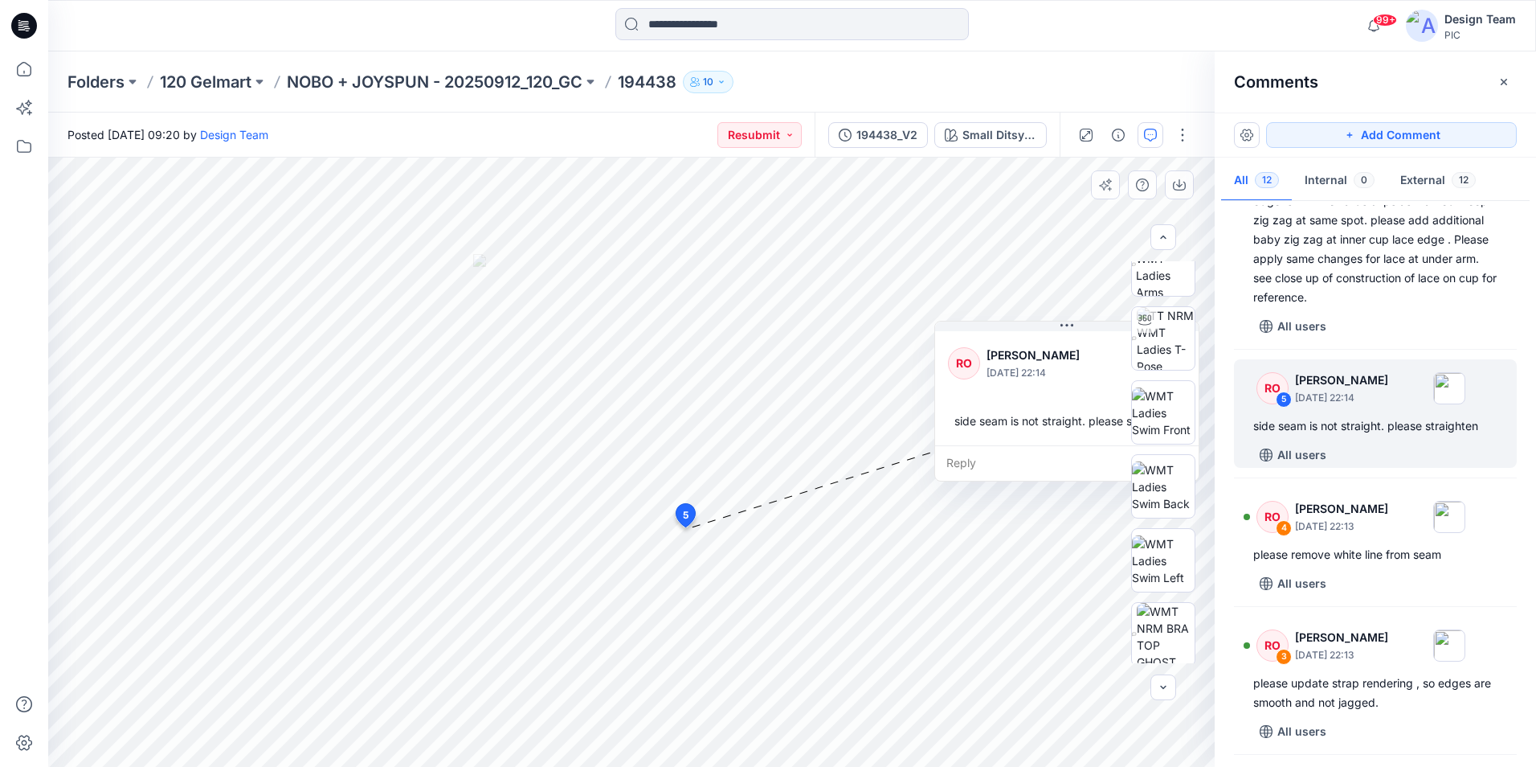
drag, startPoint x: 840, startPoint y: 378, endPoint x: 1088, endPoint y: 376, distance: 248.3
click at [1111, 331] on button at bounding box center [1067, 326] width 264 height 10
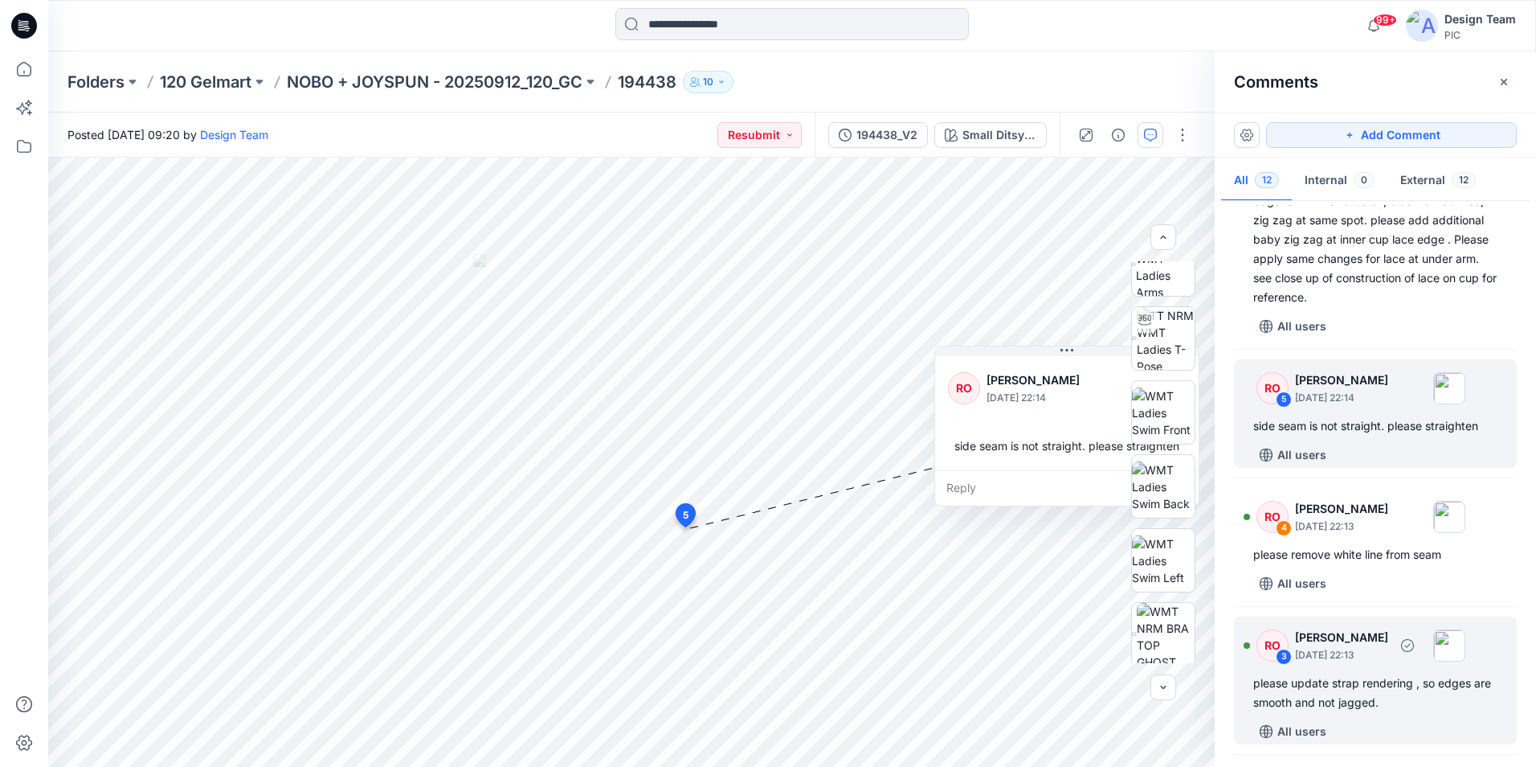
click at [1362, 712] on div "please update strap rendering , so edges are smooth and not jagged." at bounding box center [1376, 692] width 244 height 39
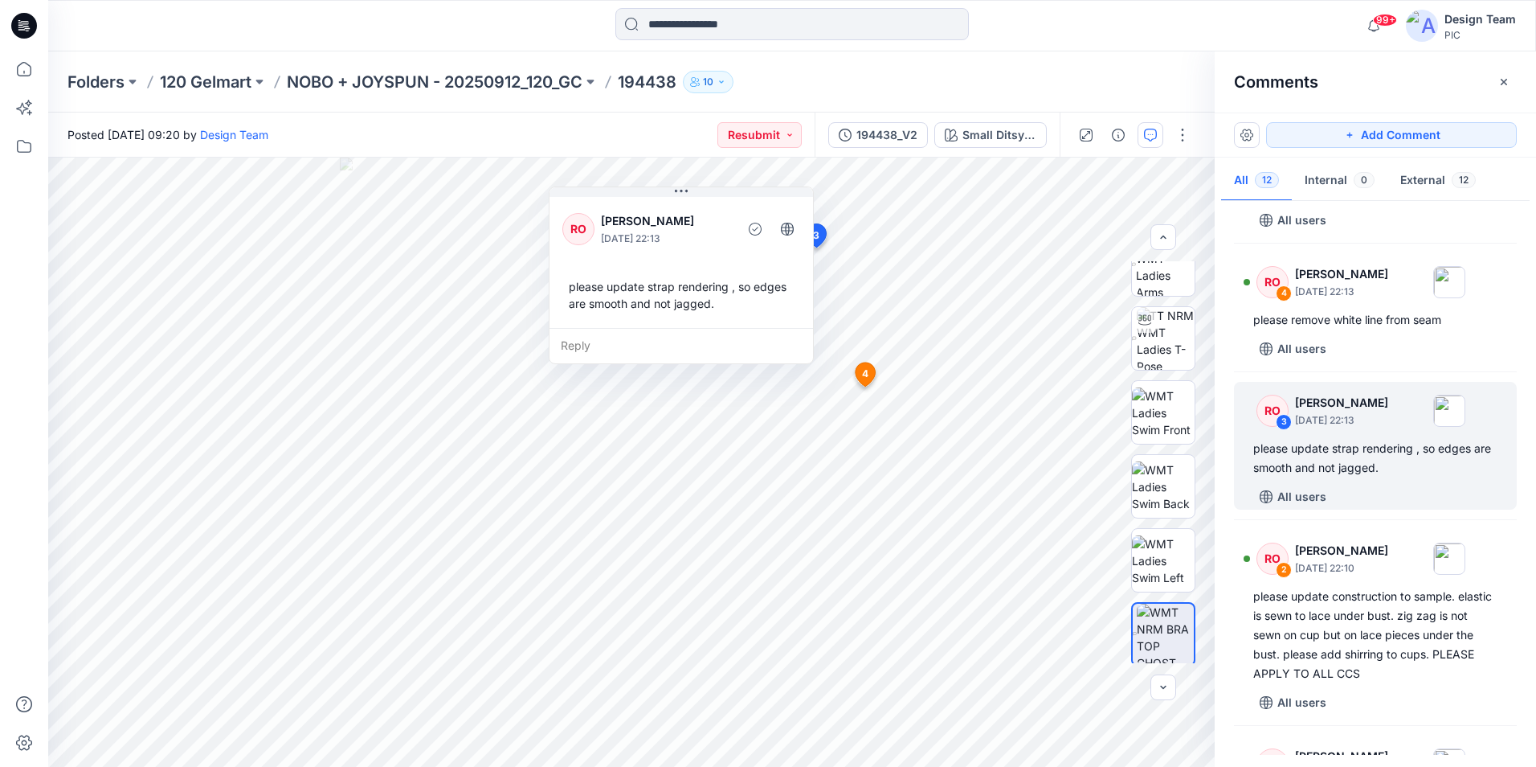
scroll to position [1394, 0]
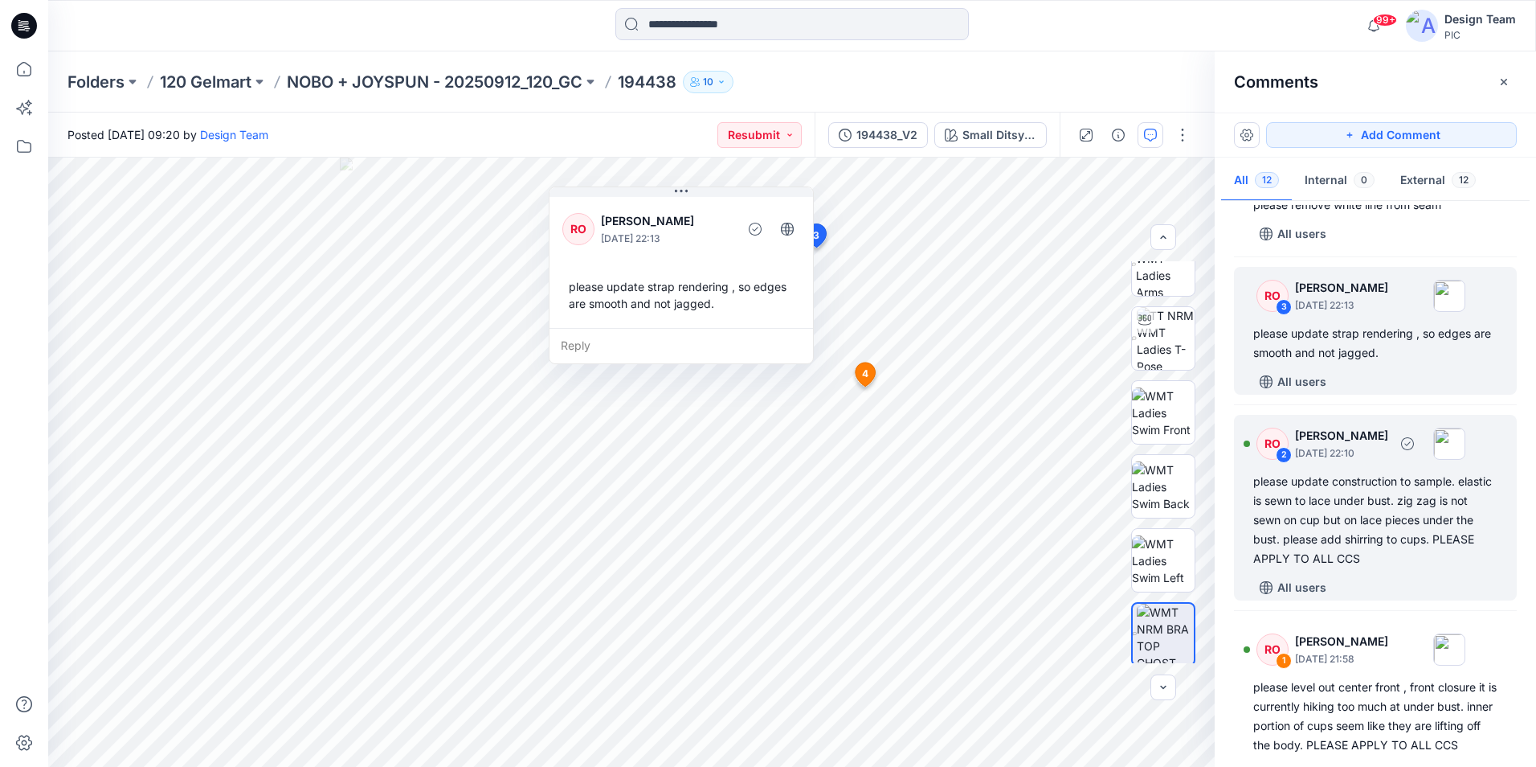
click at [1352, 546] on div "please update construction to sample. elastic is sewn to lace under bust. zig z…" at bounding box center [1376, 520] width 244 height 96
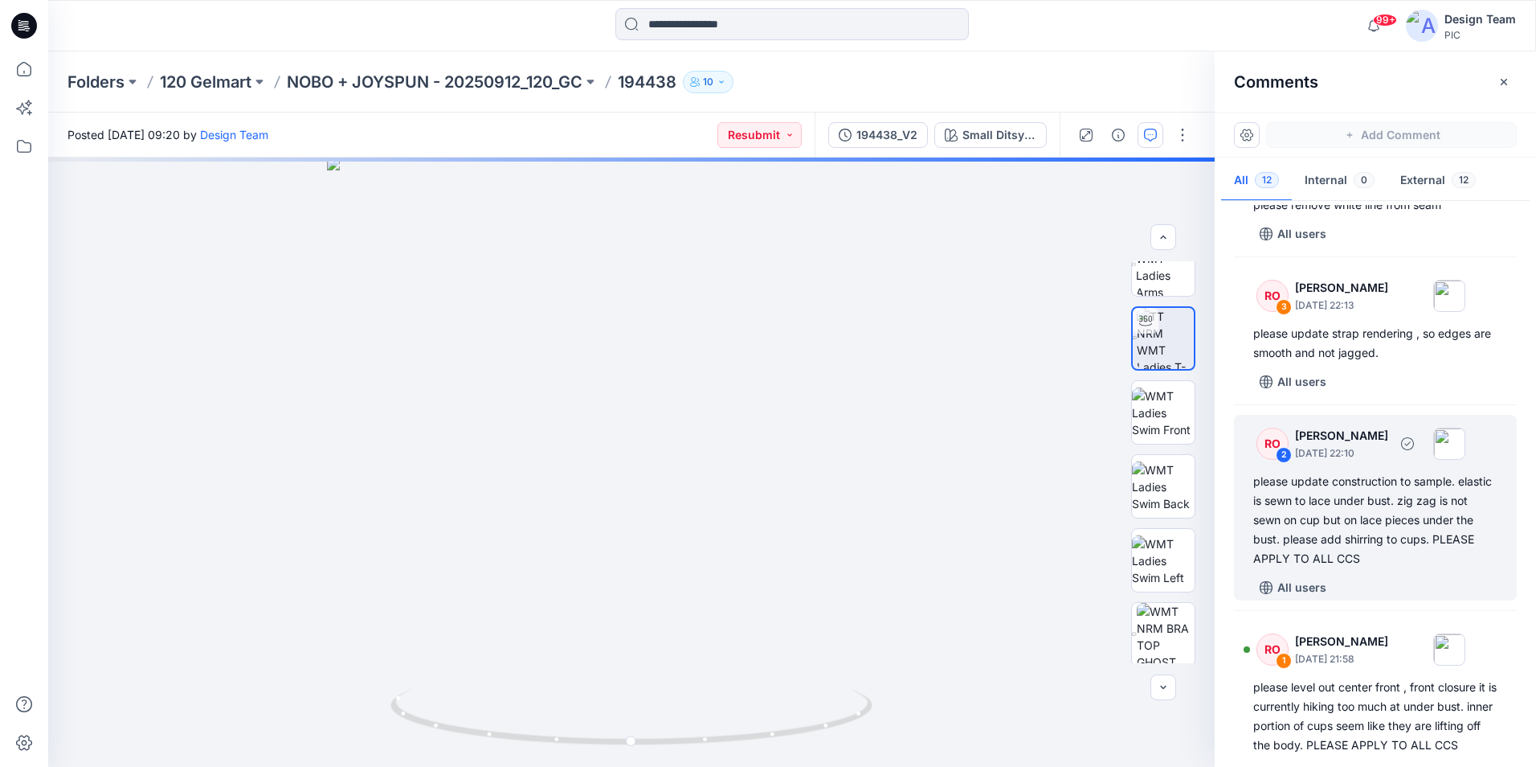
click at [1352, 528] on div "please update construction to sample. elastic is sewn to lace under bust. zig z…" at bounding box center [1376, 520] width 244 height 96
drag, startPoint x: 1352, startPoint y: 528, endPoint x: 1295, endPoint y: 525, distance: 56.3
click at [1295, 525] on div "please update construction to sample. elastic is sewn to lace under bust. zig z…" at bounding box center [1376, 520] width 244 height 96
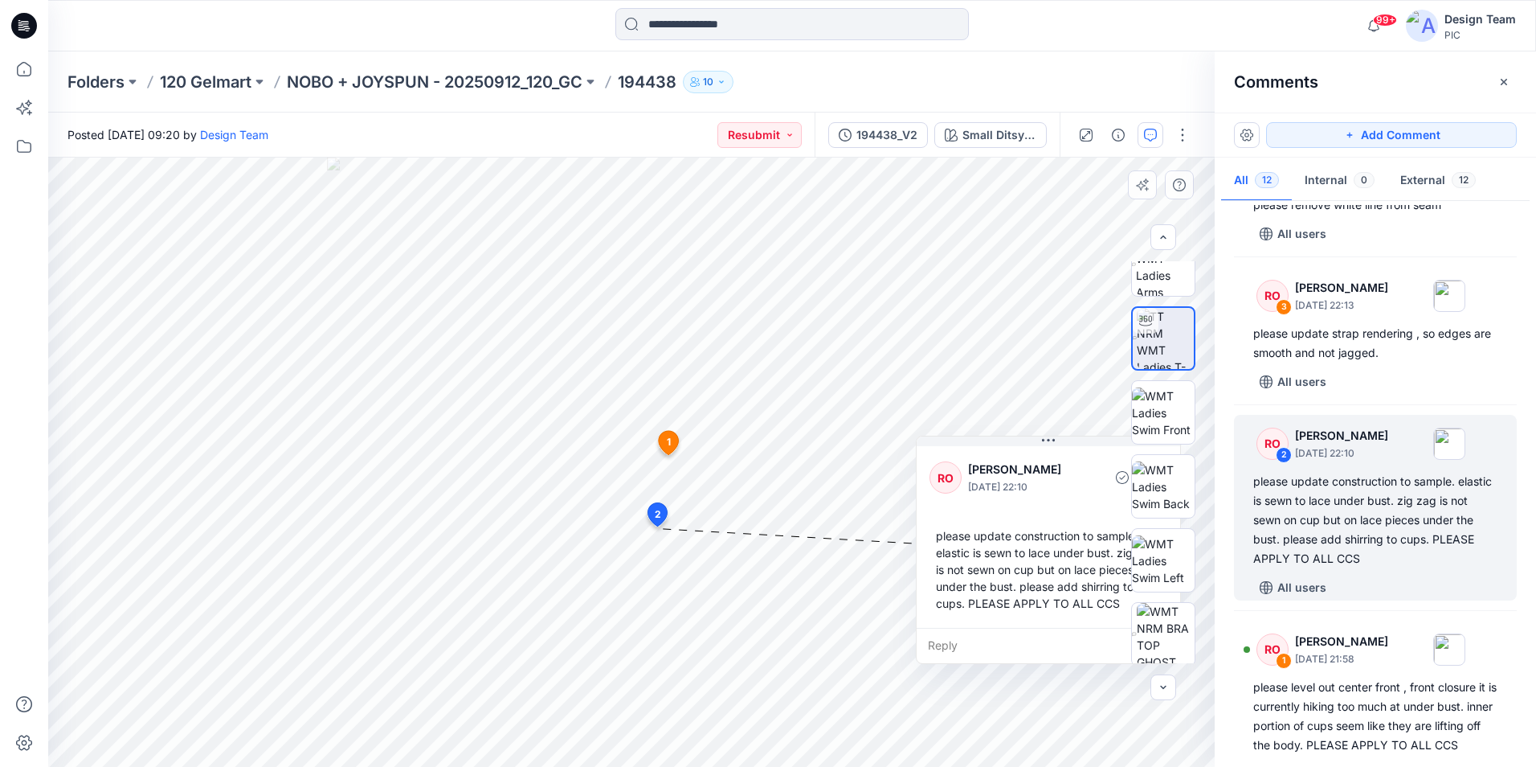
drag, startPoint x: 798, startPoint y: 558, endPoint x: 1081, endPoint y: 460, distance: 299.4
click at [1081, 460] on div "RO Raquel Ortiz October 01, 2025 22:10" at bounding box center [1049, 478] width 238 height 44
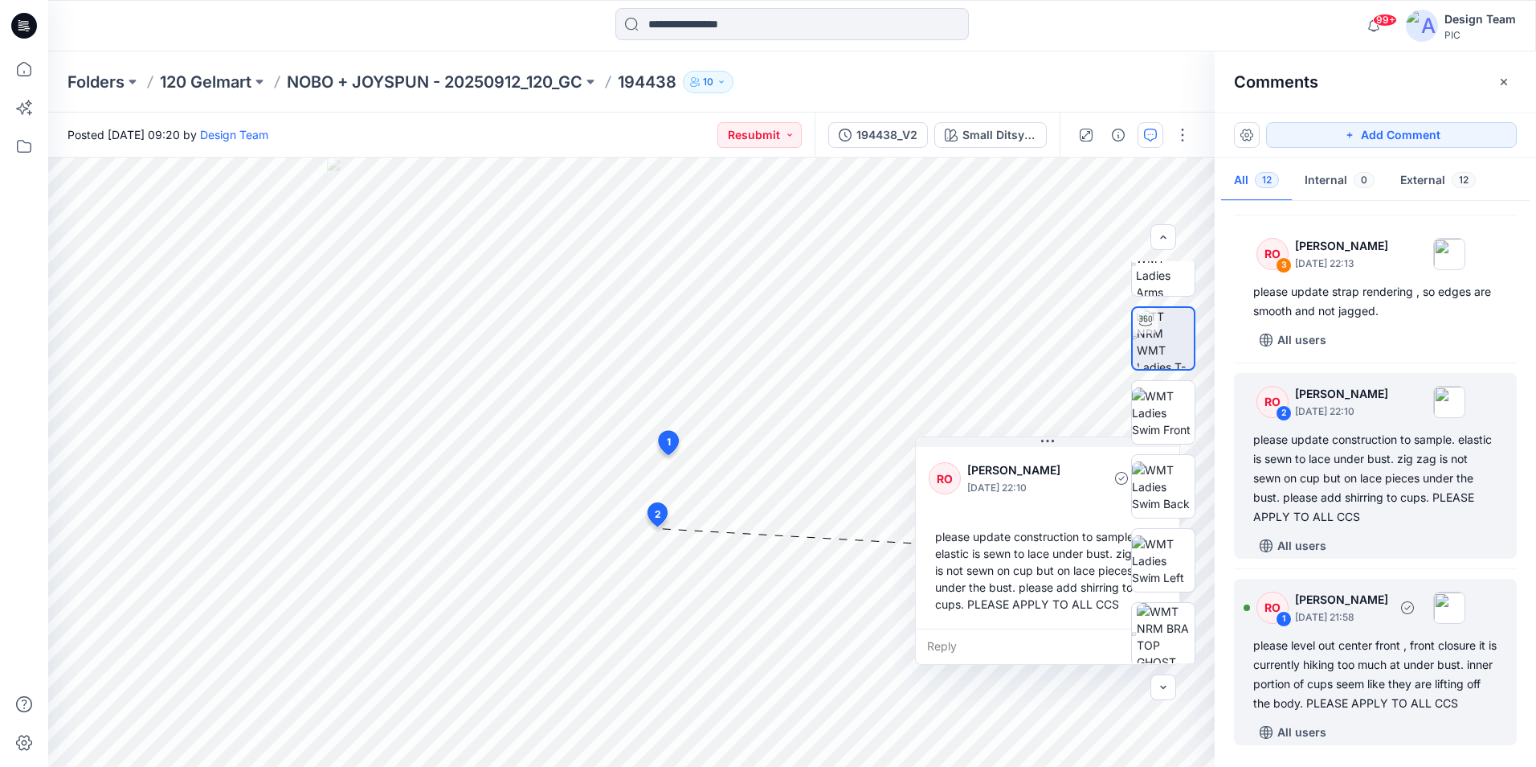
scroll to position [1475, 0]
click at [1335, 636] on div "please level out center front , front closure it is currently hiking too much a…" at bounding box center [1376, 674] width 244 height 77
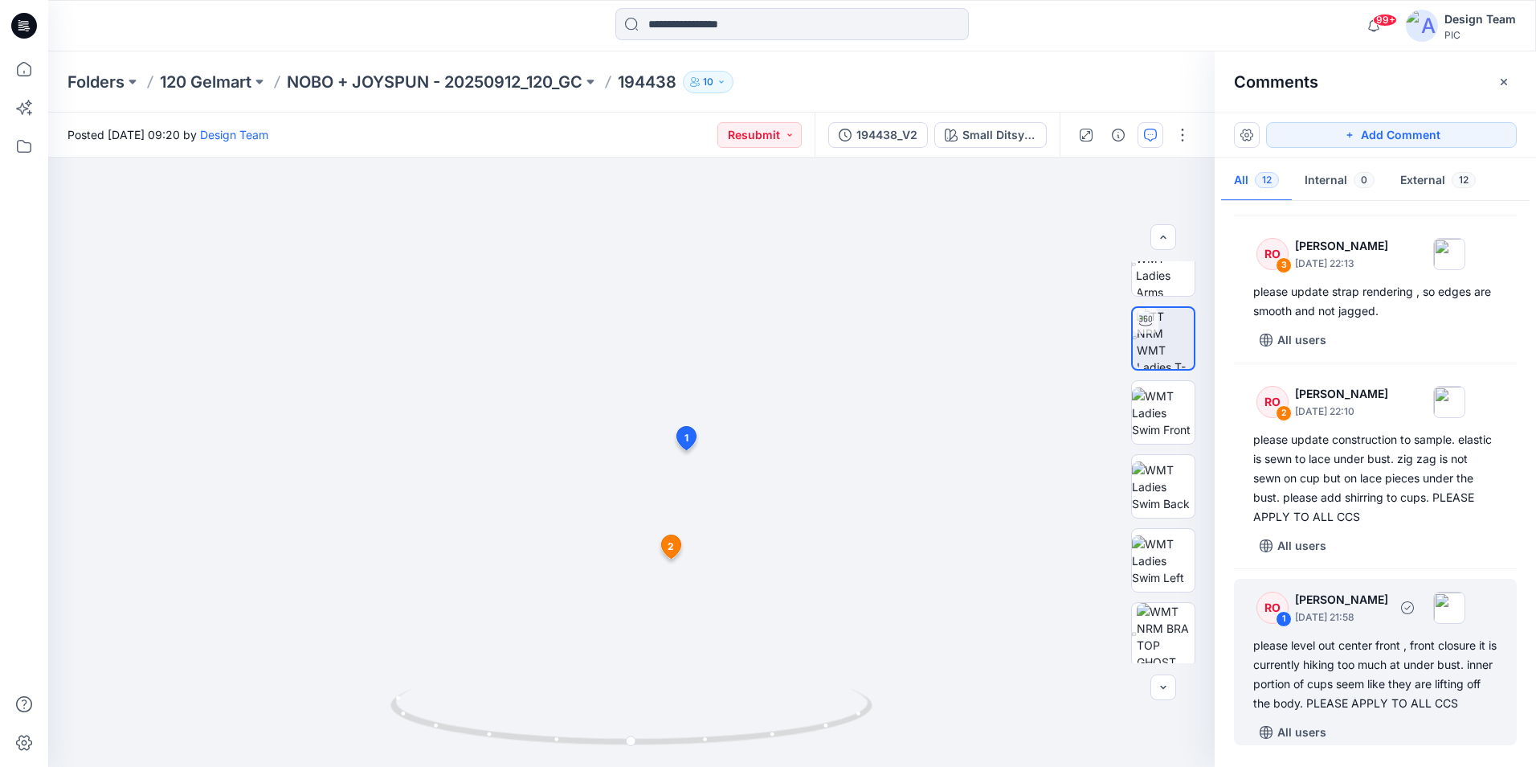
click at [1363, 651] on div "please level out center front , front closure it is currently hiking too much a…" at bounding box center [1376, 674] width 244 height 77
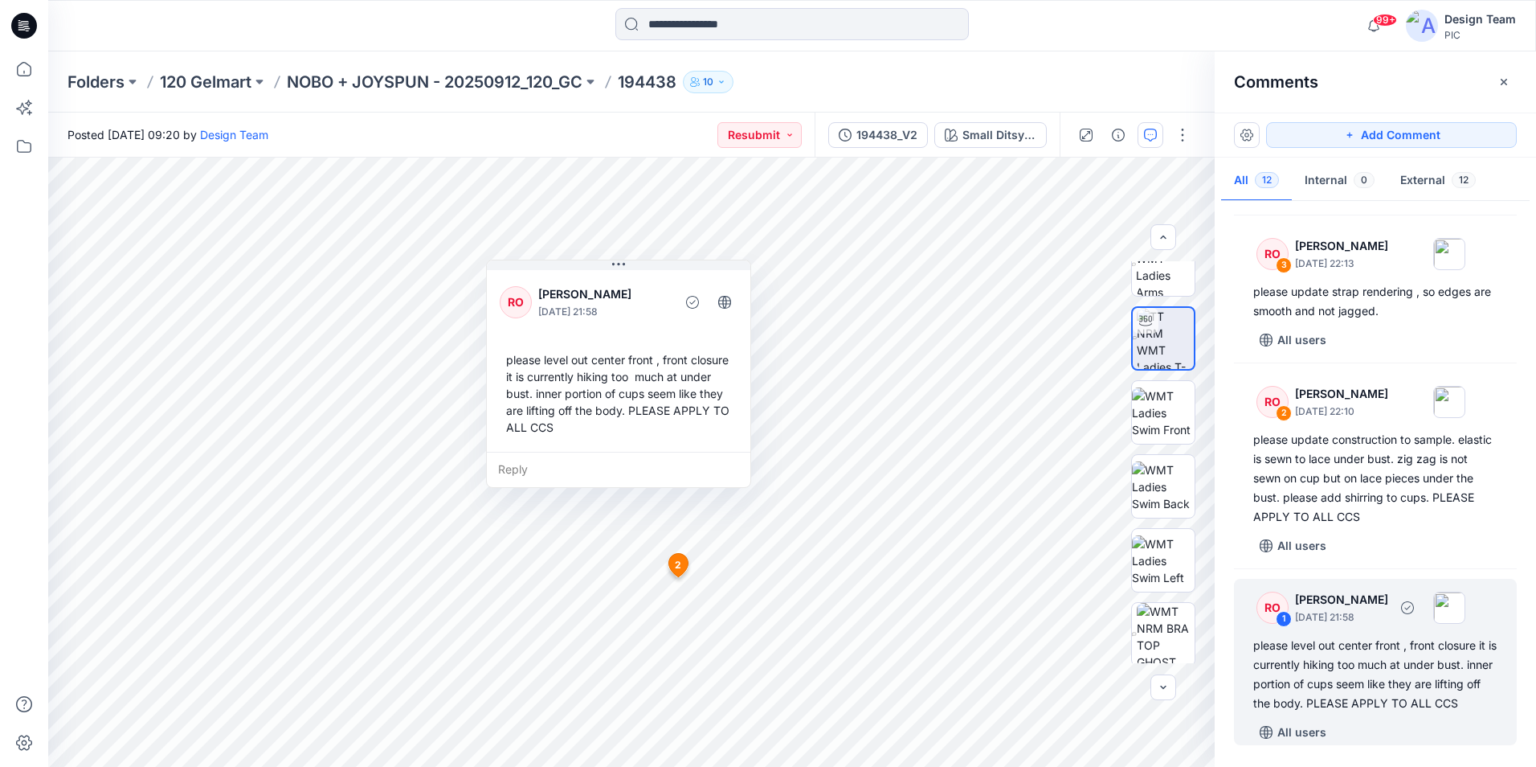
click at [1362, 648] on div "please level out center front , front closure it is currently hiking too much a…" at bounding box center [1376, 674] width 244 height 77
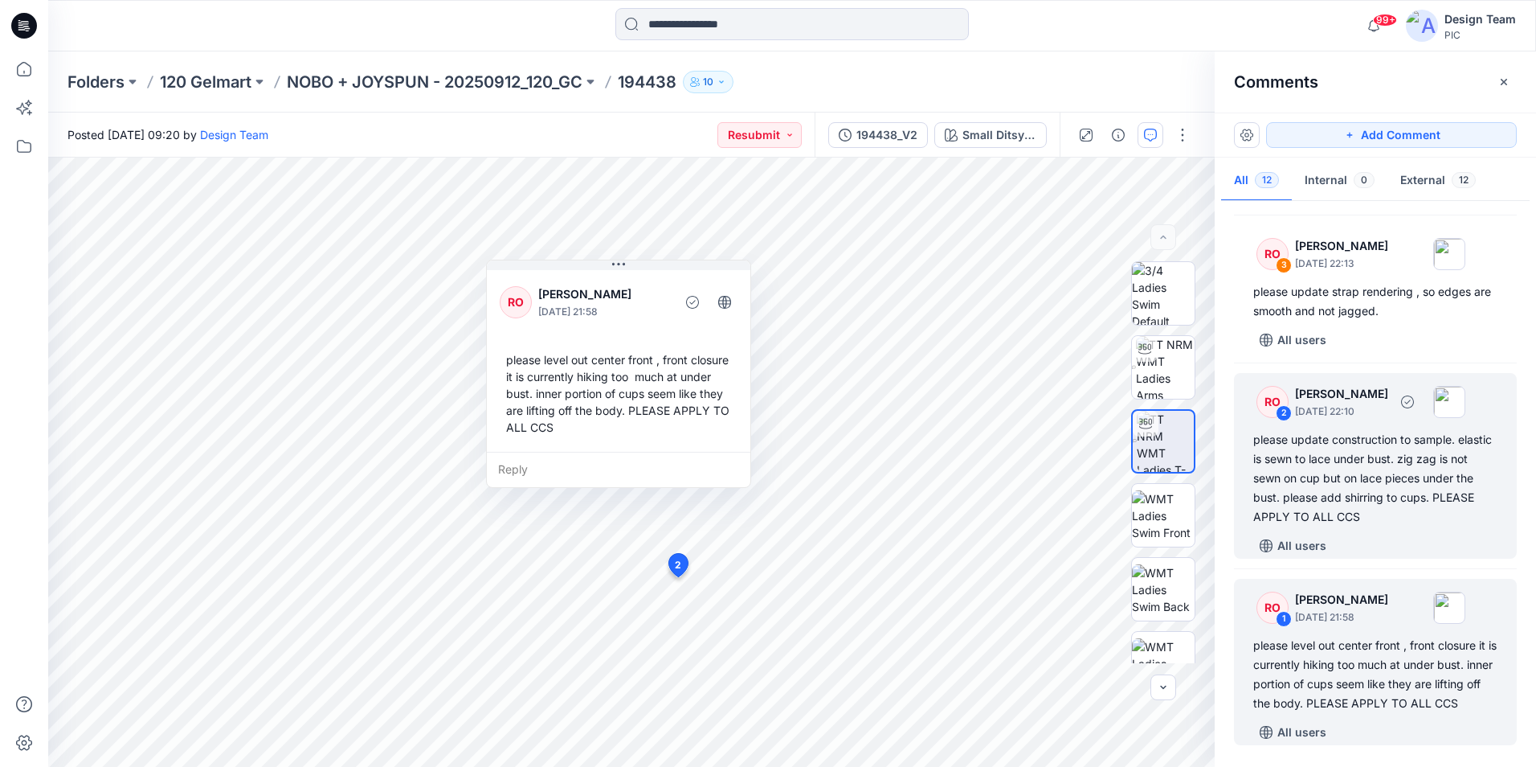
click at [1341, 445] on div "please update construction to sample. elastic is sewn to lace under bust. zig z…" at bounding box center [1376, 478] width 244 height 96
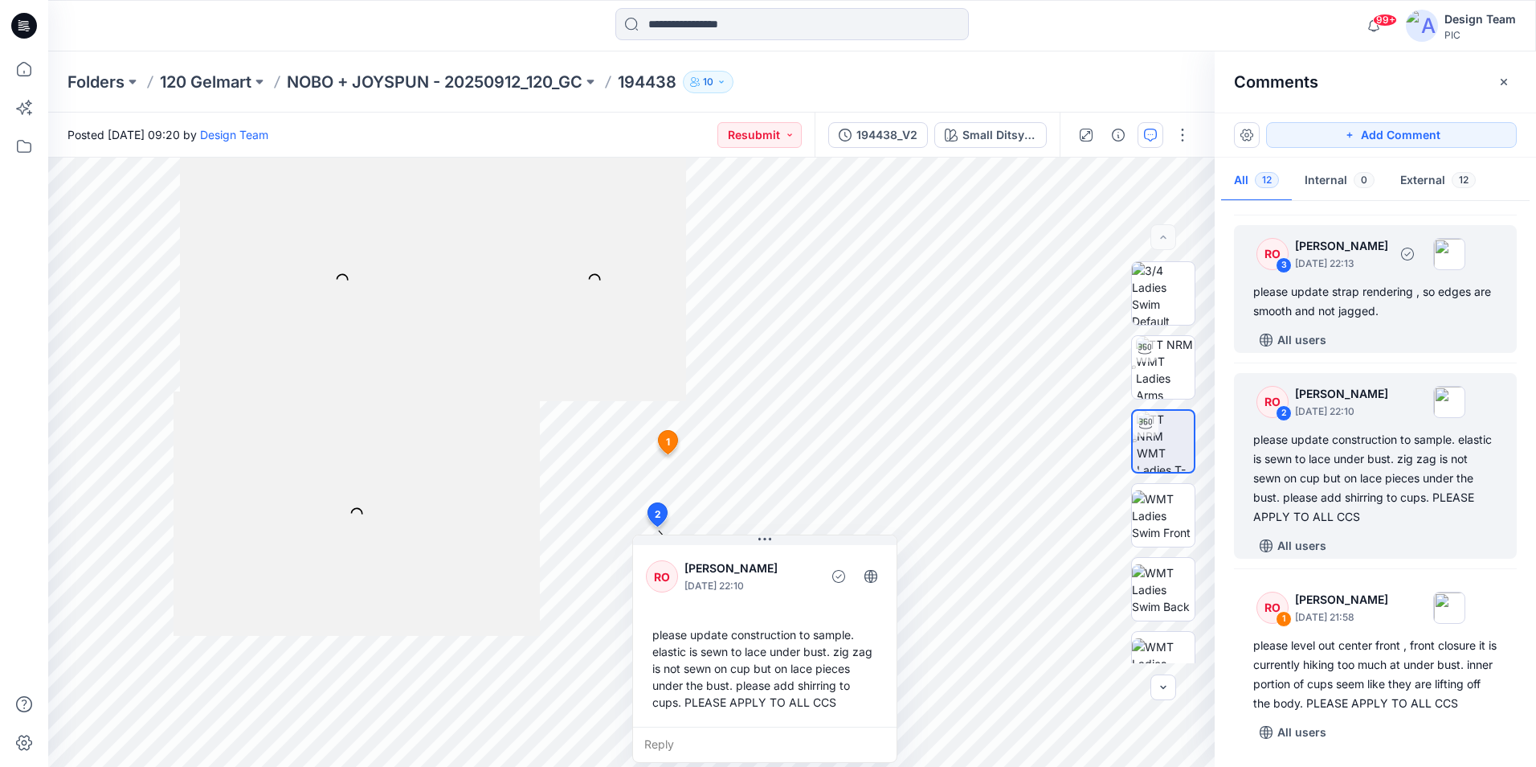
click at [1336, 282] on div "please update strap rendering , so edges are smooth and not jagged." at bounding box center [1376, 301] width 244 height 39
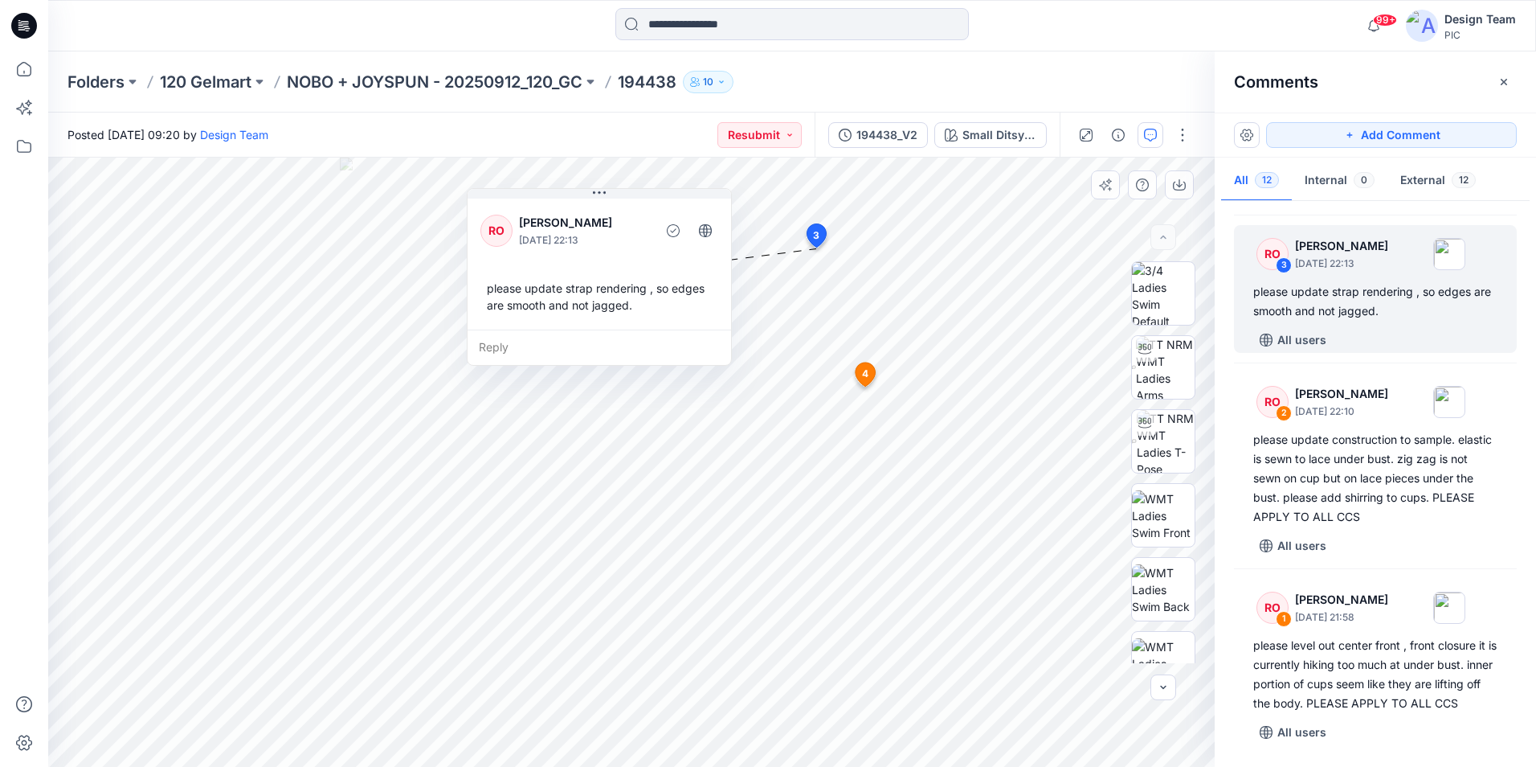
drag, startPoint x: 767, startPoint y: 295, endPoint x: 681, endPoint y: 297, distance: 85.2
click at [681, 297] on div "please update strap rendering , so edges are smooth and not jagged." at bounding box center [600, 296] width 238 height 47
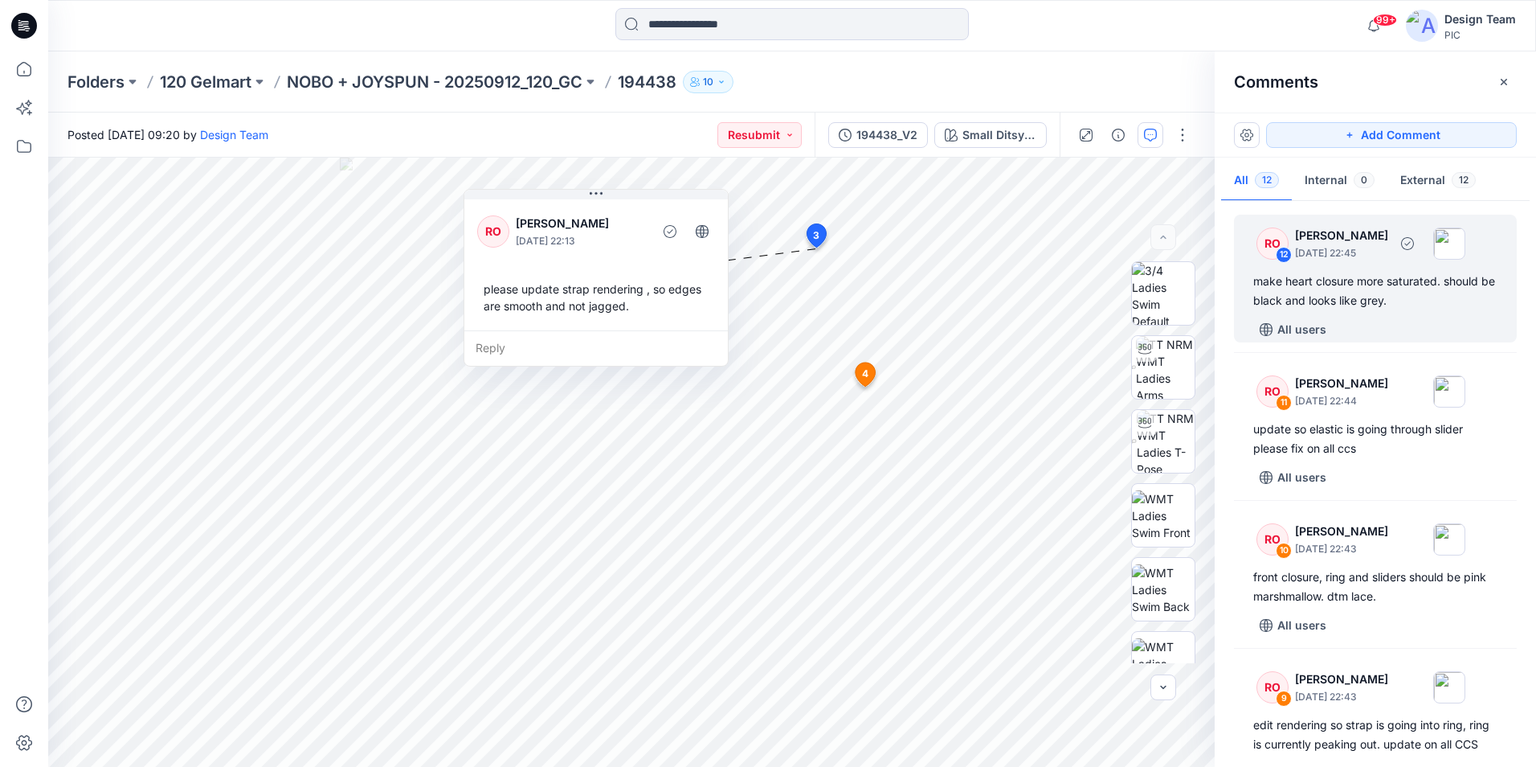
click at [1349, 294] on div "make heart closure more saturated. should be black and looks like grey." at bounding box center [1376, 291] width 244 height 39
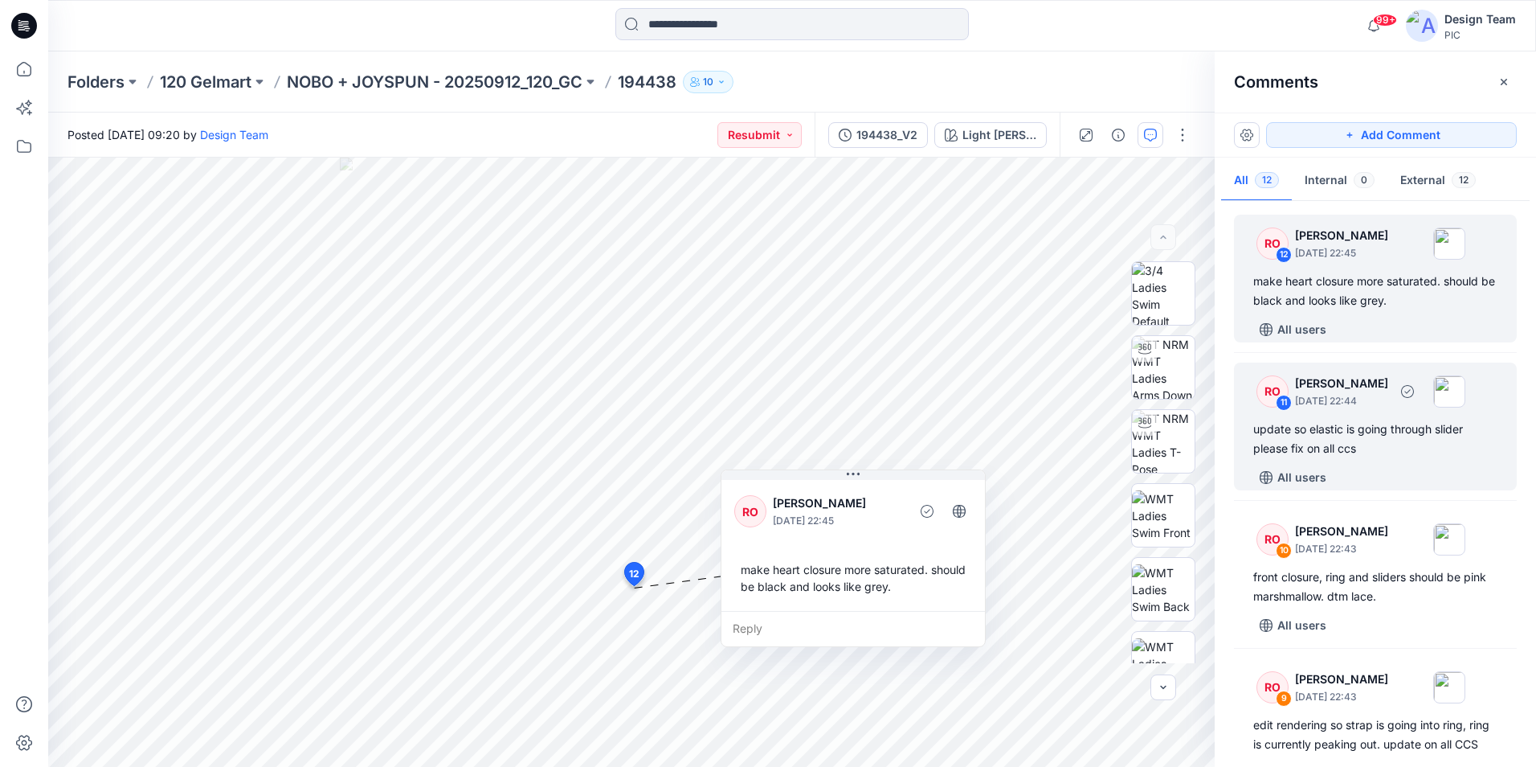
click at [1378, 433] on div "update so elastic is going through slider please fix on all ccs" at bounding box center [1376, 438] width 244 height 39
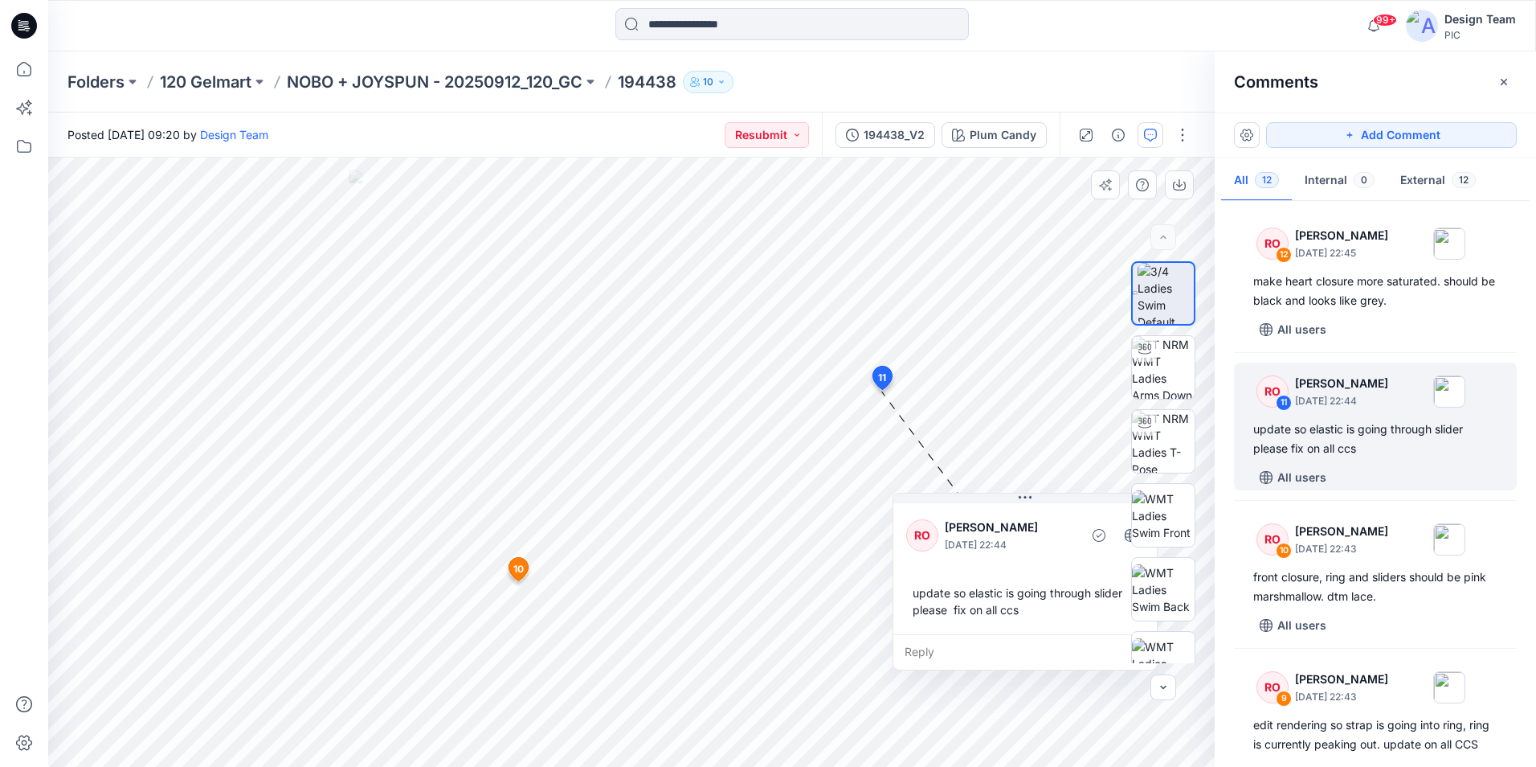
drag, startPoint x: 916, startPoint y: 489, endPoint x: 1056, endPoint y: 554, distance: 154.2
click at [1056, 554] on div "RO Raquel Ortiz October 01, 2025 22:44" at bounding box center [1025, 535] width 238 height 44
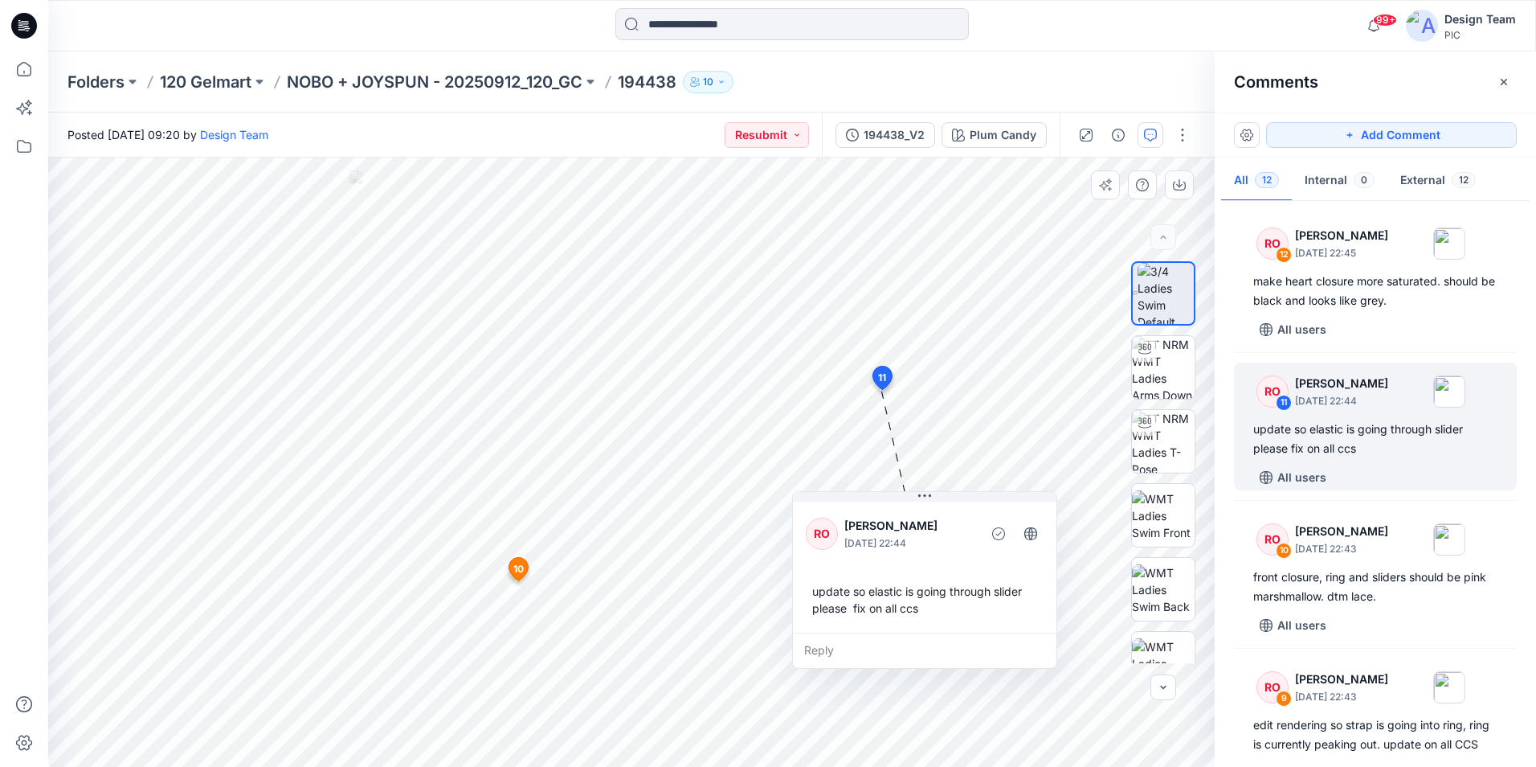
drag, startPoint x: 1070, startPoint y: 566, endPoint x: 970, endPoint y: 564, distance: 100.5
click at [970, 564] on div "RO Raquel Ortiz October 01, 2025 22:44 update so elastic is going through slide…" at bounding box center [925, 565] width 264 height 134
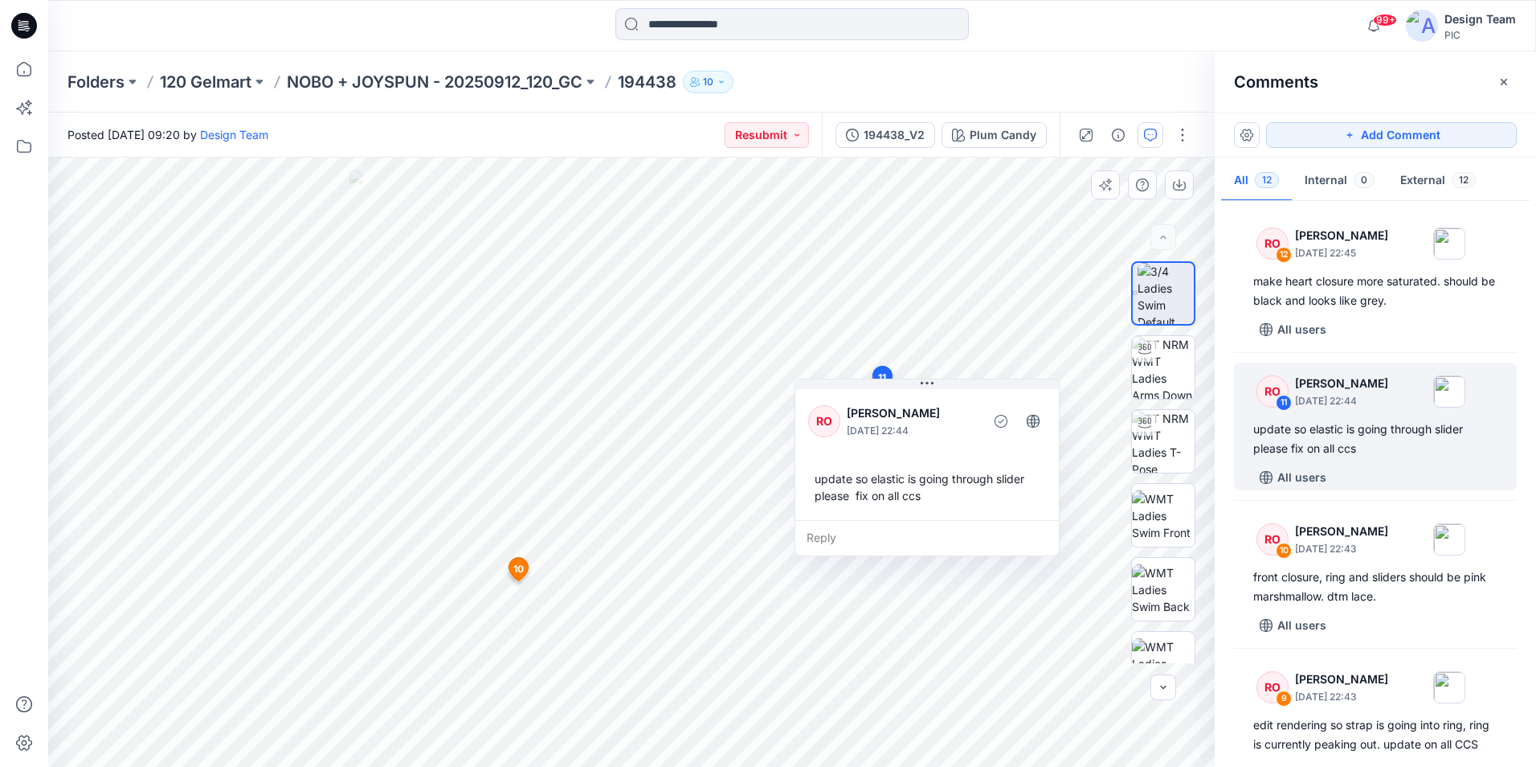
drag, startPoint x: 967, startPoint y: 574, endPoint x: 971, endPoint y: 459, distance: 115.0
click at [971, 459] on div "RO Raquel Ortiz October 01, 2025 22:44 update so elastic is going through slide…" at bounding box center [928, 453] width 264 height 134
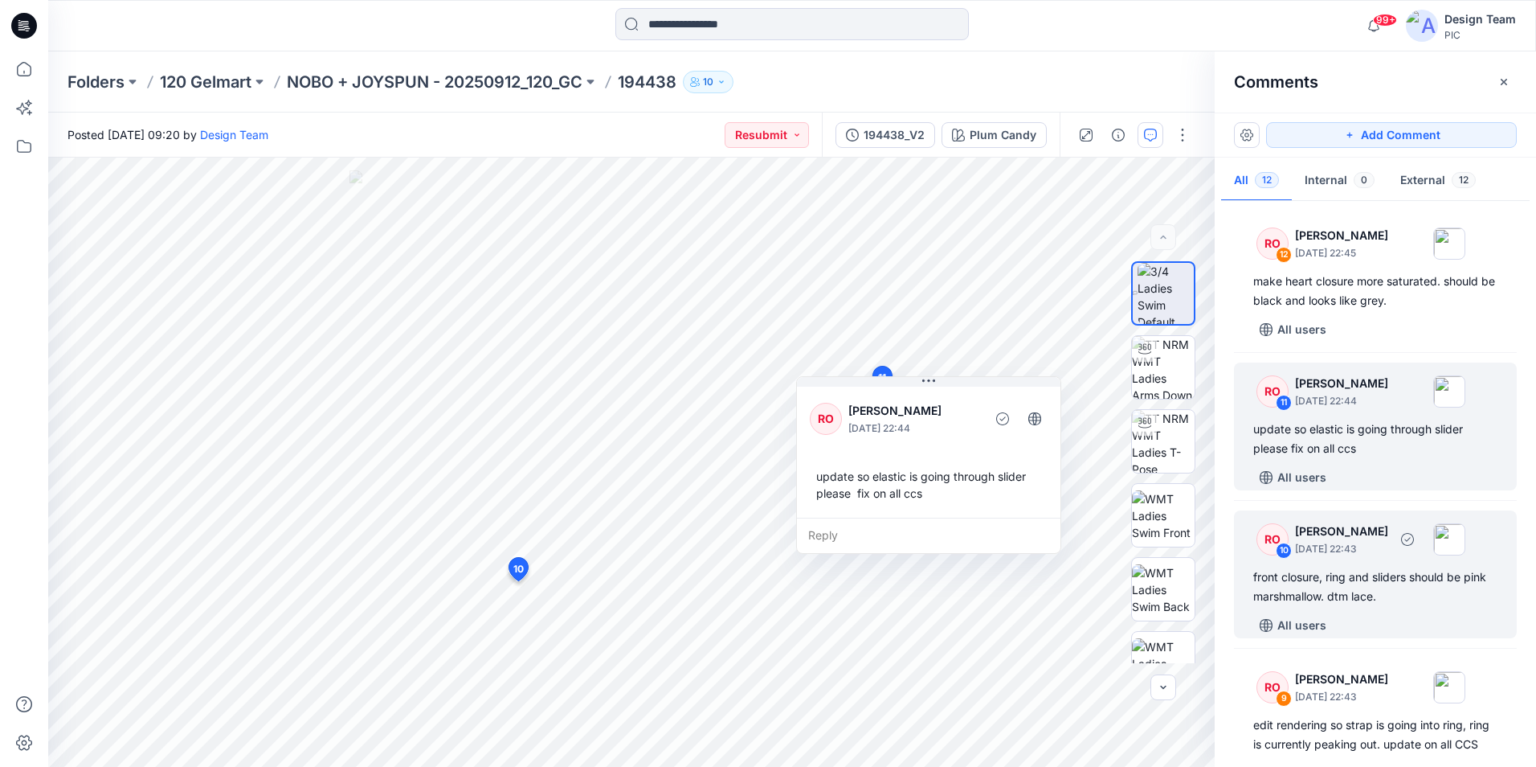
click at [1323, 551] on p "October 01, 2025 22:43" at bounding box center [1341, 549] width 93 height 16
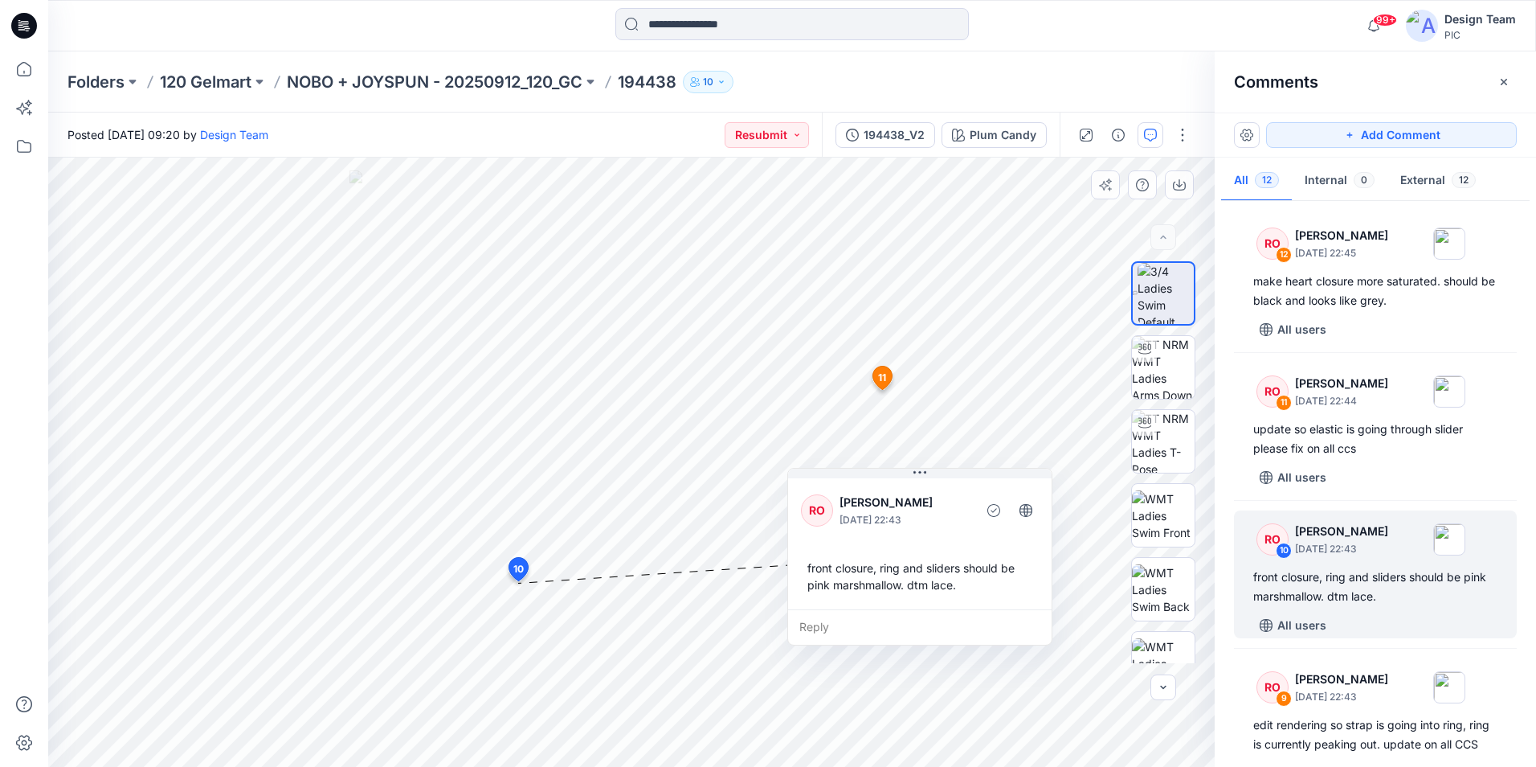
drag, startPoint x: 657, startPoint y: 665, endPoint x: 951, endPoint y: 544, distance: 318.2
click at [951, 544] on div "RO Raquel Ortiz October 01, 2025 22:43 front closure, ring and sliders should b…" at bounding box center [920, 542] width 264 height 134
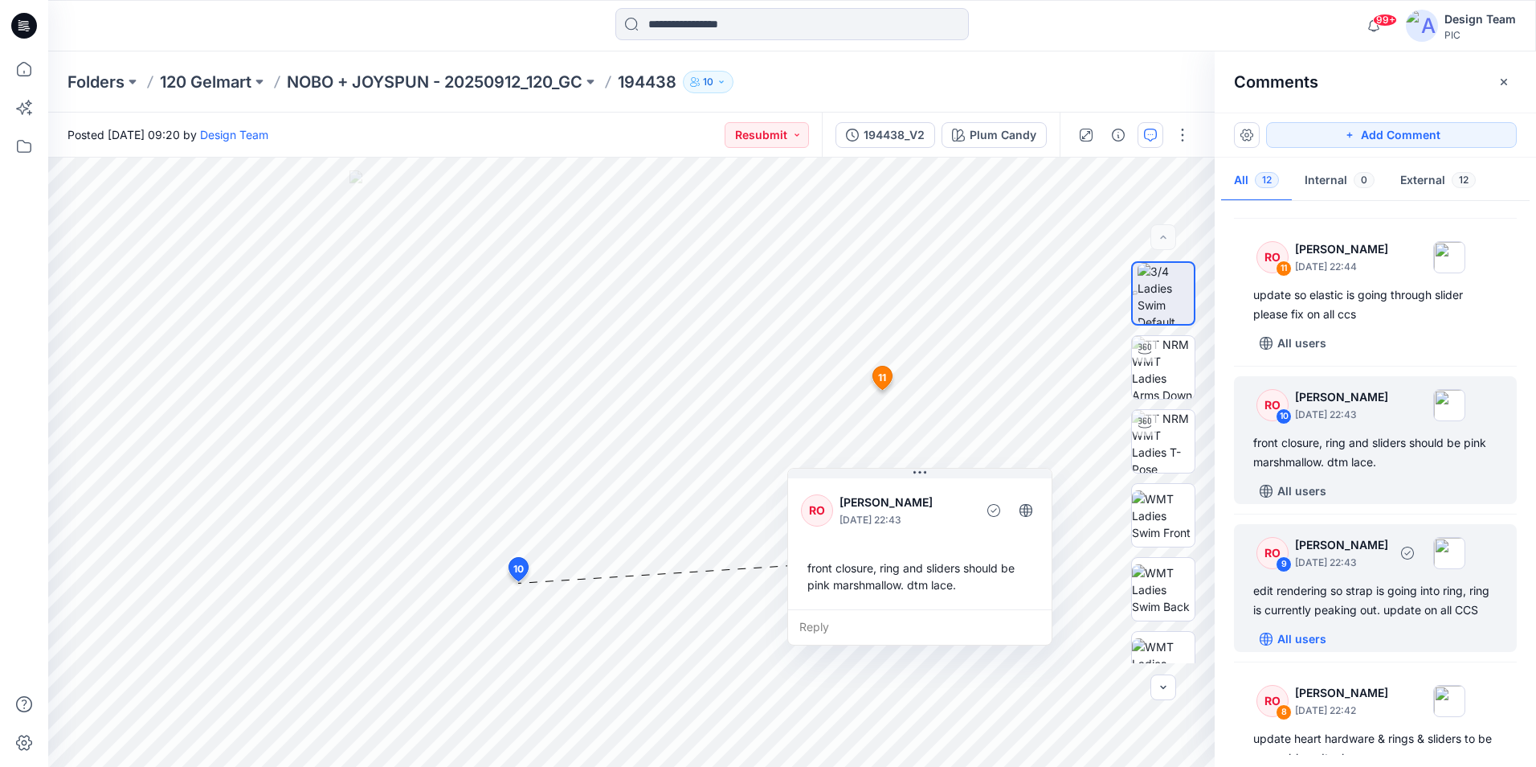
scroll to position [161, 0]
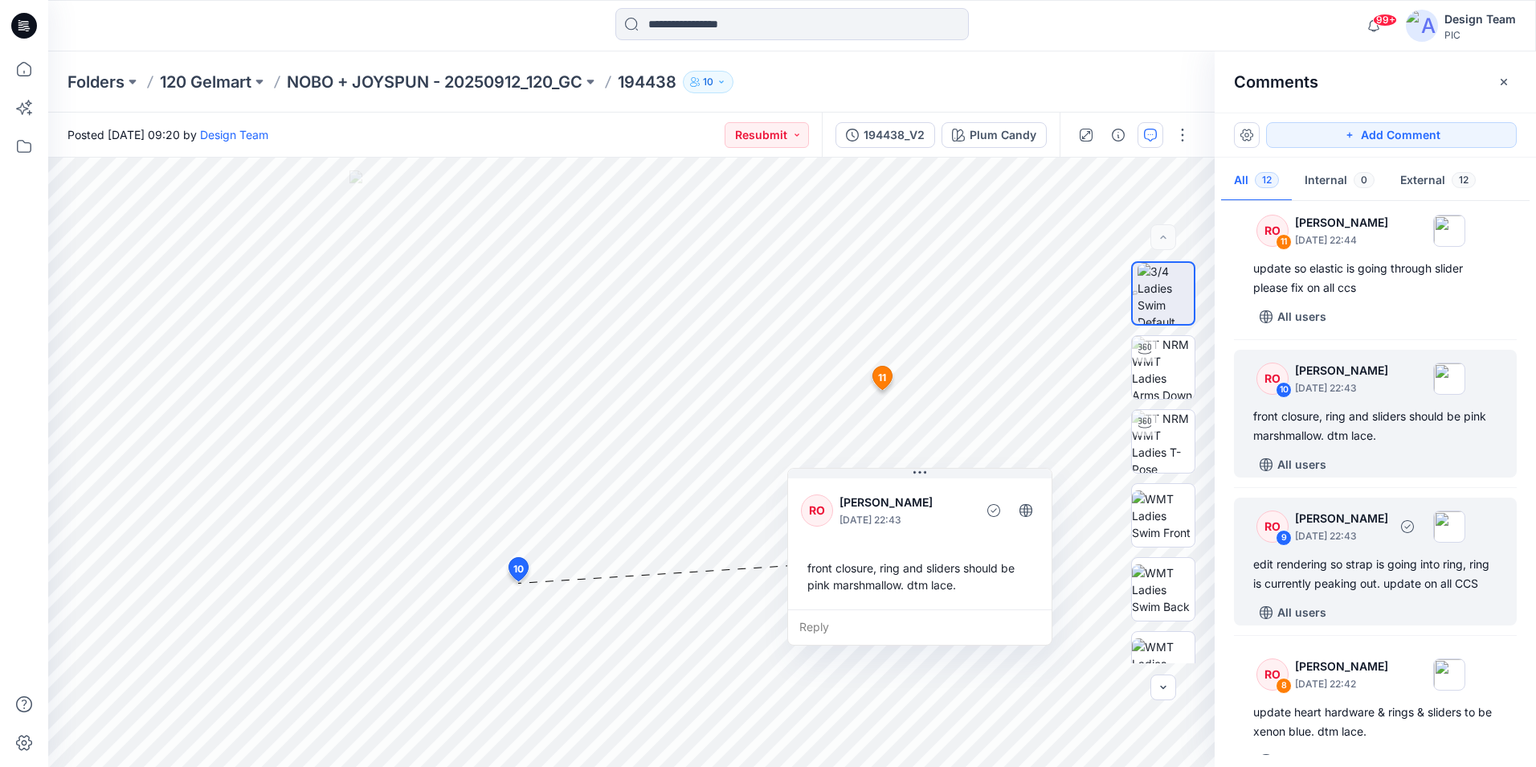
click at [1309, 583] on div "edit rendering so strap is going into ring, ring is currently peaking out. upda…" at bounding box center [1376, 573] width 244 height 39
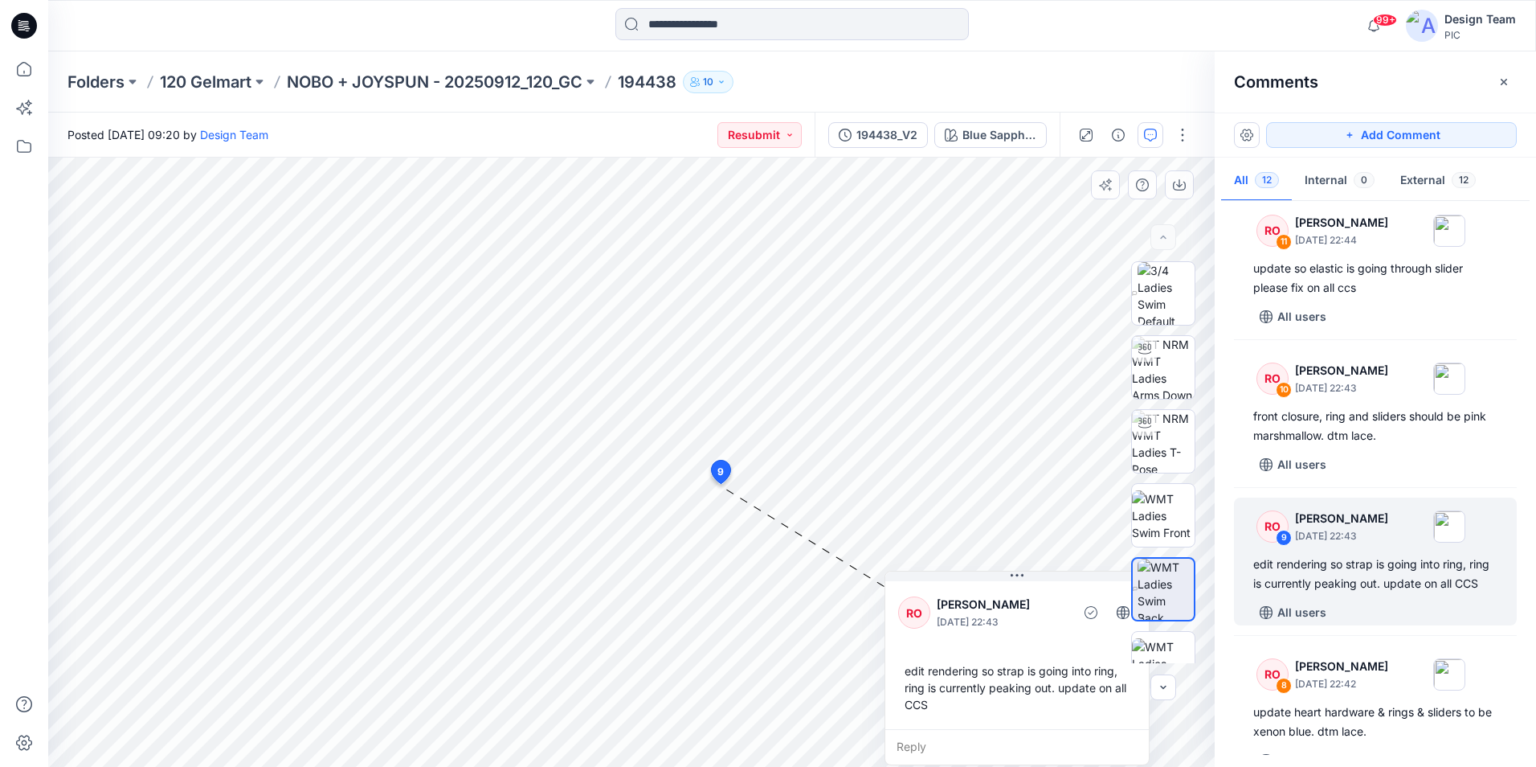
drag, startPoint x: 798, startPoint y: 569, endPoint x: 987, endPoint y: 640, distance: 201.9
click at [987, 640] on div "RO Raquel Ortiz October 01, 2025 22:43 edit rendering so strap is going into ri…" at bounding box center [1018, 653] width 264 height 151
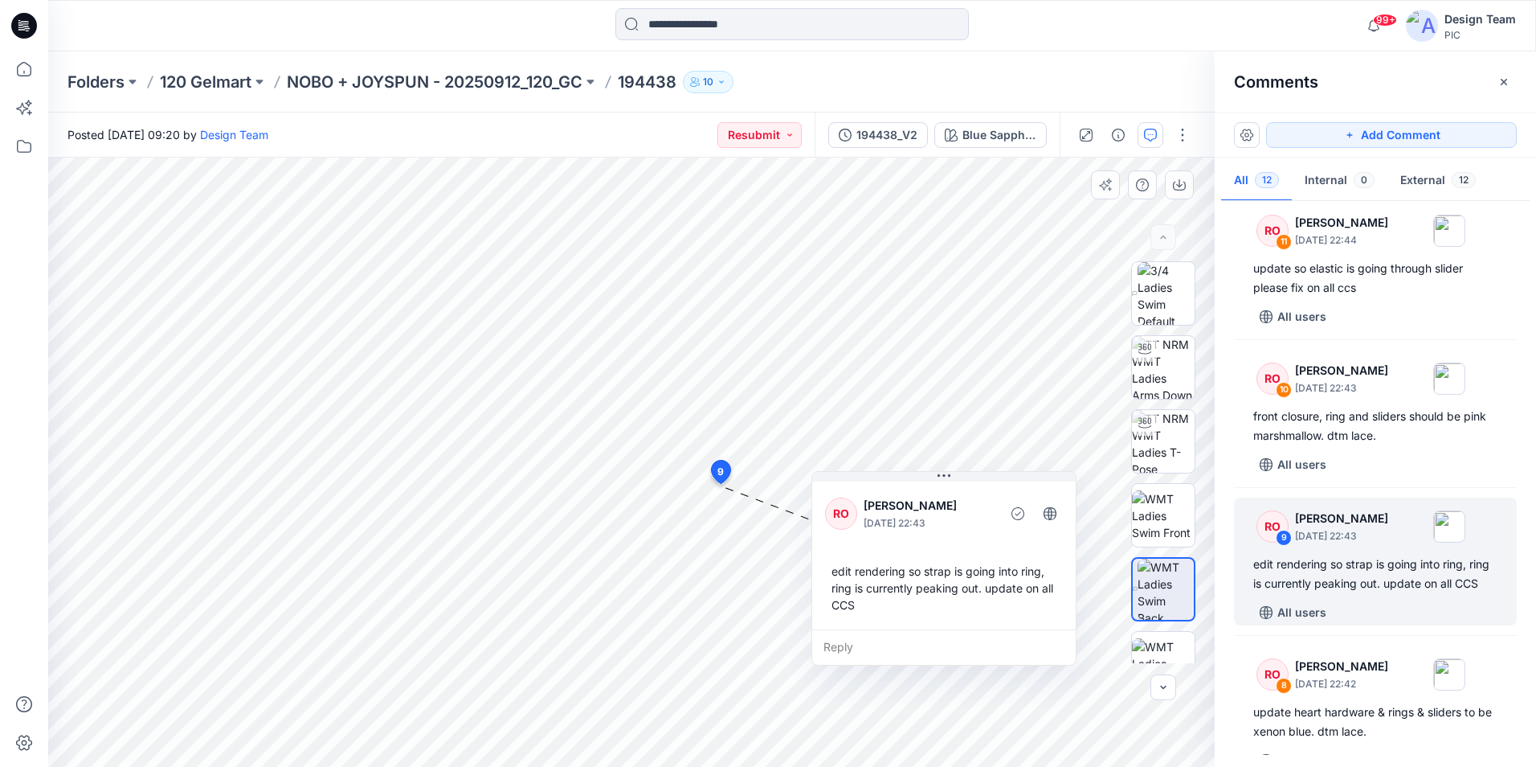
drag, startPoint x: 1038, startPoint y: 729, endPoint x: 966, endPoint y: 620, distance: 131.1
click at [966, 629] on div "Reply" at bounding box center [944, 646] width 264 height 35
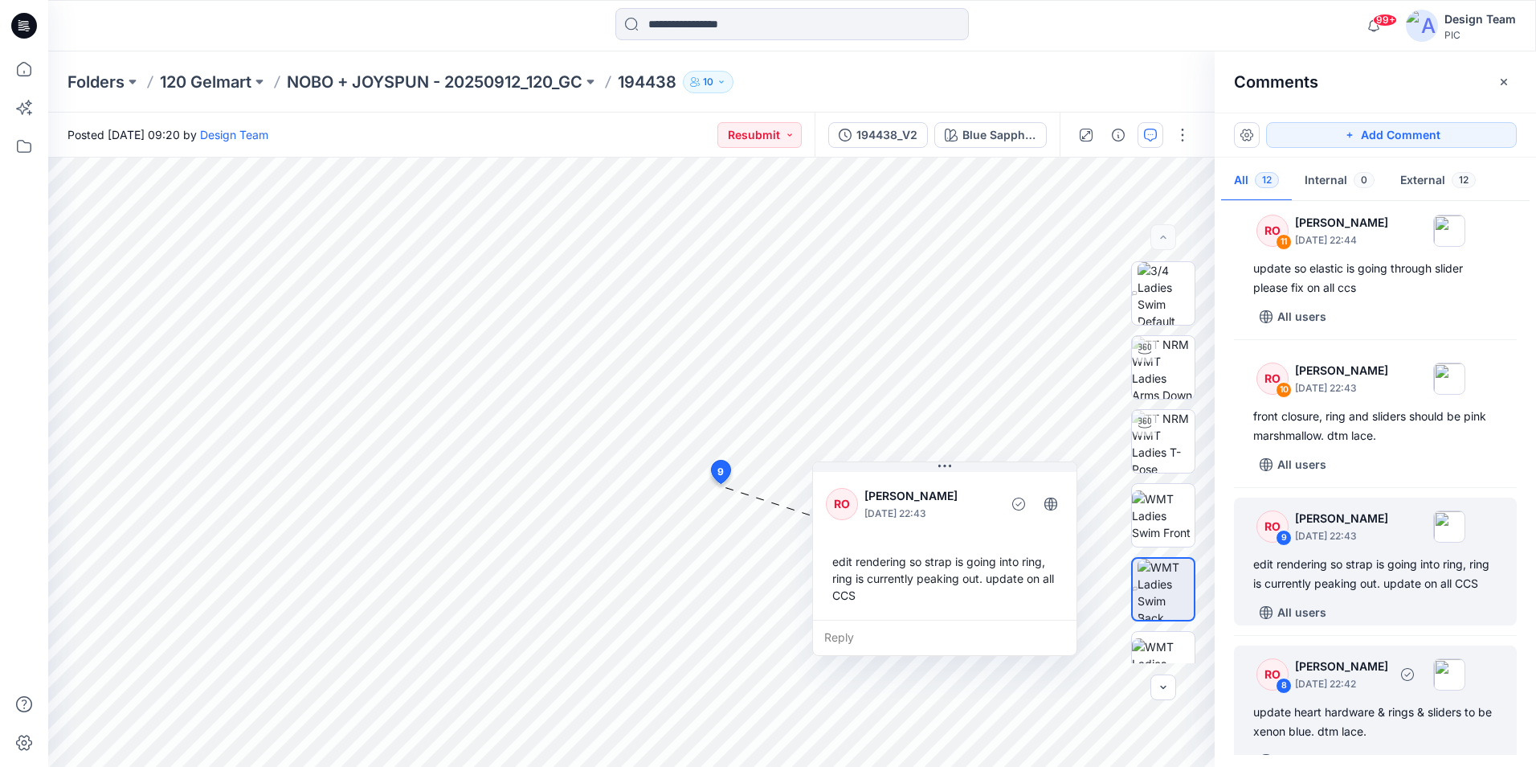
click at [1359, 730] on div "update heart hardware & rings & sliders to be xenon blue. dtm lace." at bounding box center [1376, 721] width 244 height 39
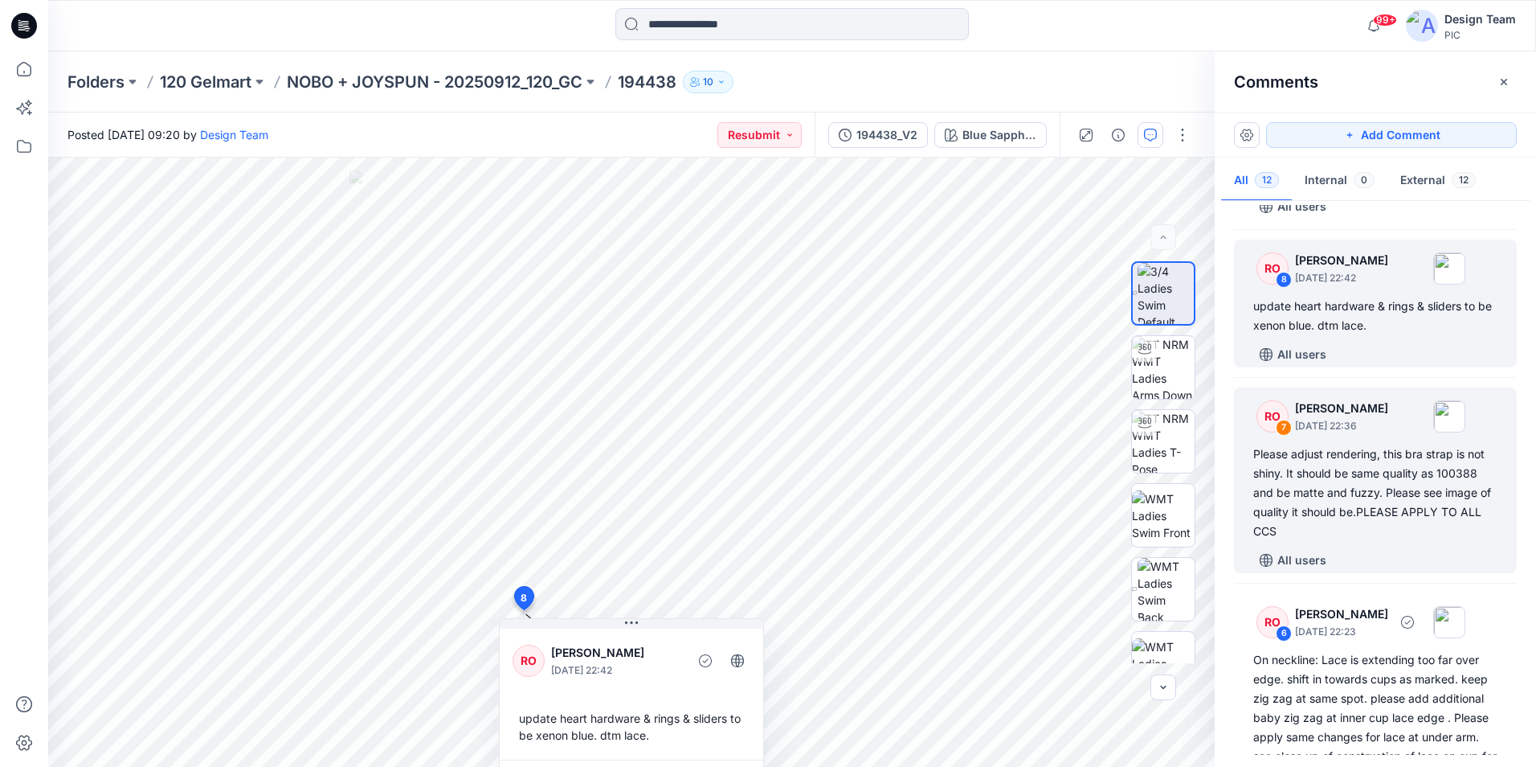
scroll to position [600, 0]
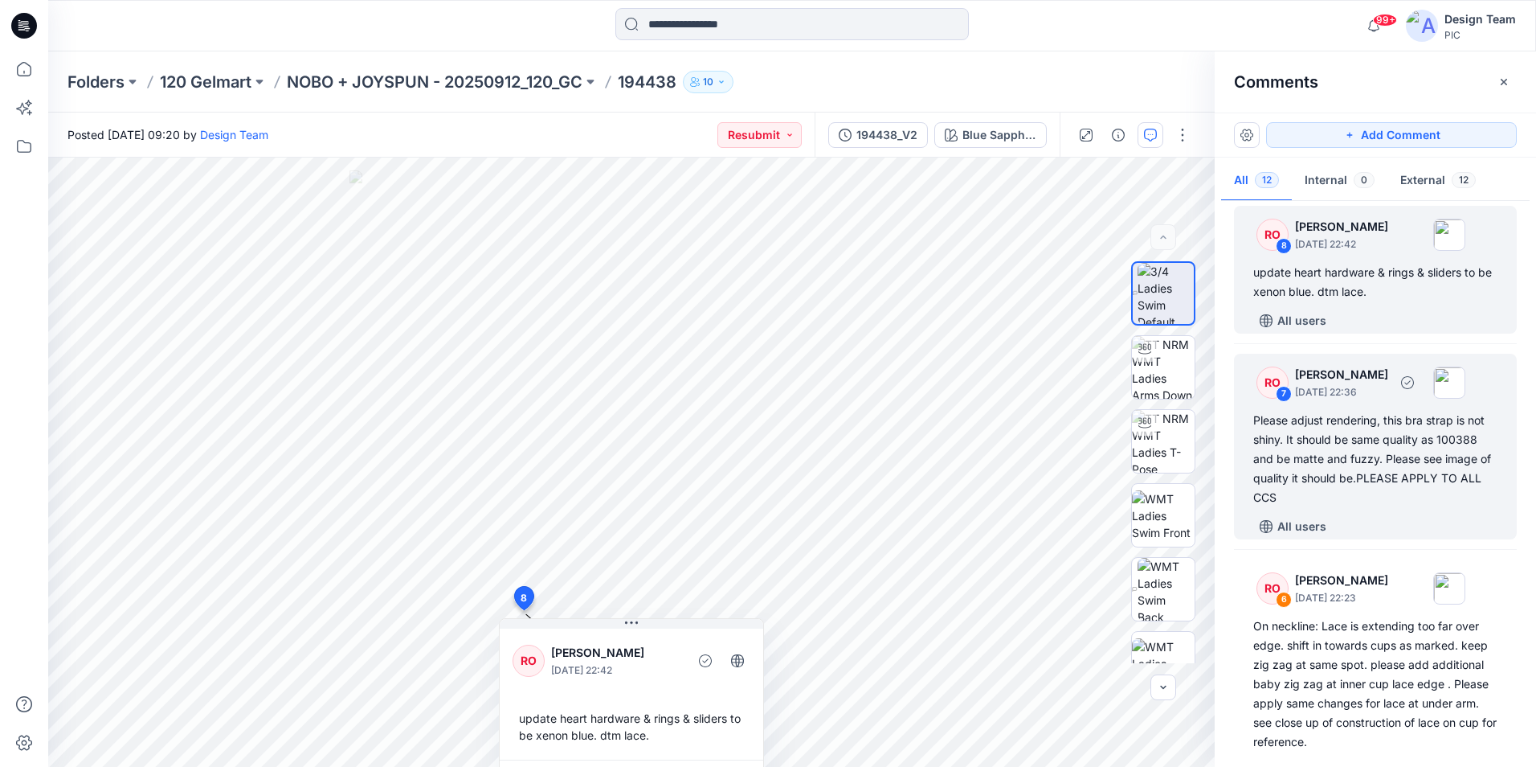
click at [1350, 482] on div "Please adjust rendering, this bra strap is not shiny. It should be same quality…" at bounding box center [1376, 459] width 244 height 96
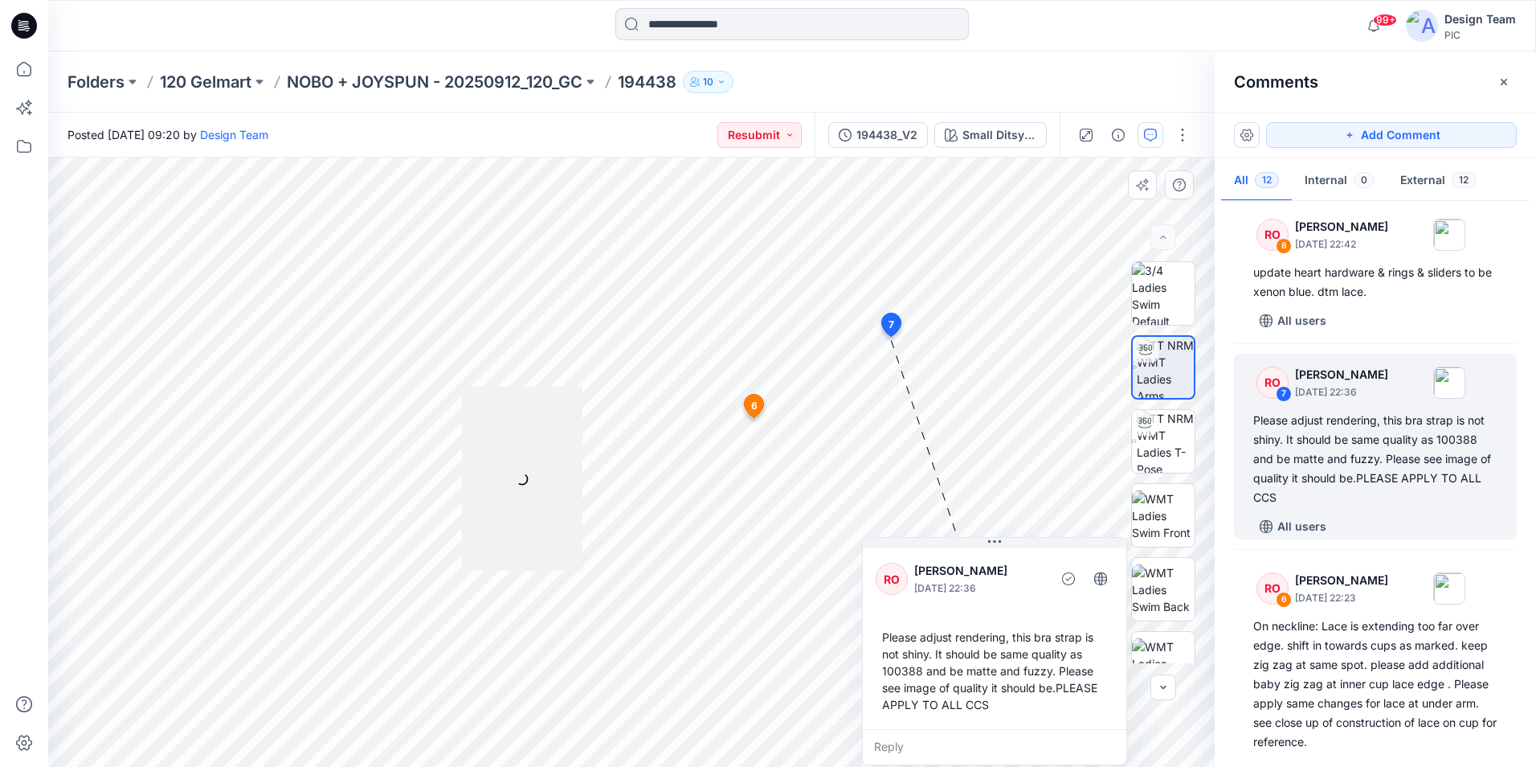
drag, startPoint x: 756, startPoint y: 507, endPoint x: 1017, endPoint y: 603, distance: 278.1
click at [1017, 603] on div "RO Raquel Ortiz October 01, 2025 22:36 Please adjust rendering, this bra strap …" at bounding box center [995, 636] width 264 height 185
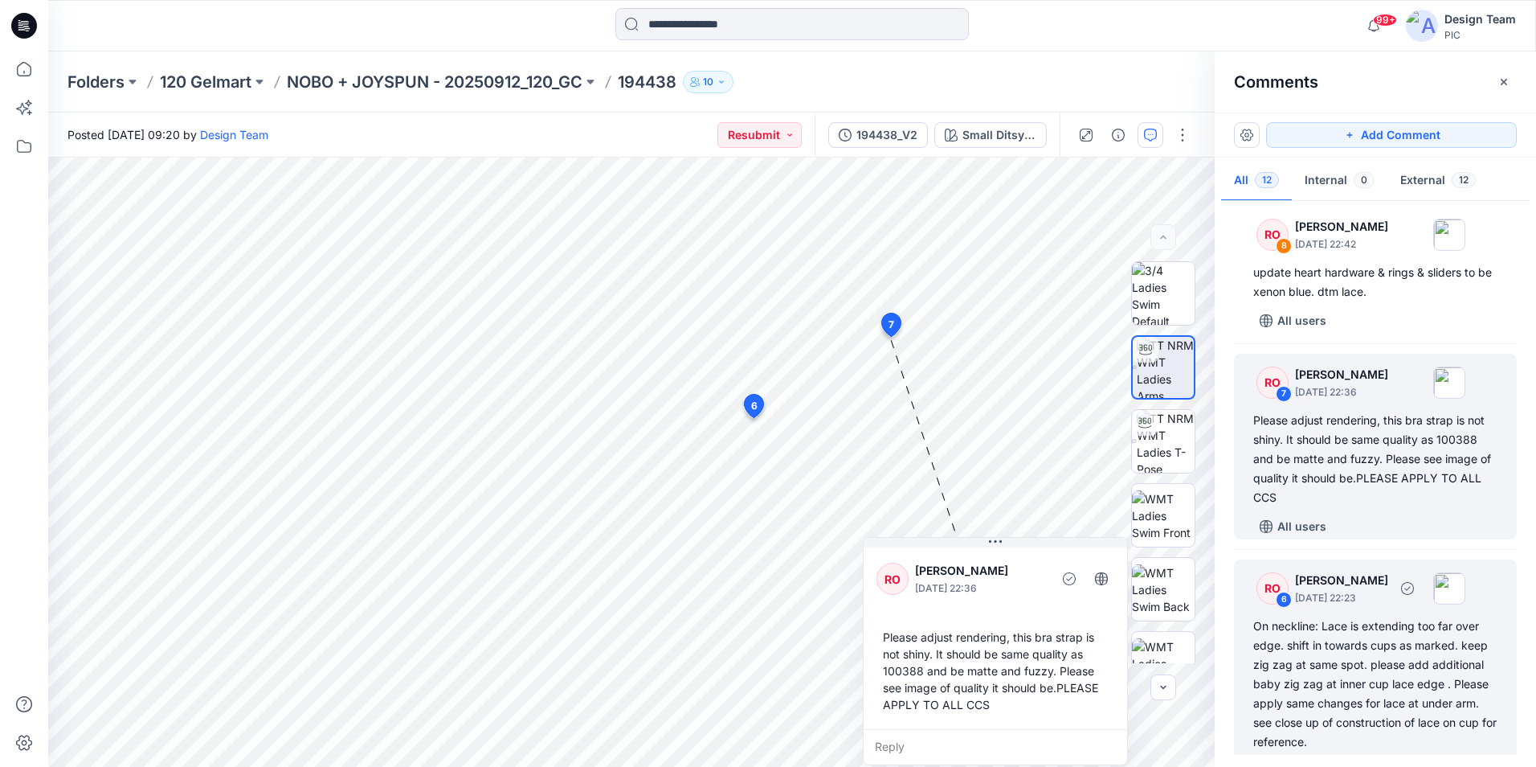
click at [1408, 669] on div "On neckline: Lace is extending too far over edge. shift in towards cups as mark…" at bounding box center [1376, 683] width 244 height 135
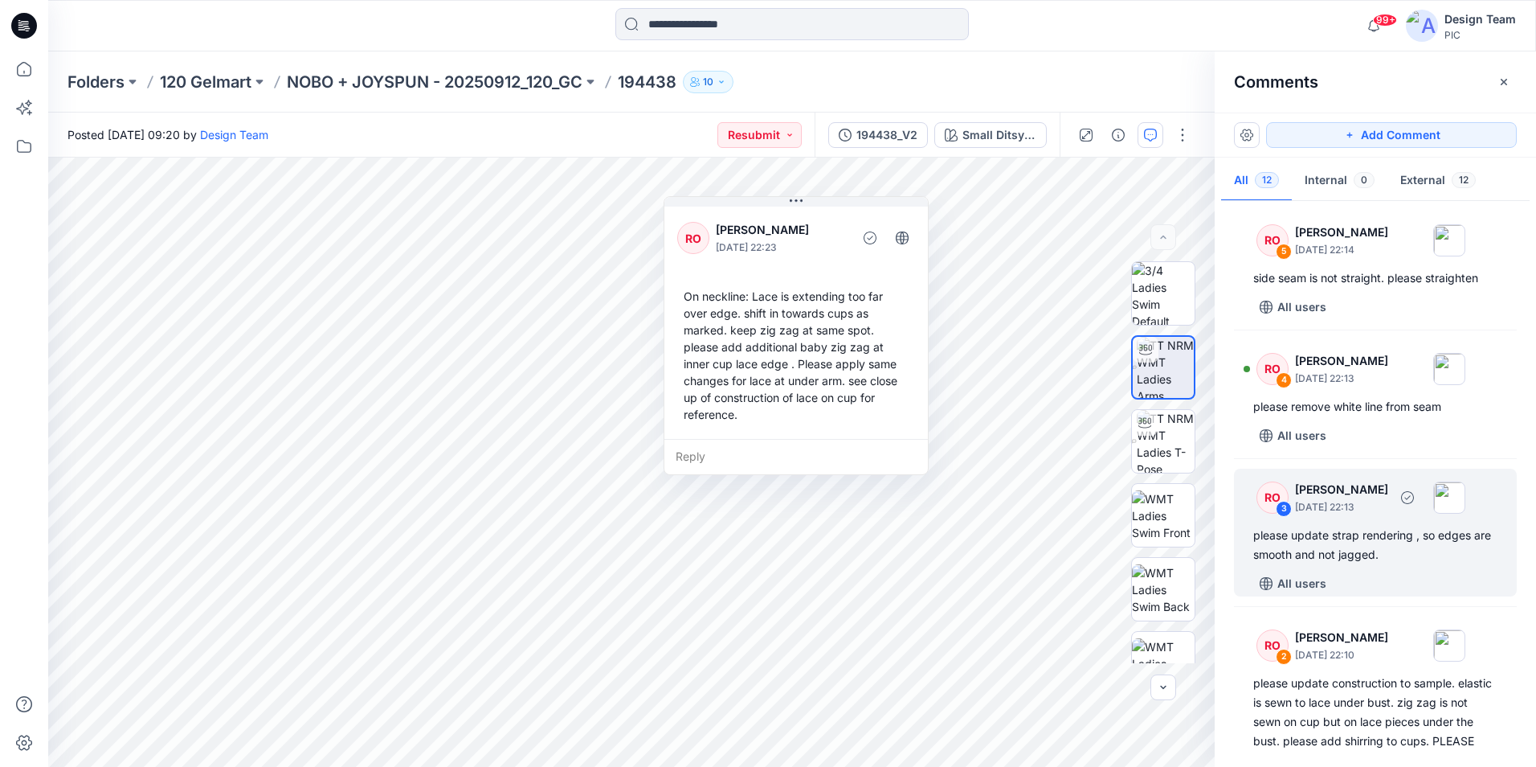
scroll to position [1211, 0]
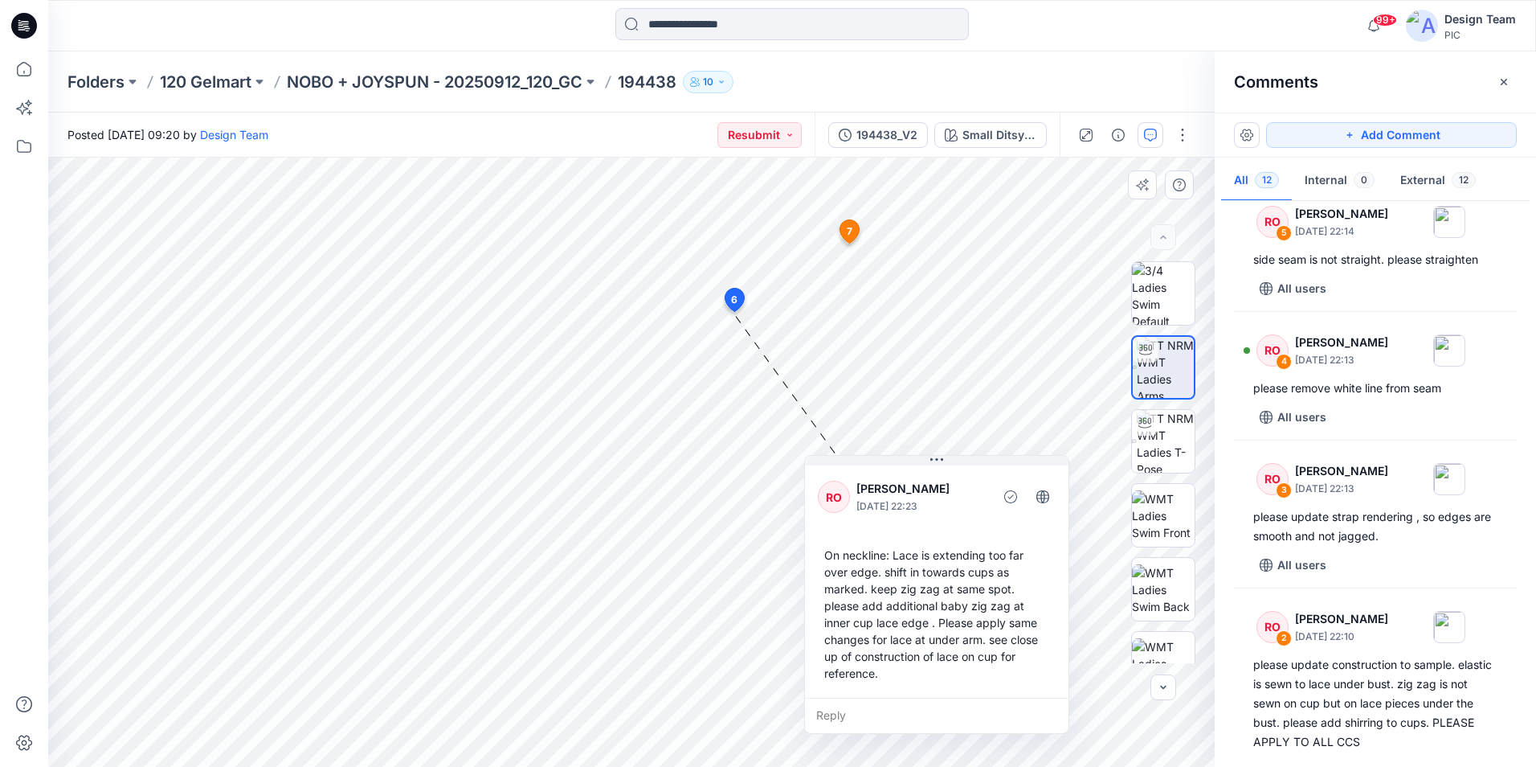
drag, startPoint x: 821, startPoint y: 273, endPoint x: 962, endPoint y: 532, distance: 294.5
click at [962, 532] on div "RO Raquel Ortiz October 01, 2025 22:23 On neckline: Lace is extending too far o…" at bounding box center [937, 579] width 264 height 235
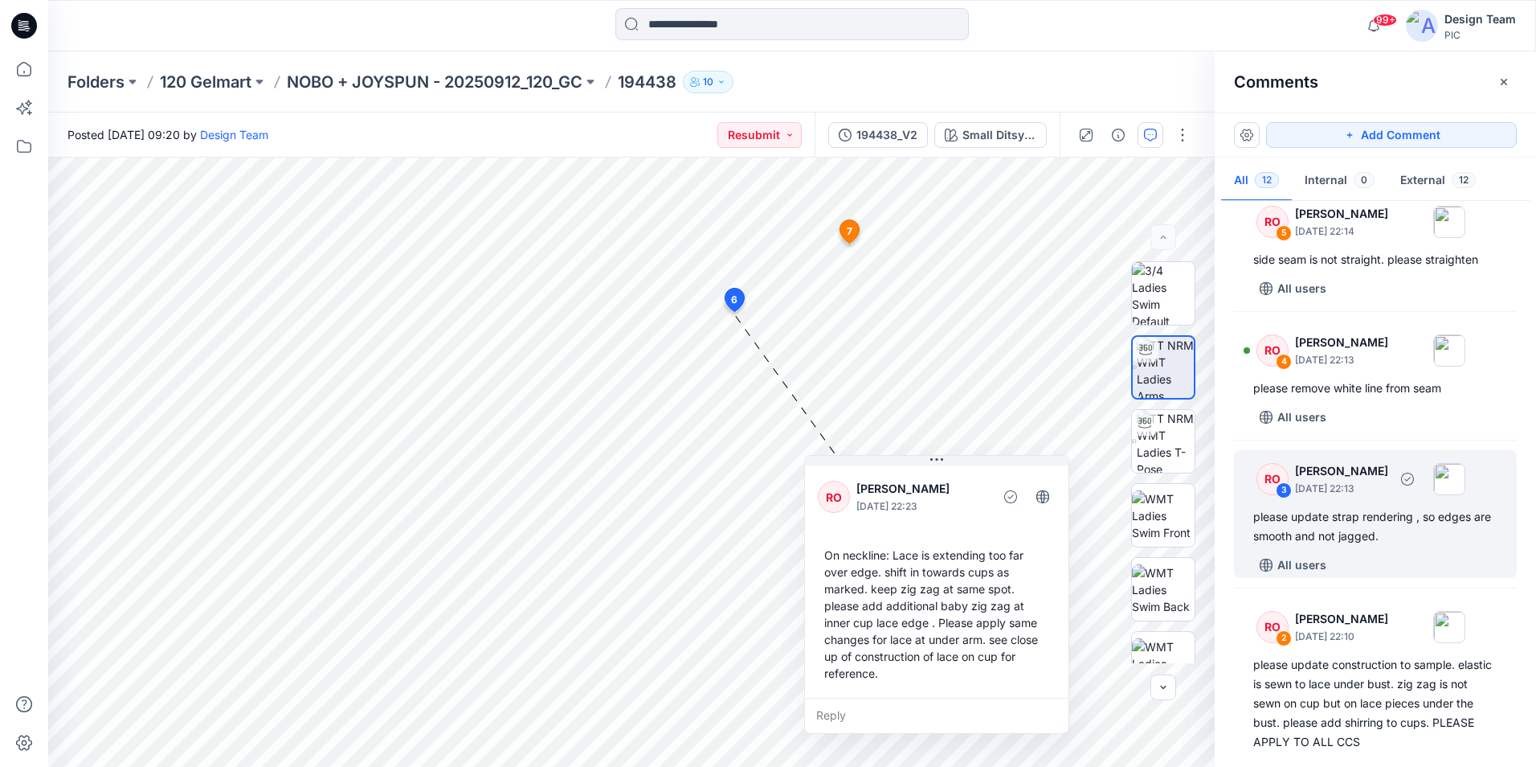
click at [1372, 546] on div "please update strap rendering , so edges are smooth and not jagged." at bounding box center [1376, 526] width 244 height 39
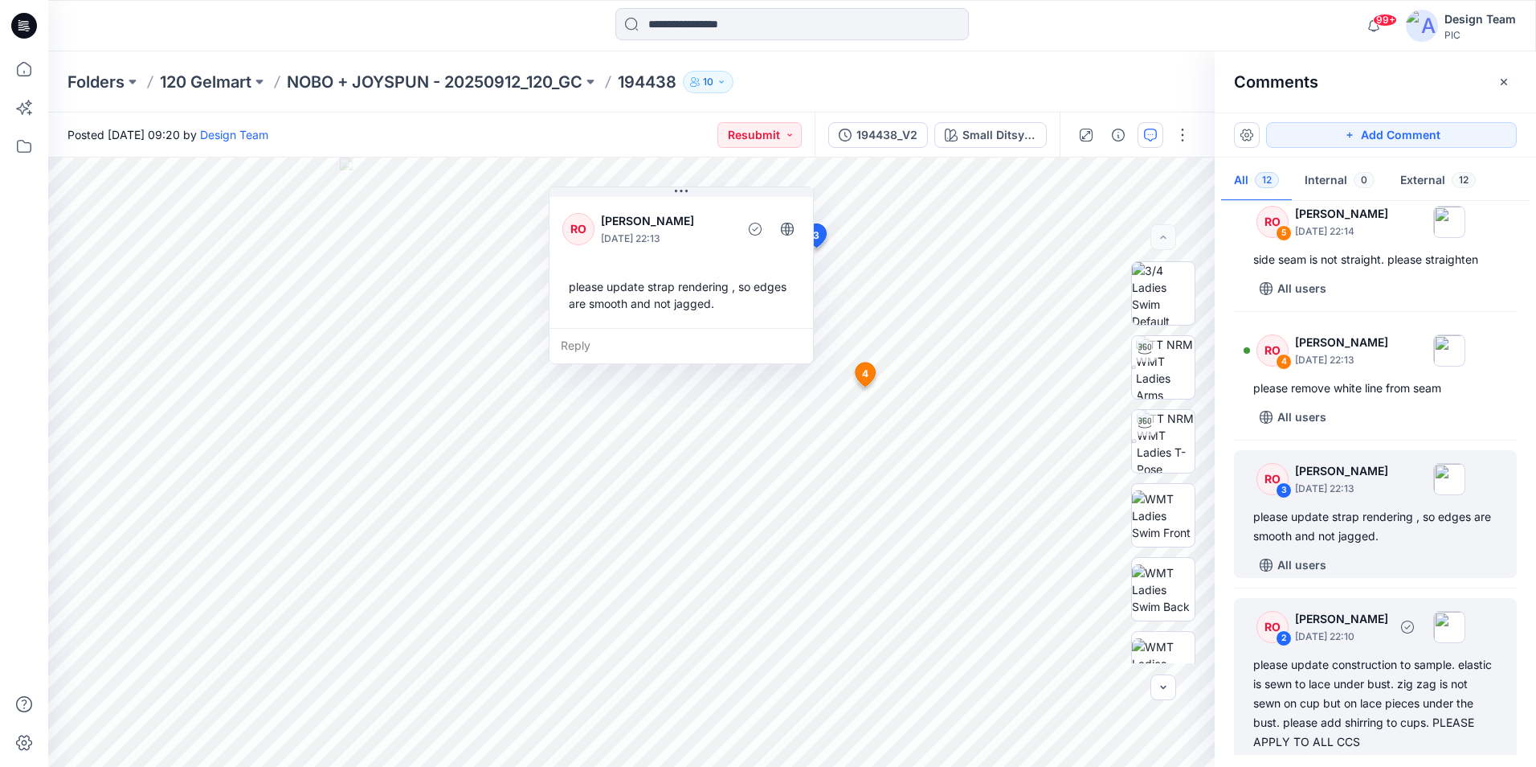
click at [1362, 706] on div "please update construction to sample. elastic is sewn to lace under bust. zig z…" at bounding box center [1376, 703] width 244 height 96
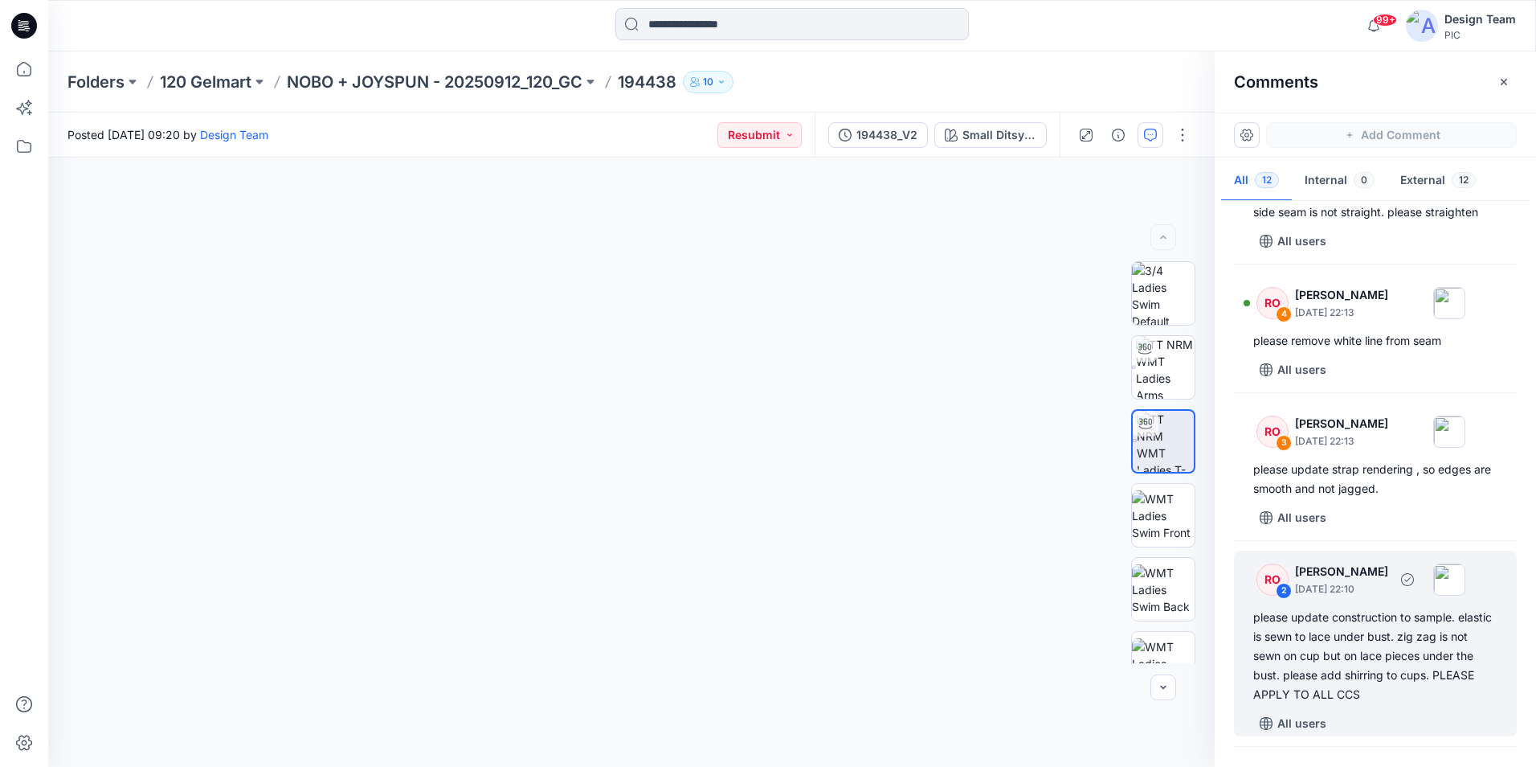
scroll to position [1259, 0]
